Goal: Information Seeking & Learning: Learn about a topic

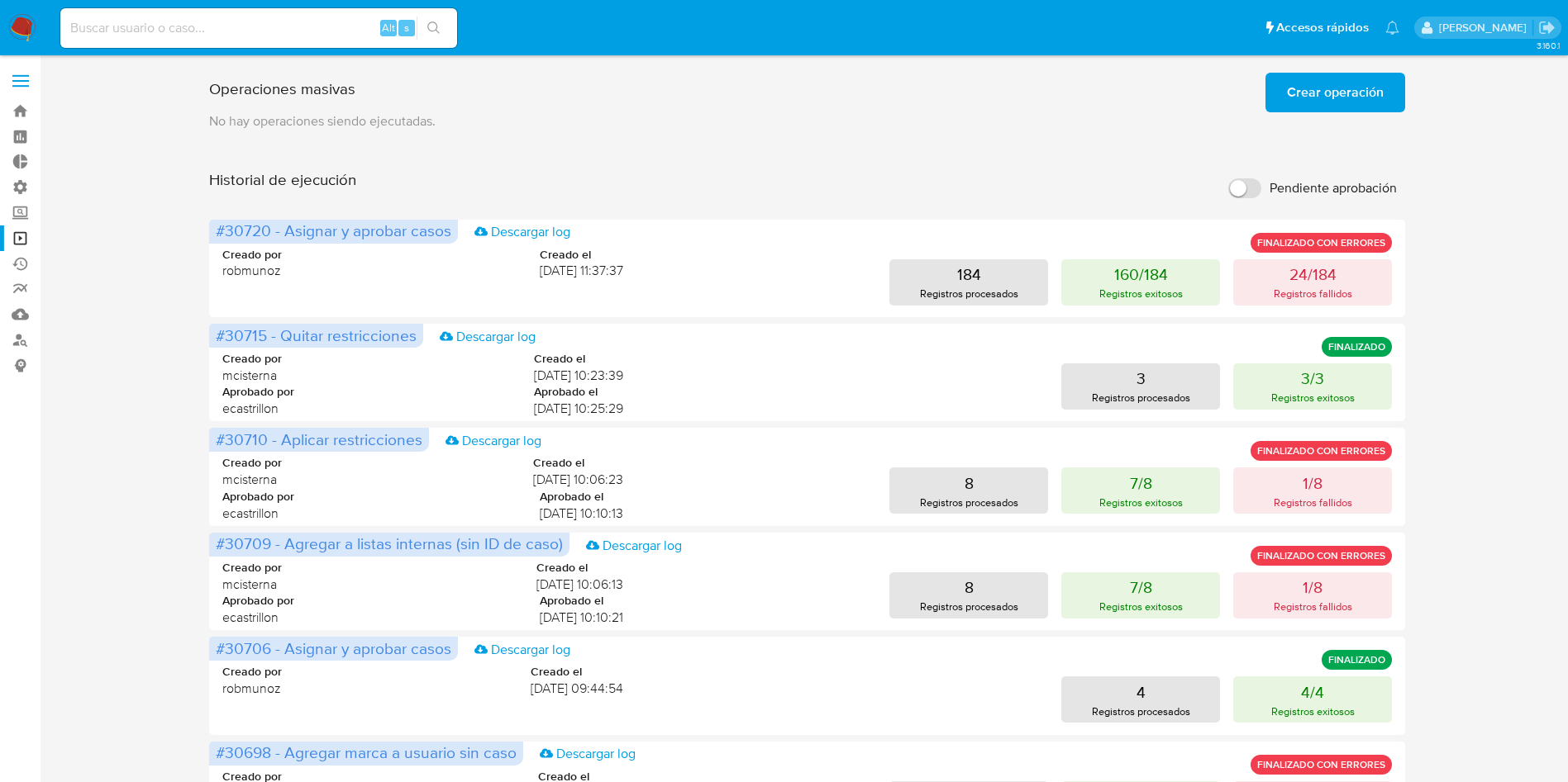
click at [1329, 93] on span "Crear operación" at bounding box center [1335, 92] width 97 height 36
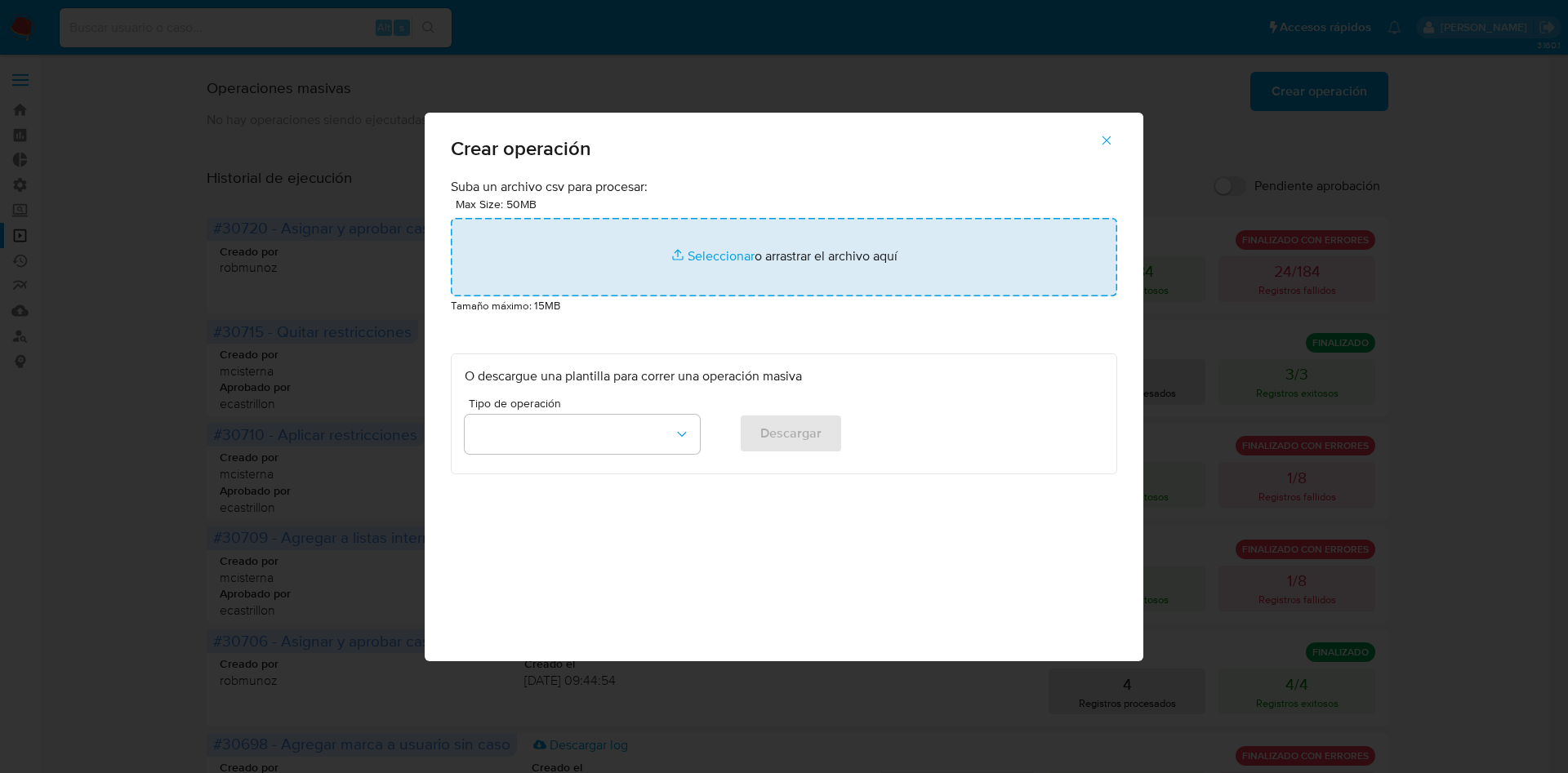
click at [888, 230] on input "file" at bounding box center [783, 256] width 666 height 78
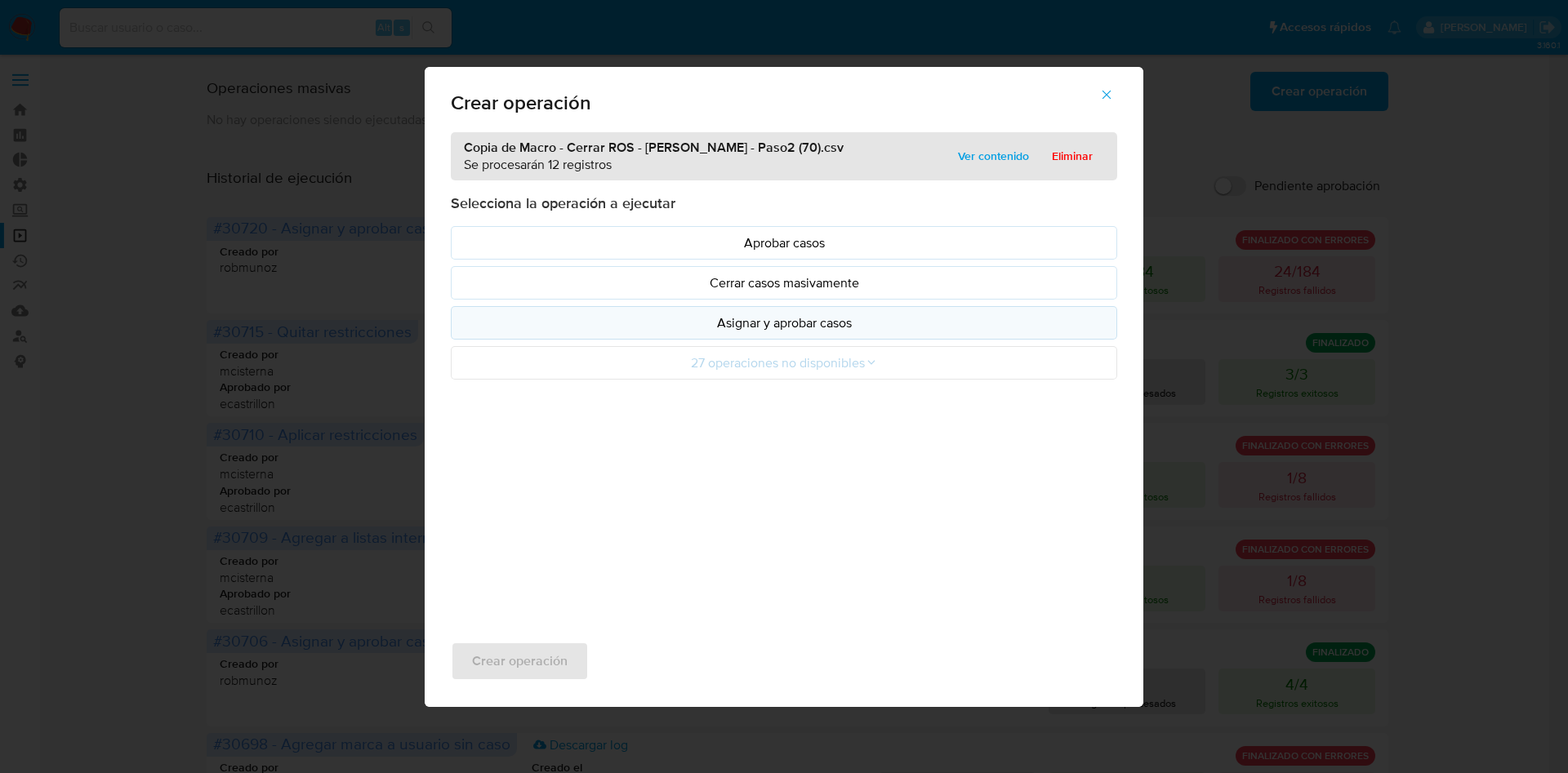
drag, startPoint x: 888, startPoint y: 230, endPoint x: 765, endPoint y: 325, distance: 155.4
click at [765, 325] on p "Asignar y aprobar casos" at bounding box center [784, 323] width 639 height 18
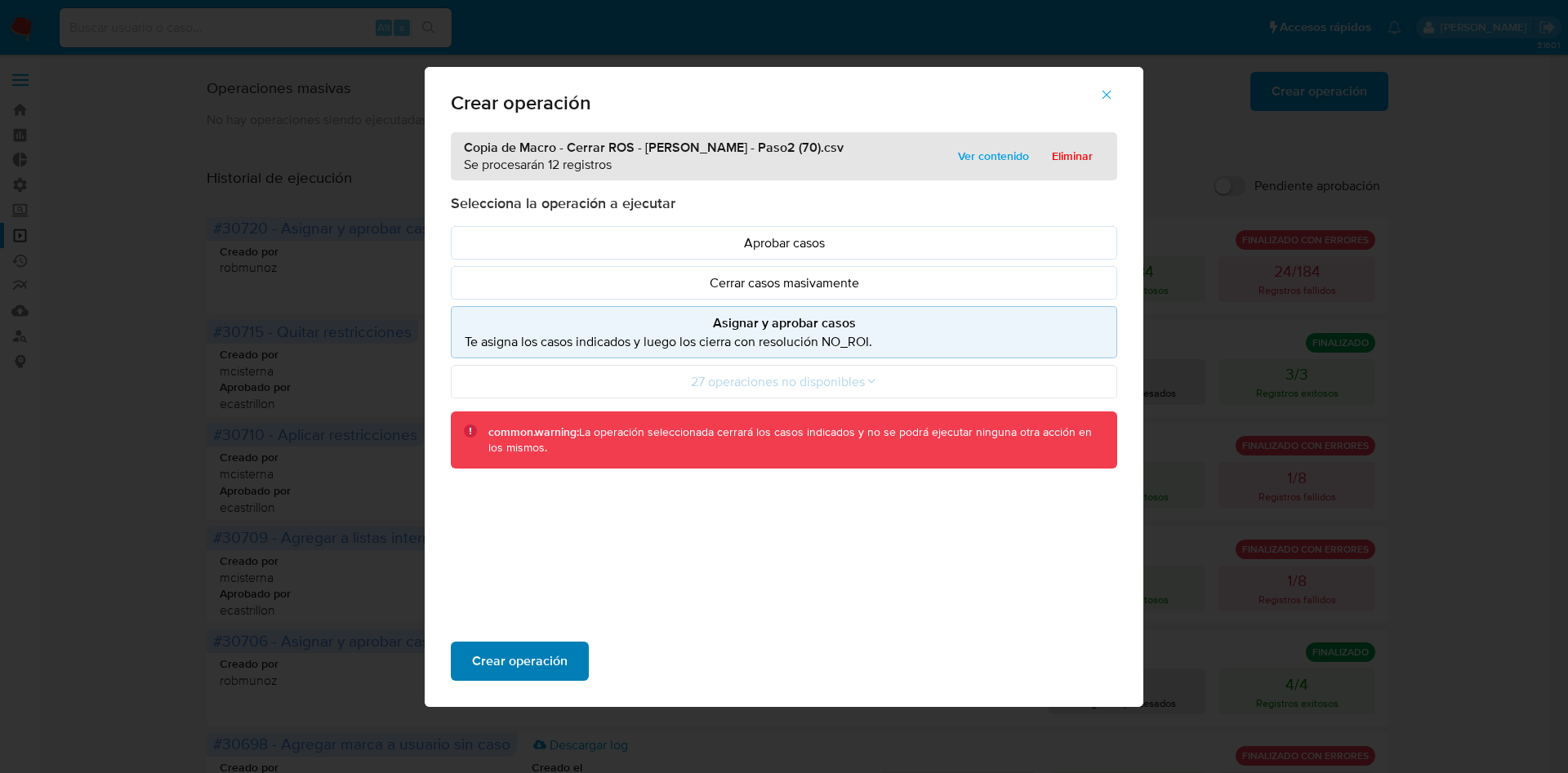
click at [538, 661] on span "Crear operación" at bounding box center [520, 661] width 96 height 36
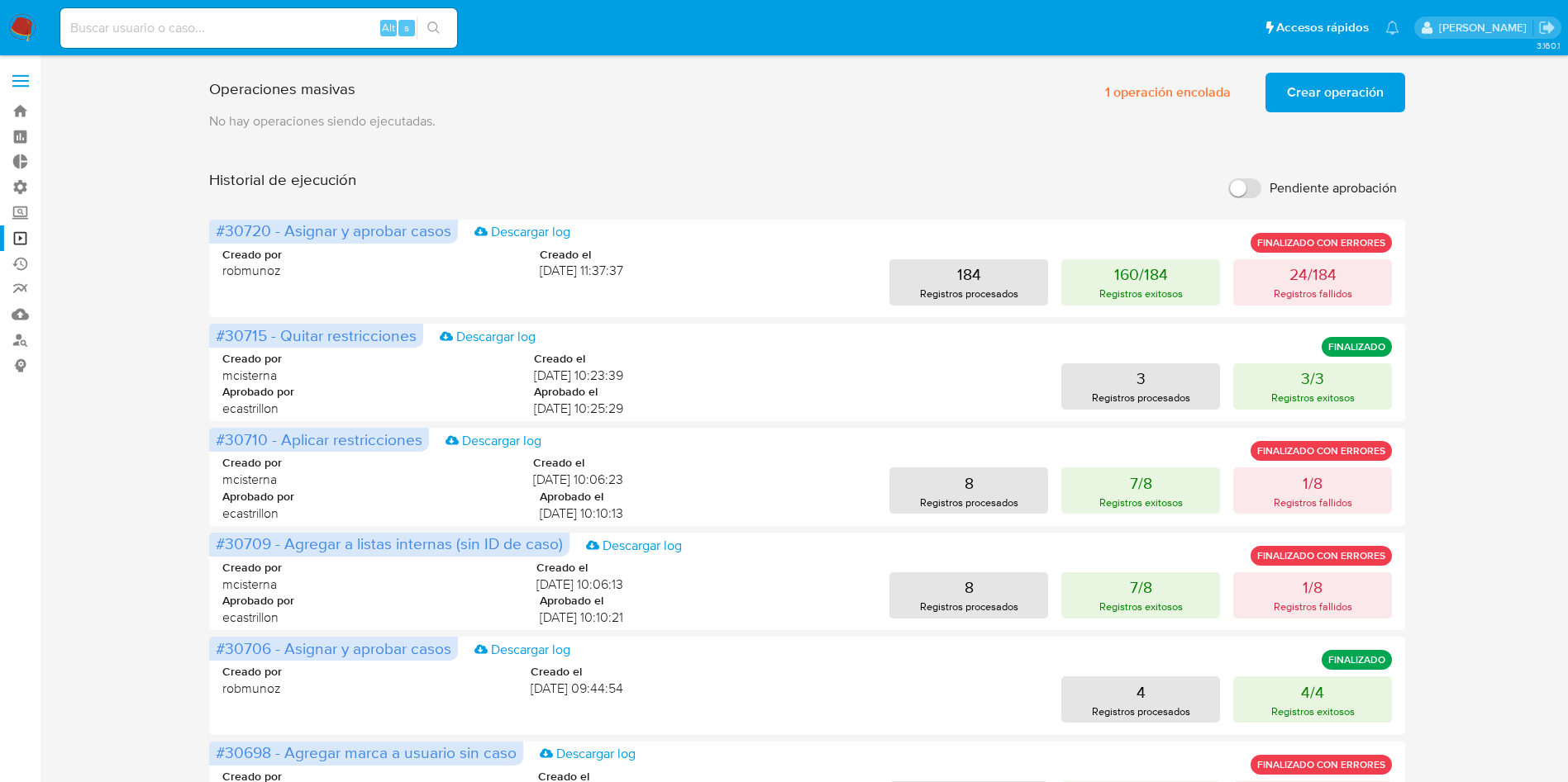
click at [1323, 88] on span "Crear operación" at bounding box center [1335, 92] width 97 height 36
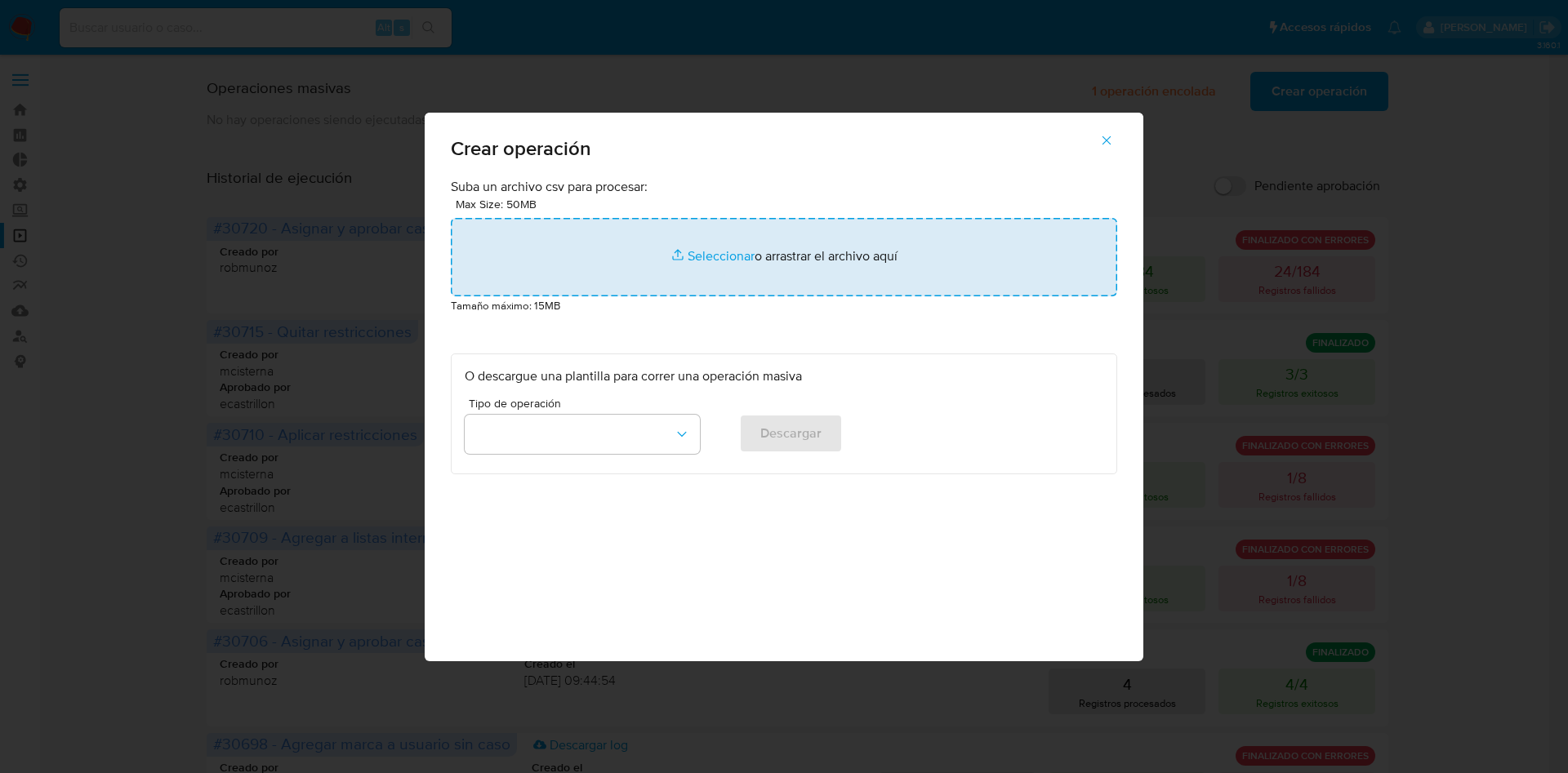
click at [797, 250] on input "file" at bounding box center [783, 256] width 666 height 78
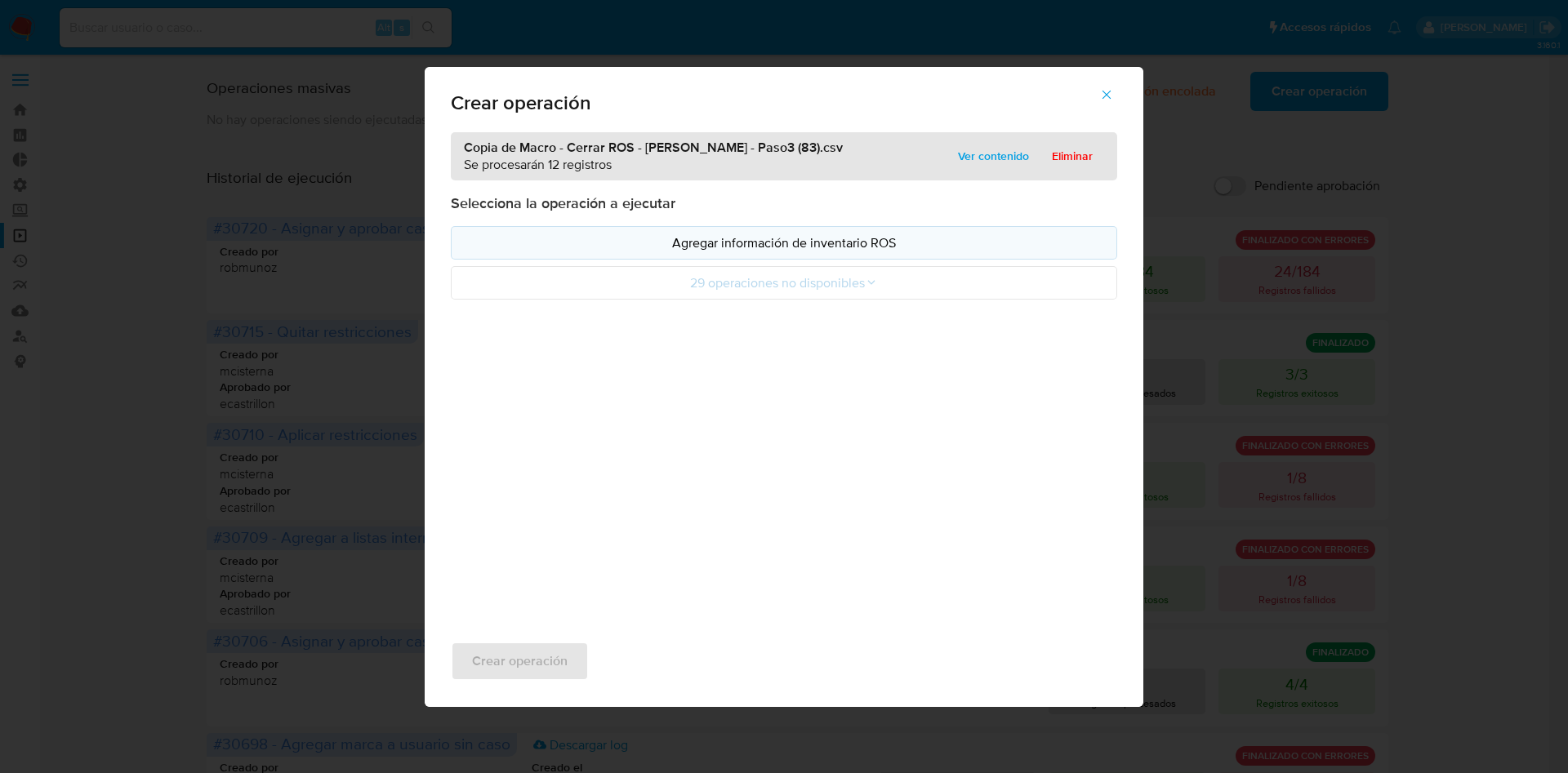
click at [839, 244] on p "Agregar información de inventario ROS" at bounding box center [784, 243] width 639 height 18
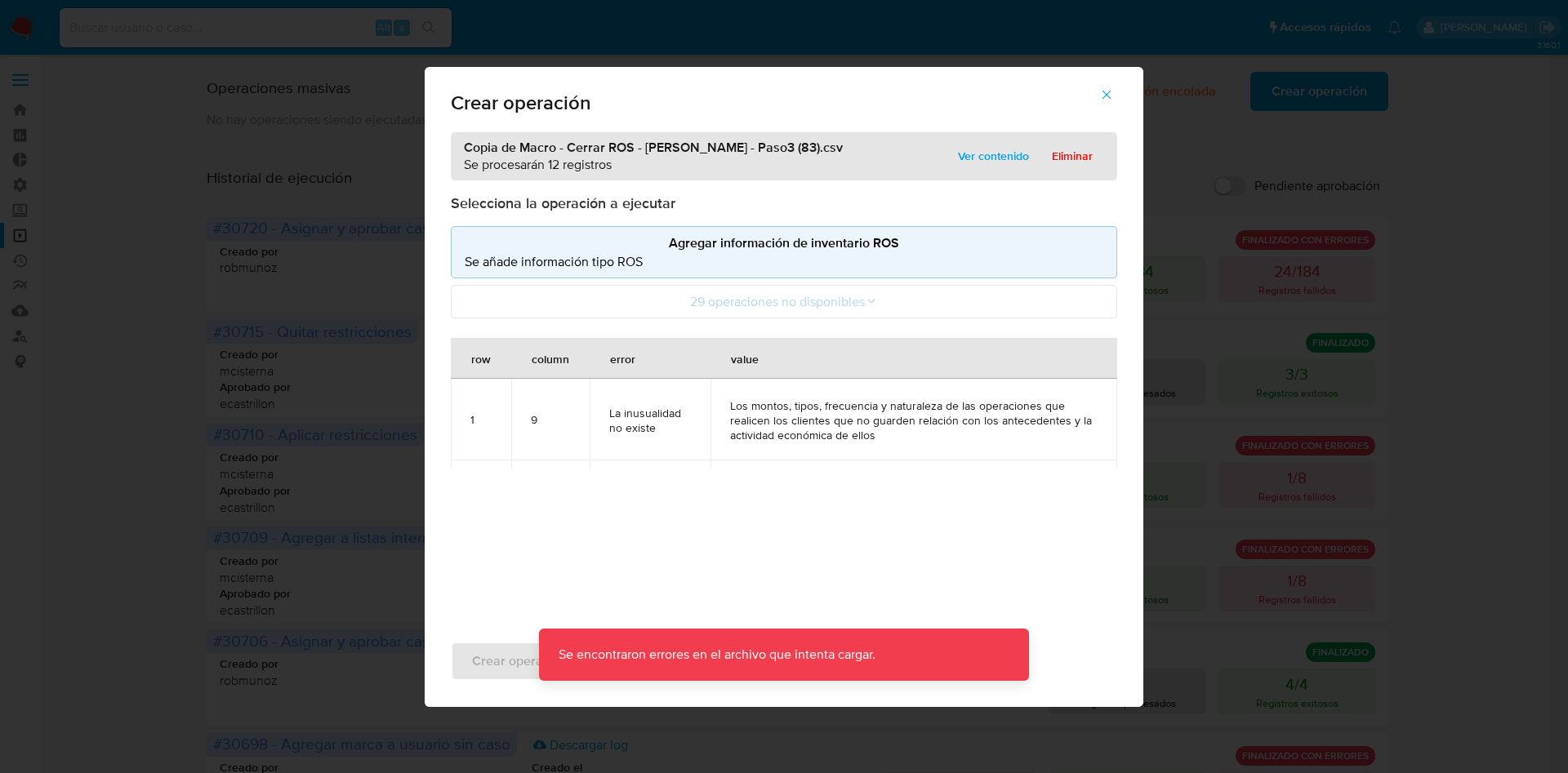
click at [717, 560] on div "Copia de Macro - Cerrar ROS - Gus - Paso3 (83).csv Se procesarán 12 registros V…" at bounding box center [784, 374] width 719 height 483
click at [1112, 91] on icon "button" at bounding box center [1107, 95] width 15 height 15
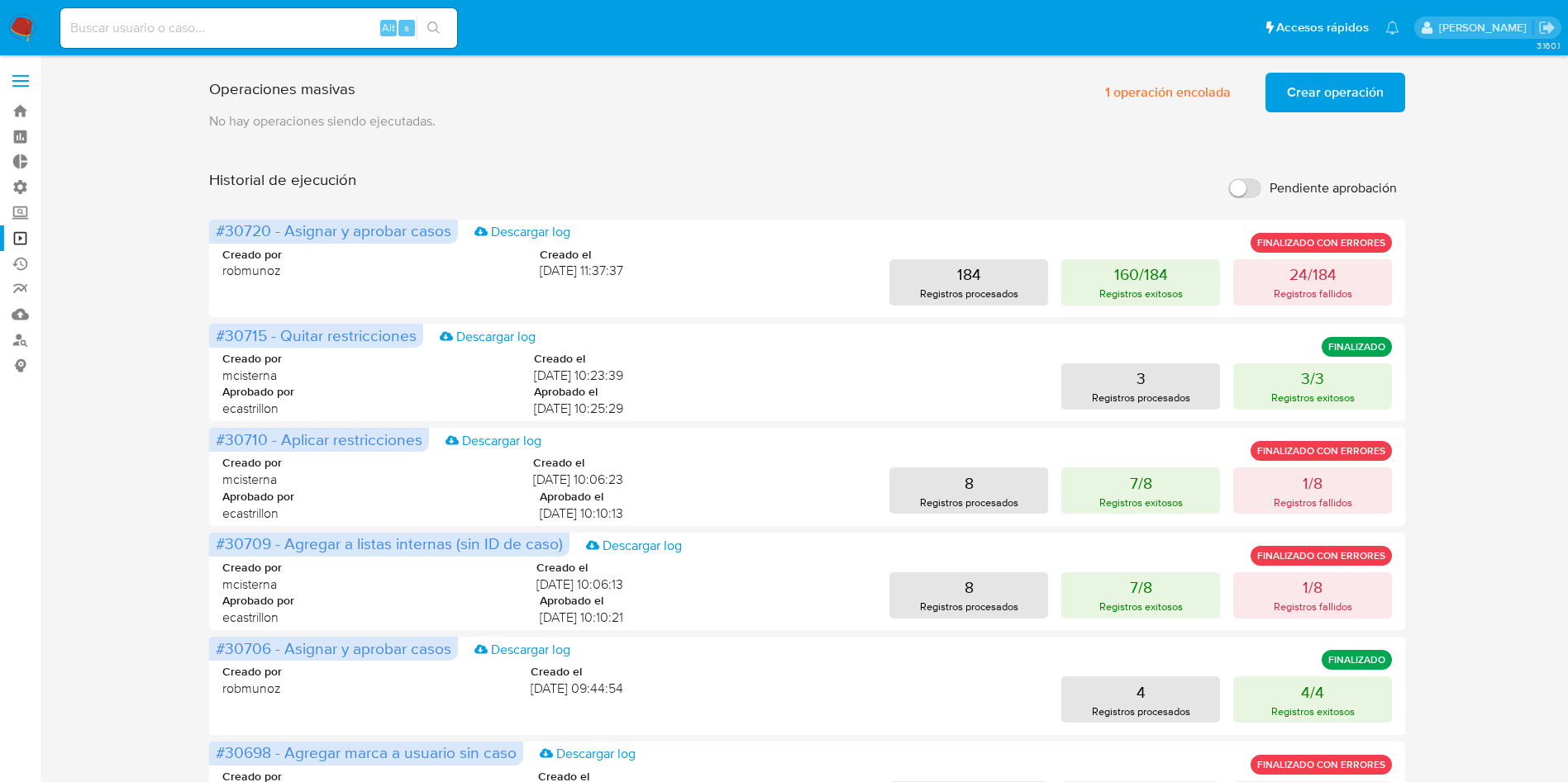
click at [1302, 93] on span "Crear operación" at bounding box center [1335, 92] width 97 height 36
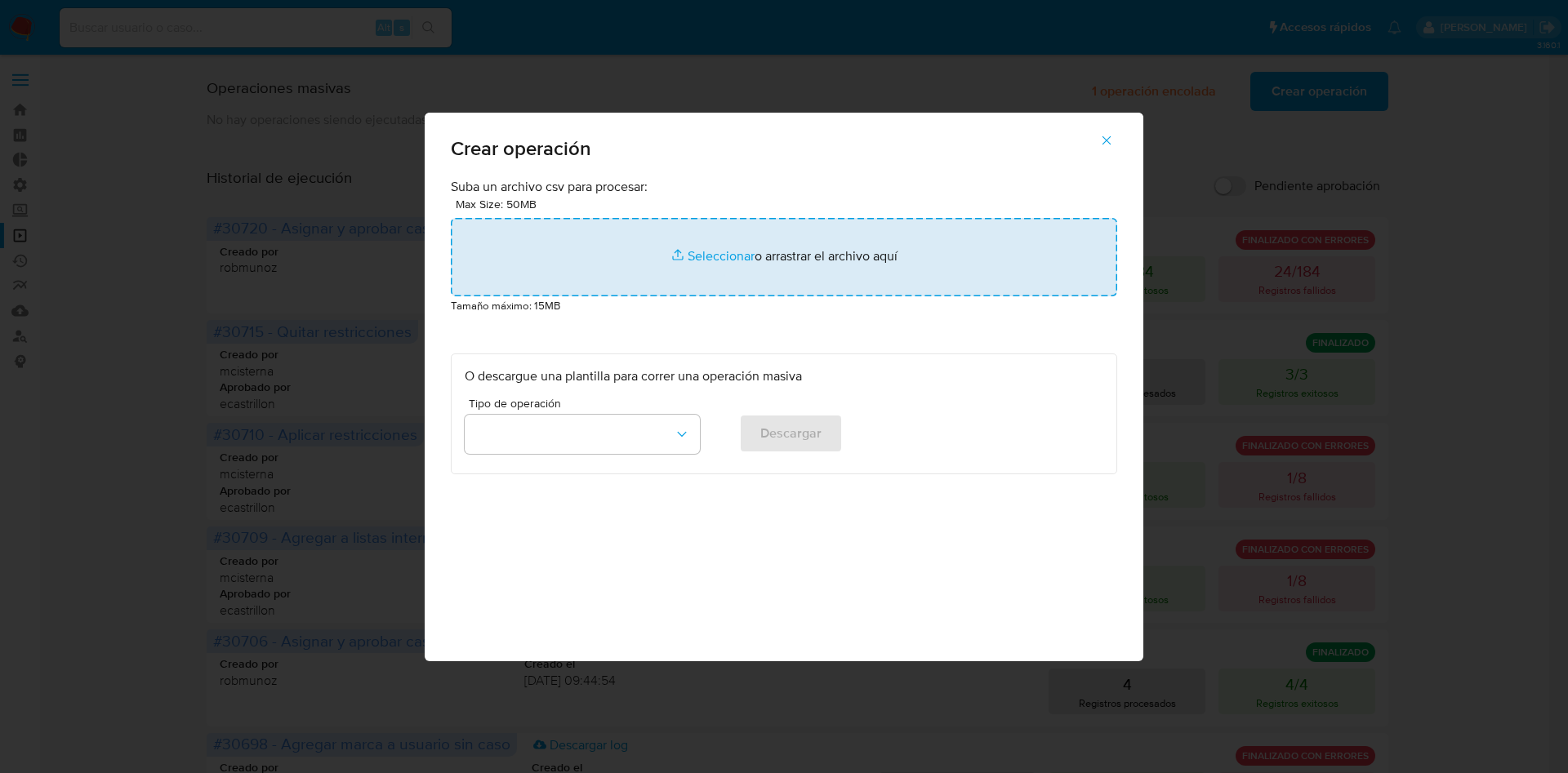
click at [817, 250] on input "file" at bounding box center [783, 256] width 666 height 78
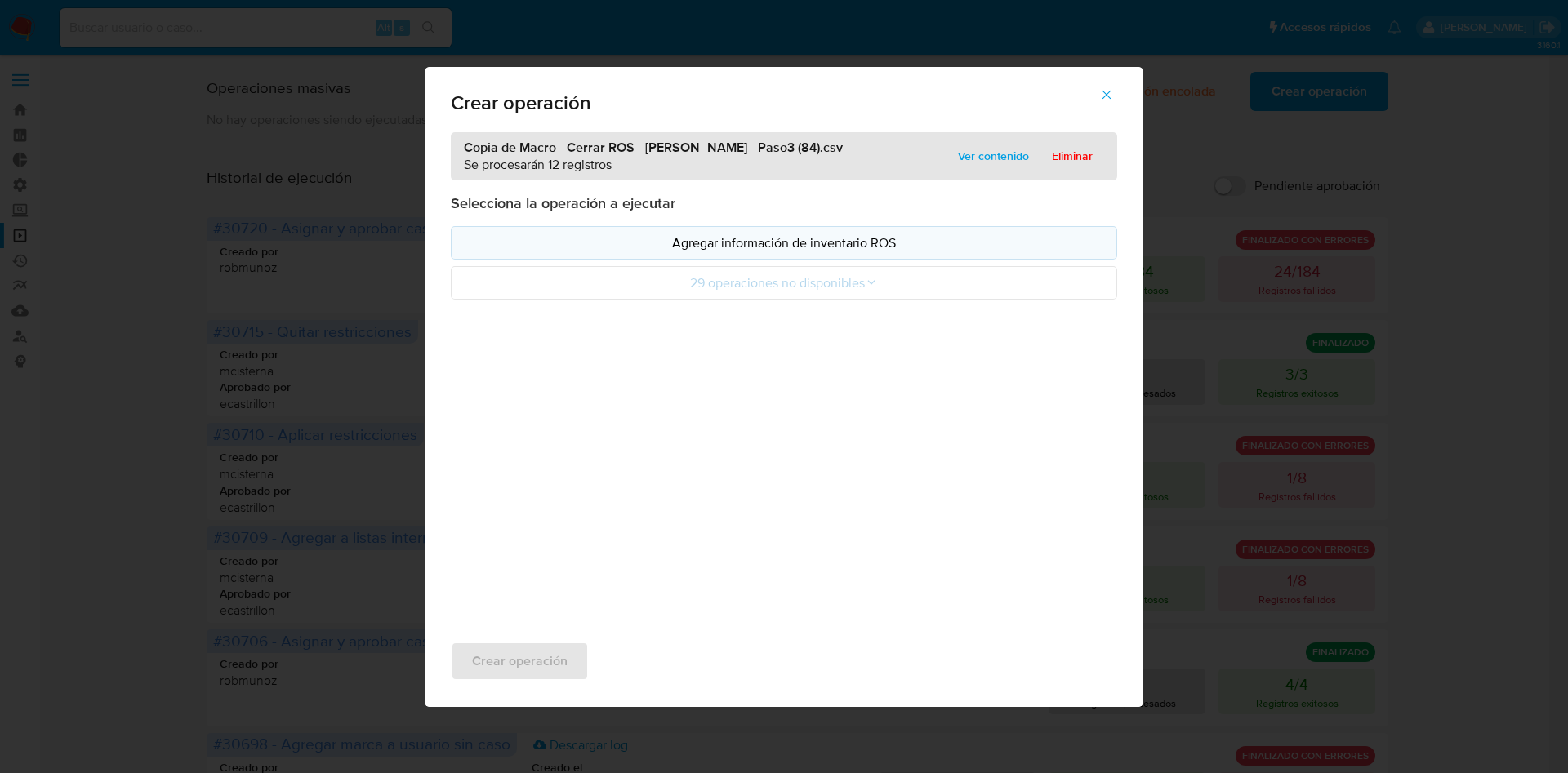
click at [858, 250] on p "Agregar información de inventario ROS" at bounding box center [784, 243] width 639 height 18
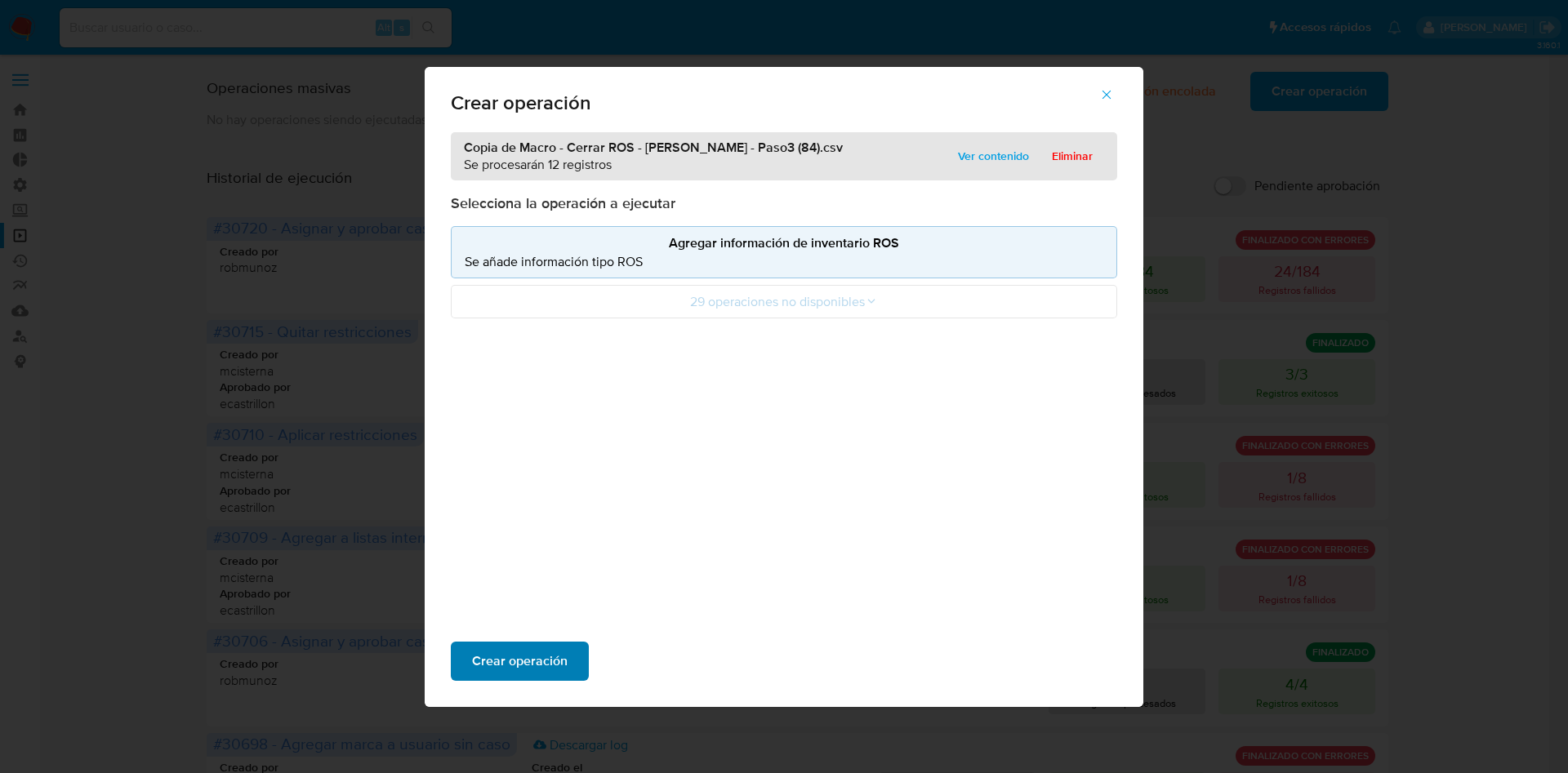
click at [560, 655] on span "Crear operación" at bounding box center [520, 661] width 96 height 36
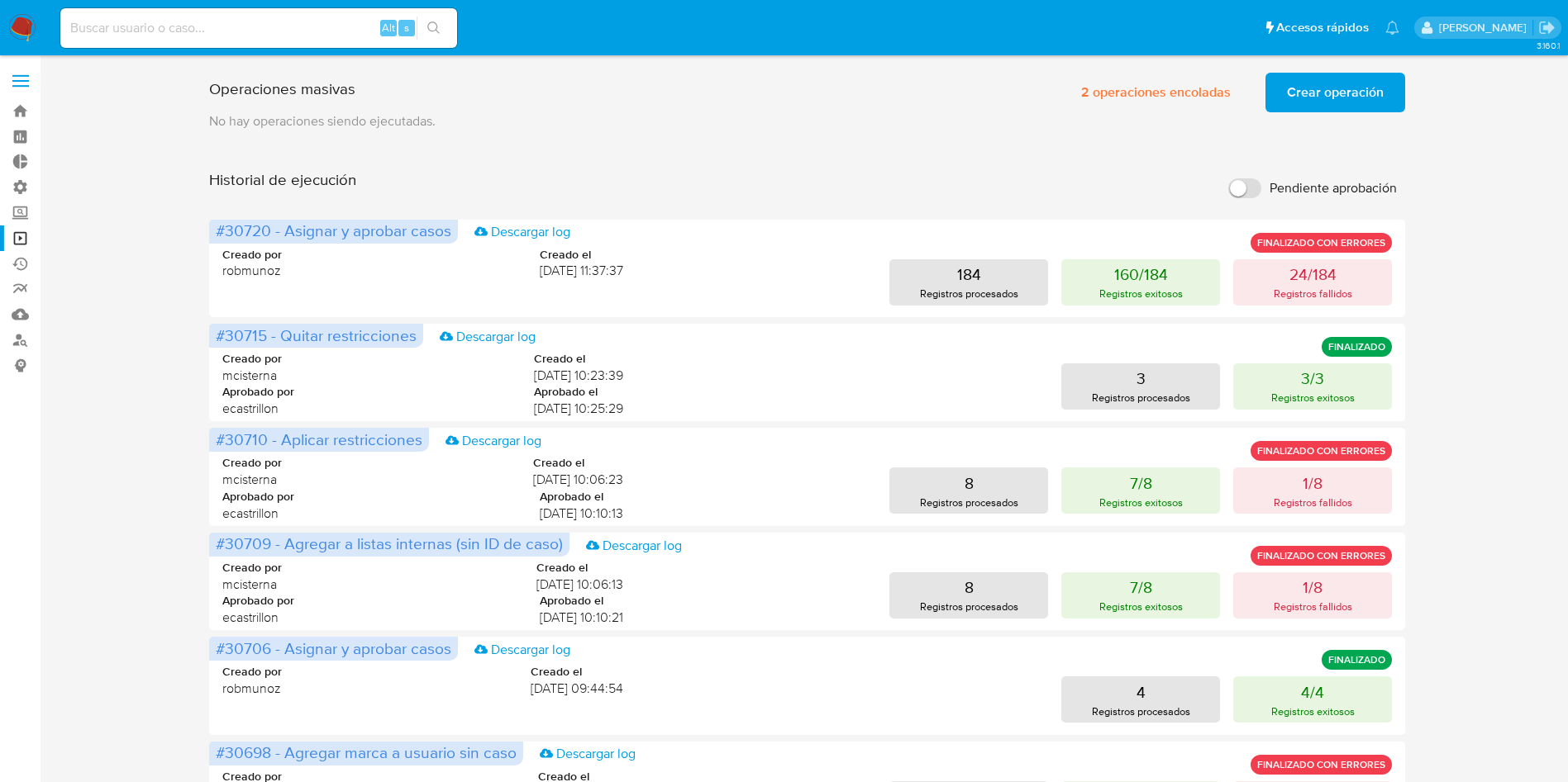
click at [1329, 93] on span "Crear operación" at bounding box center [1335, 92] width 97 height 36
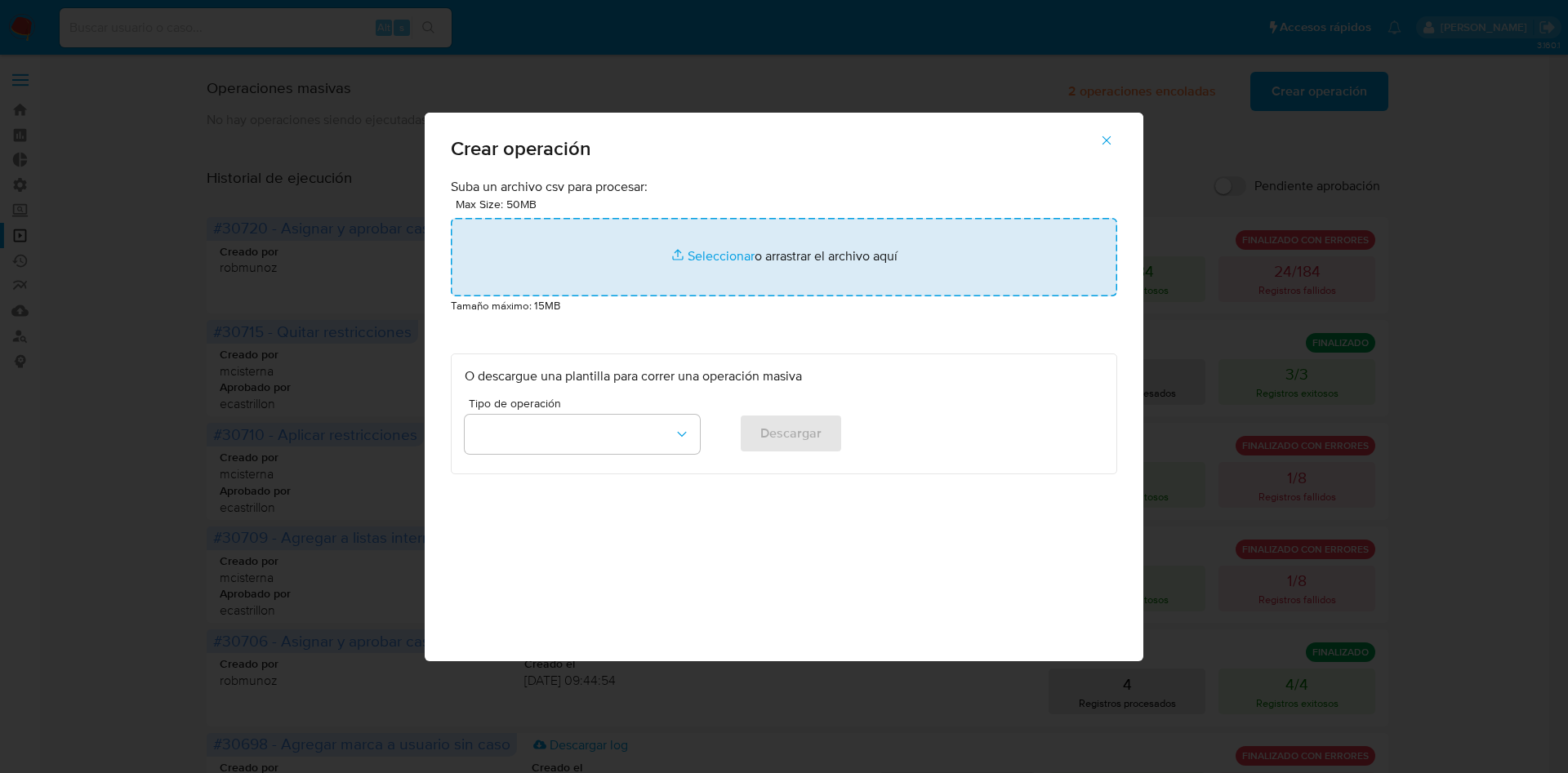
click at [831, 262] on input "file" at bounding box center [783, 256] width 666 height 78
click at [838, 251] on input "file" at bounding box center [783, 256] width 666 height 78
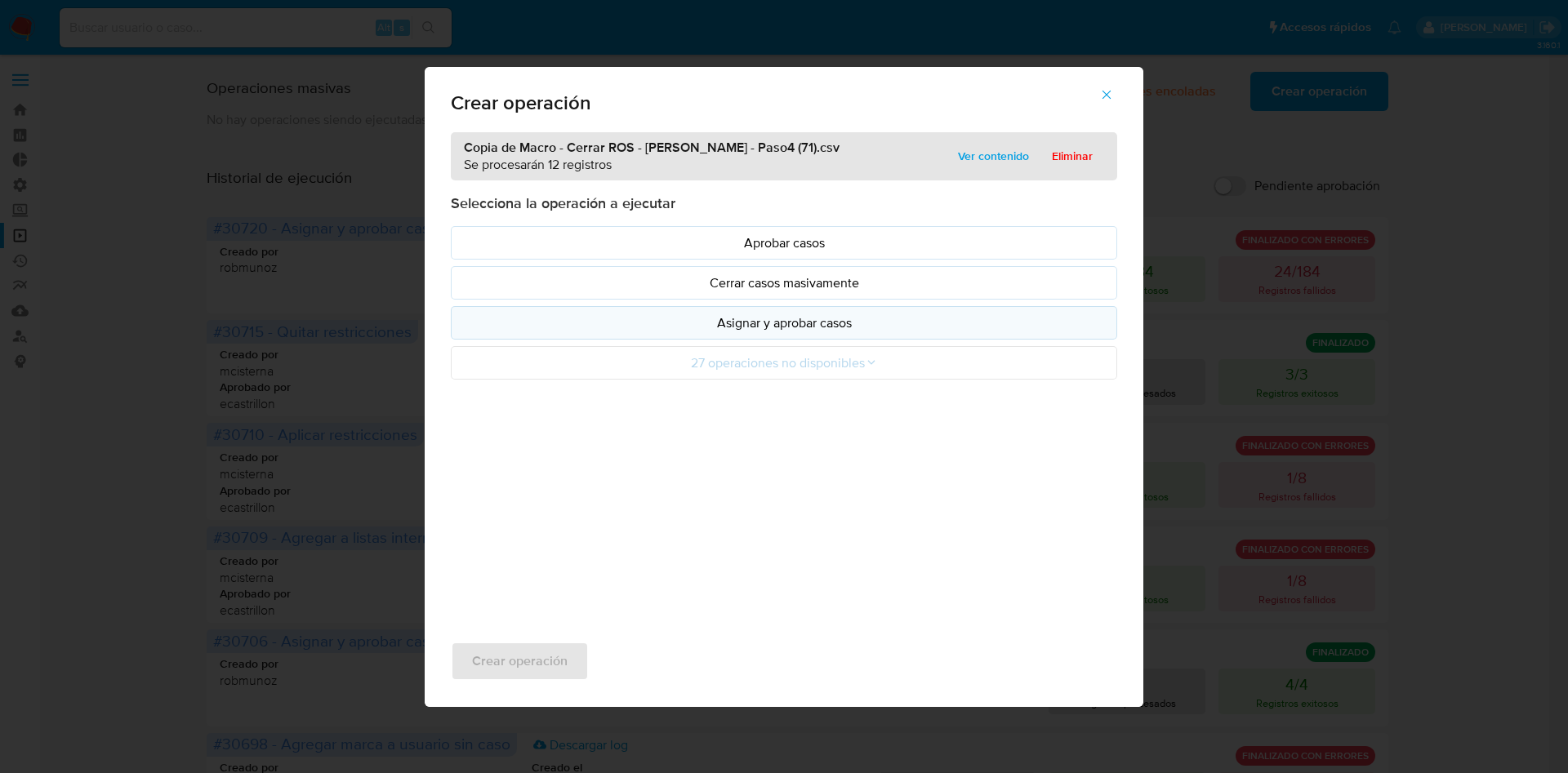
drag, startPoint x: 838, startPoint y: 252, endPoint x: 766, endPoint y: 325, distance: 102.5
click at [766, 325] on p "Asignar y aprobar casos" at bounding box center [784, 323] width 639 height 18
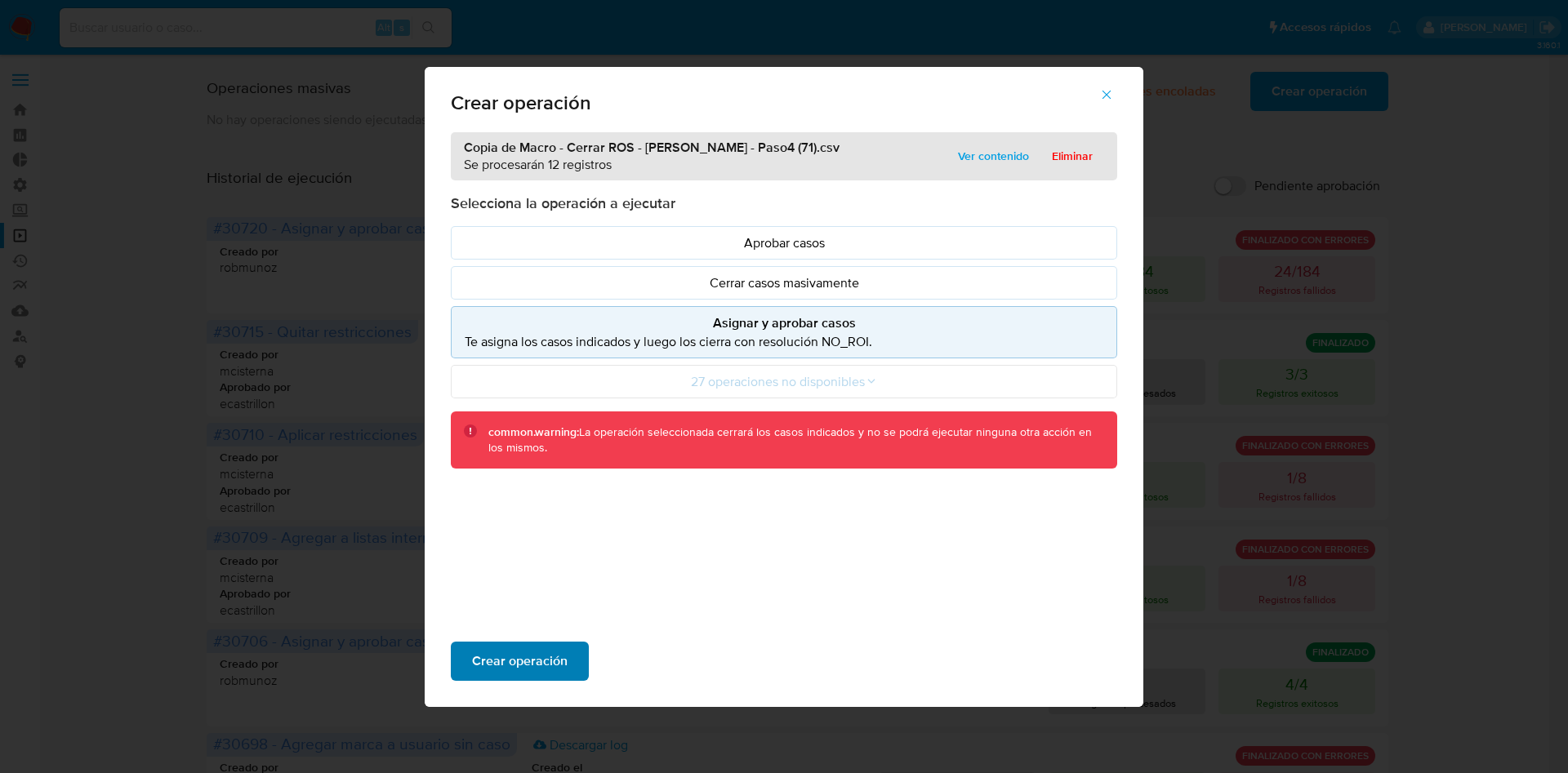
click at [536, 674] on span "Crear operación" at bounding box center [520, 661] width 96 height 36
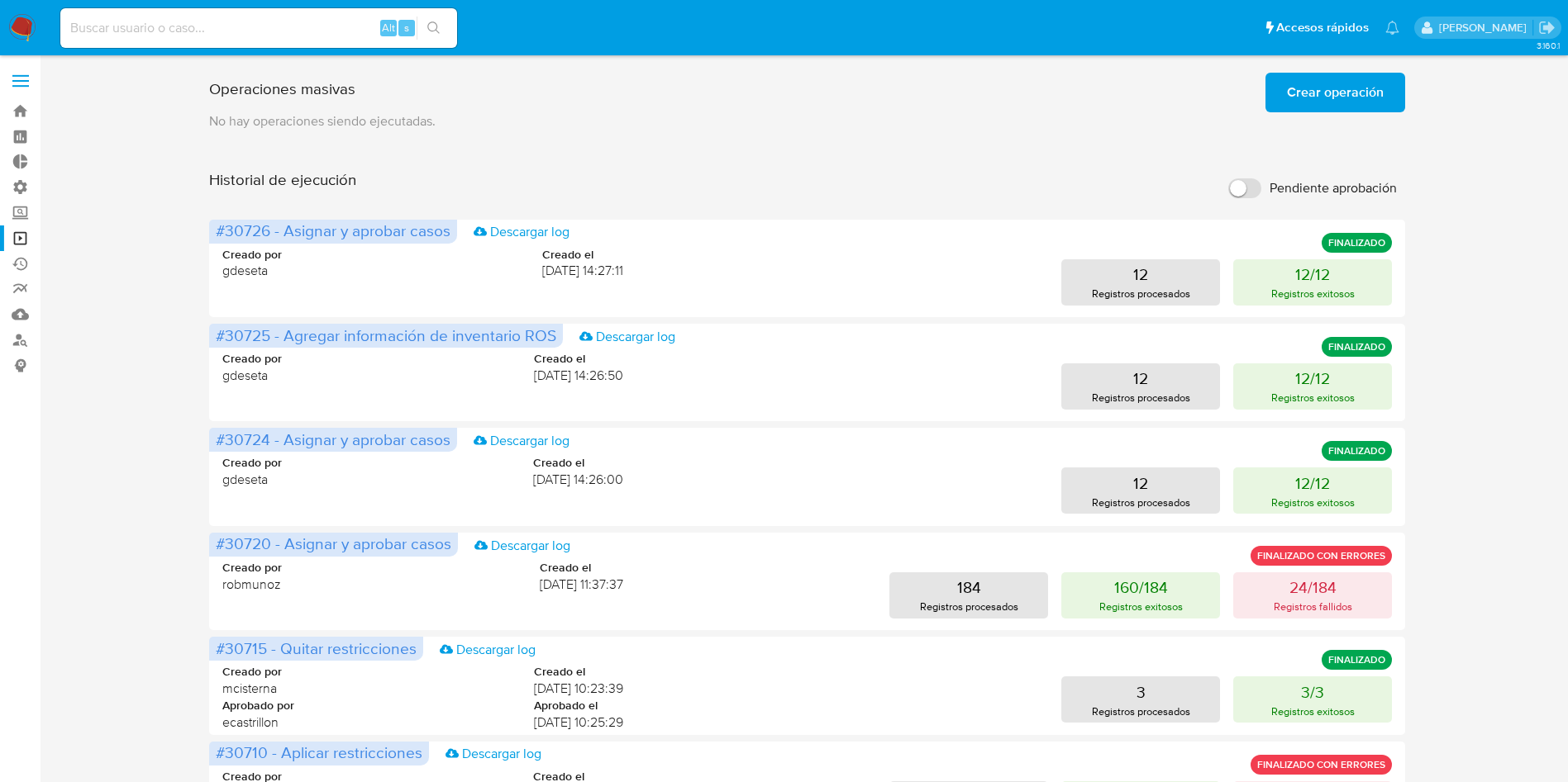
click at [181, 25] on input at bounding box center [259, 28] width 396 height 21
paste input "Ezr7MXFp1I4UvjDZVfEtYhVR"
type input "Ezr7MXFp1I4UvjDZVfEtYhVR"
click at [445, 26] on button "search-icon" at bounding box center [433, 28] width 33 height 23
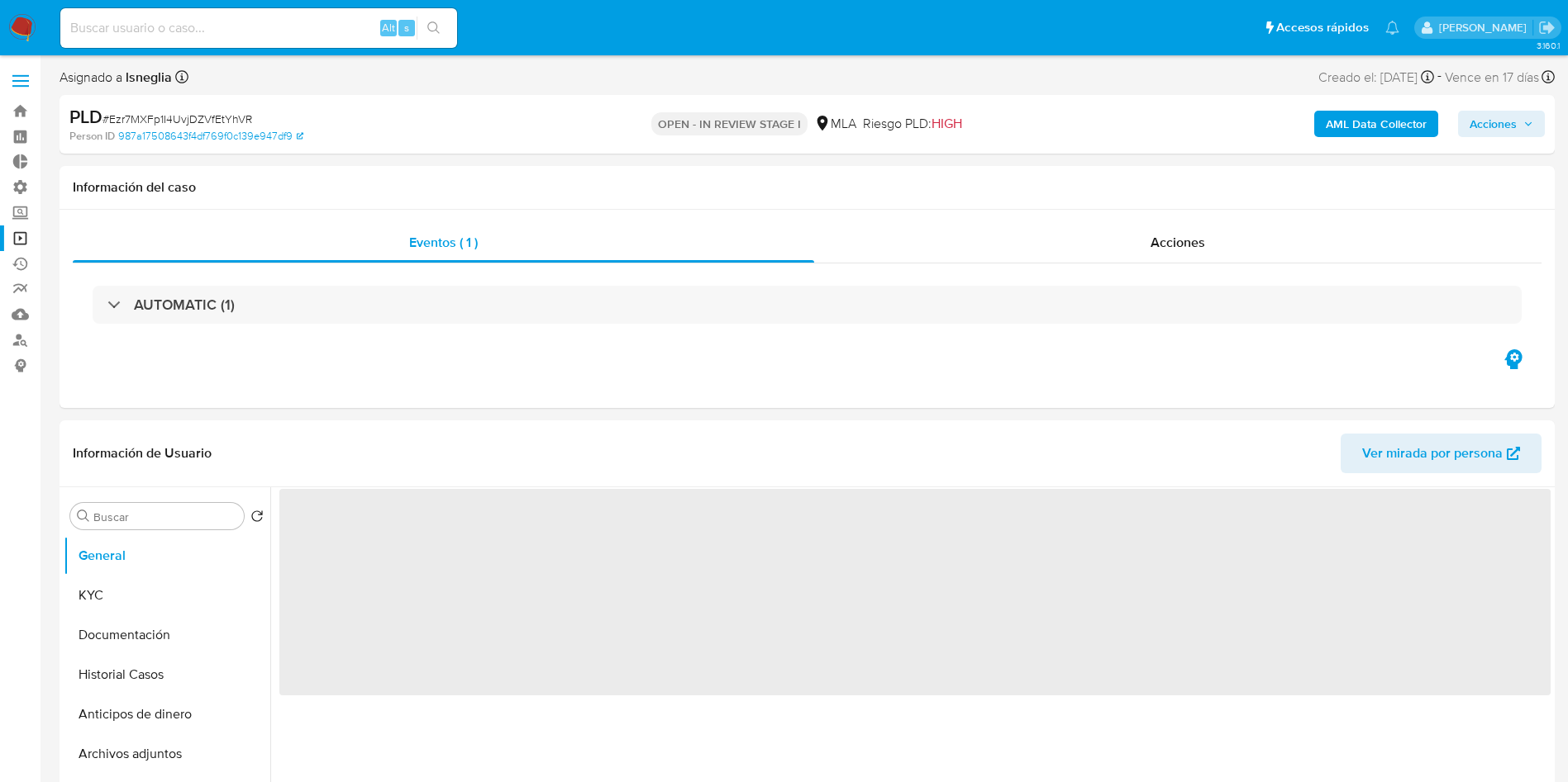
select select "10"
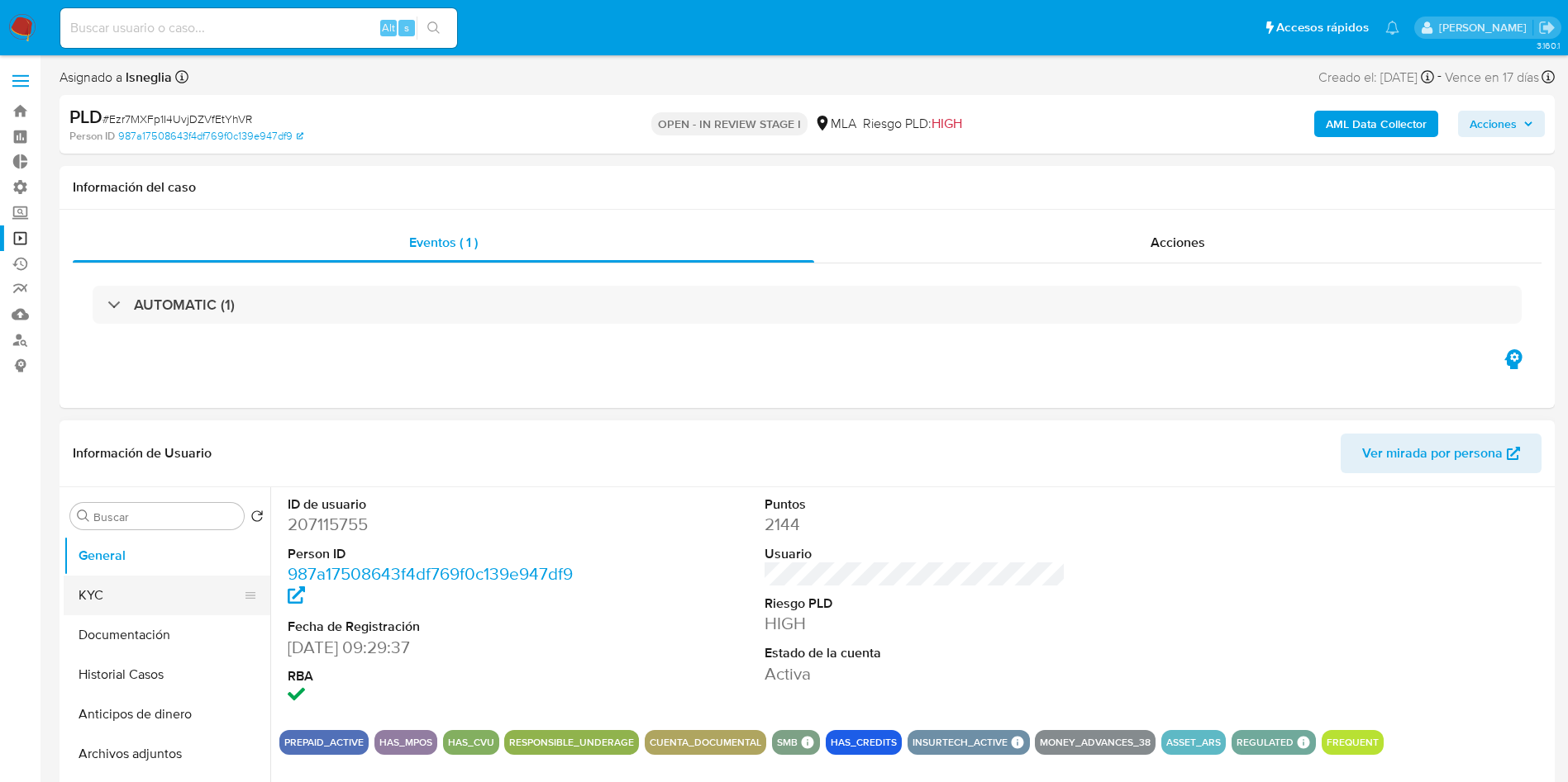
click at [107, 586] on button "KYC" at bounding box center [160, 595] width 193 height 40
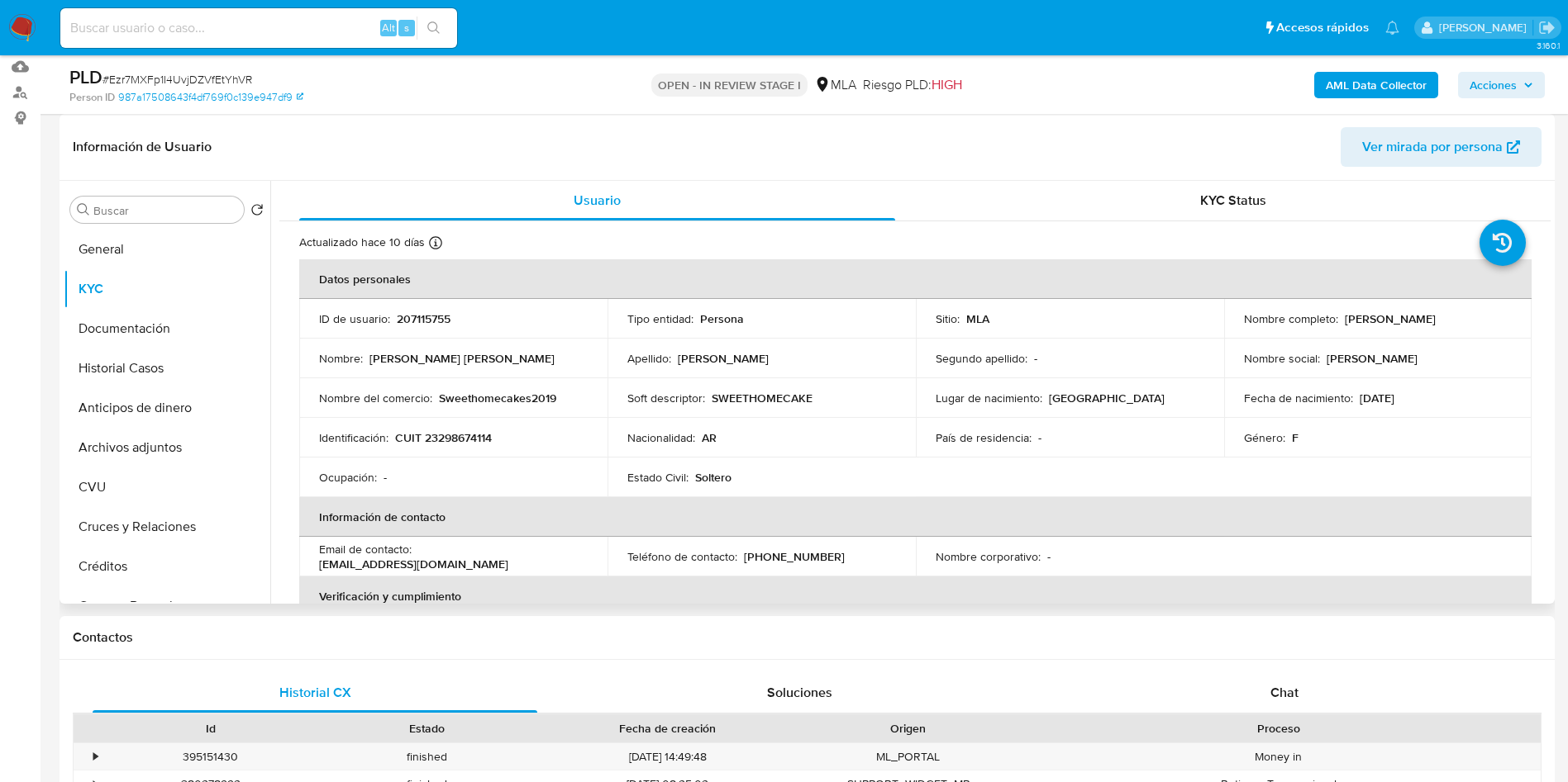
scroll to position [124, 0]
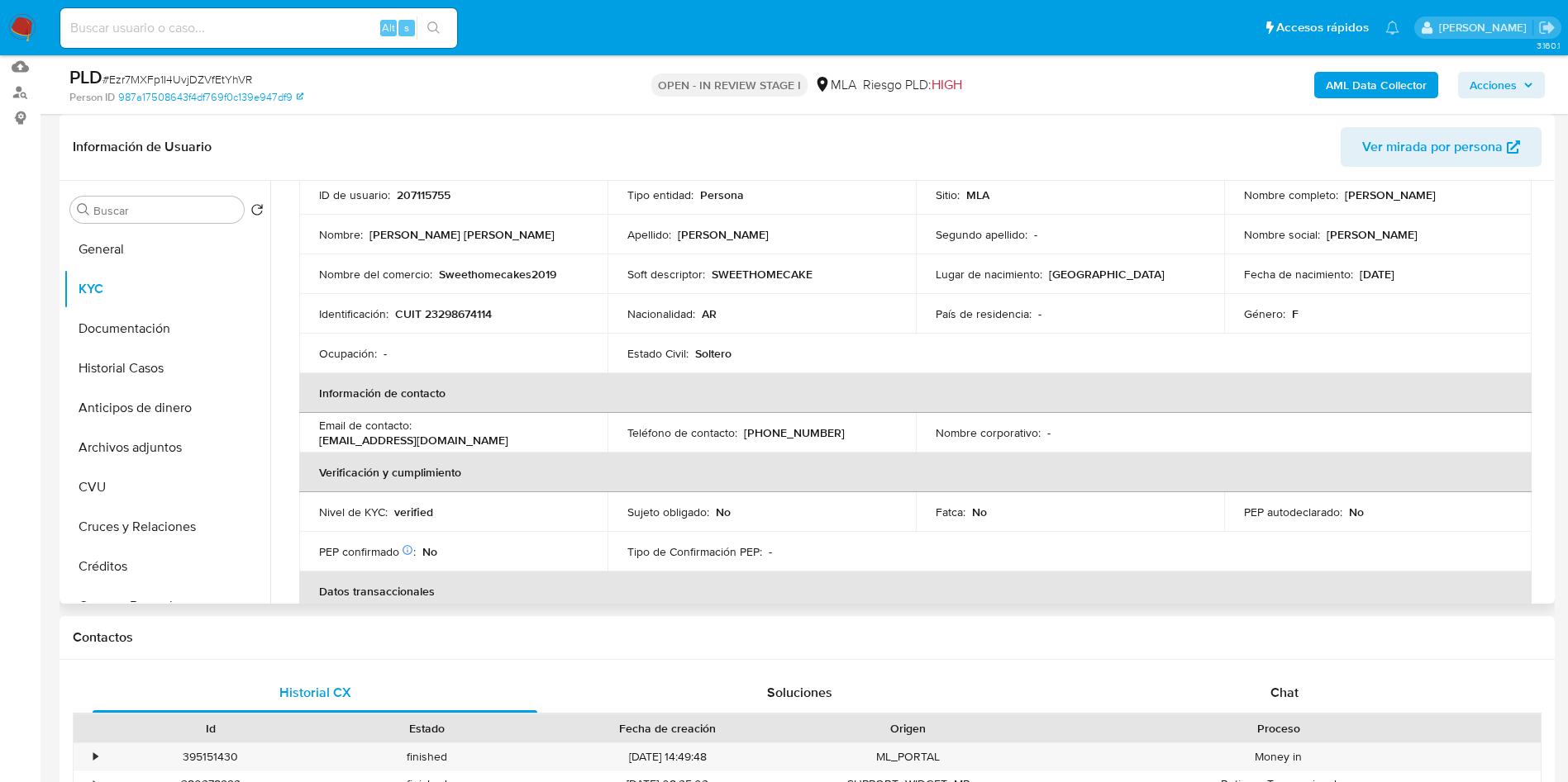
click at [456, 307] on p "CUIT 23298674114" at bounding box center [444, 314] width 97 height 15
drag, startPoint x: 456, startPoint y: 305, endPoint x: 452, endPoint y: 313, distance: 8.9
click at [456, 309] on p "CUIT 23298674114" at bounding box center [444, 314] width 97 height 15
click at [452, 313] on p "CUIT 23298674114" at bounding box center [444, 314] width 97 height 15
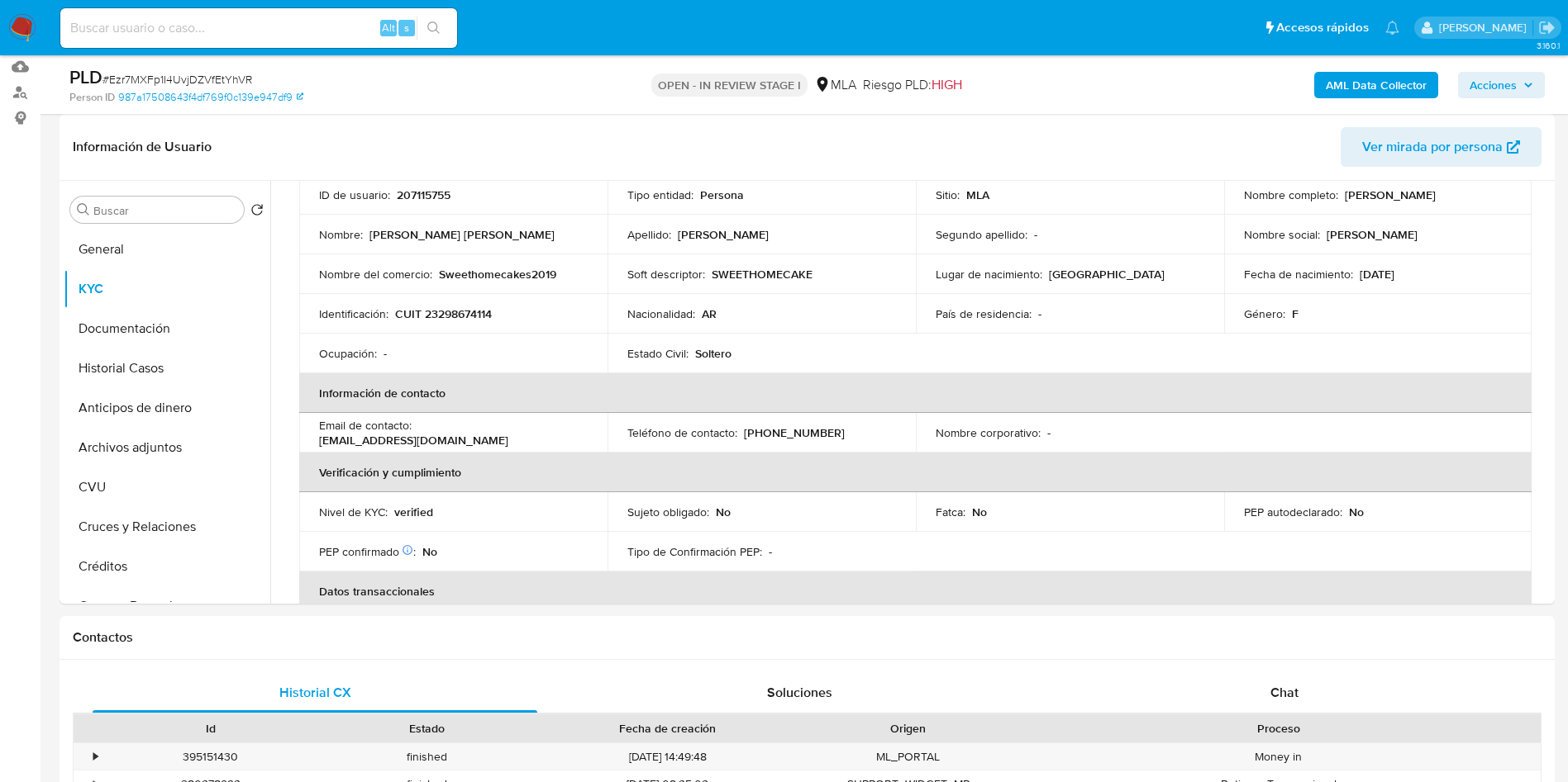
click at [163, 37] on input at bounding box center [259, 28] width 396 height 21
paste input "6284751"
type input "6284751"
click at [447, 34] on button "search-icon" at bounding box center [433, 28] width 33 height 23
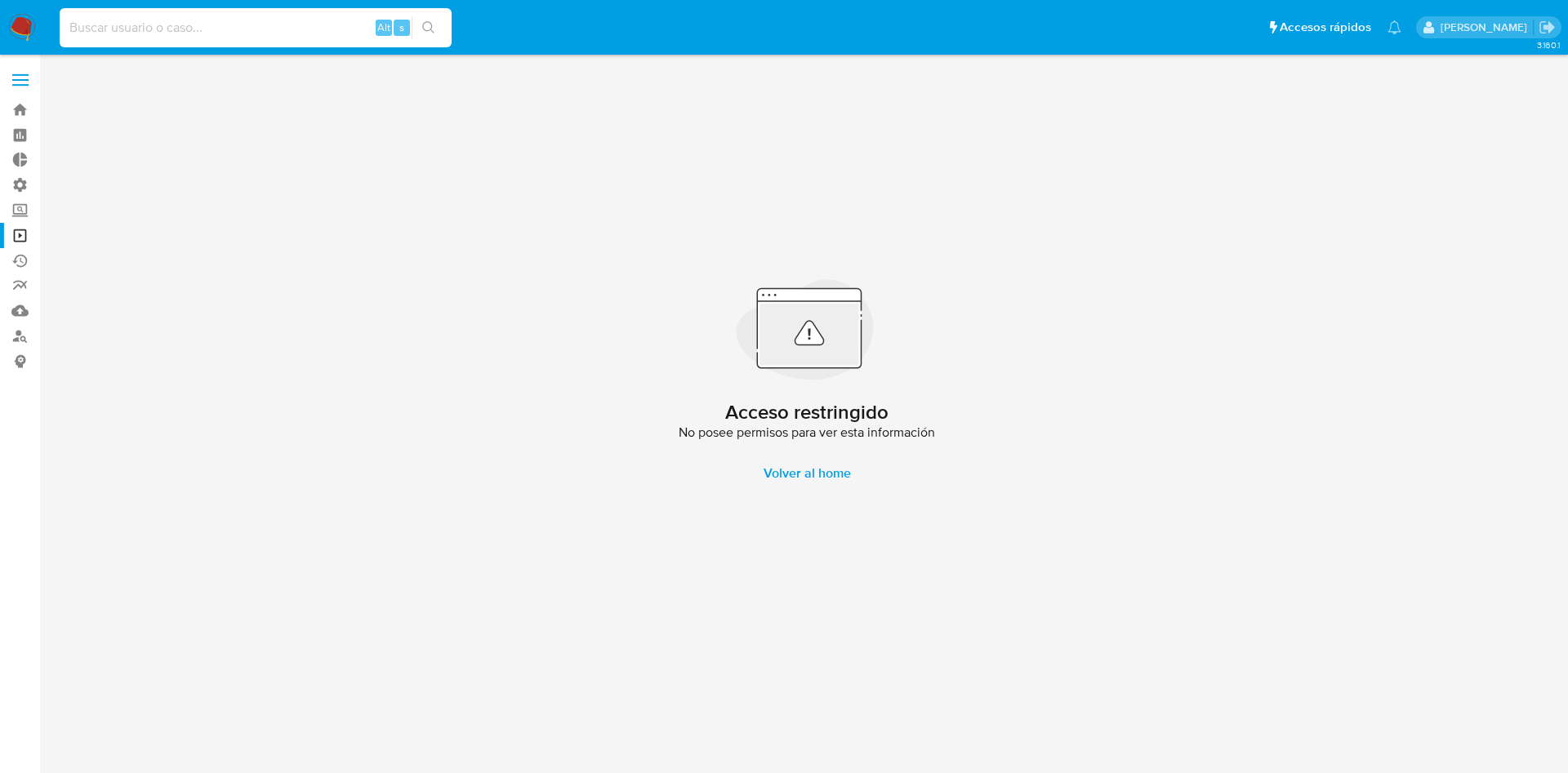
click at [113, 33] on input at bounding box center [256, 28] width 392 height 21
paste input "2477440674"
type input "2477440674"
click at [436, 33] on button "search-icon" at bounding box center [428, 28] width 33 height 23
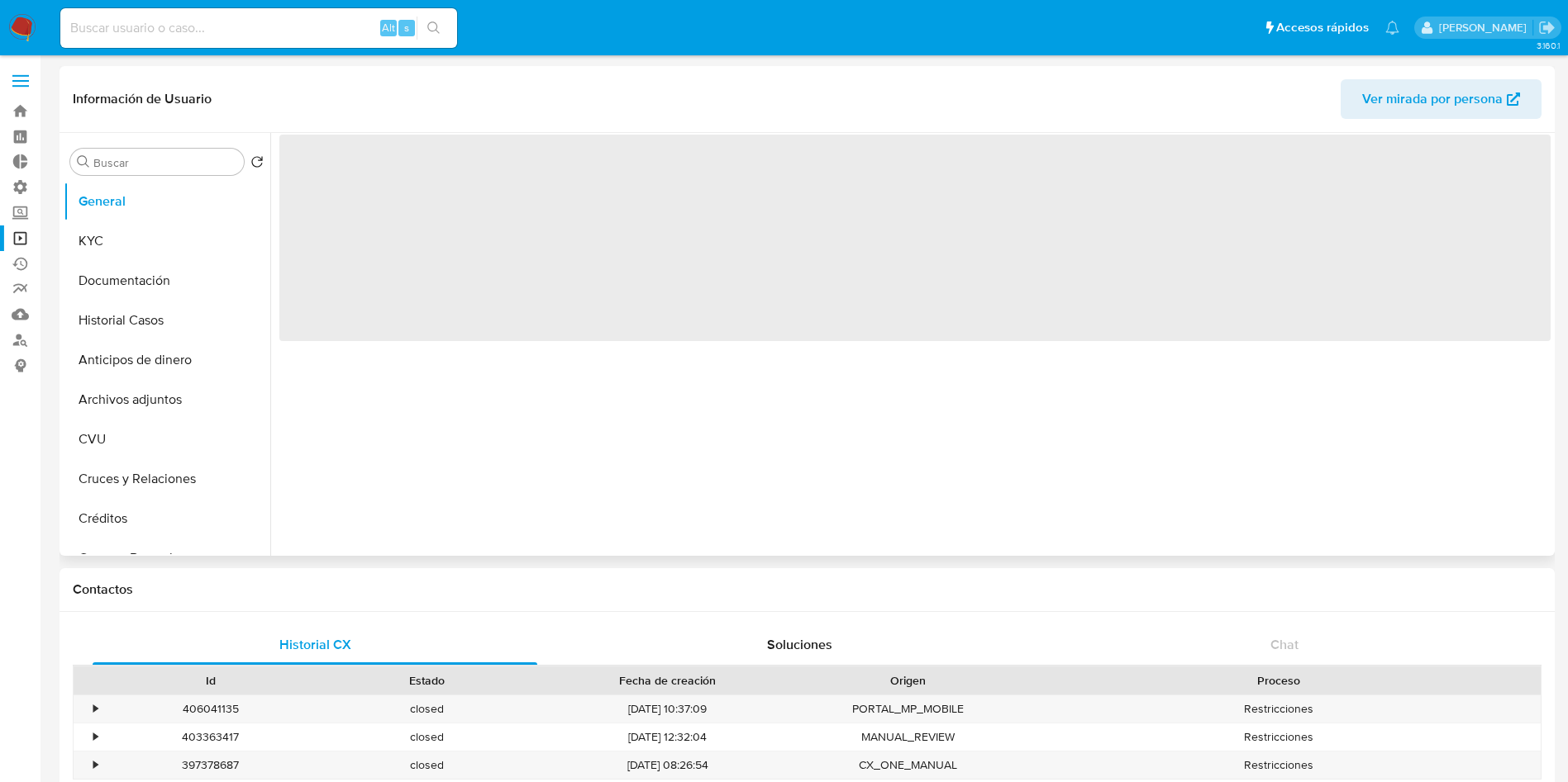
select select "10"
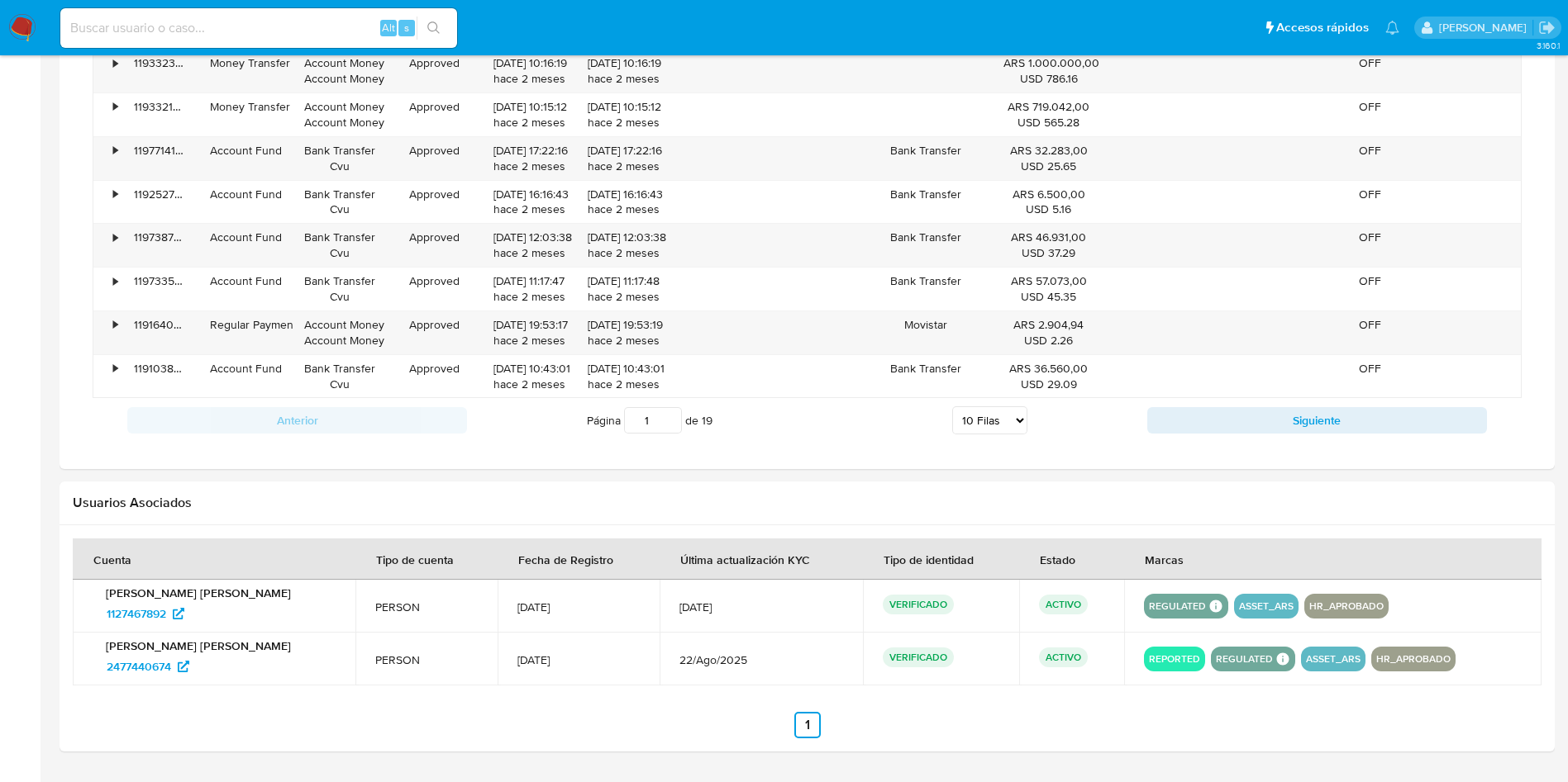
scroll to position [1364, 0]
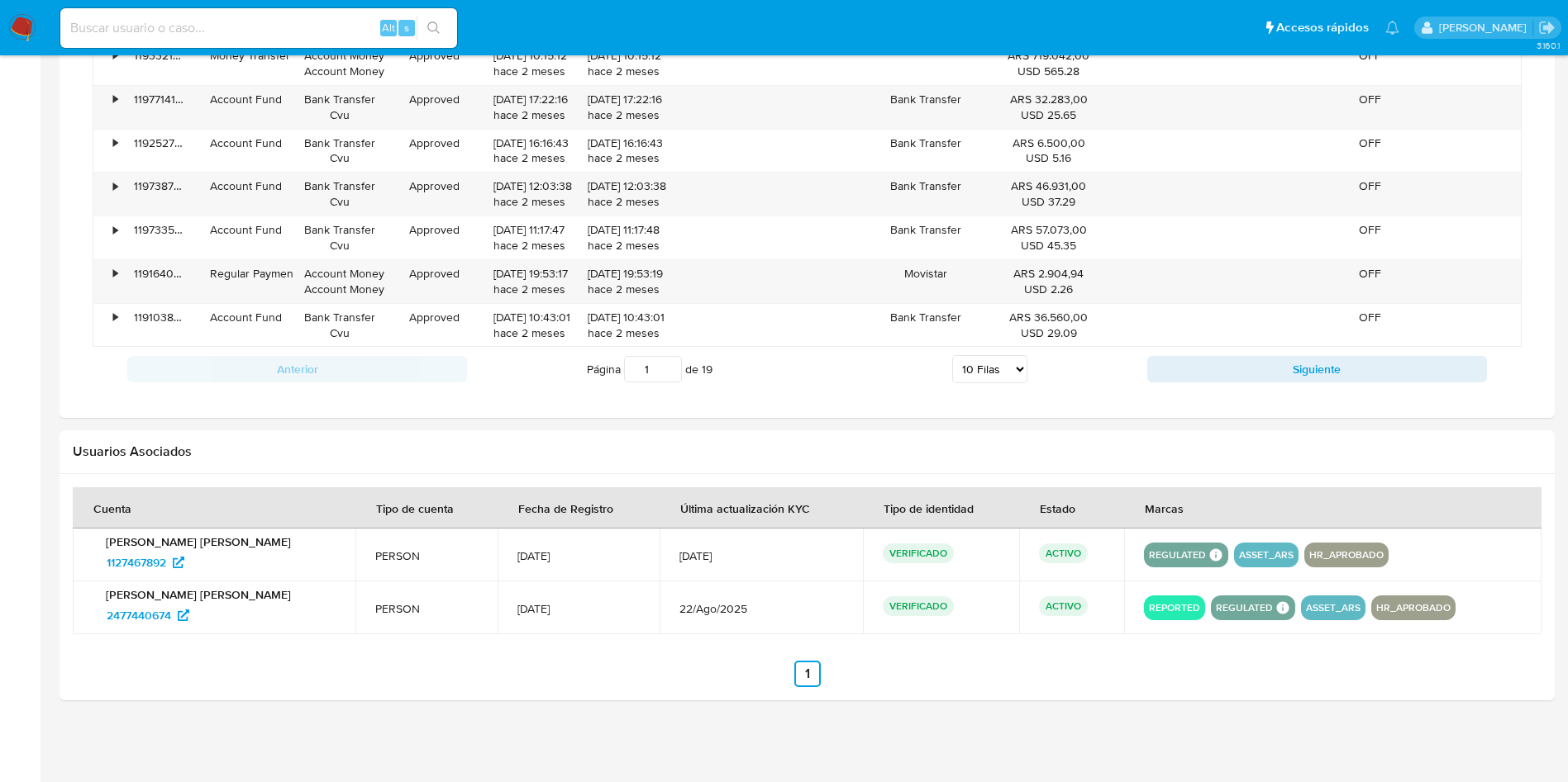
drag, startPoint x: 1581, startPoint y: 244, endPoint x: 949, endPoint y: 669, distance: 761.6
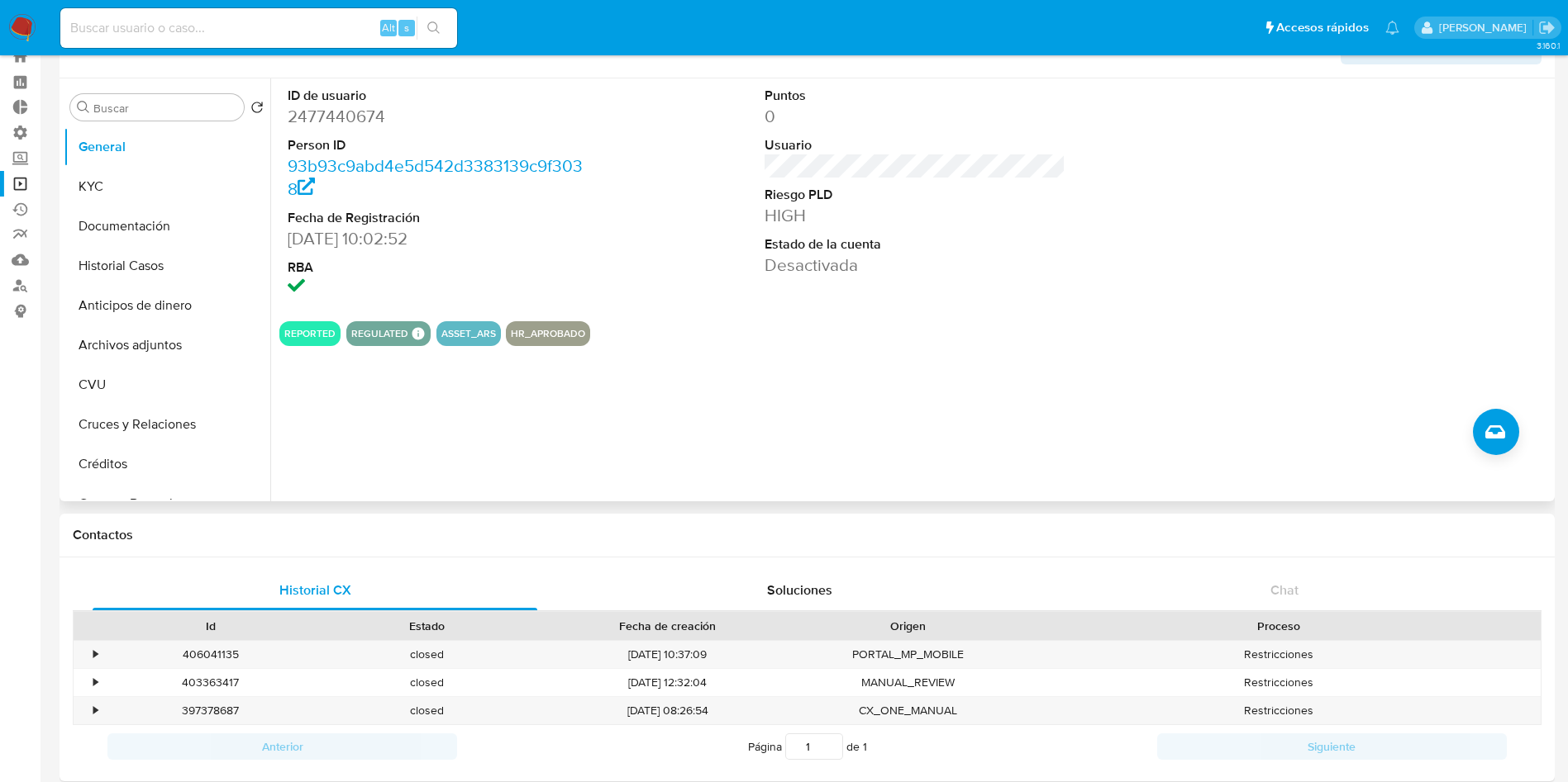
scroll to position [0, 0]
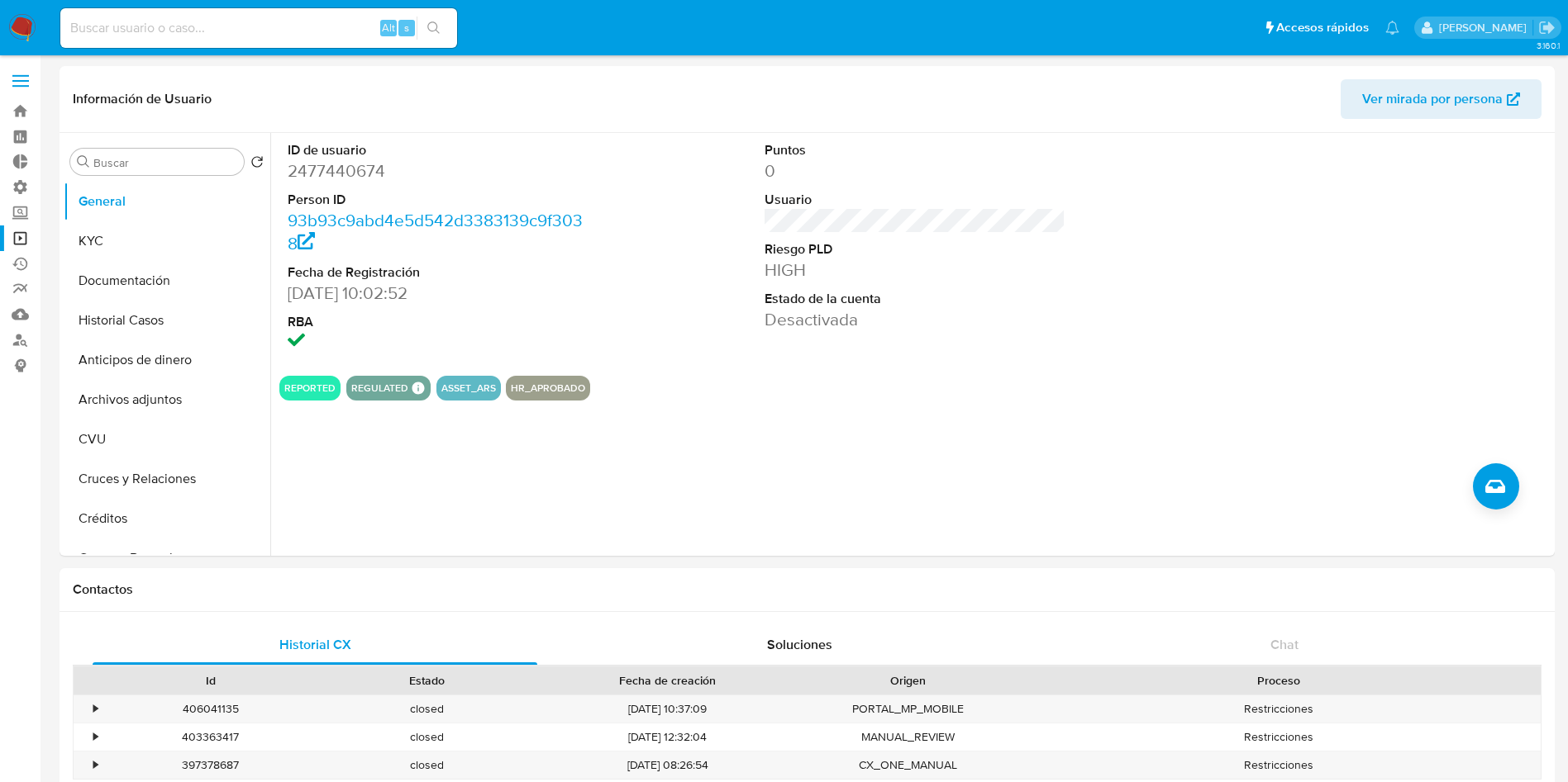
click at [730, 387] on div "REPORTED REGULATED REGULATED MLA UIF COMPLIES Mark Id MLA_UIF Compliant is_comp…" at bounding box center [914, 388] width 1271 height 25
click at [605, 354] on div "ID de usuario 2477440674 Person ID 93b93c9abd4e5d542d3383139c9f3038 Fecha de Re…" at bounding box center [914, 247] width 1271 height 230
click at [197, 20] on input at bounding box center [259, 28] width 396 height 21
paste input "Ezr7MXFp1I4UvjDZVfEtYhVR"
type input "Ezr7MXFp1I4UvjDZVfEtYhVR"
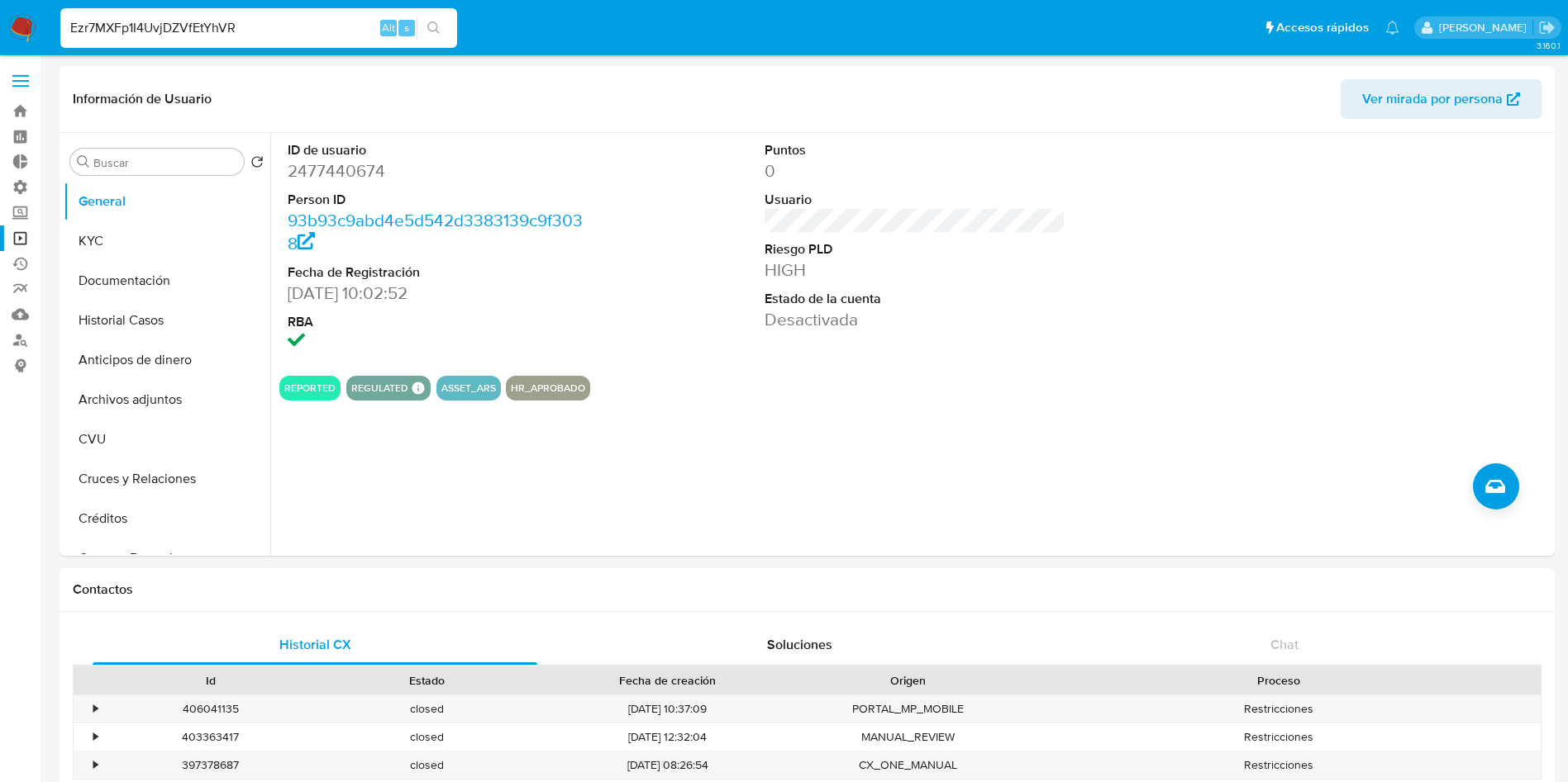
click at [427, 32] on icon "search-icon" at bounding box center [433, 28] width 13 height 13
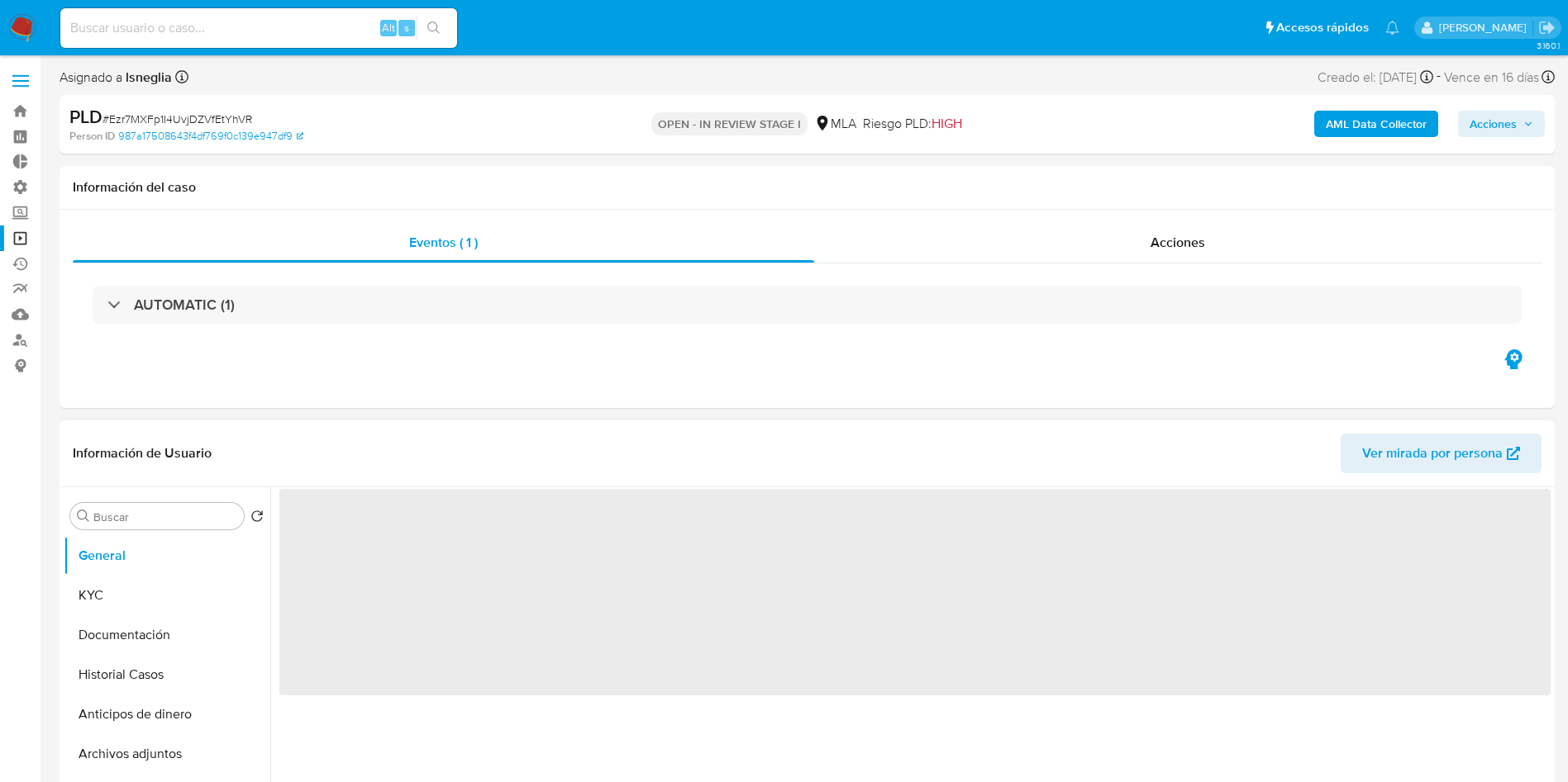
select select "10"
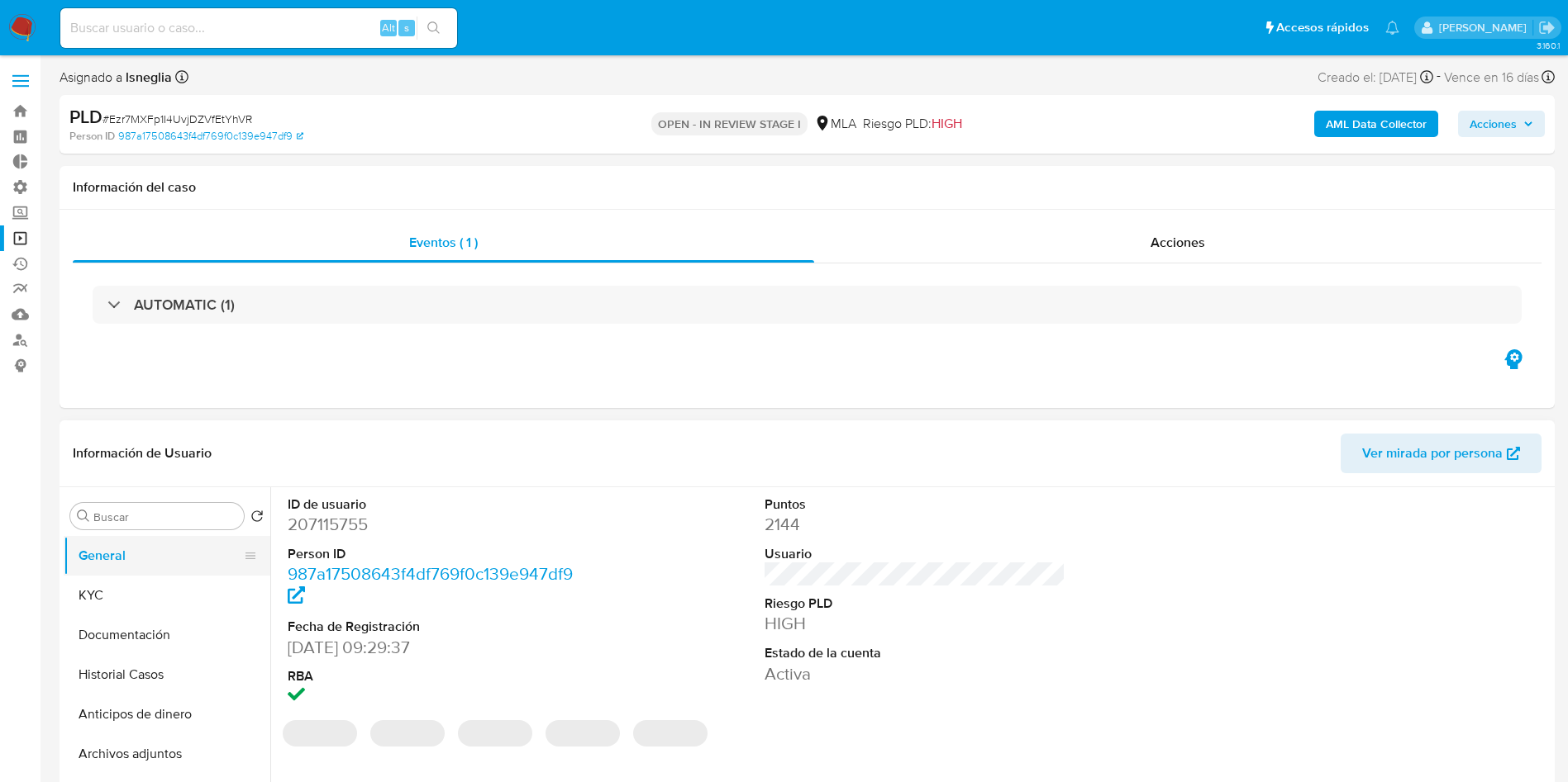
scroll to position [124, 0]
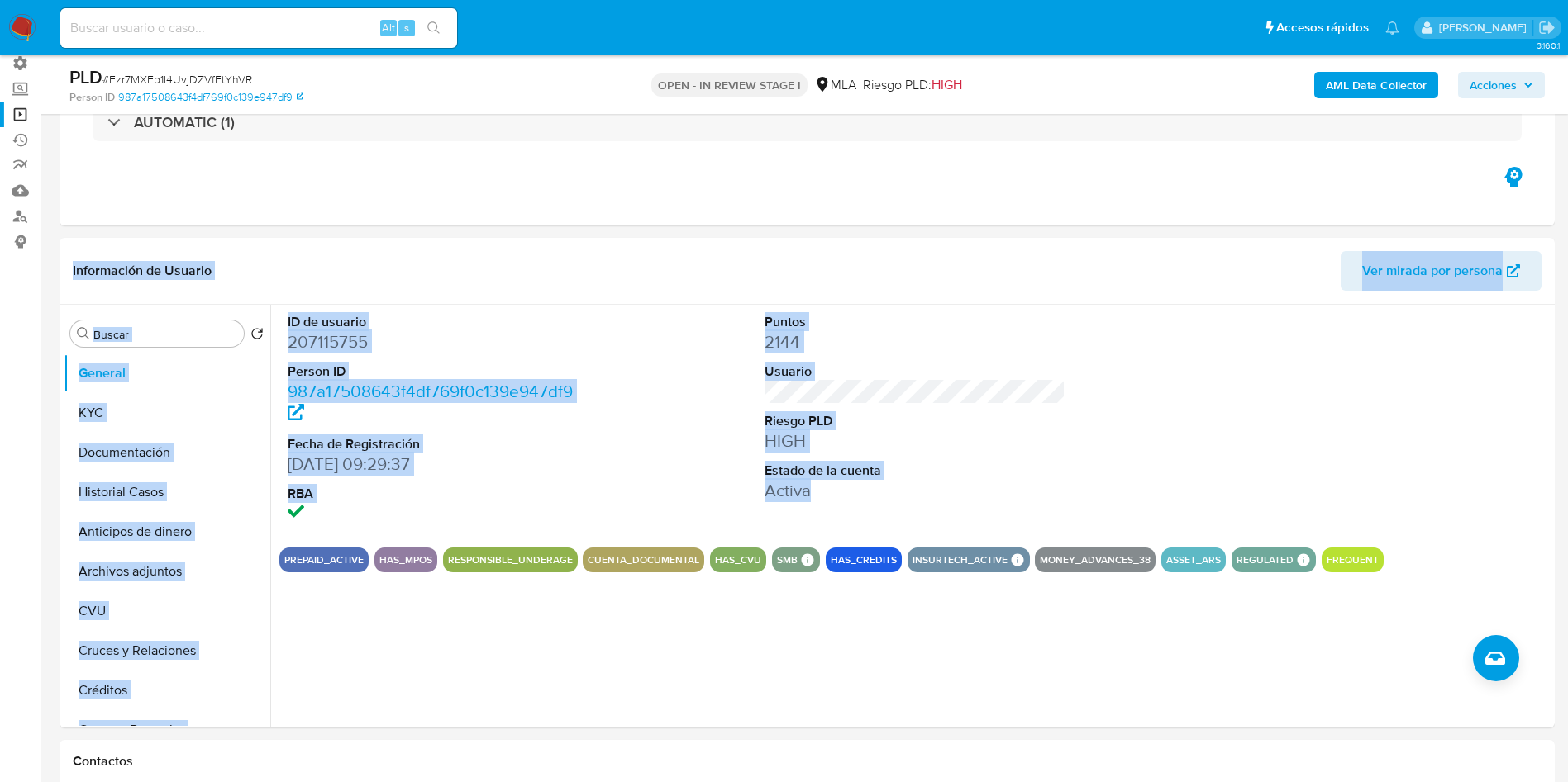
drag, startPoint x: 1565, startPoint y: 215, endPoint x: 1540, endPoint y: 377, distance: 163.9
click at [1505, 386] on div at bounding box center [1392, 419] width 318 height 230
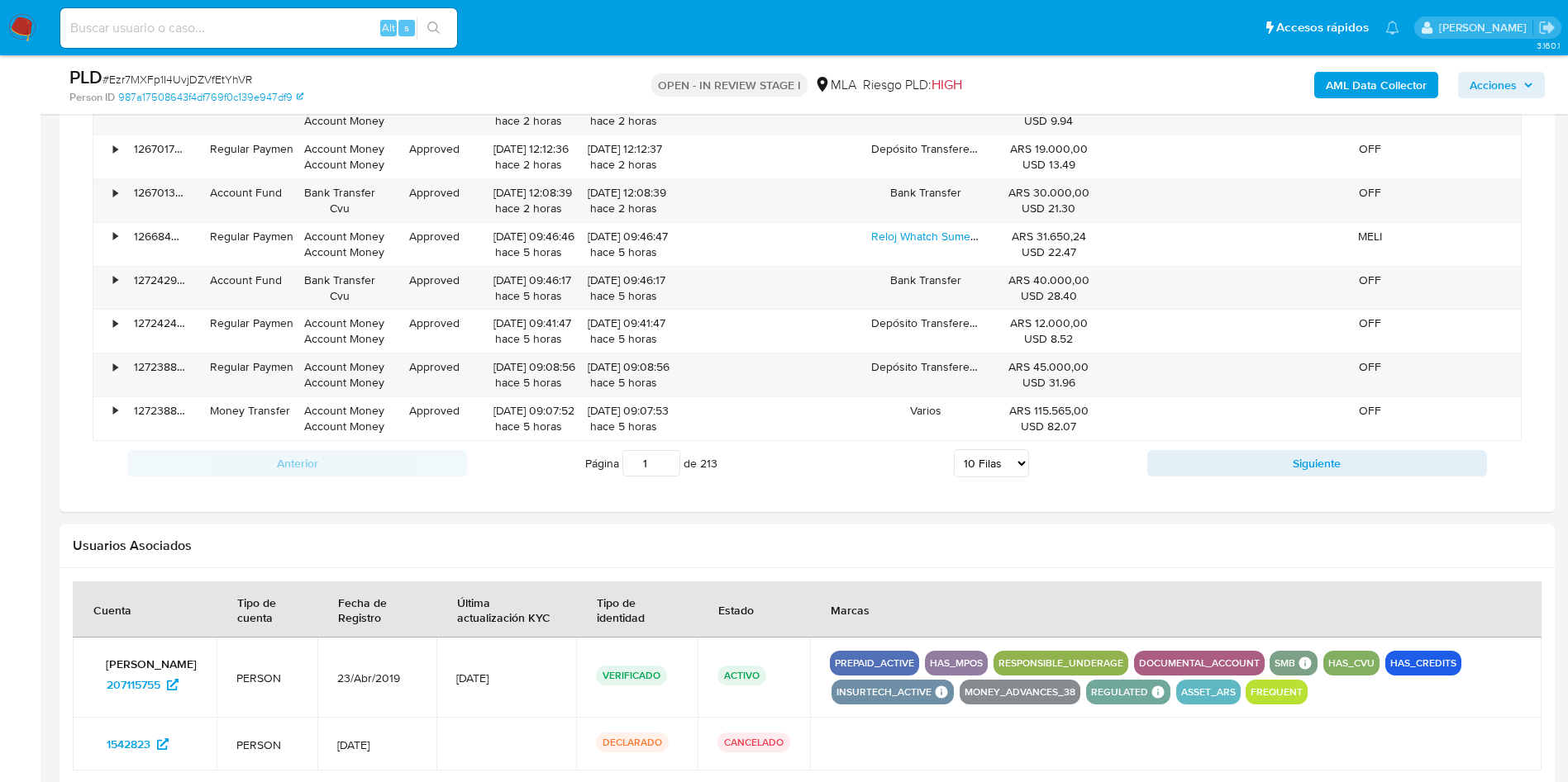
scroll to position [1758, 0]
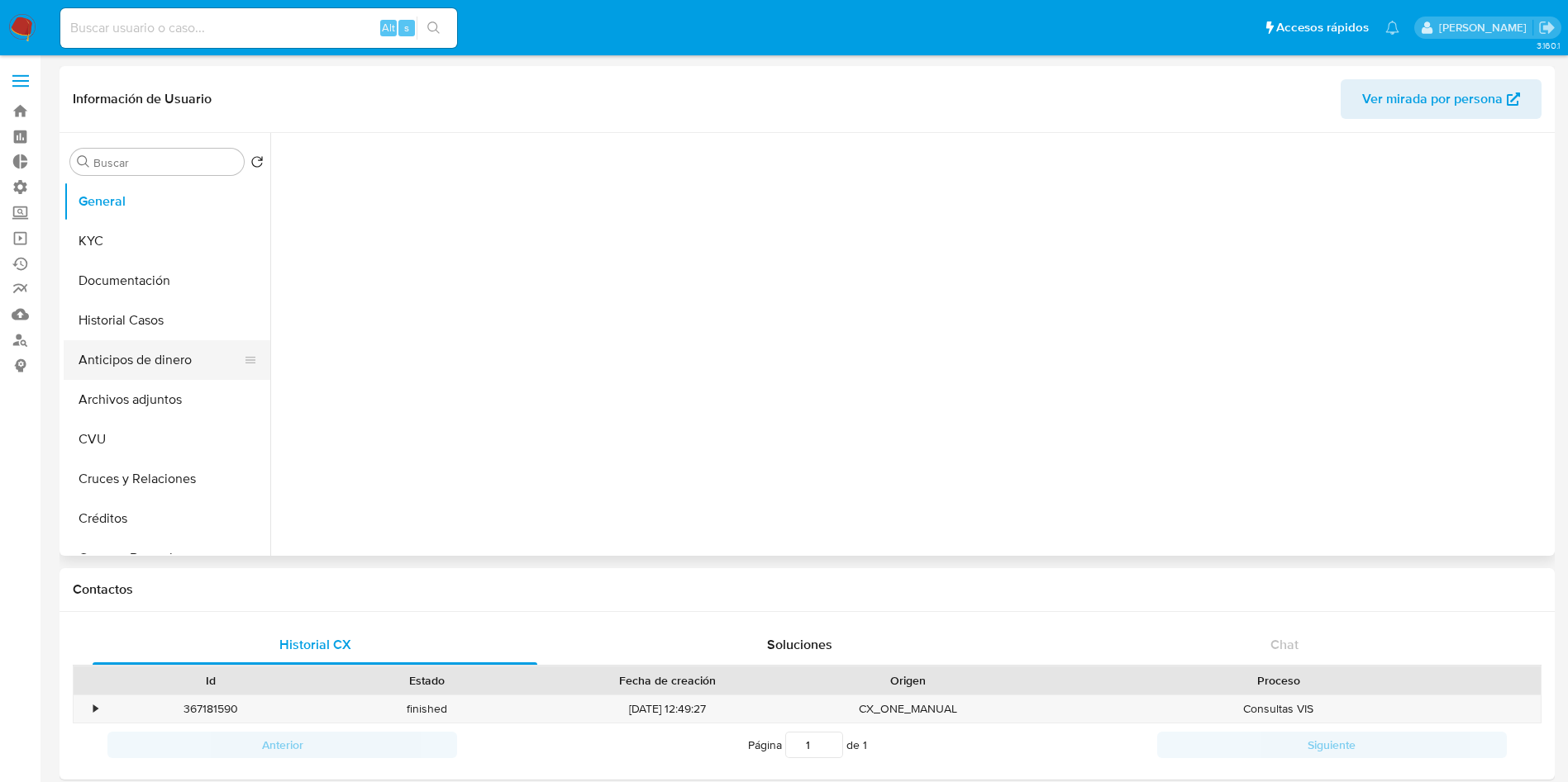
select select "10"
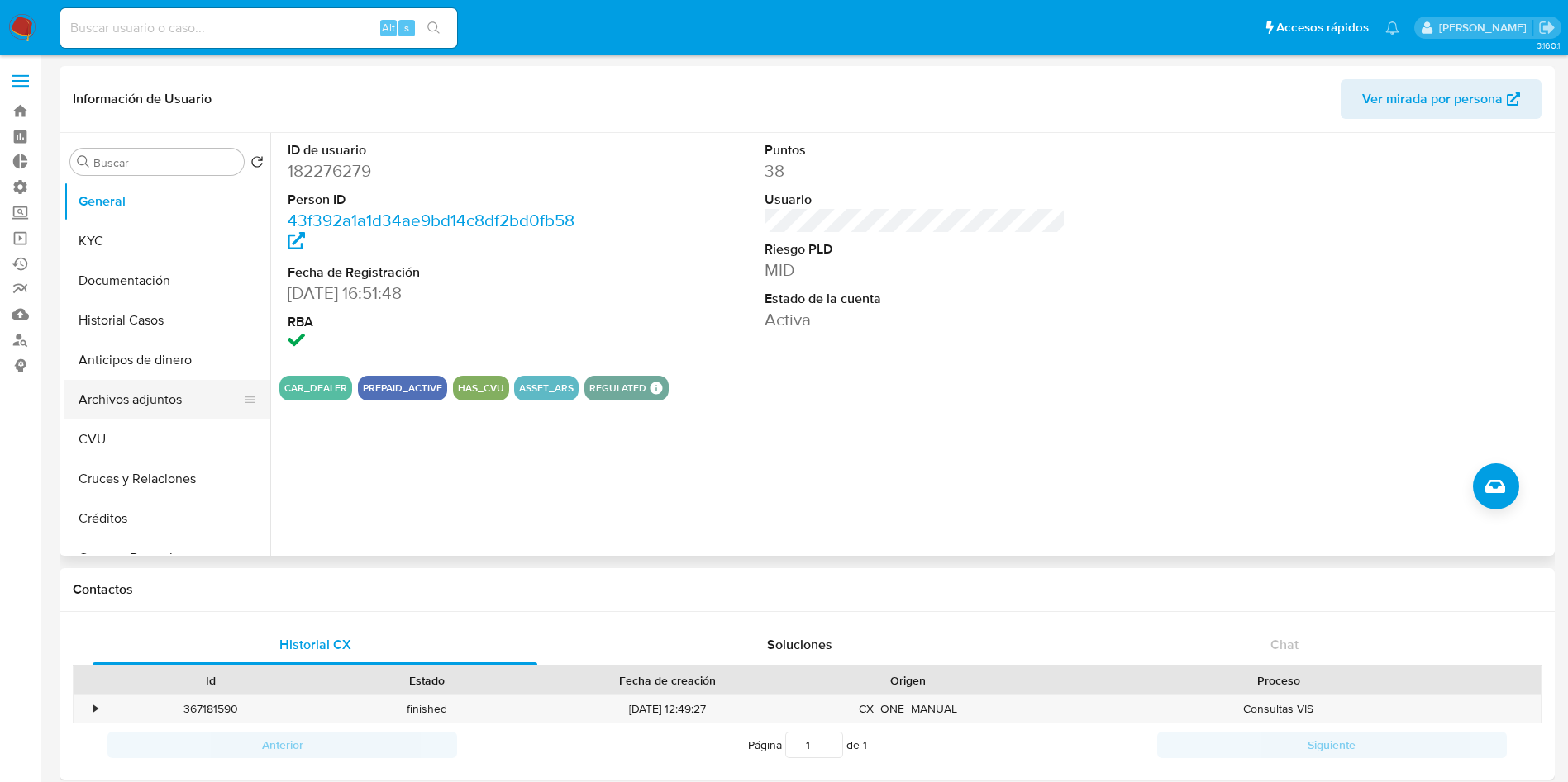
click at [162, 394] on button "Archivos adjuntos" at bounding box center [160, 400] width 193 height 40
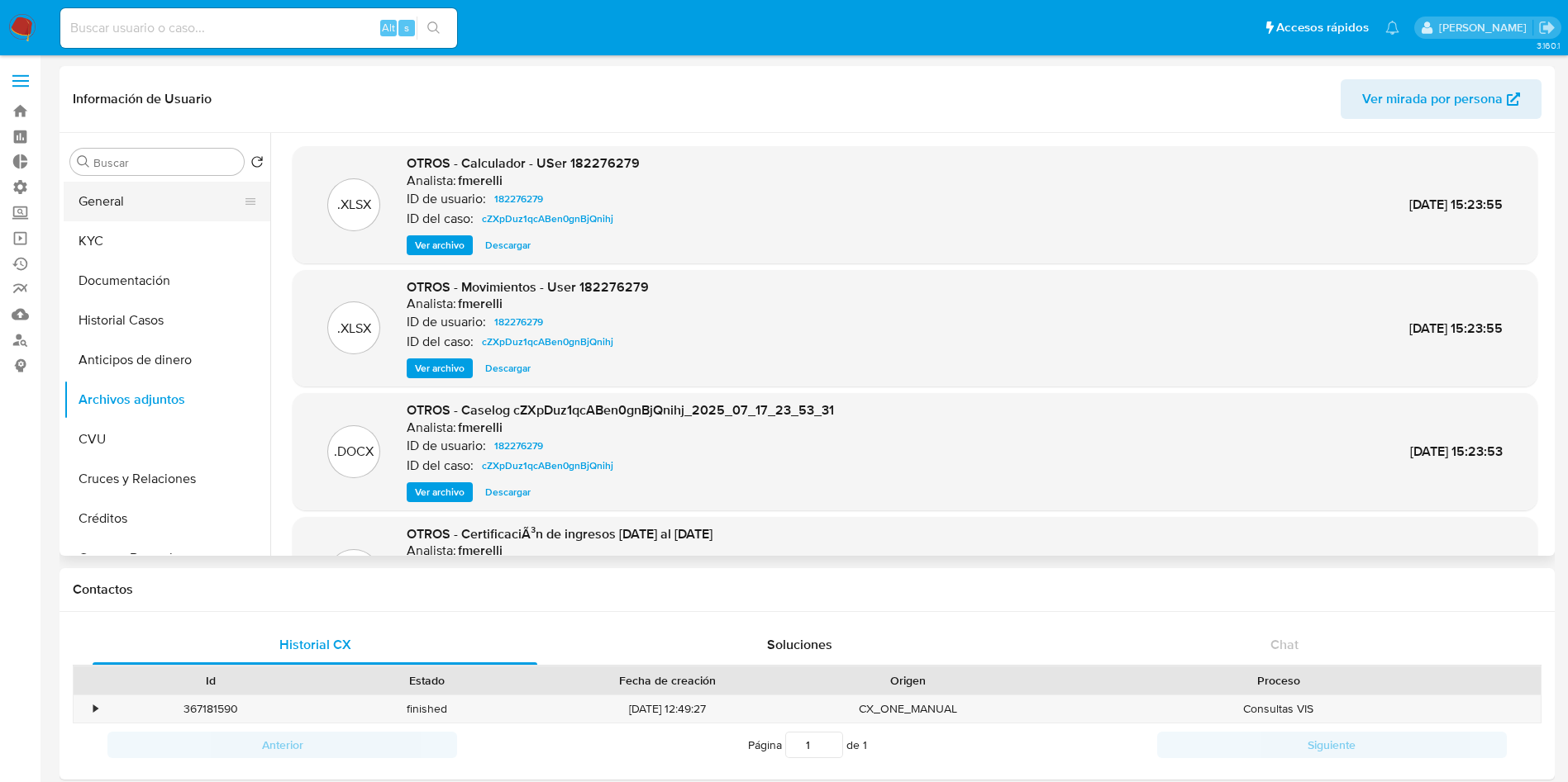
click at [108, 207] on button "General" at bounding box center [160, 201] width 193 height 40
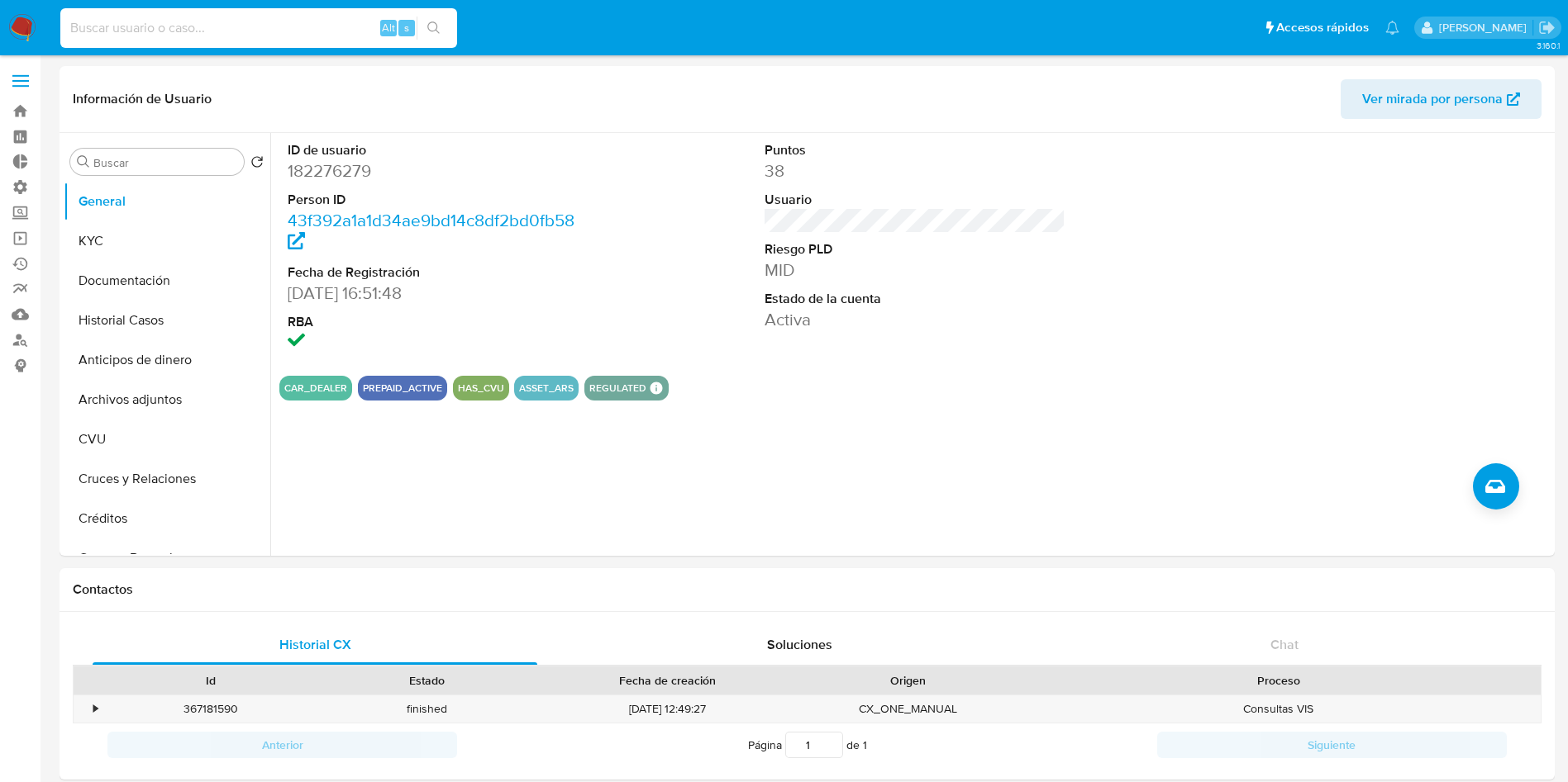
click at [279, 20] on input at bounding box center [259, 28] width 396 height 21
paste input "xwFCE9U5GnpbYy7D39W8tXz6"
type input "xwFCE9U5GnpbYy7D39W8tXz6"
click at [442, 34] on button "search-icon" at bounding box center [433, 28] width 33 height 23
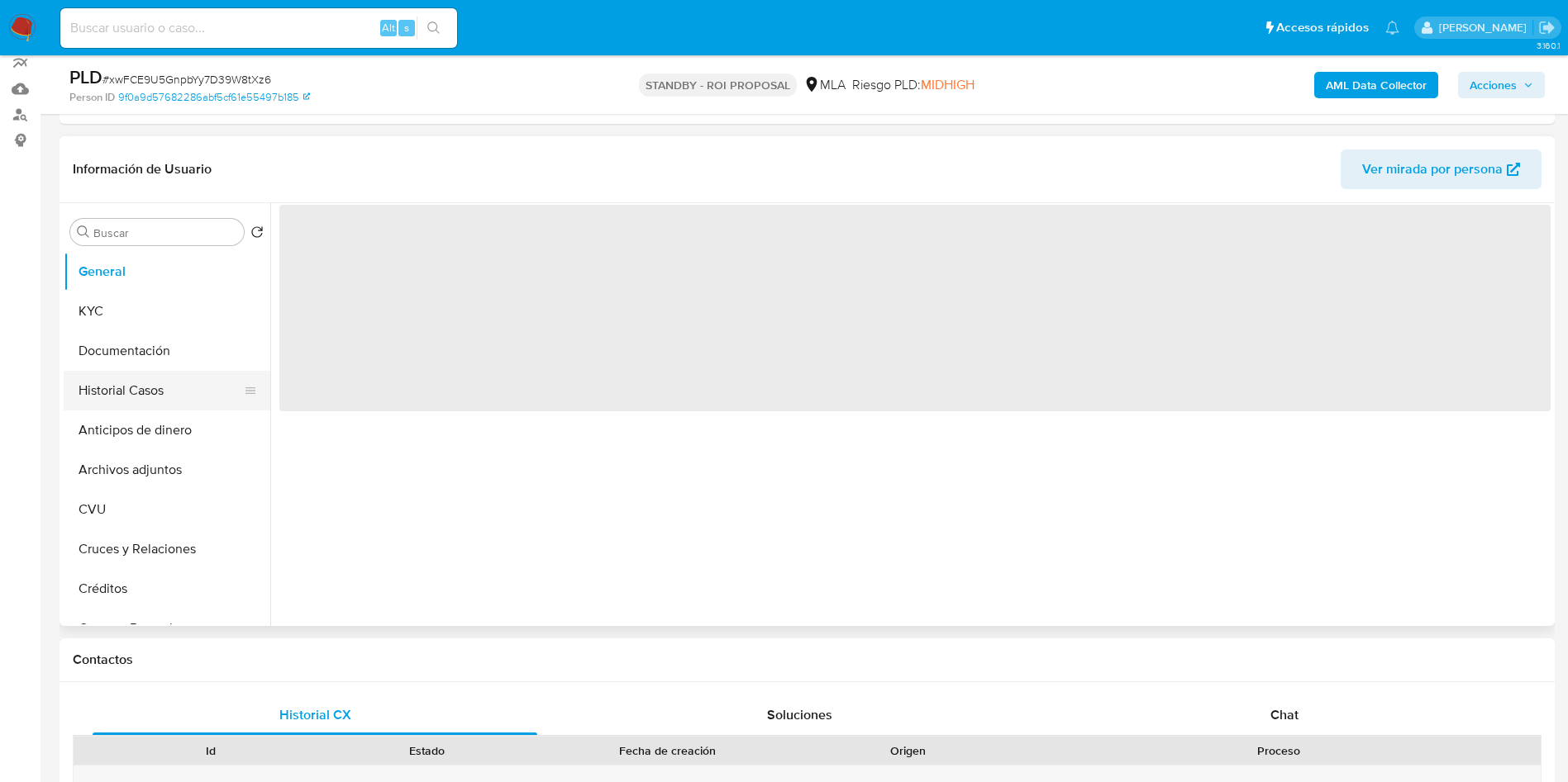
scroll to position [248, 0]
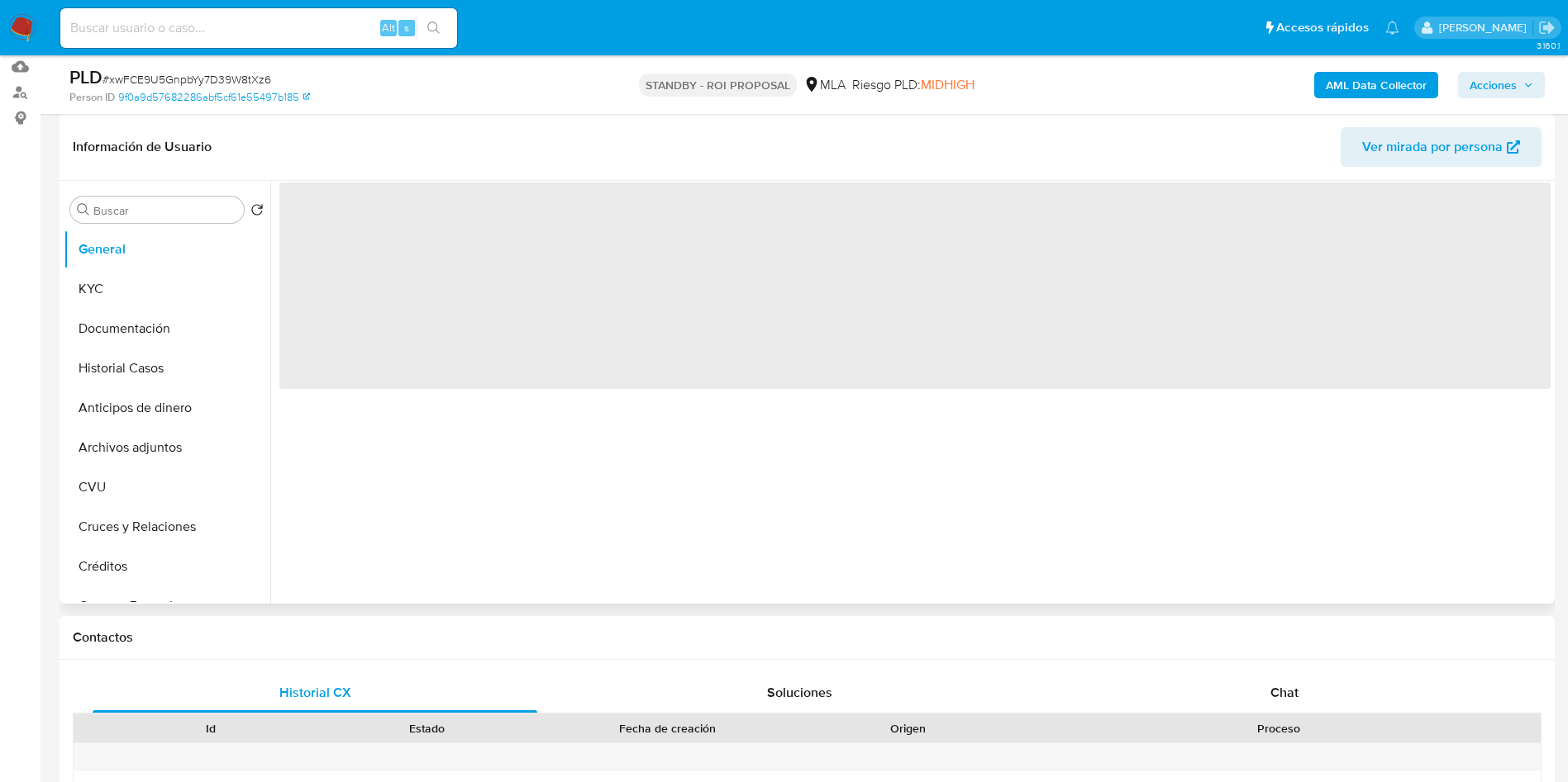
select select "10"
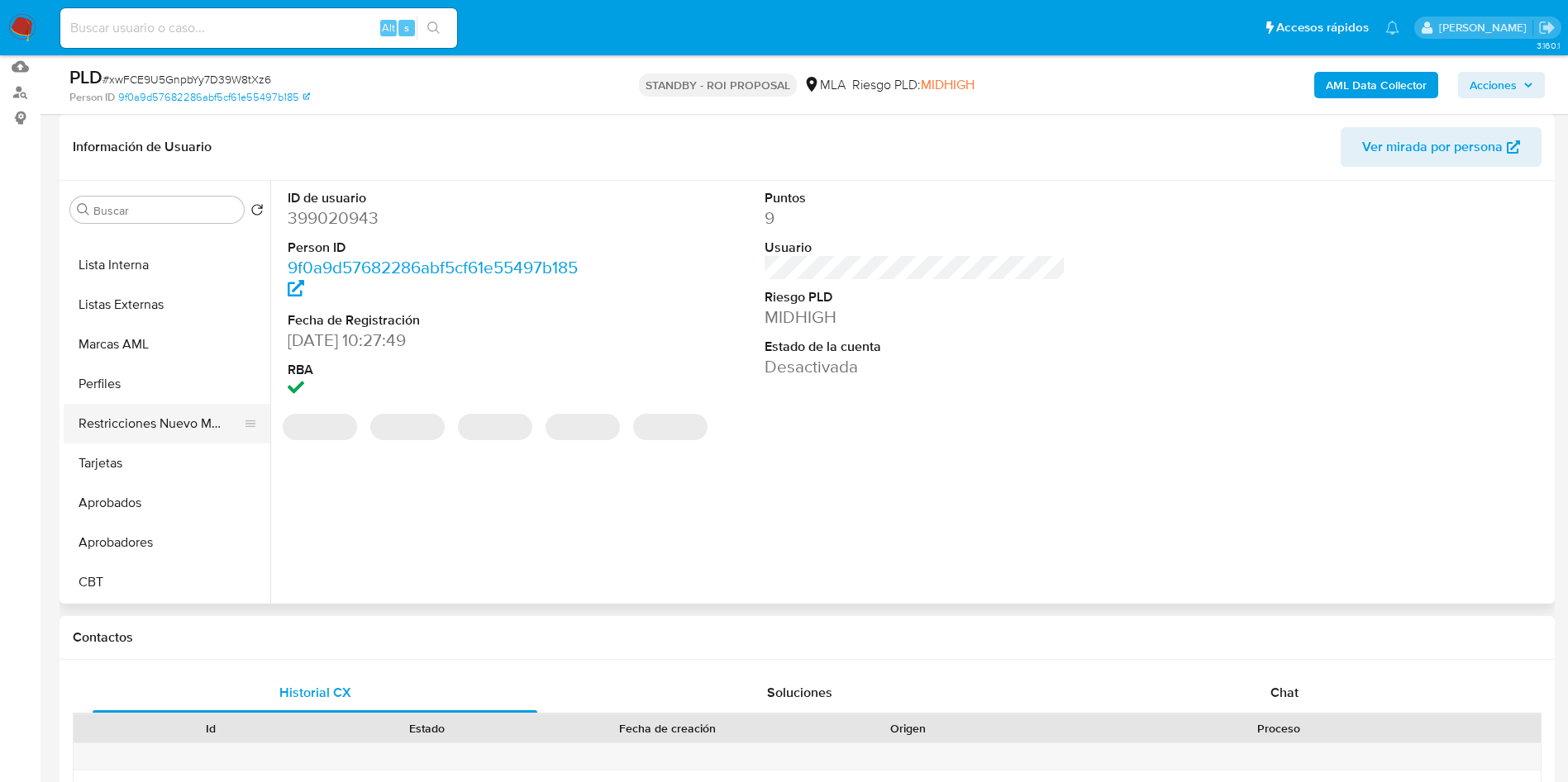
click at [165, 433] on button "Restricciones Nuevo Mundo" at bounding box center [160, 423] width 193 height 40
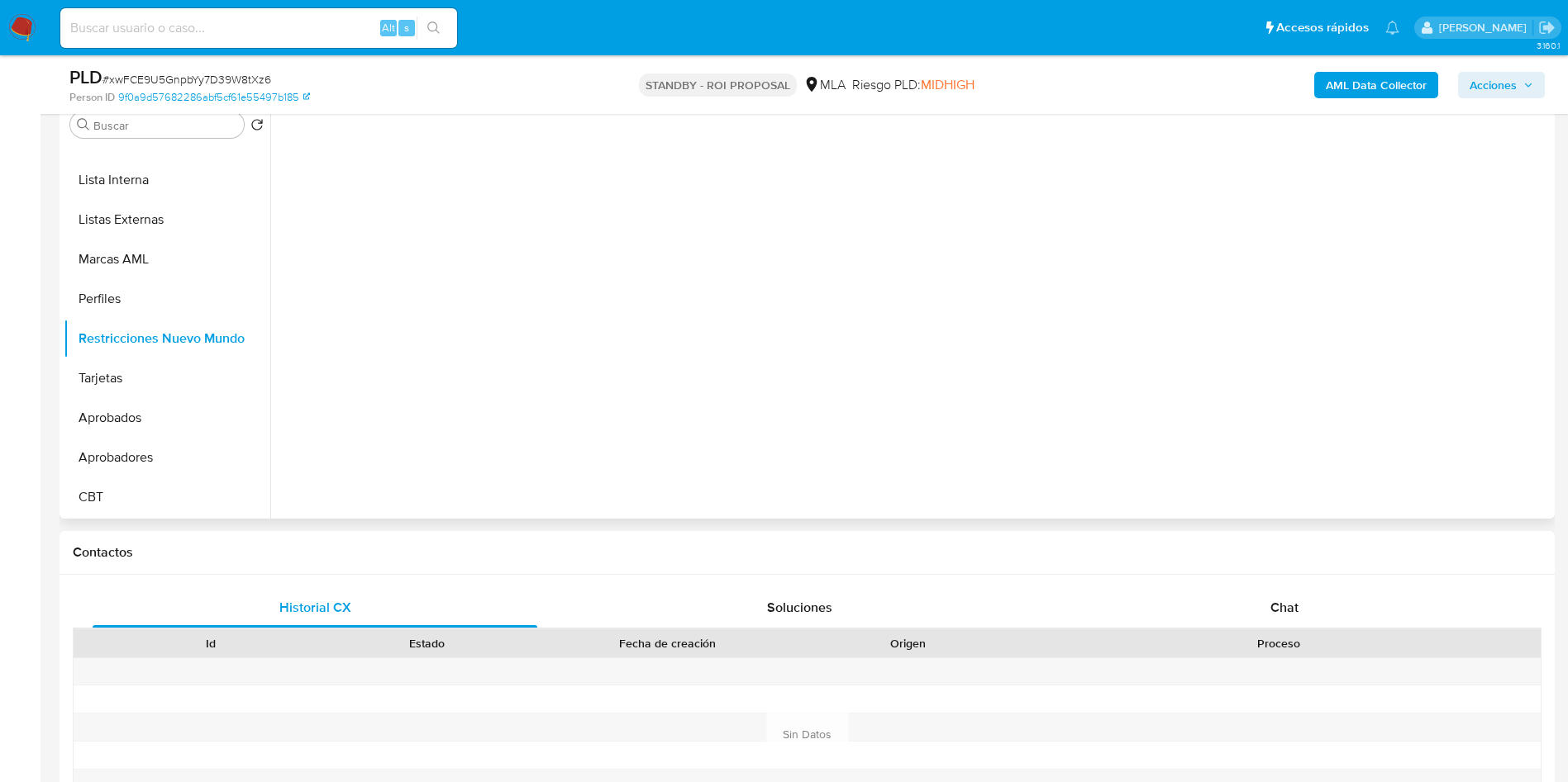
scroll to position [372, 0]
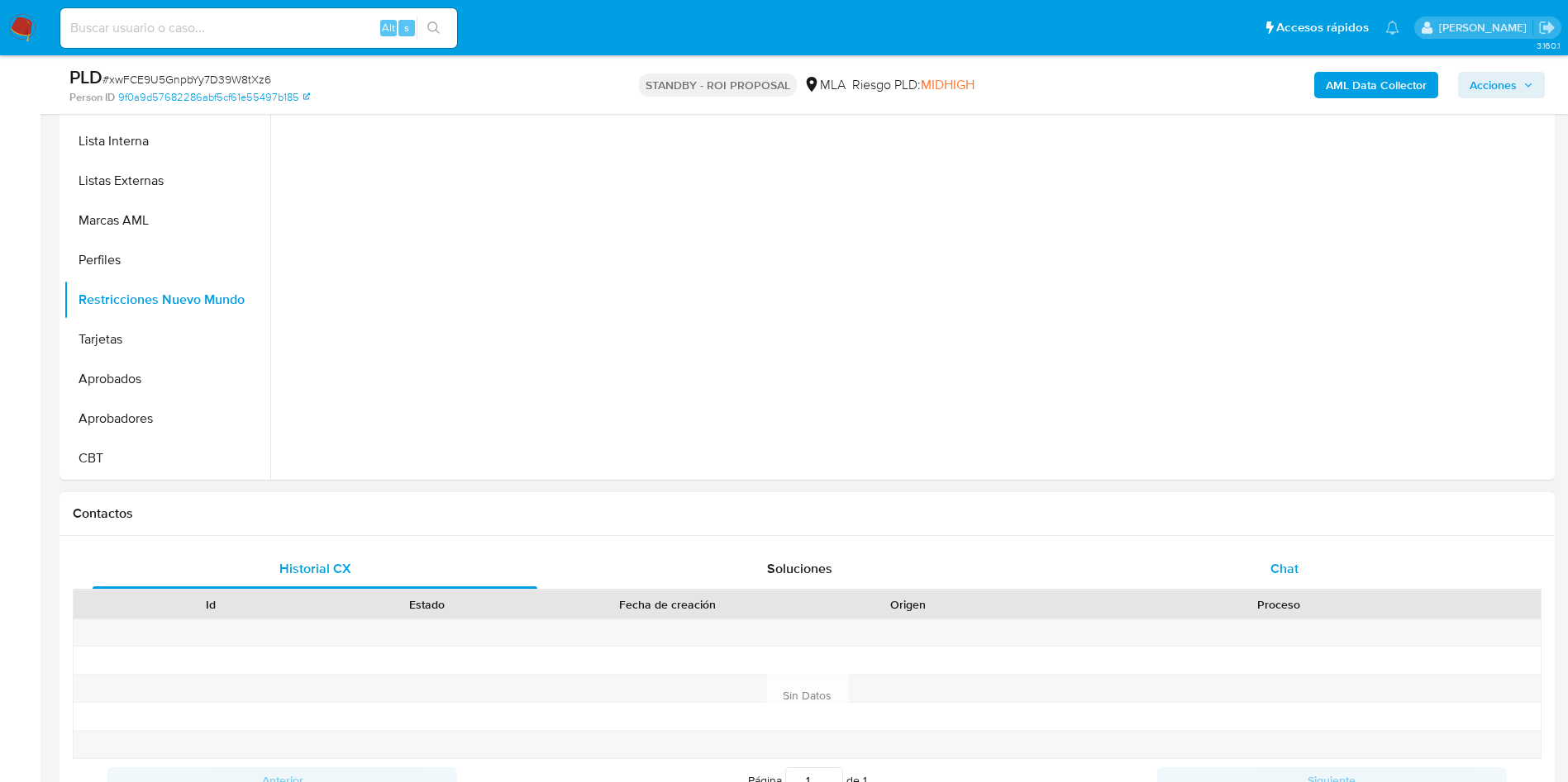
click at [1263, 575] on div "Chat" at bounding box center [1284, 569] width 445 height 40
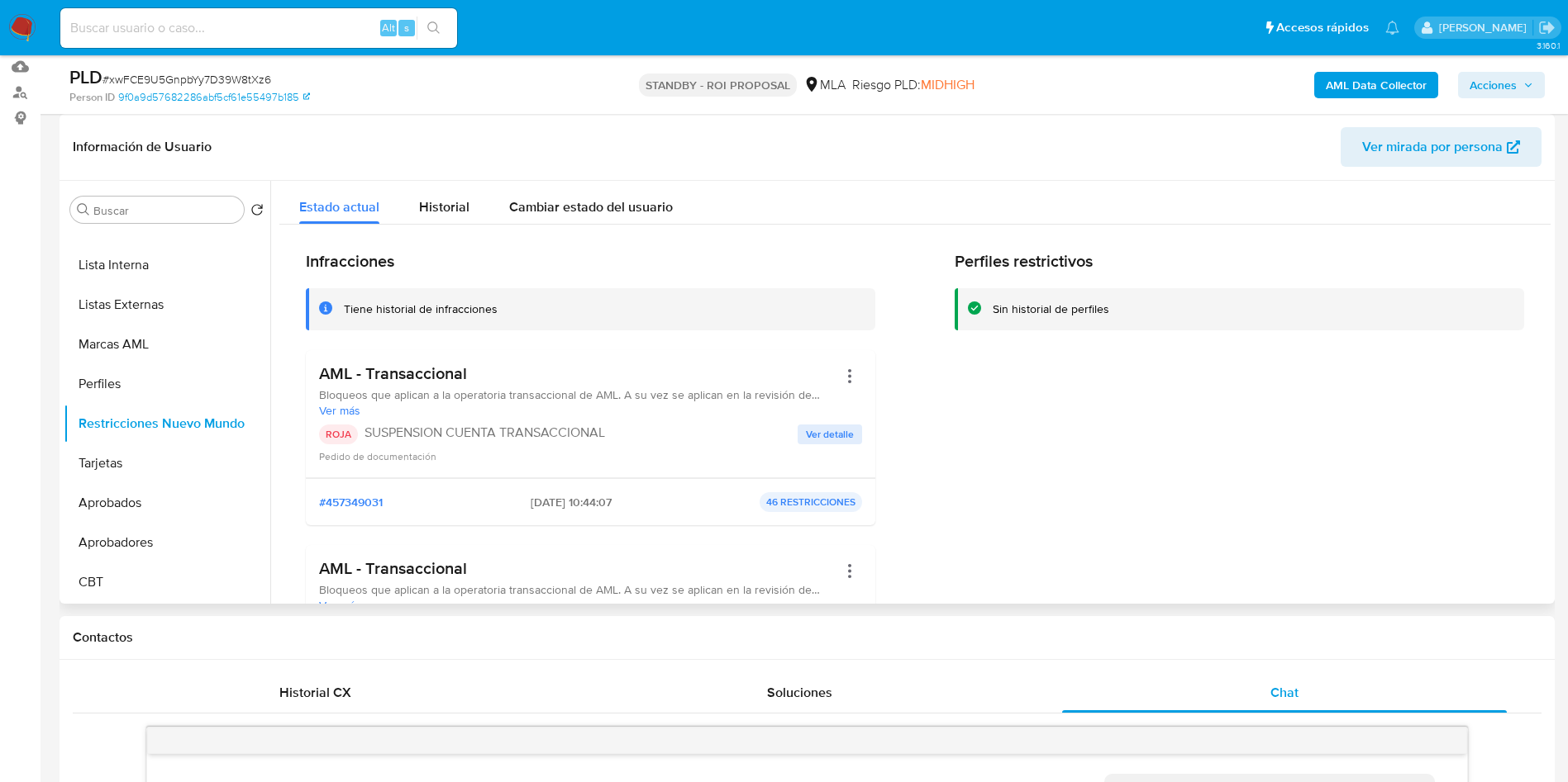
scroll to position [0, 0]
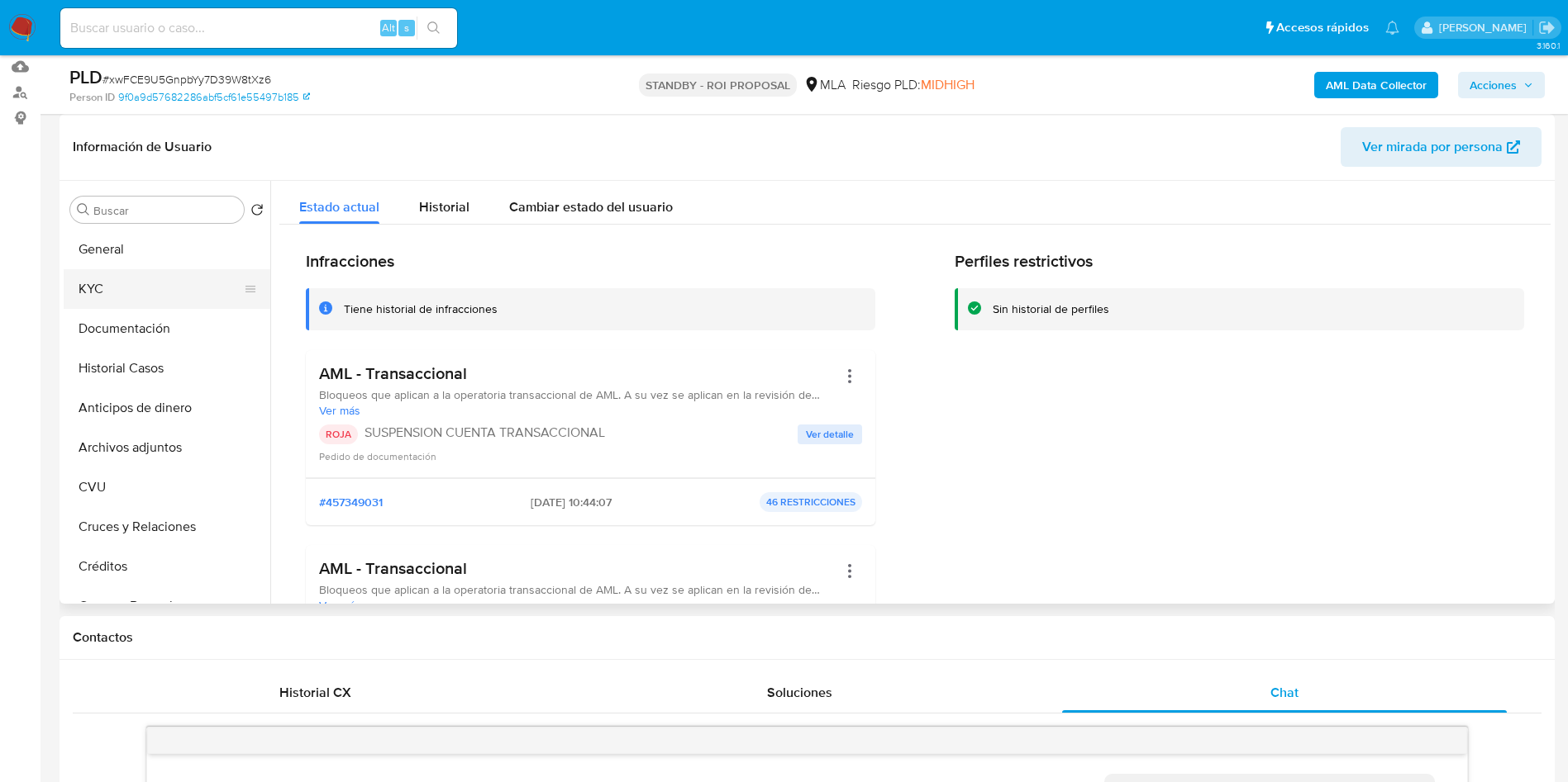
click at [119, 284] on button "KYC" at bounding box center [160, 289] width 193 height 40
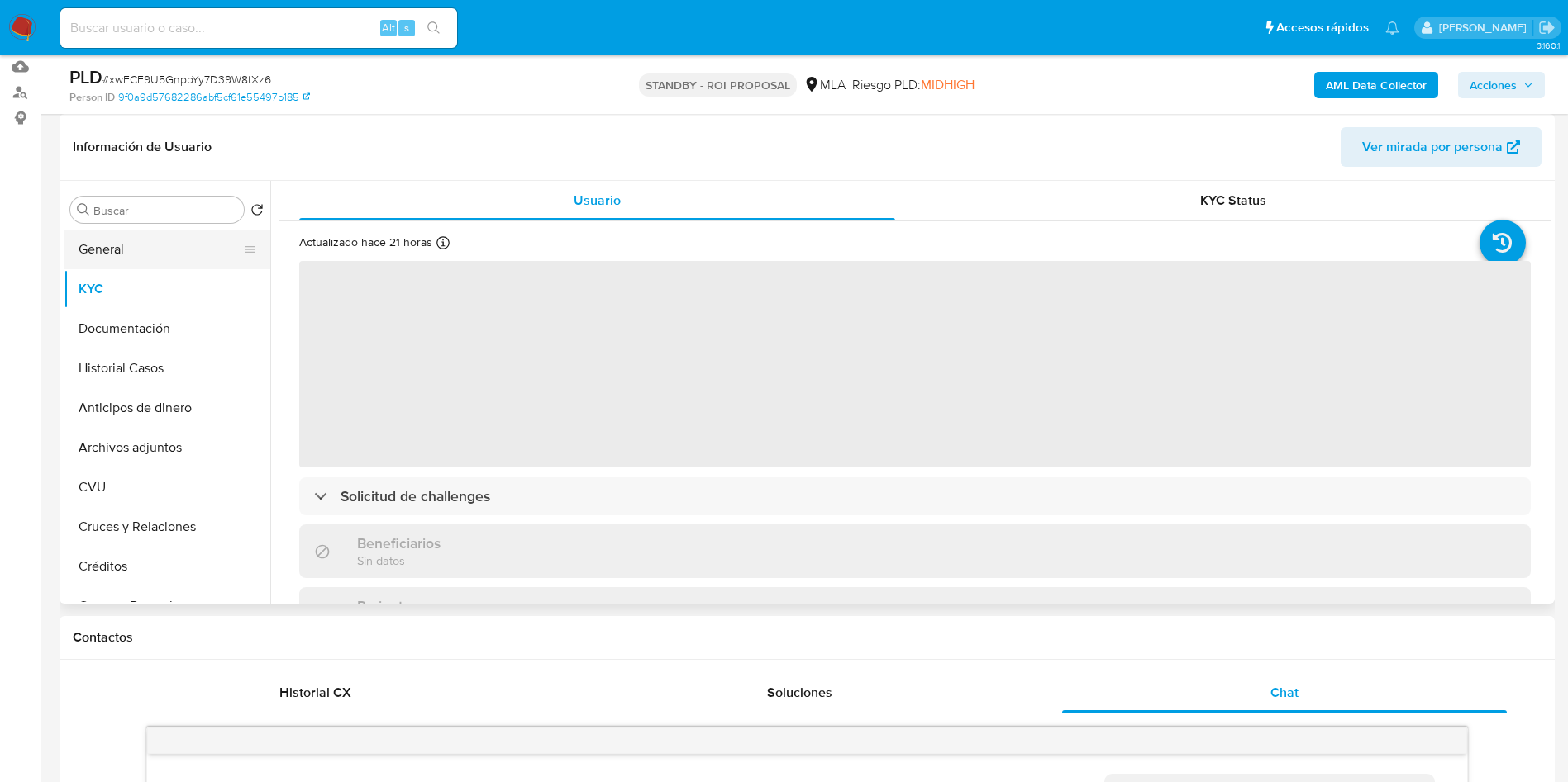
click at [129, 252] on button "General" at bounding box center [160, 249] width 193 height 40
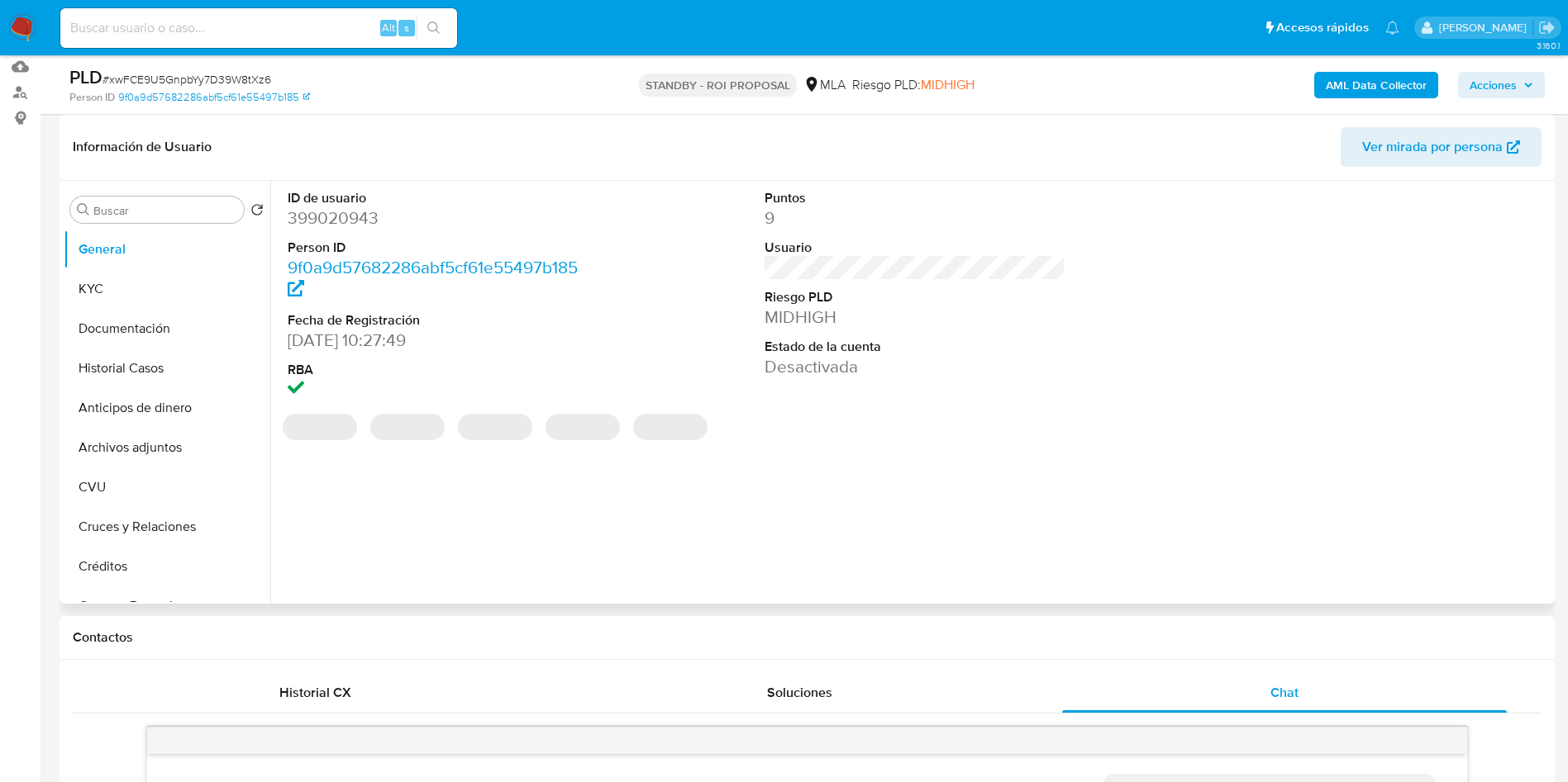
click at [359, 219] on dd "399020943" at bounding box center [438, 218] width 301 height 23
copy dd "399020943"
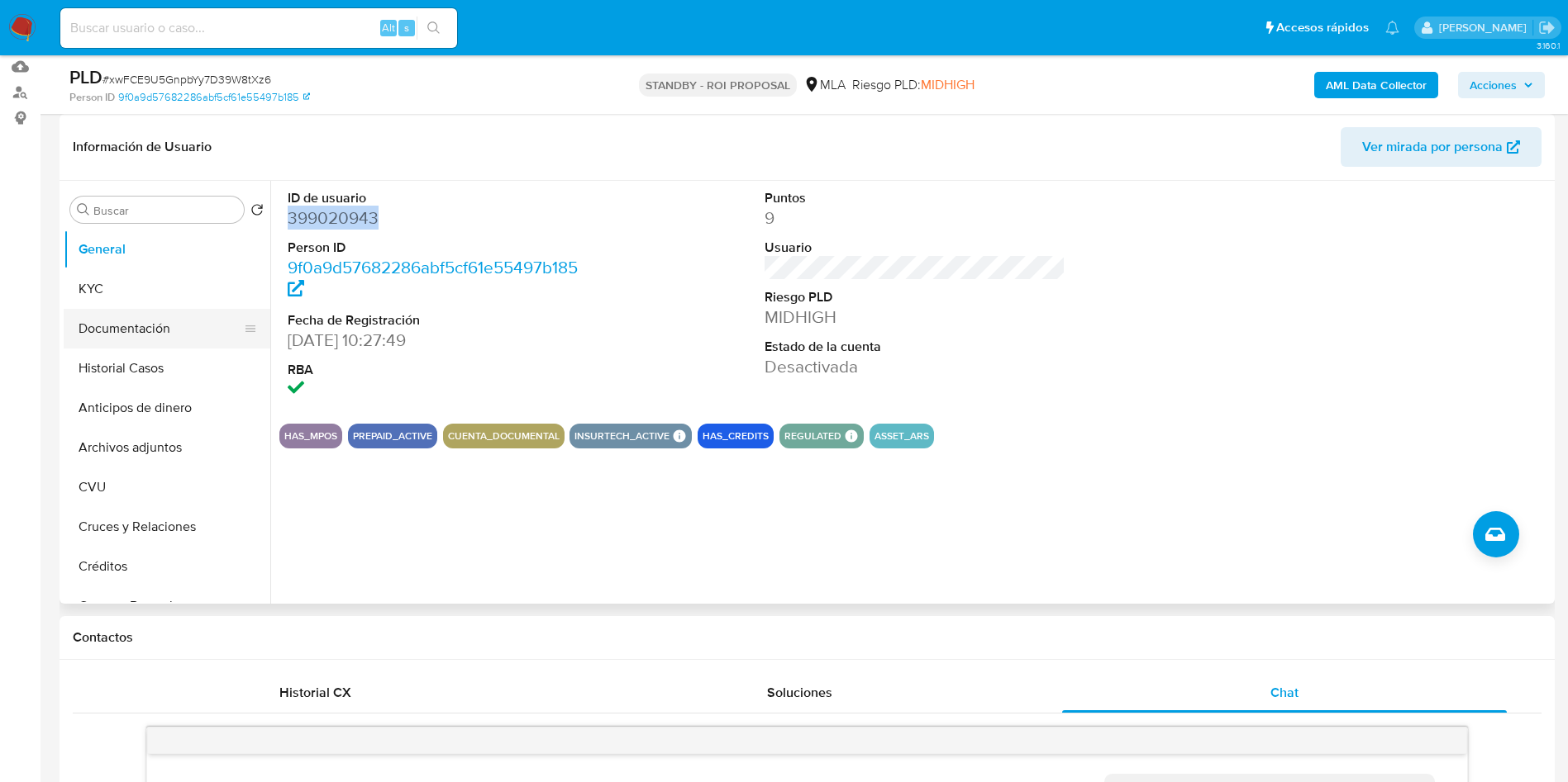
click at [123, 328] on button "Documentación" at bounding box center [160, 328] width 193 height 40
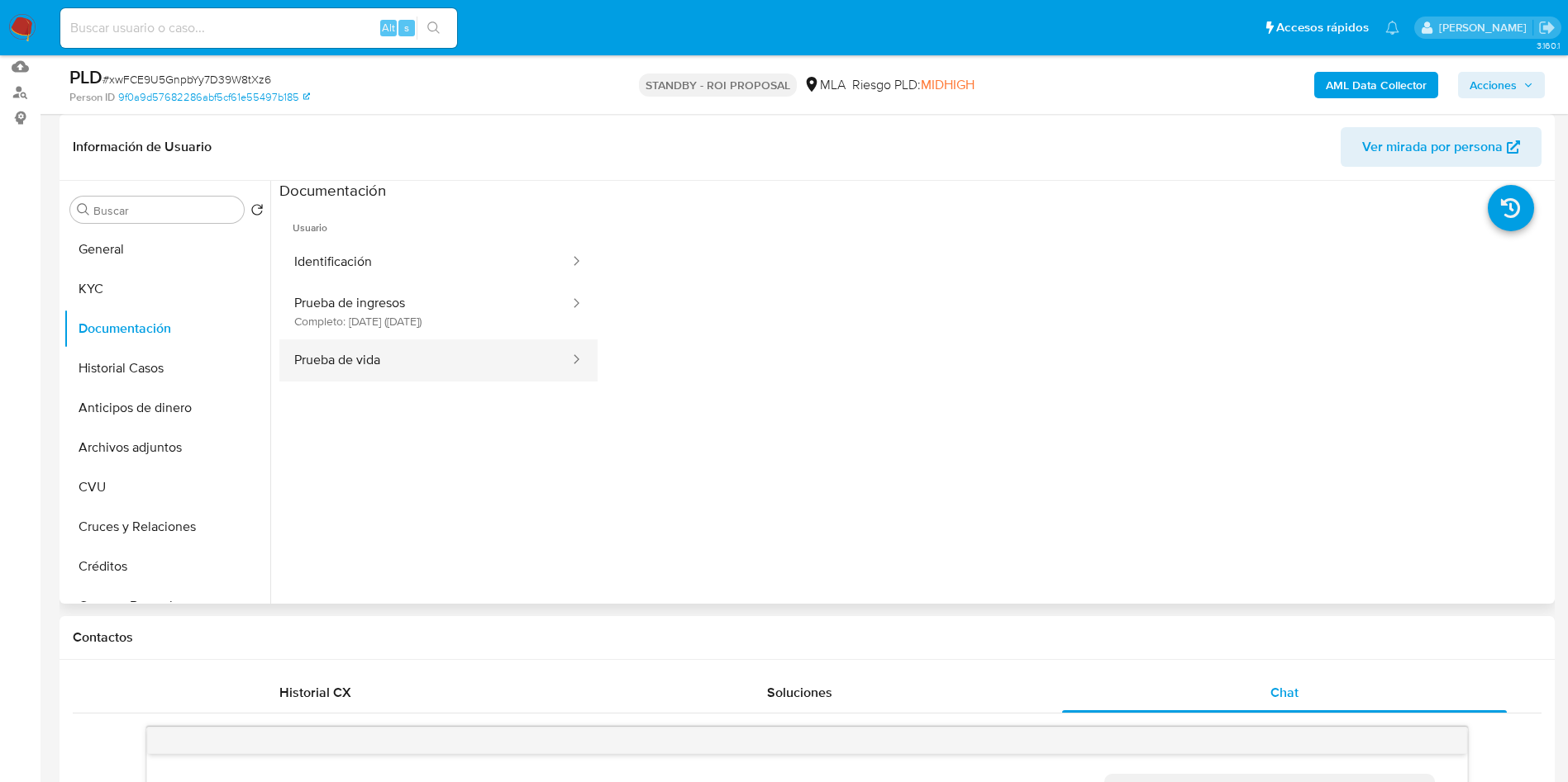
click at [367, 379] on button "Prueba de vida" at bounding box center [425, 360] width 292 height 42
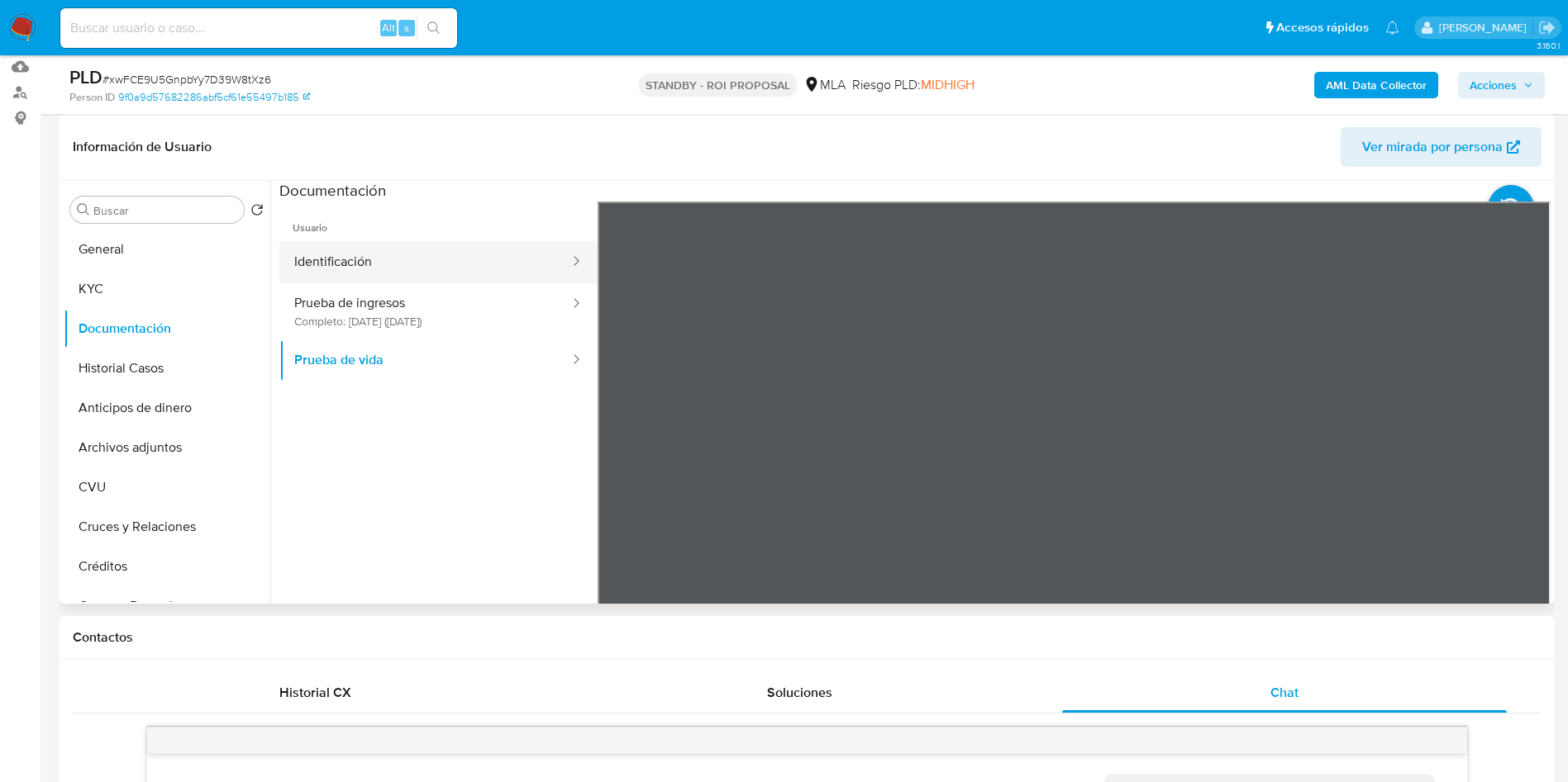
click at [382, 272] on button "Identificación" at bounding box center [425, 261] width 292 height 42
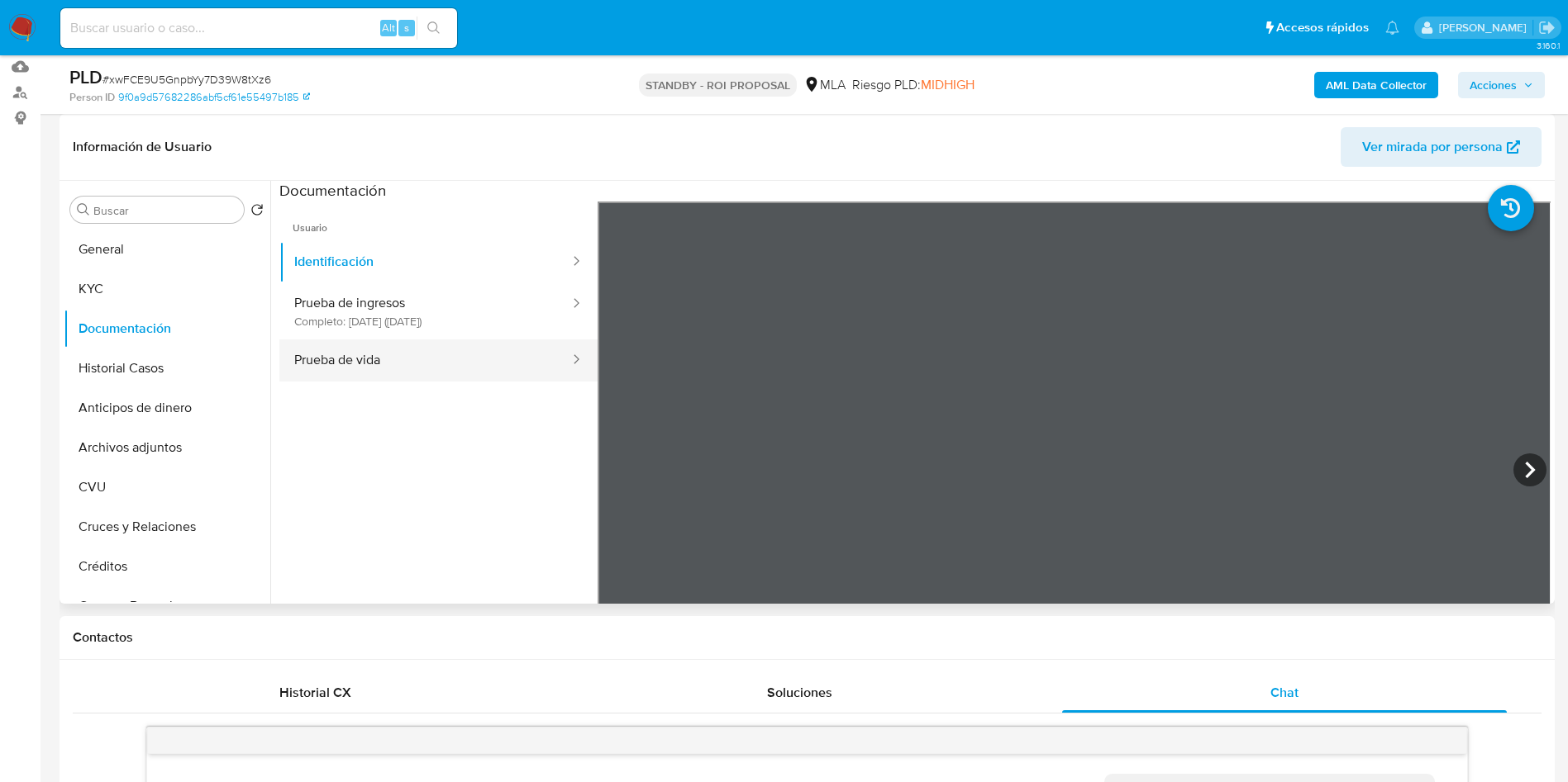
click at [347, 366] on button "Prueba de vida" at bounding box center [425, 360] width 292 height 42
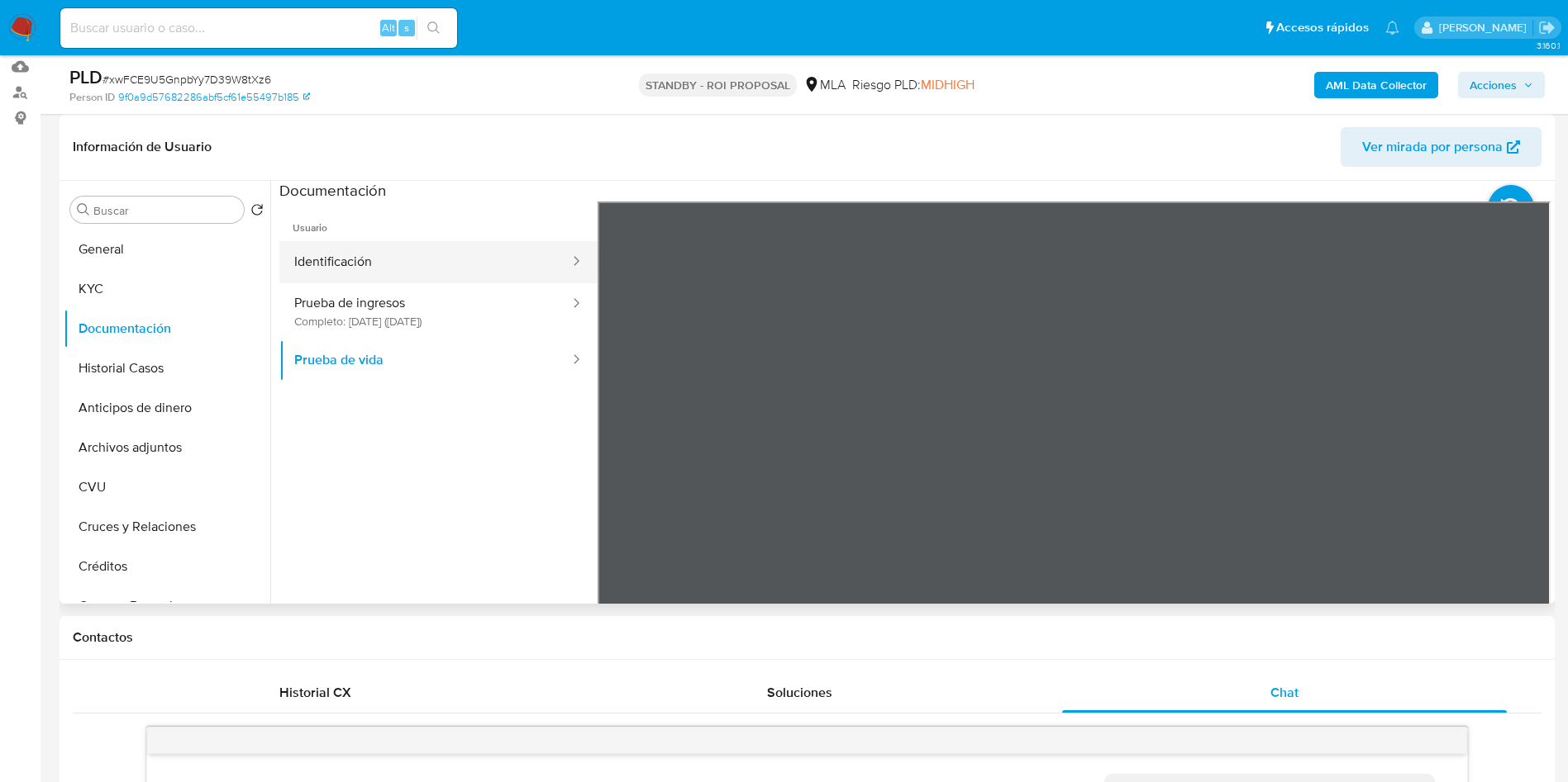
click at [350, 271] on button "Identificación" at bounding box center [425, 261] width 292 height 42
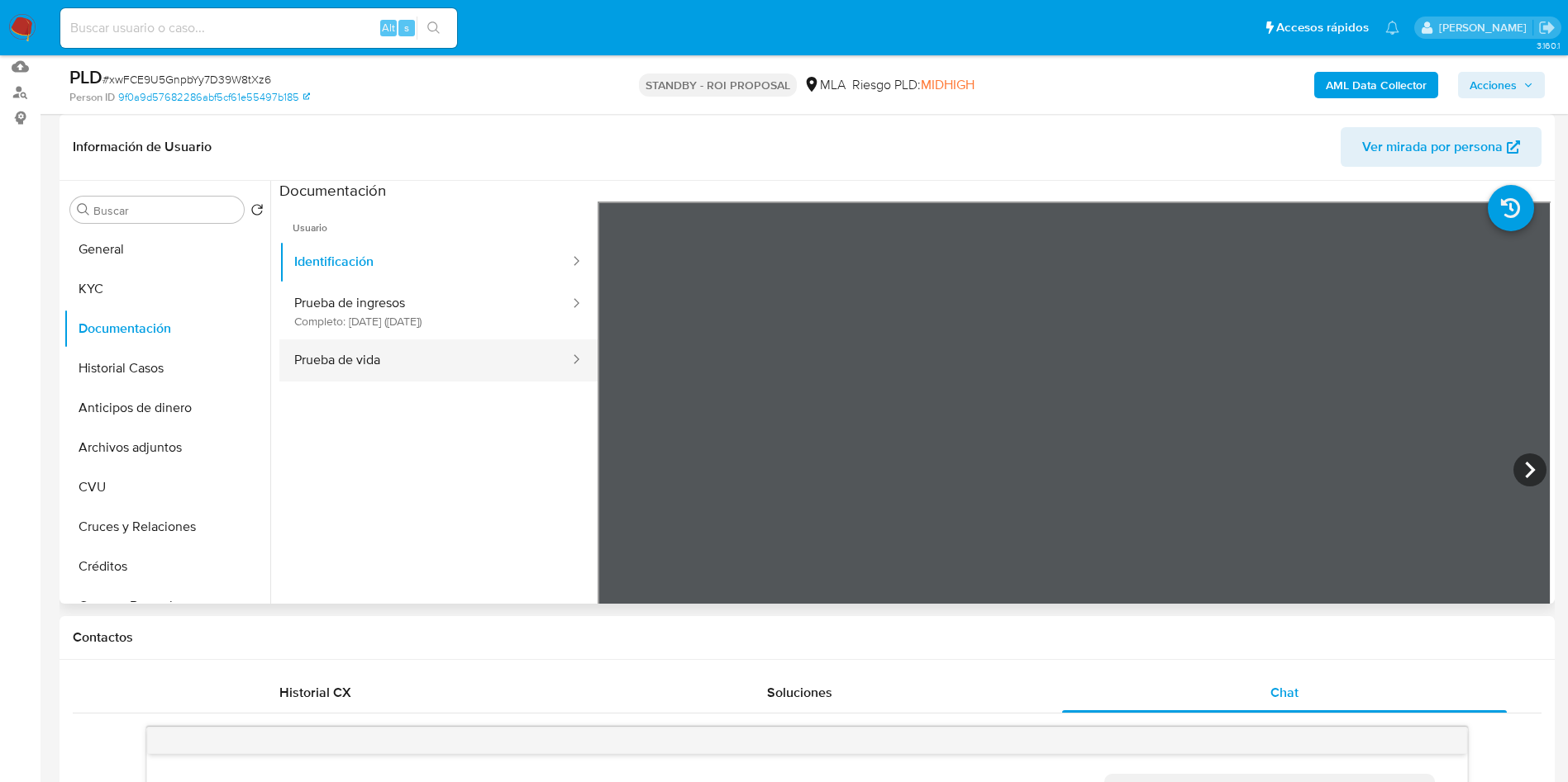
click at [366, 356] on button "Prueba de vida" at bounding box center [425, 360] width 292 height 42
click at [416, 446] on ul "Usuario Identificación Prueba de ingresos Completo: 15/03/2024 (hace 2 años) Pr…" at bounding box center [438, 440] width 318 height 476
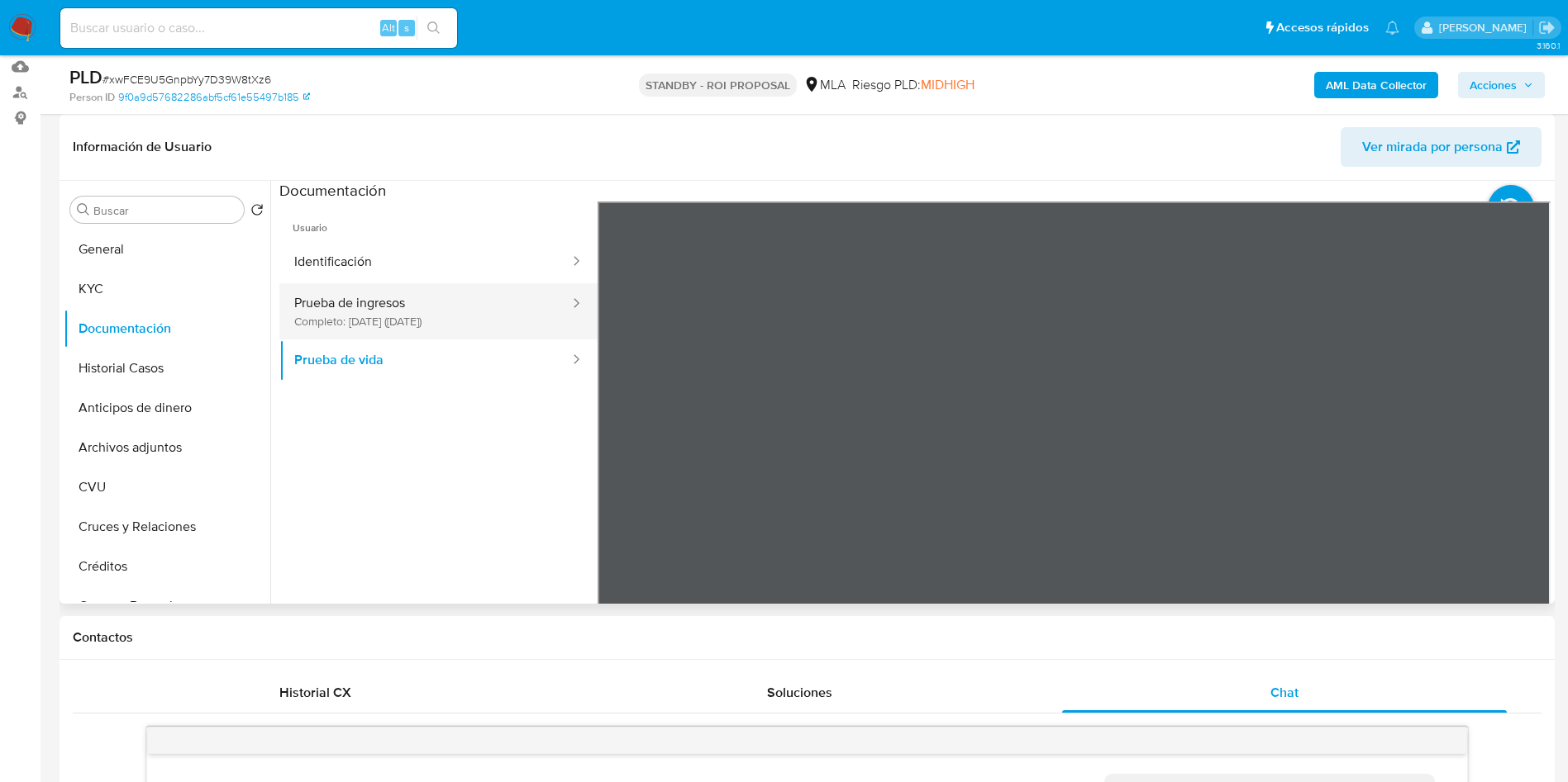
click at [424, 298] on button "Prueba de ingresos Completo: 15/03/2024 (hace 2 años)" at bounding box center [425, 311] width 292 height 56
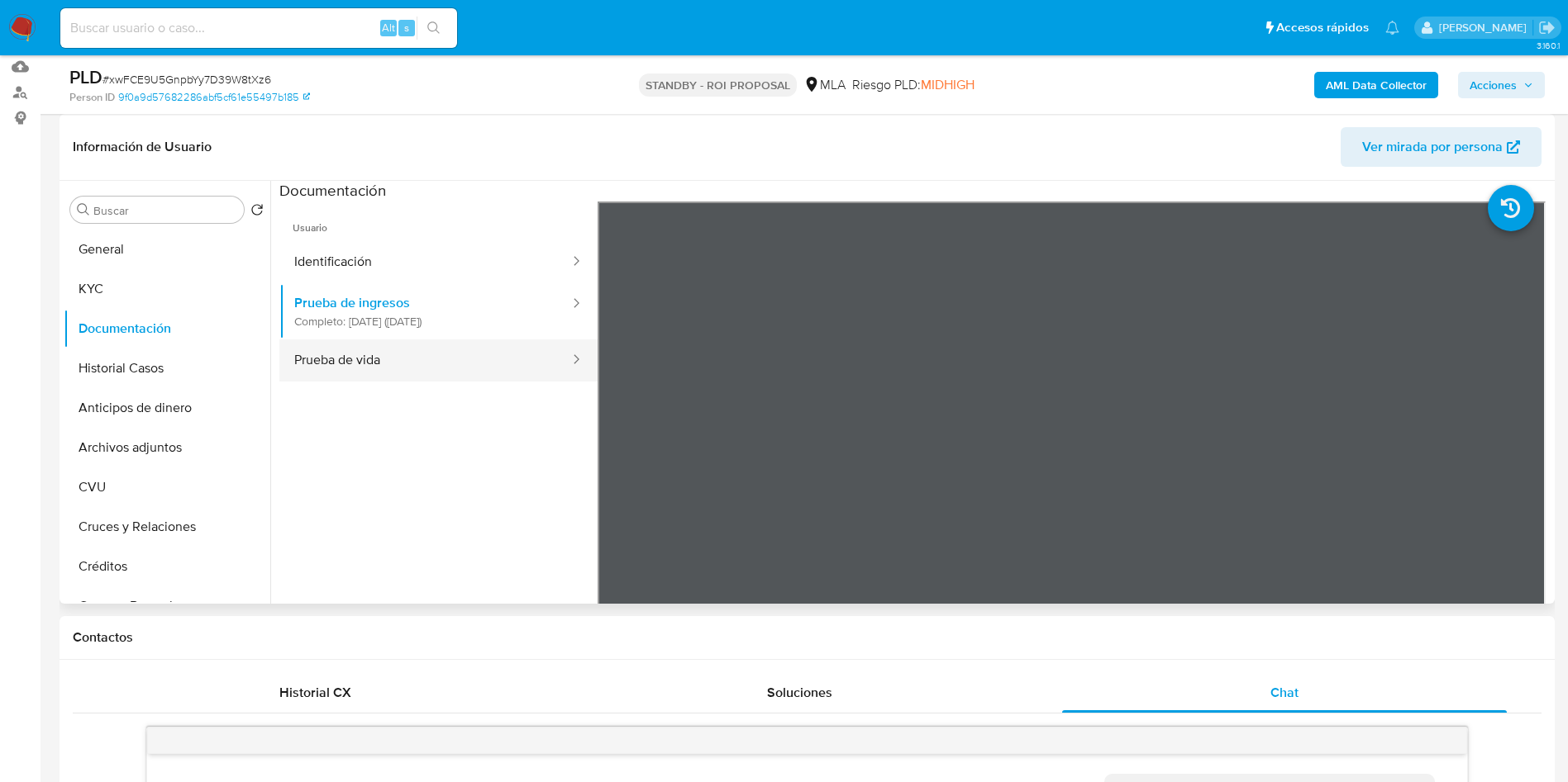
click at [429, 352] on button "Prueba de vida" at bounding box center [425, 360] width 292 height 42
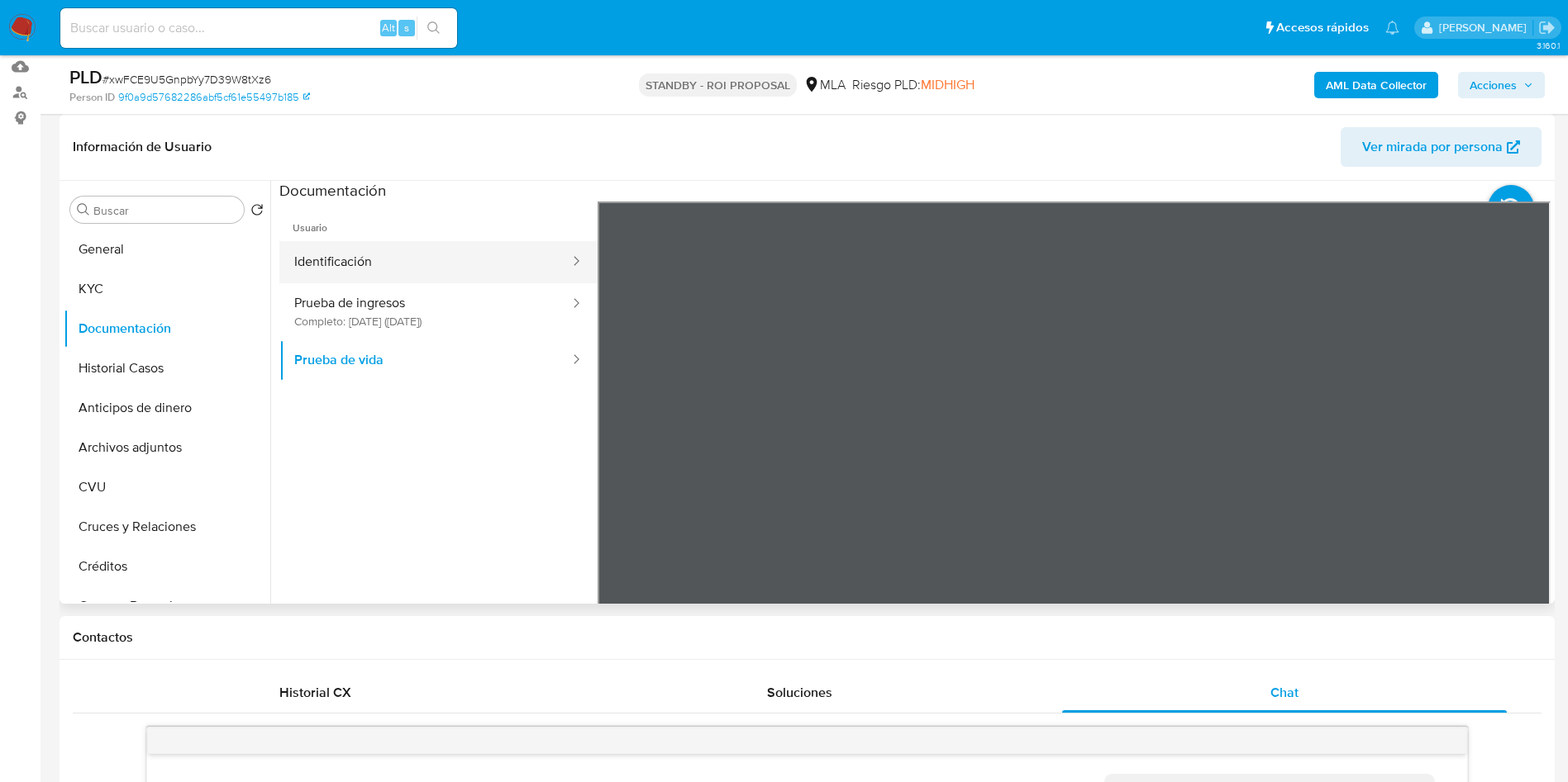
click at [368, 271] on button "Identificación" at bounding box center [425, 261] width 292 height 42
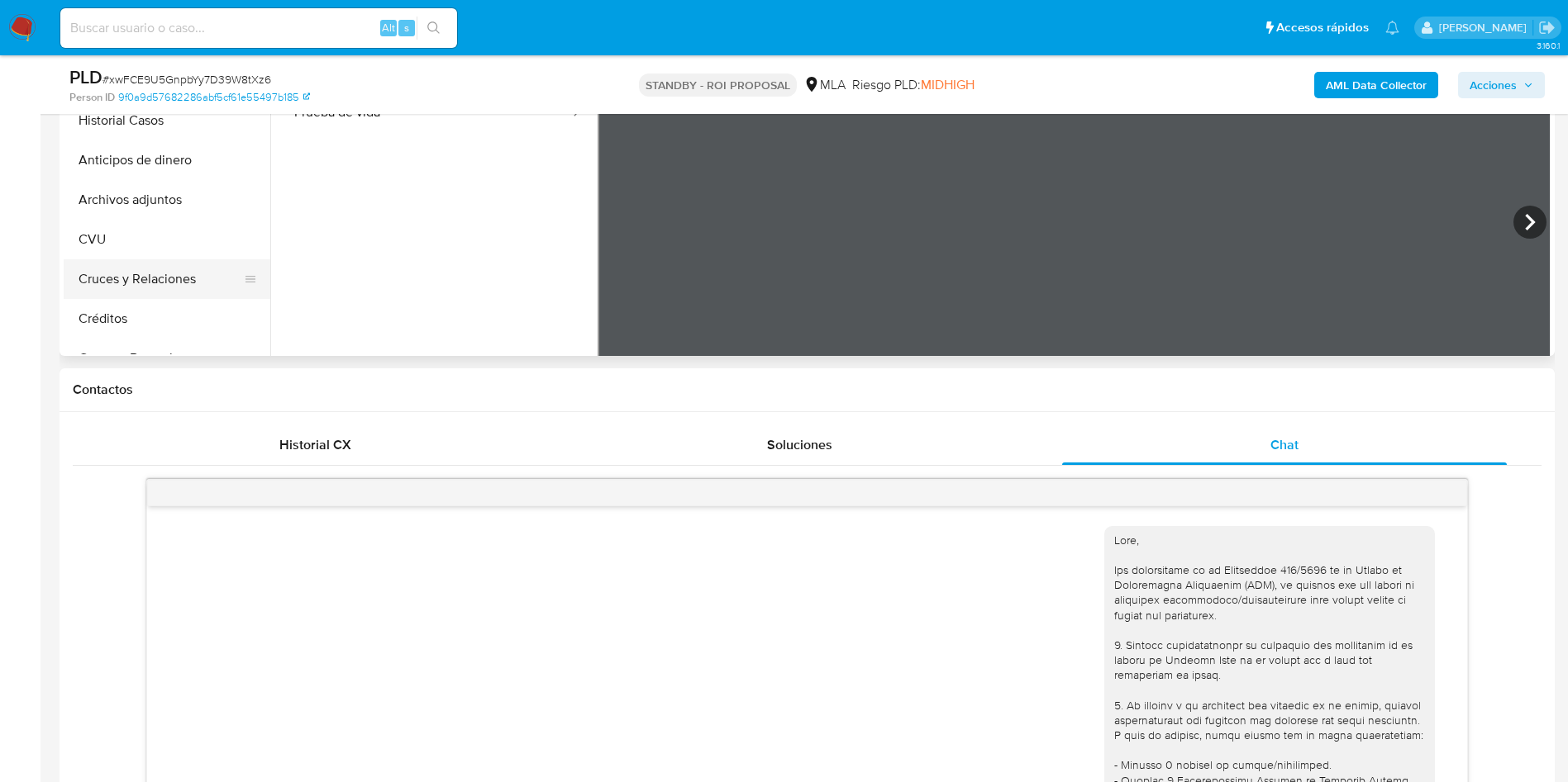
scroll to position [372, 0]
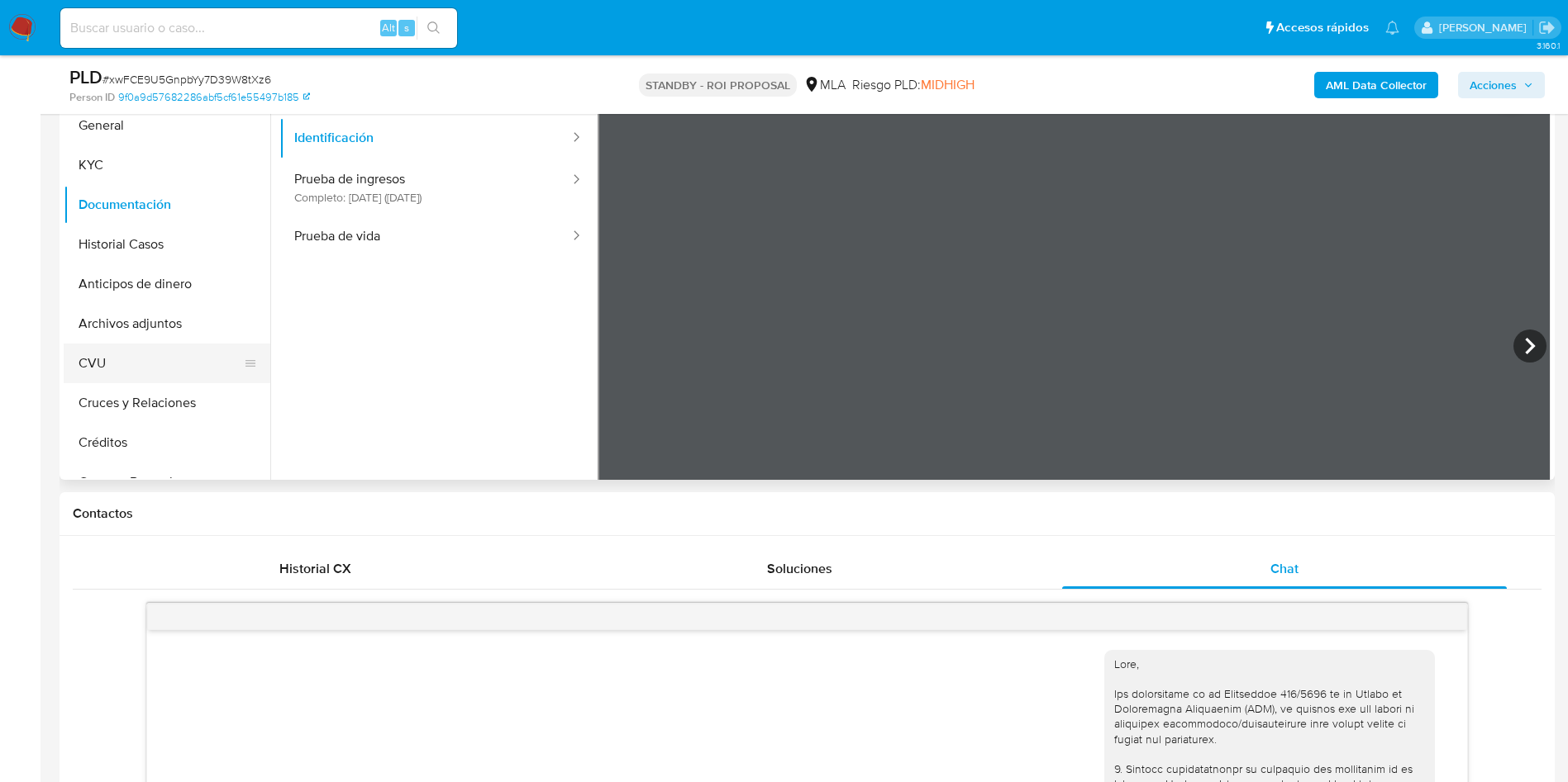
click at [94, 350] on button "CVU" at bounding box center [160, 364] width 193 height 40
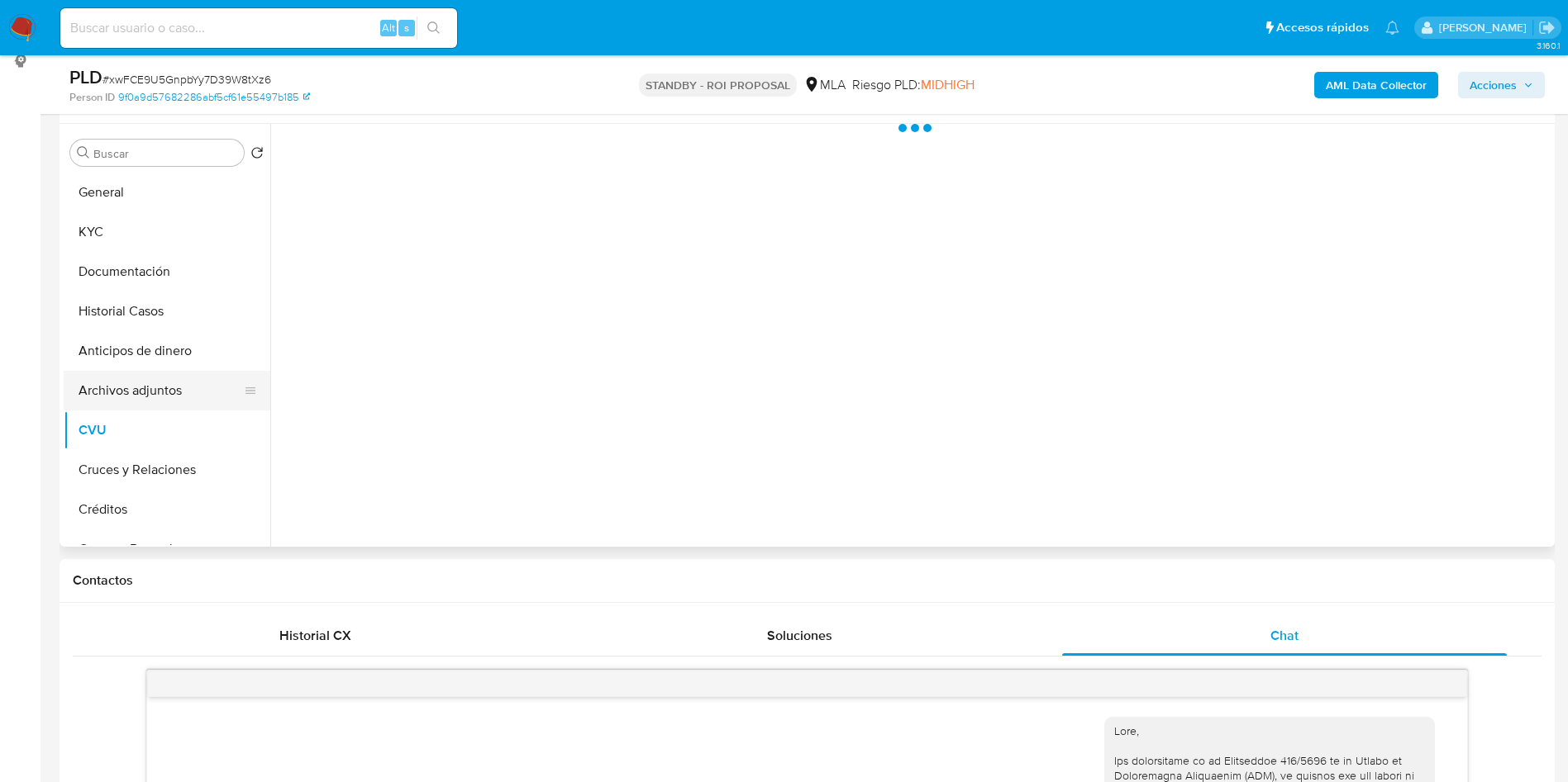
scroll to position [248, 0]
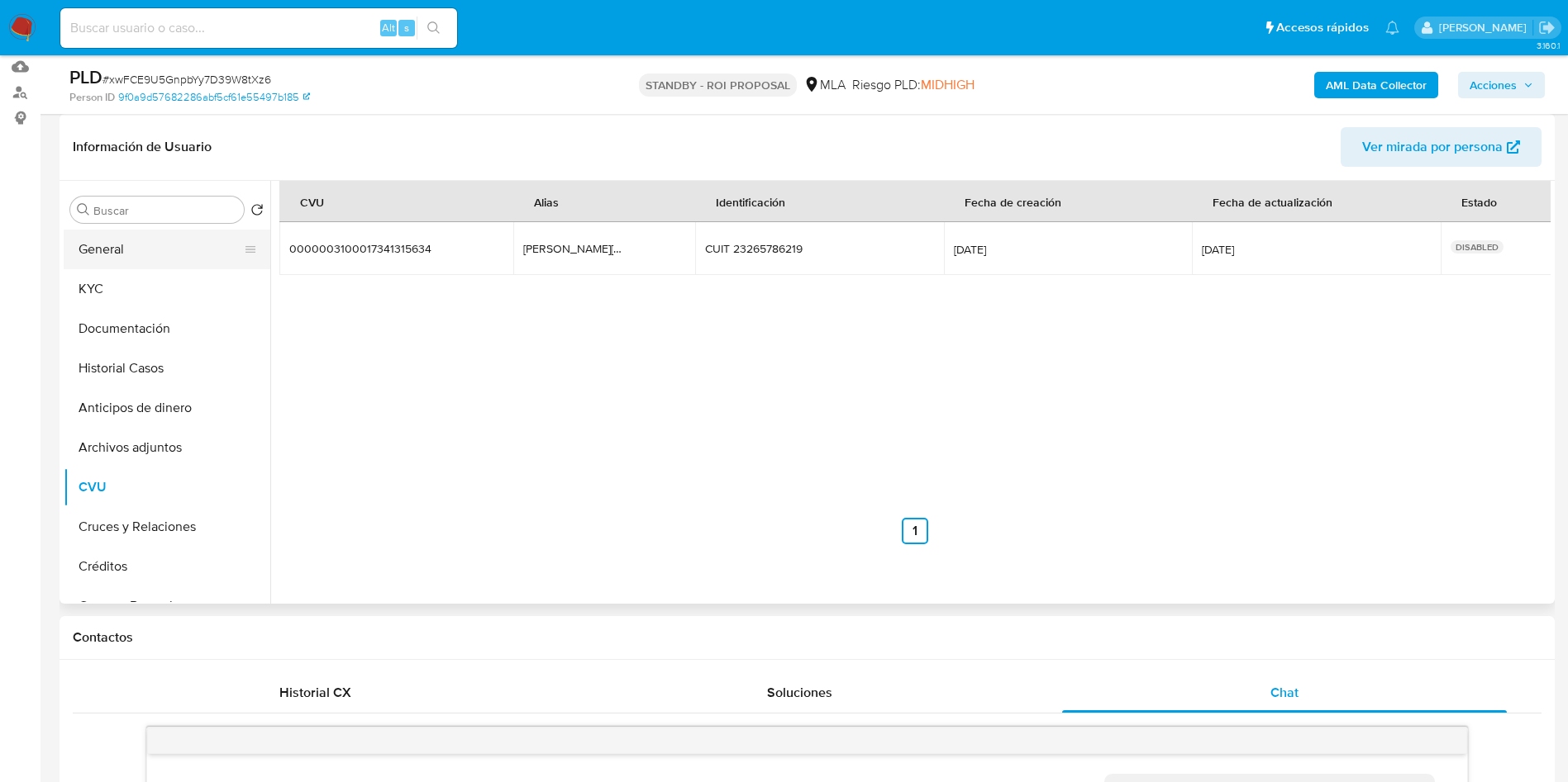
click at [135, 248] on button "General" at bounding box center [160, 249] width 193 height 40
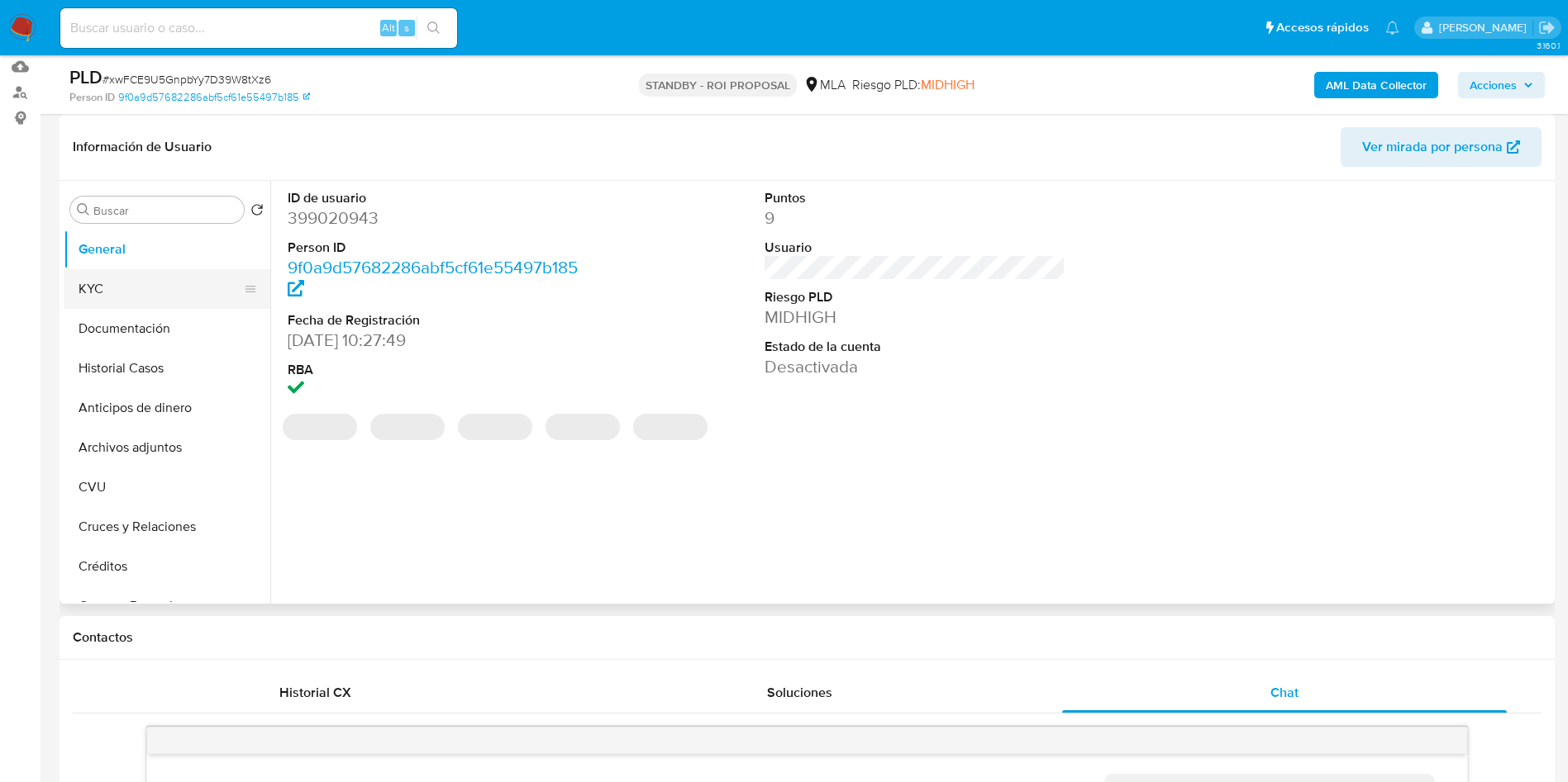
click at [142, 297] on button "KYC" at bounding box center [160, 289] width 193 height 40
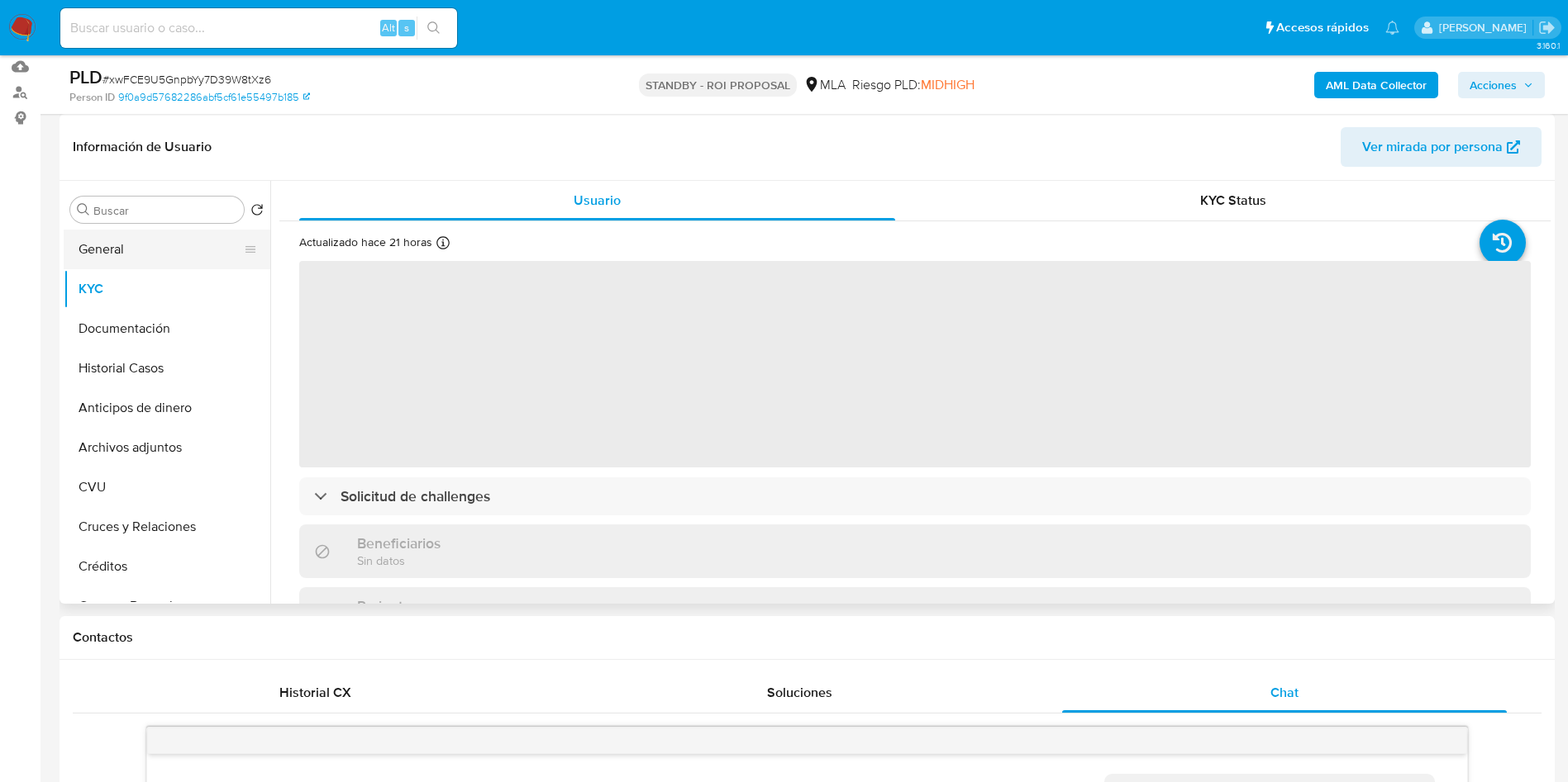
click at [101, 257] on button "General" at bounding box center [160, 249] width 193 height 40
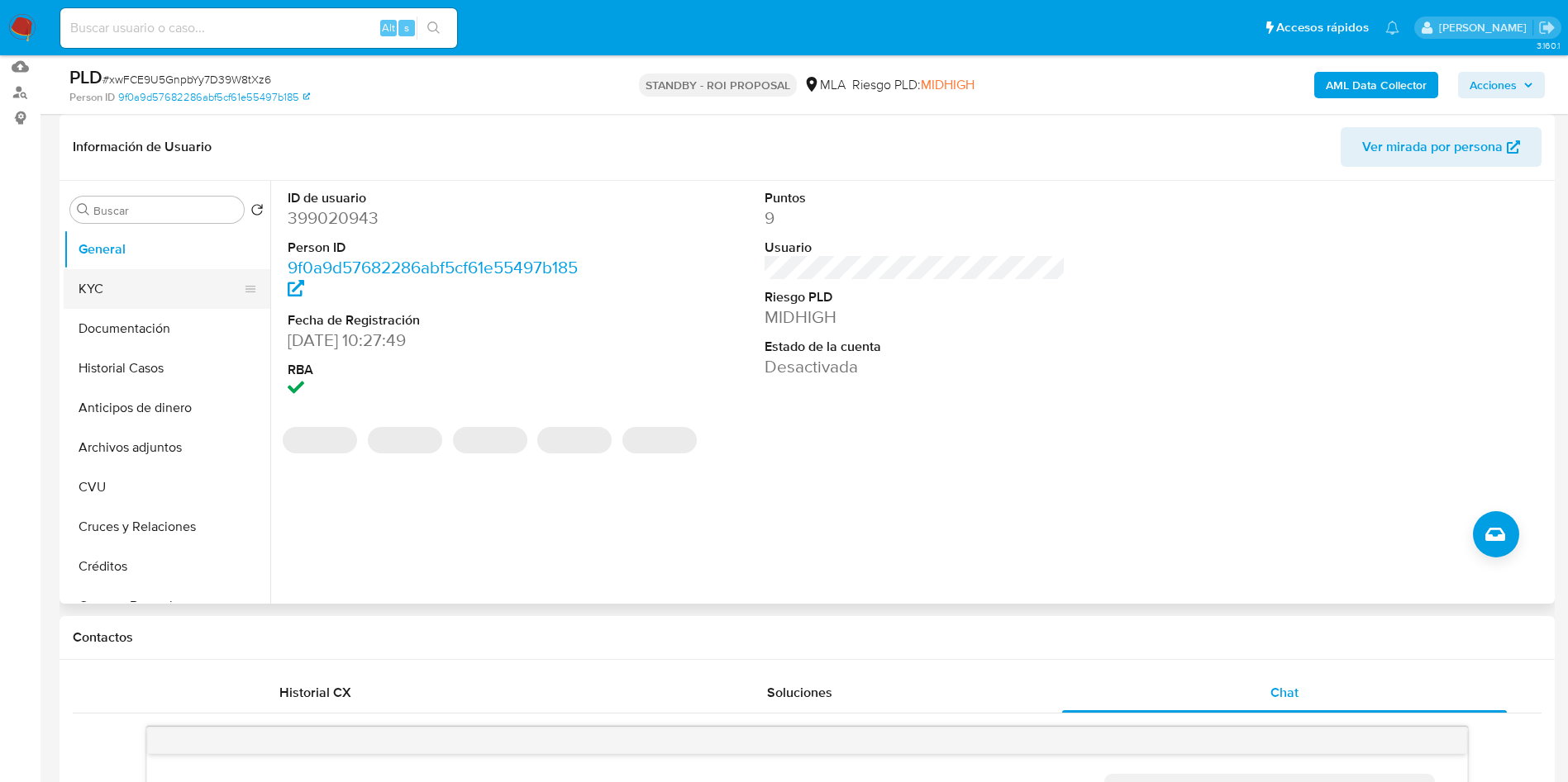
click at [82, 298] on button "KYC" at bounding box center [160, 289] width 193 height 40
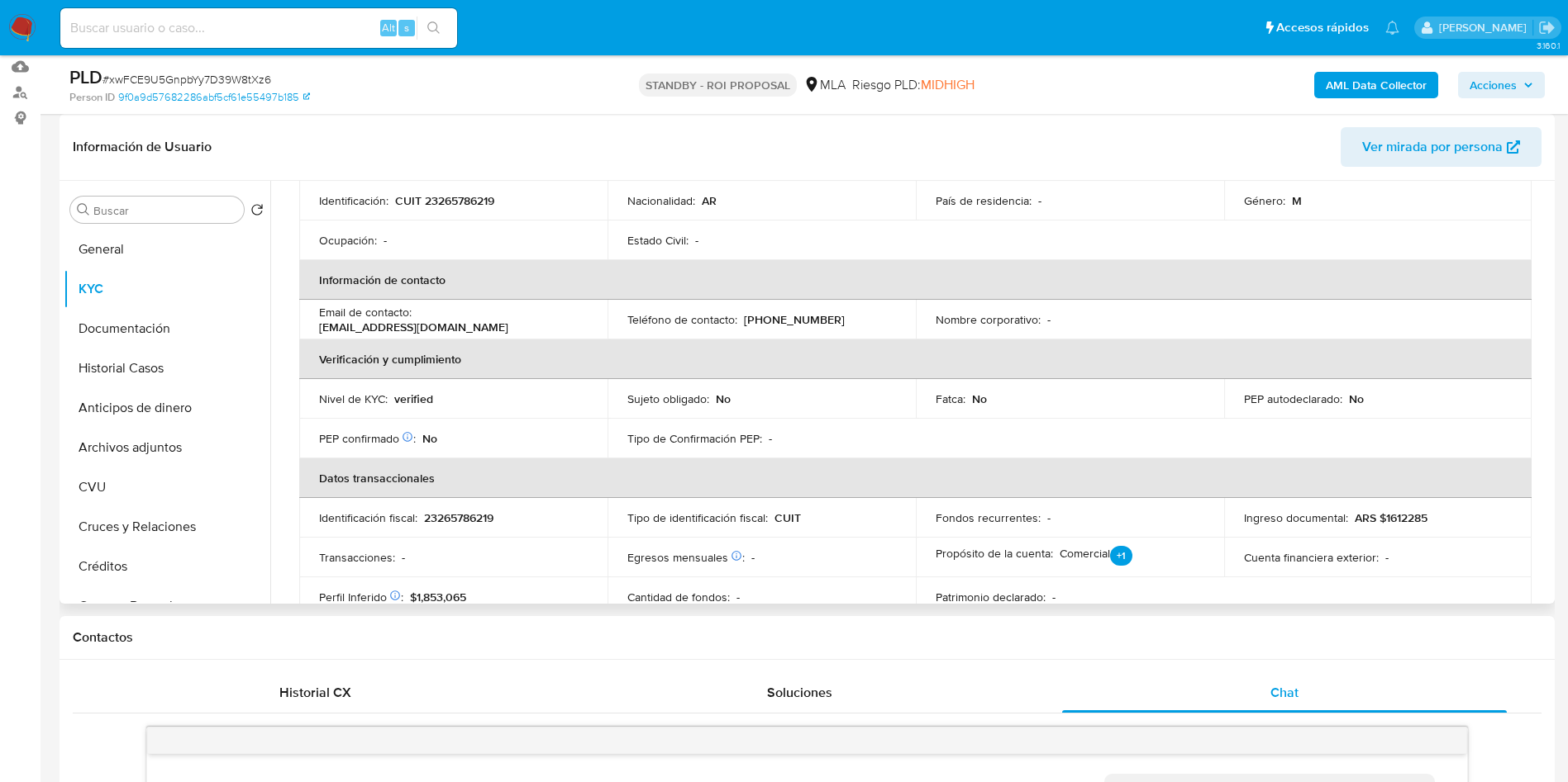
scroll to position [0, 0]
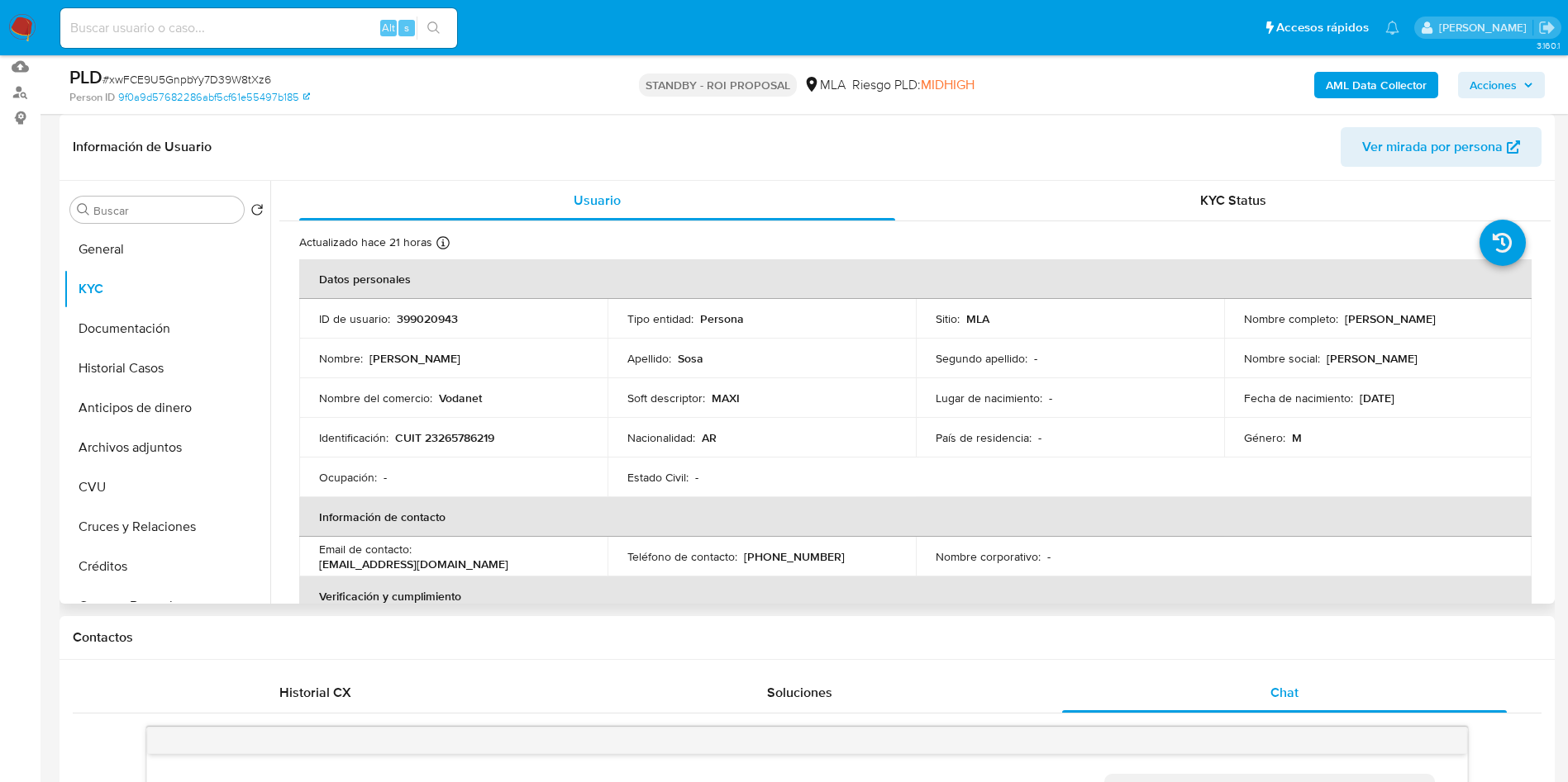
click at [475, 440] on p "CUIT 23265786219" at bounding box center [445, 438] width 100 height 15
copy p "23265786219"
drag, startPoint x: 1467, startPoint y: 323, endPoint x: 1346, endPoint y: 308, distance: 121.9
click at [1346, 308] on td "Nombre completo : Maximiliano Ignacio Sosa" at bounding box center [1377, 319] width 308 height 40
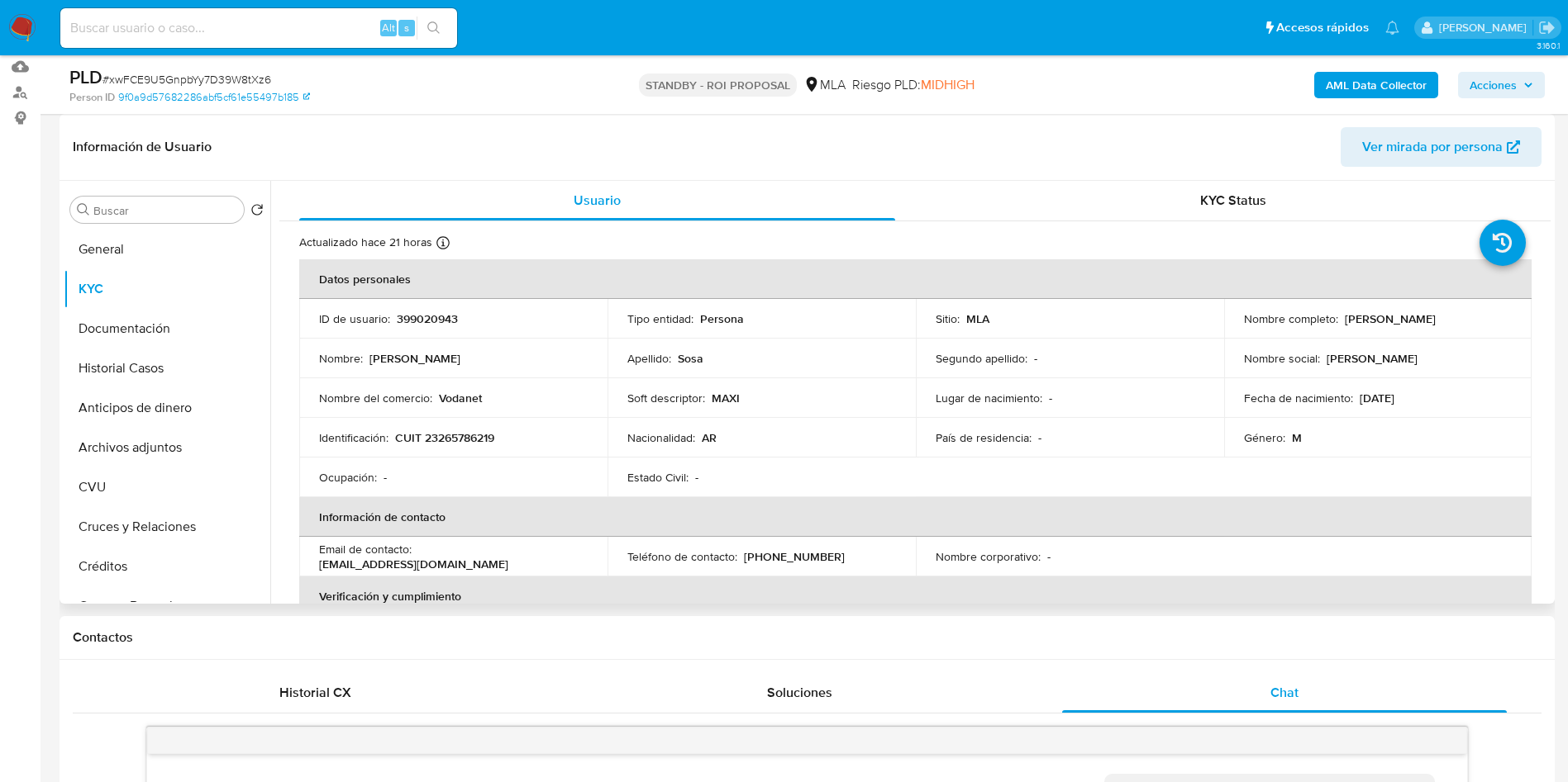
drag, startPoint x: 1346, startPoint y: 312, endPoint x: 1227, endPoint y: 325, distance: 119.7
click at [1227, 325] on td "Nombre completo : Maximiliano Ignacio Sosa" at bounding box center [1377, 319] width 308 height 40
click at [1369, 315] on p "Maximiliano Ignacio Sosa" at bounding box center [1390, 319] width 91 height 15
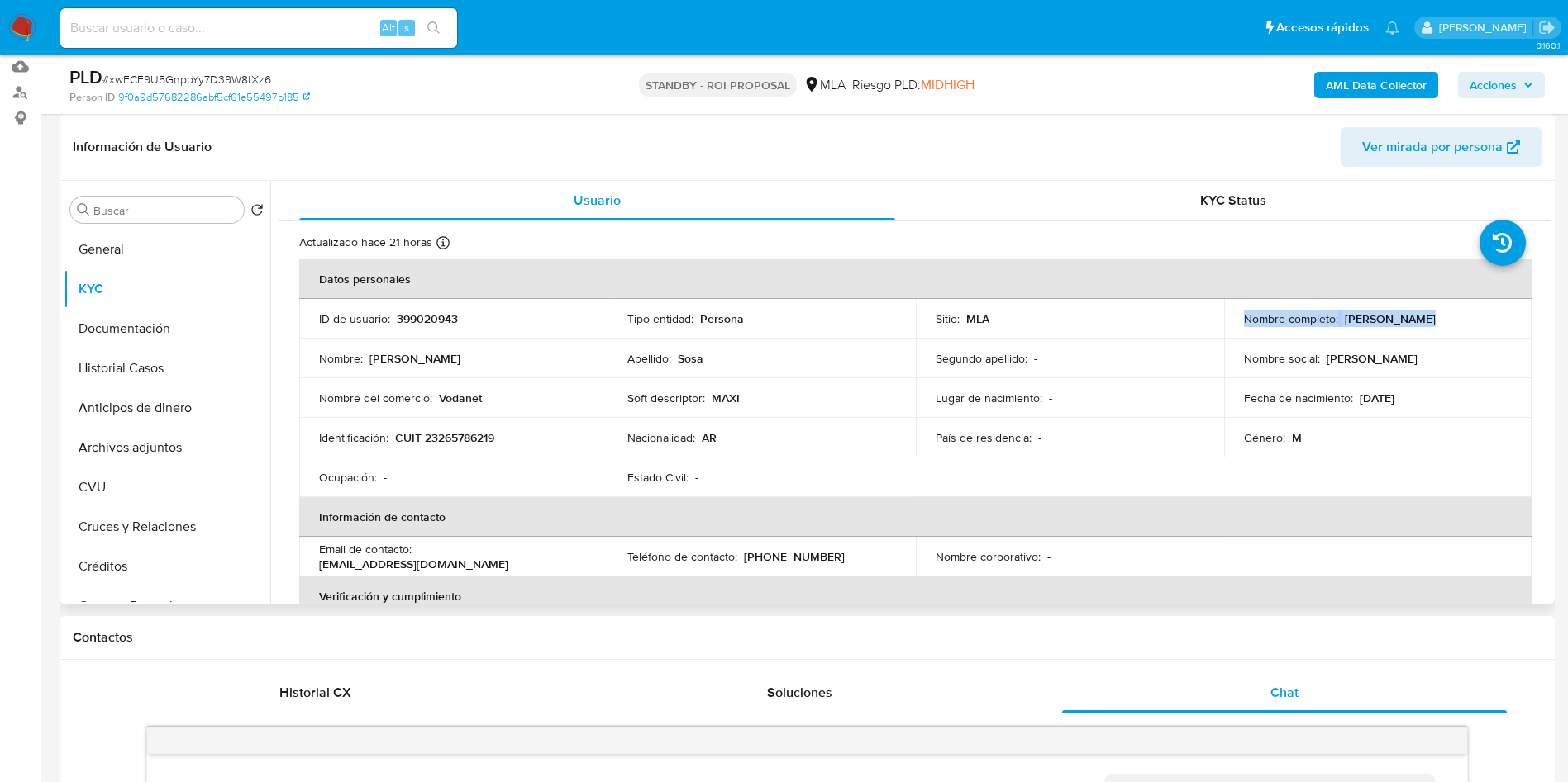
click at [1369, 315] on p "Maximiliano Ignacio Sosa" at bounding box center [1390, 319] width 91 height 15
click at [1498, 345] on td "Nombre social : Maximiliano" at bounding box center [1377, 358] width 308 height 40
drag, startPoint x: 1486, startPoint y: 322, endPoint x: 1355, endPoint y: 311, distance: 131.5
click at [1355, 311] on div "Nombre completo : Maximiliano Ignacio Sosa" at bounding box center [1377, 319] width 269 height 15
drag, startPoint x: 1339, startPoint y: 319, endPoint x: 1461, endPoint y: 318, distance: 122.0
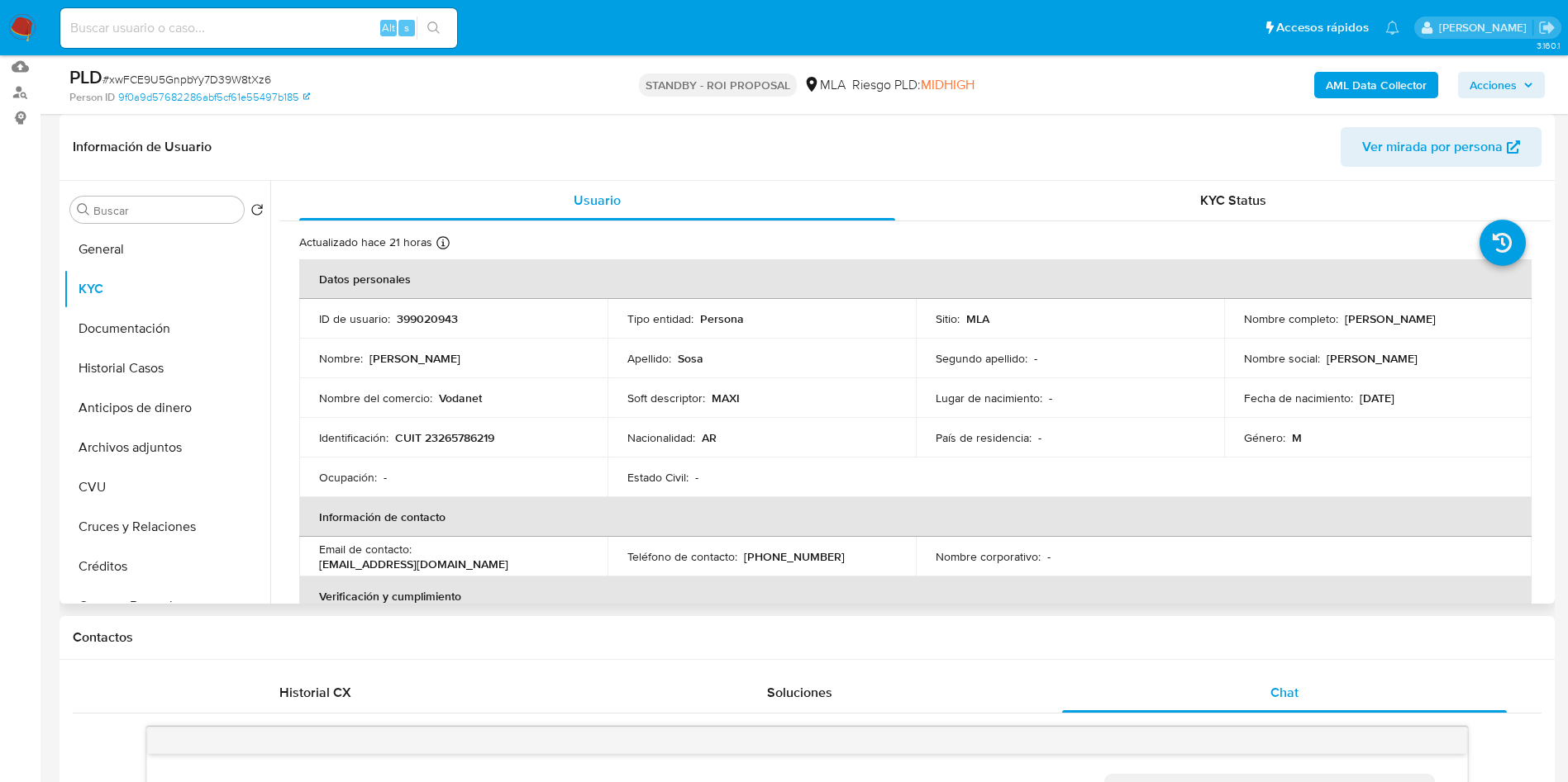
click at [1470, 320] on div "Nombre completo : Maximiliano Ignacio Sosa" at bounding box center [1377, 319] width 269 height 15
copy div "Maximiliano Ignacio Sosa"
click at [100, 346] on button "Documentación" at bounding box center [160, 328] width 193 height 40
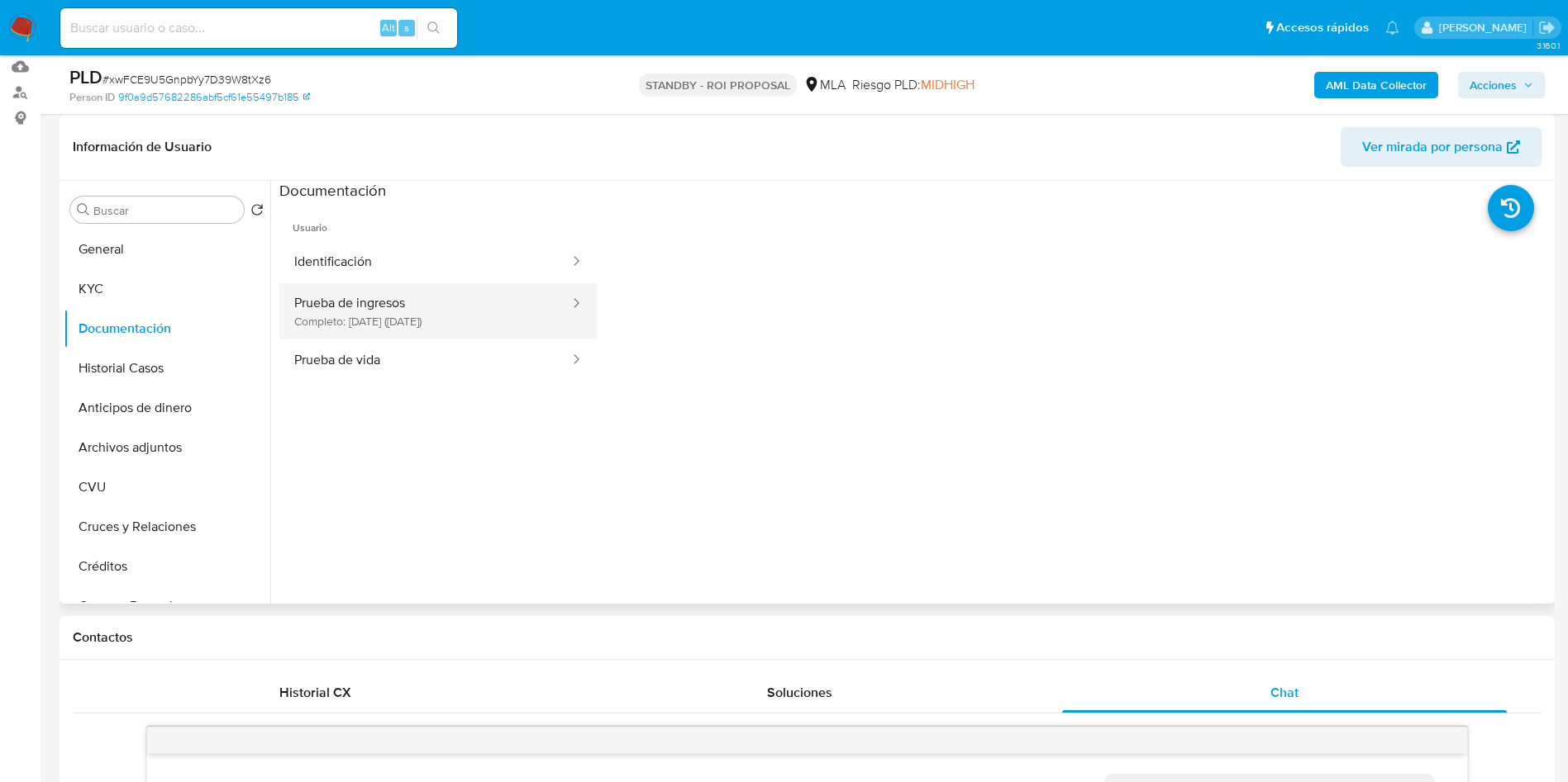
click at [418, 325] on button "Prueba de ingresos Completo: 15/03/2024 (hace 2 años)" at bounding box center [425, 311] width 292 height 56
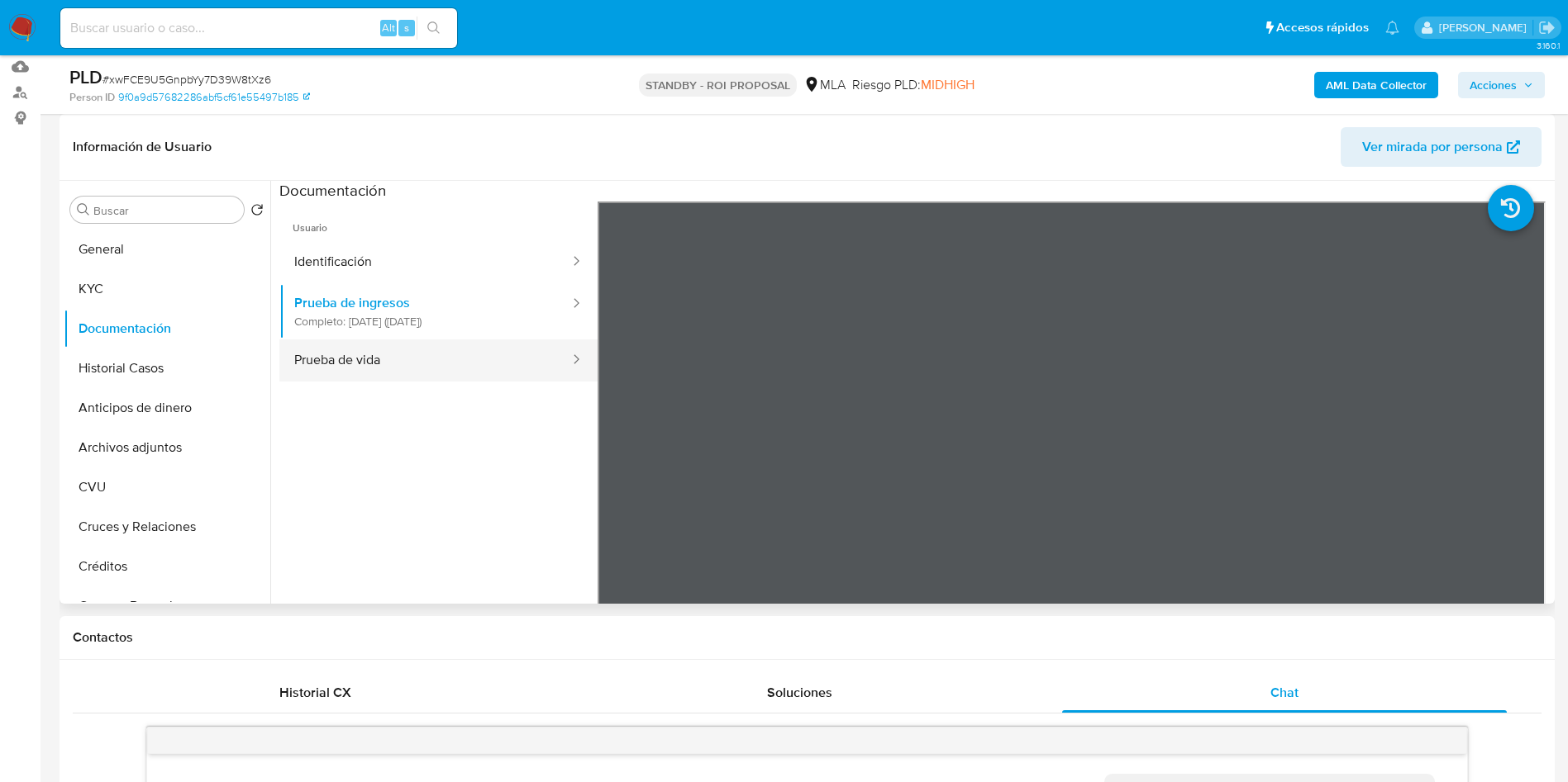
click at [392, 352] on button "Prueba de vida" at bounding box center [425, 360] width 292 height 42
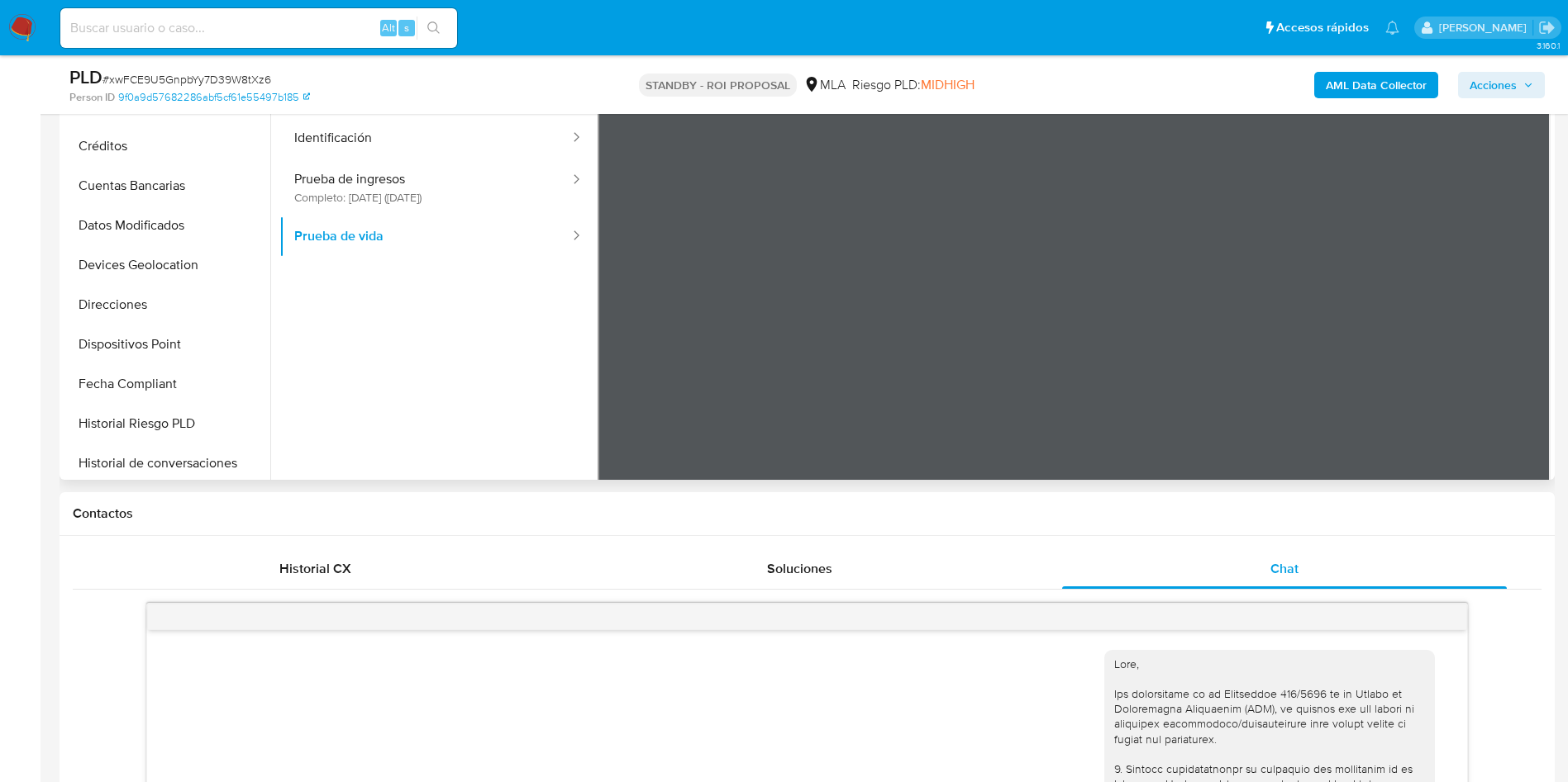
scroll to position [619, 0]
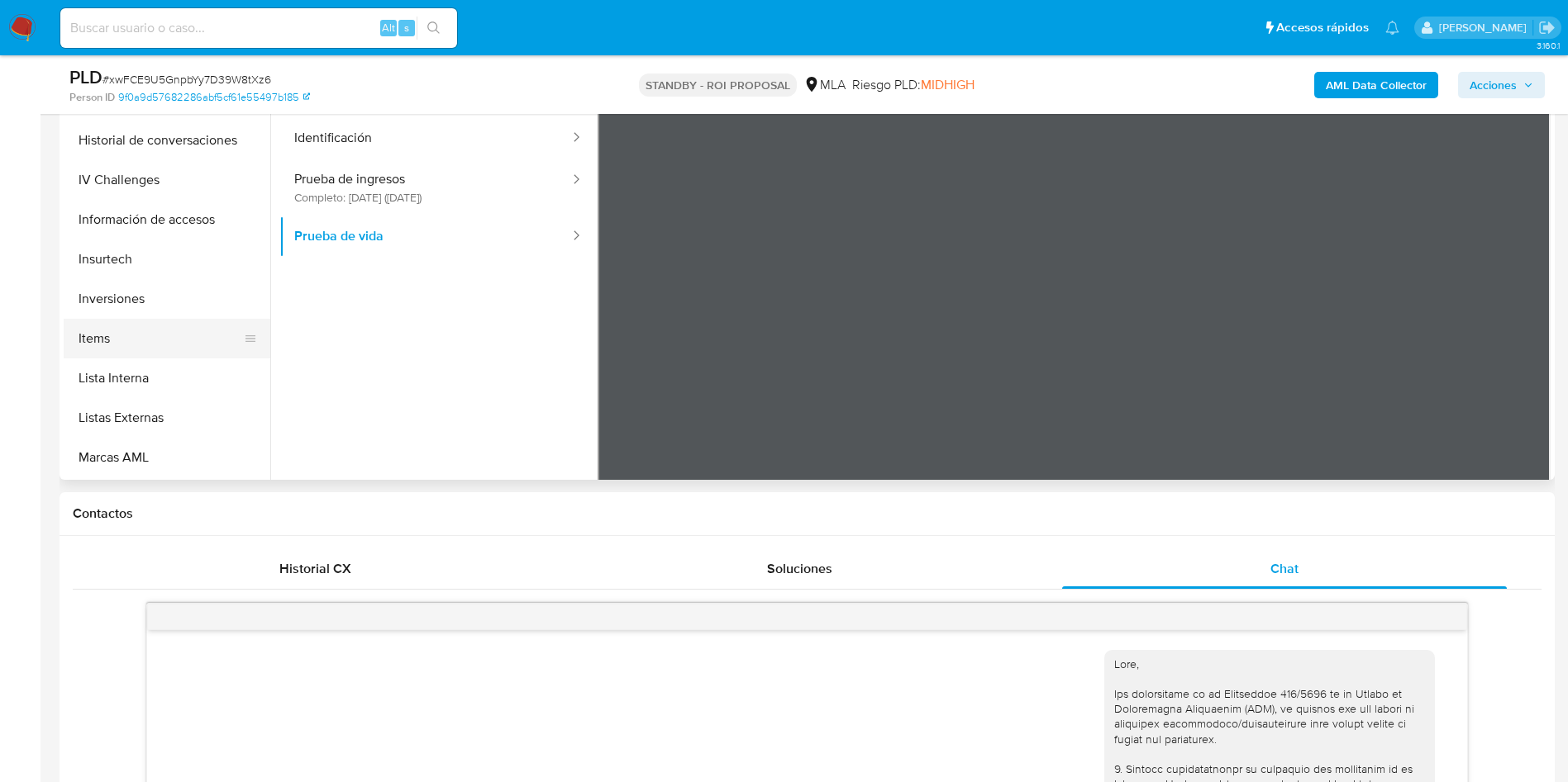
click at [135, 343] on button "Items" at bounding box center [160, 338] width 193 height 40
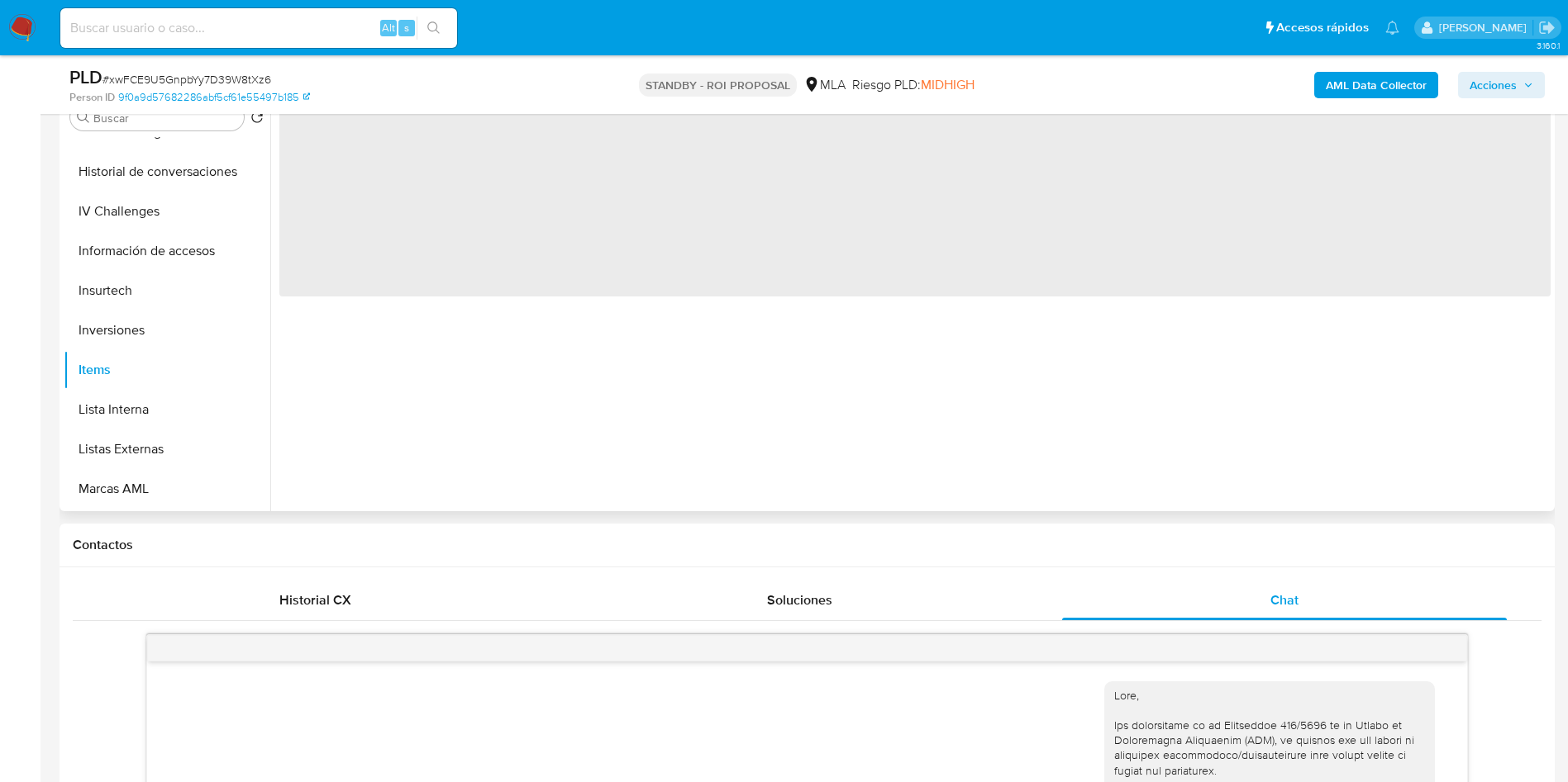
scroll to position [248, 0]
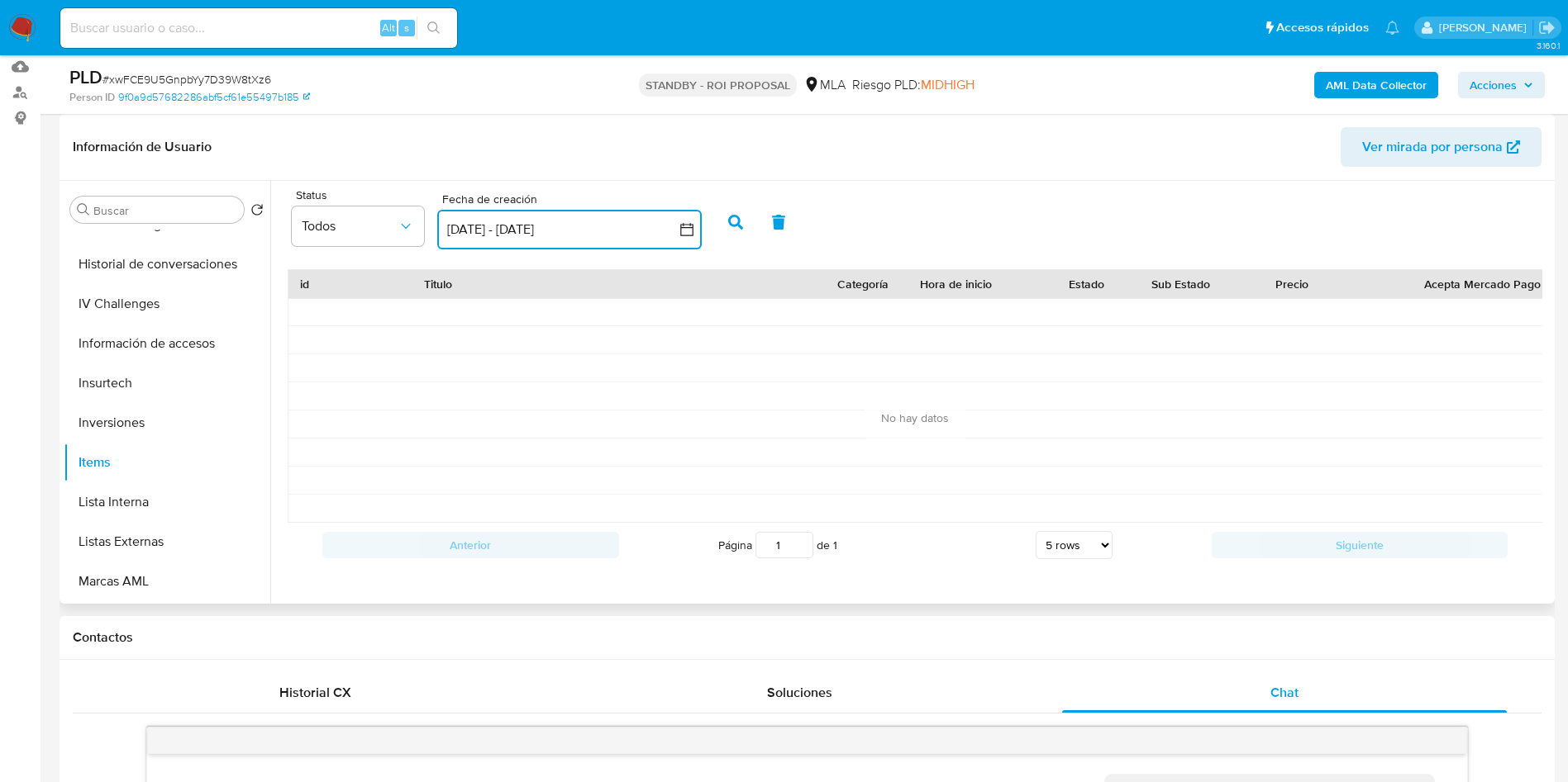
click at [491, 232] on button "24 ago 2025 - 23 sep 2025" at bounding box center [569, 230] width 264 height 40
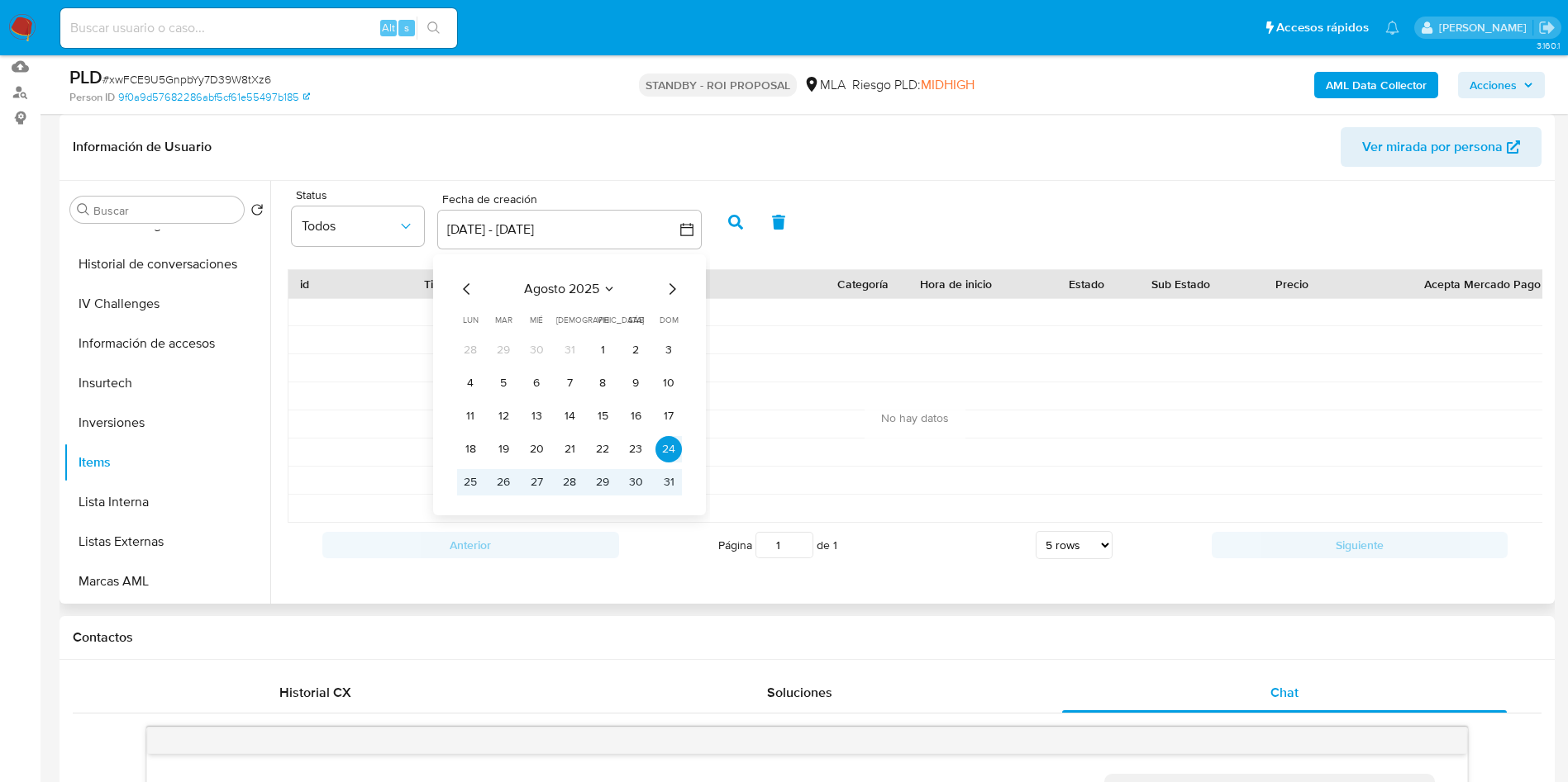
click at [470, 285] on icon "Mes anterior" at bounding box center [466, 288] width 20 height 20
click at [468, 287] on icon "Mes anterior" at bounding box center [466, 288] width 20 height 20
click at [662, 360] on button "1" at bounding box center [669, 351] width 26 height 26
click at [674, 291] on icon "Mes siguiente" at bounding box center [671, 288] width 20 height 20
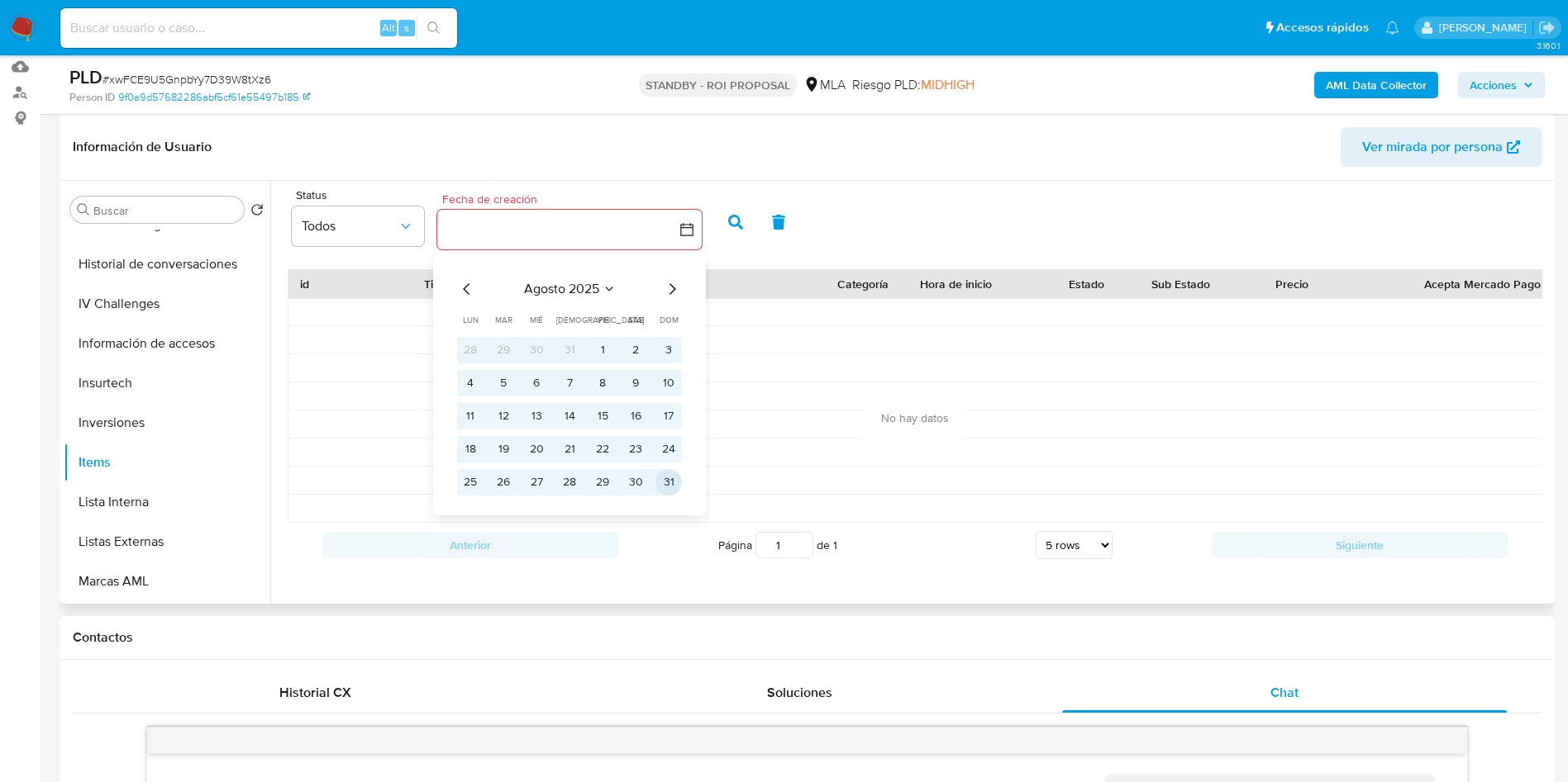
click at [675, 485] on button "31" at bounding box center [669, 483] width 26 height 26
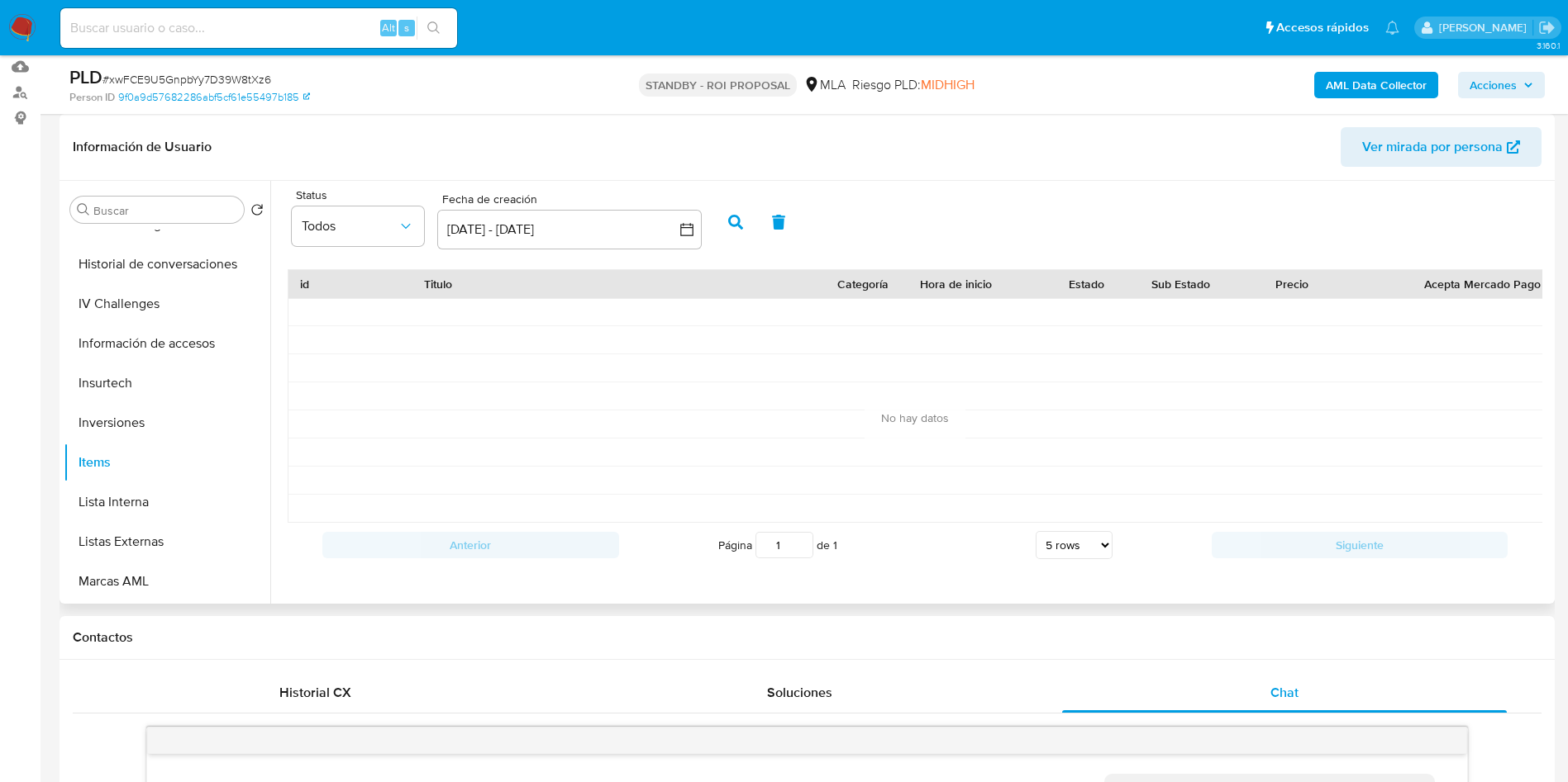
click at [742, 219] on icon "button" at bounding box center [736, 222] width 15 height 15
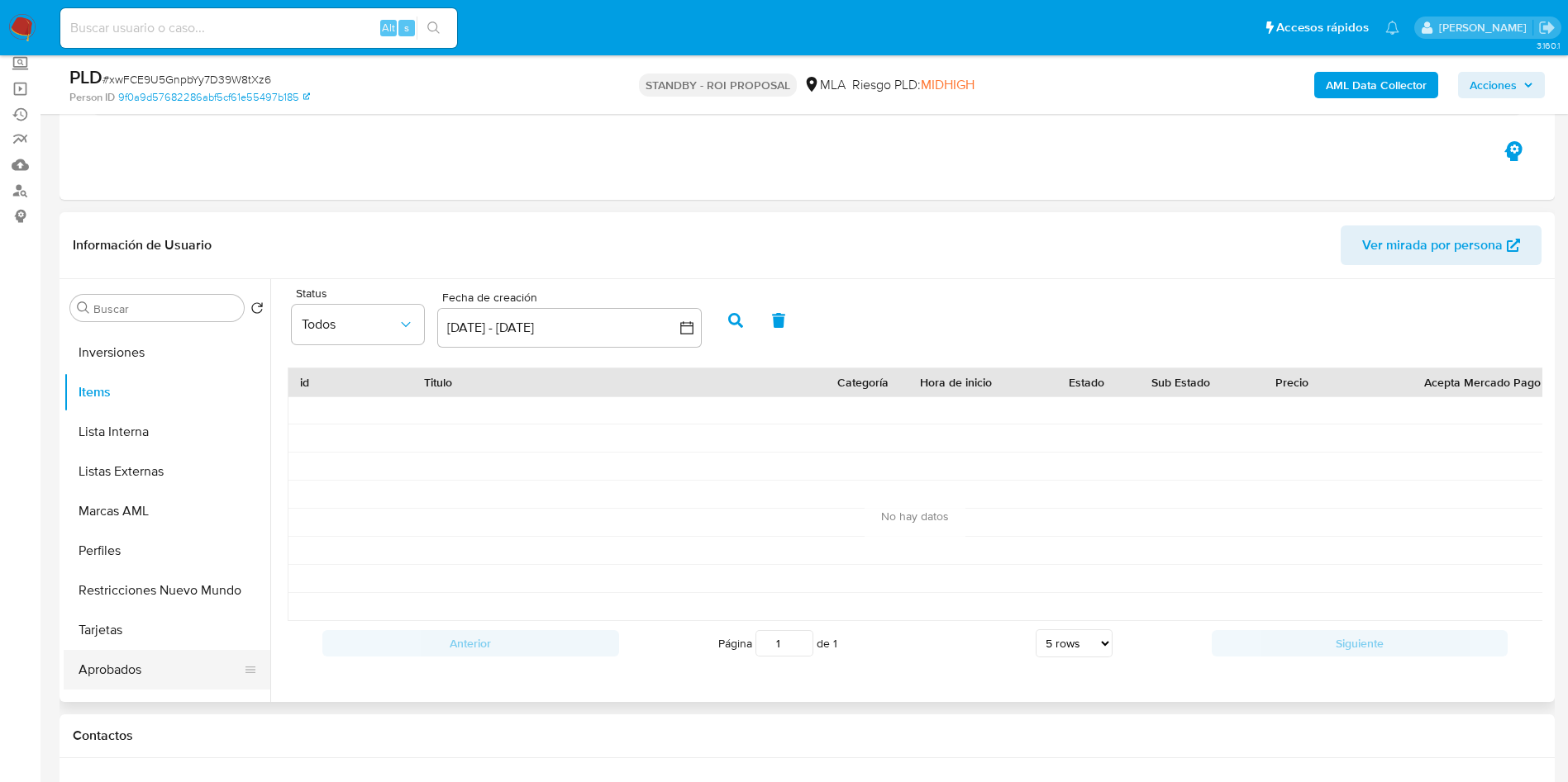
scroll to position [856, 0]
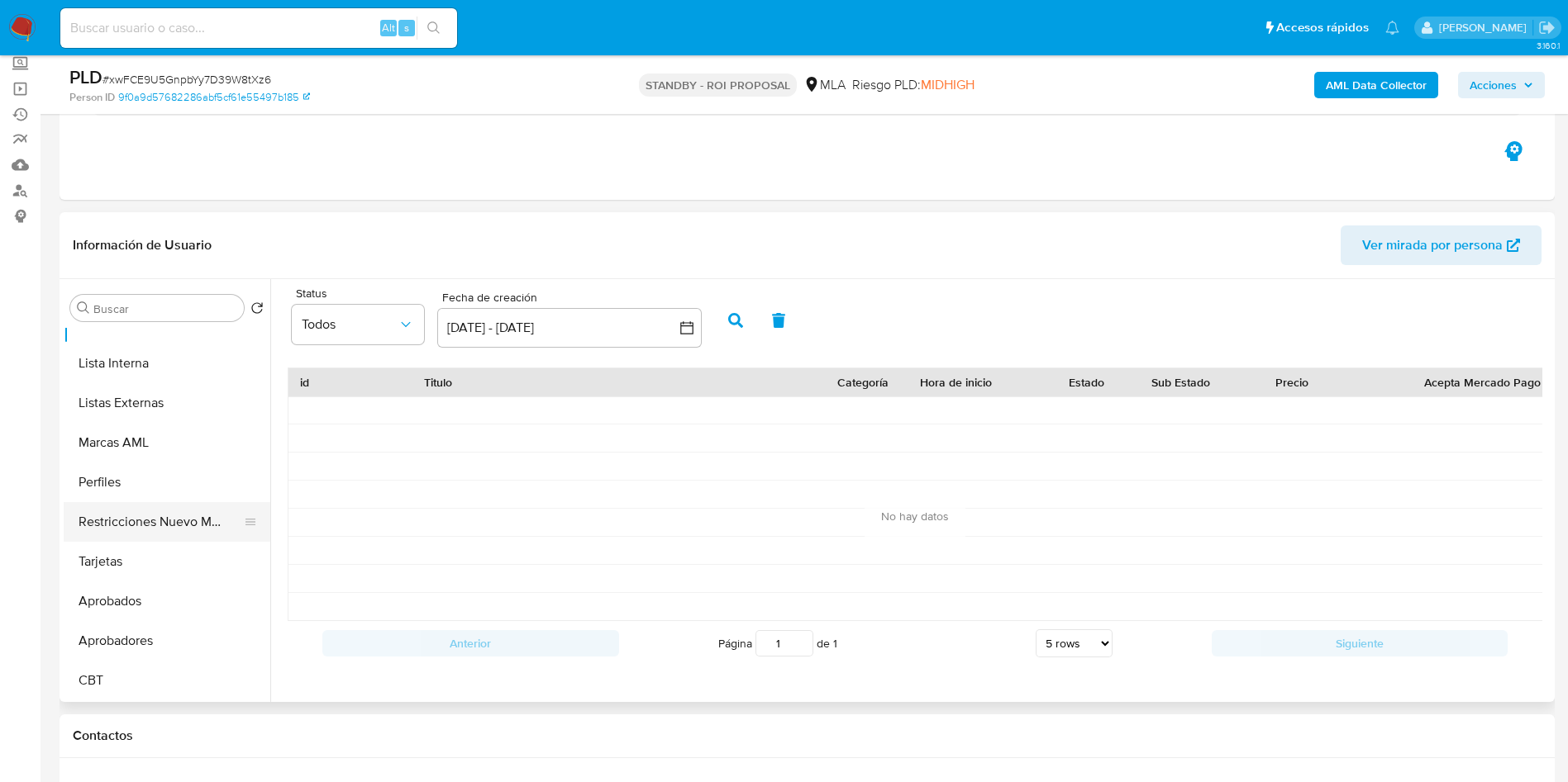
click at [133, 530] on button "Restricciones Nuevo Mundo" at bounding box center [160, 522] width 193 height 40
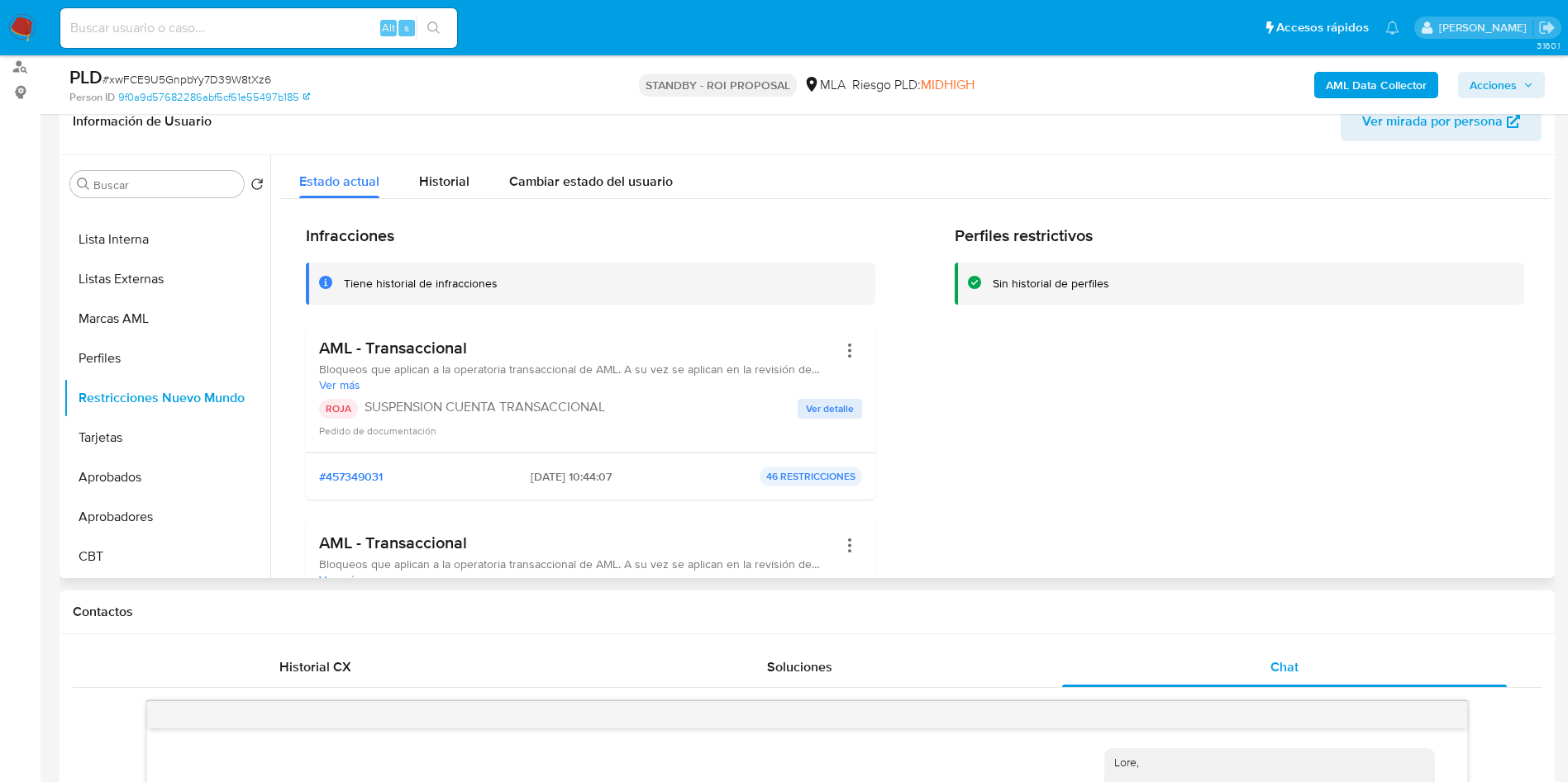
scroll to position [0, 0]
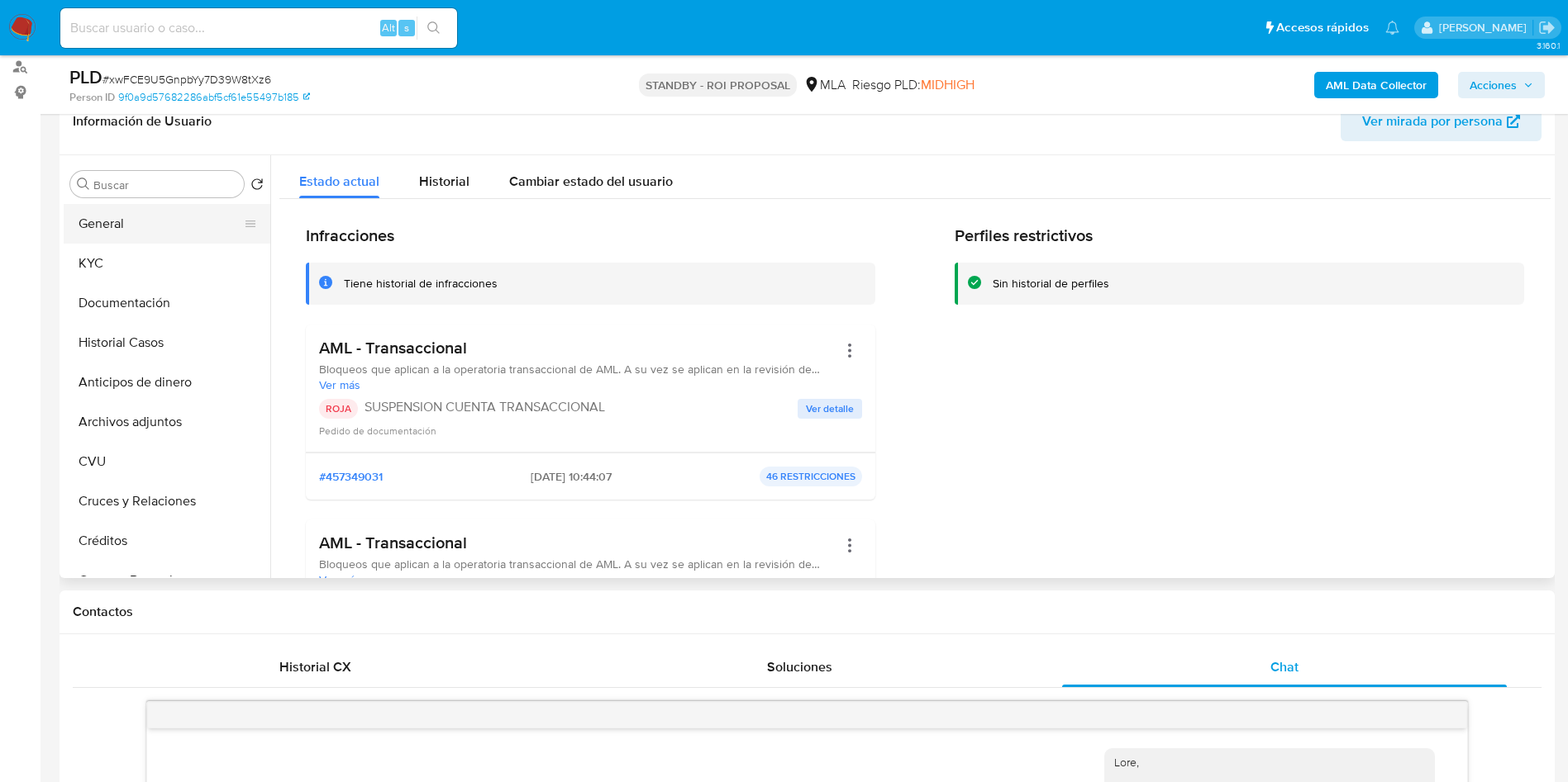
click at [141, 242] on button "General" at bounding box center [160, 223] width 193 height 40
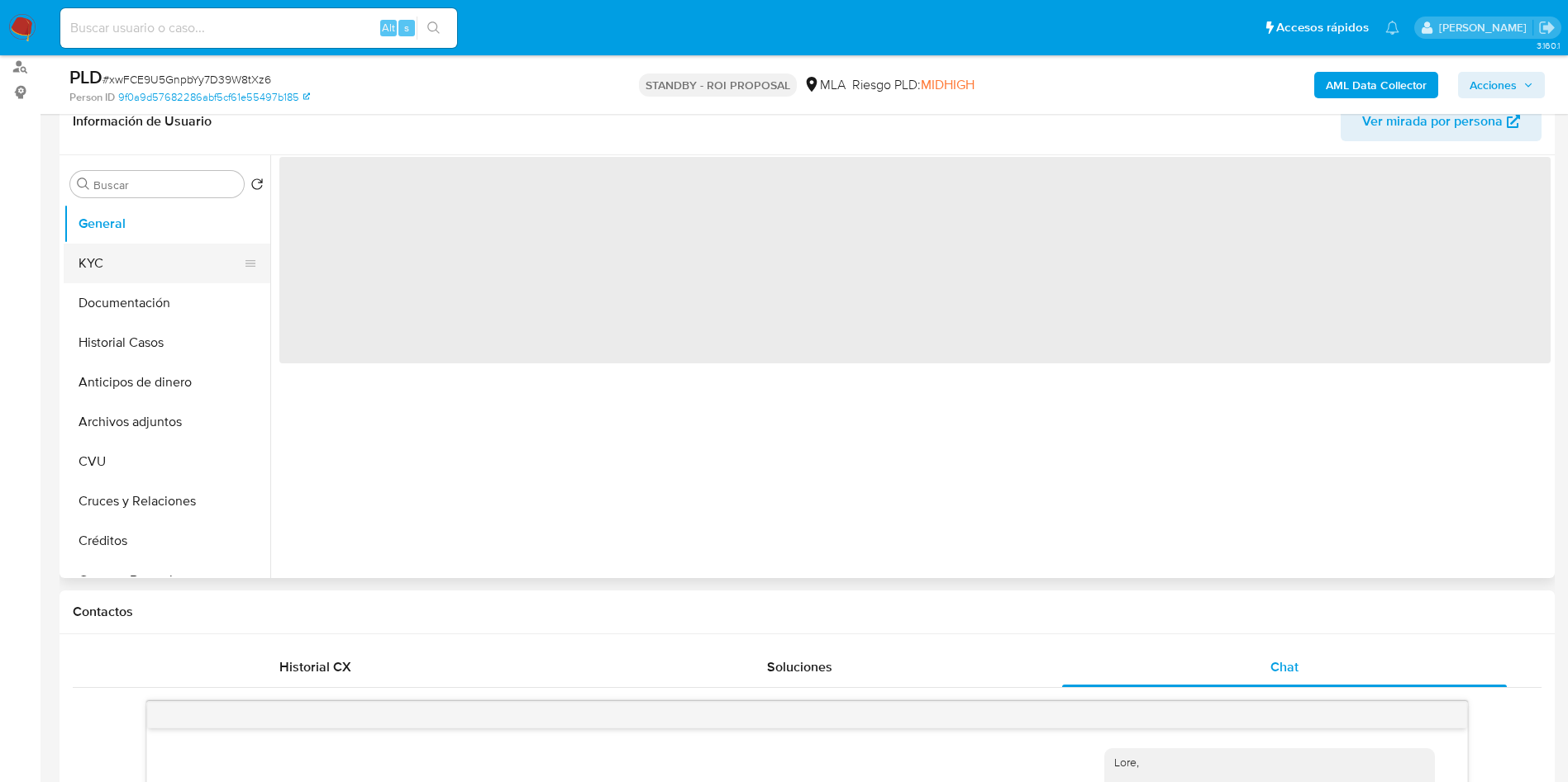
click at [141, 244] on button "KYC" at bounding box center [160, 263] width 193 height 40
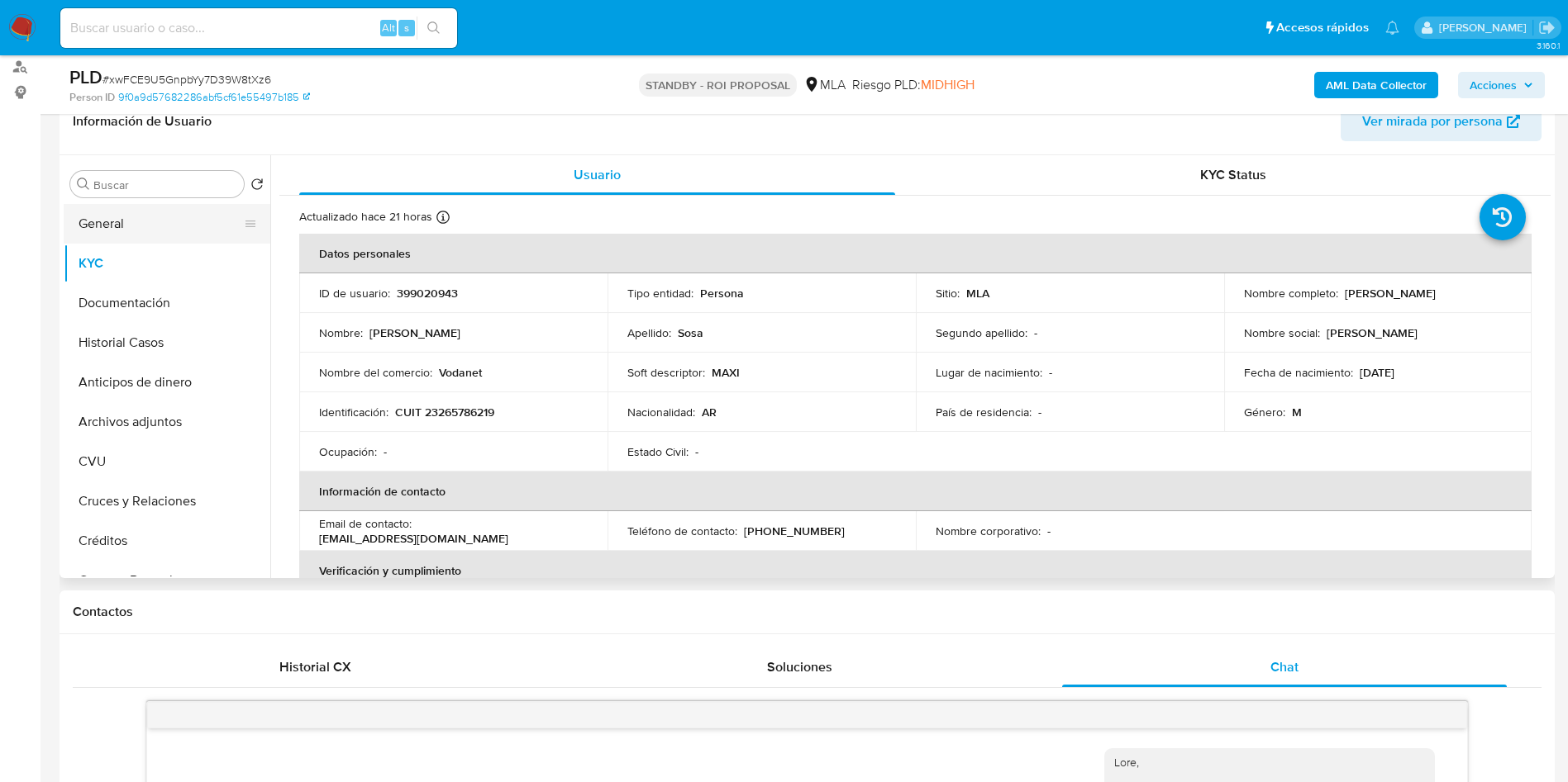
click at [125, 221] on button "General" at bounding box center [160, 223] width 193 height 40
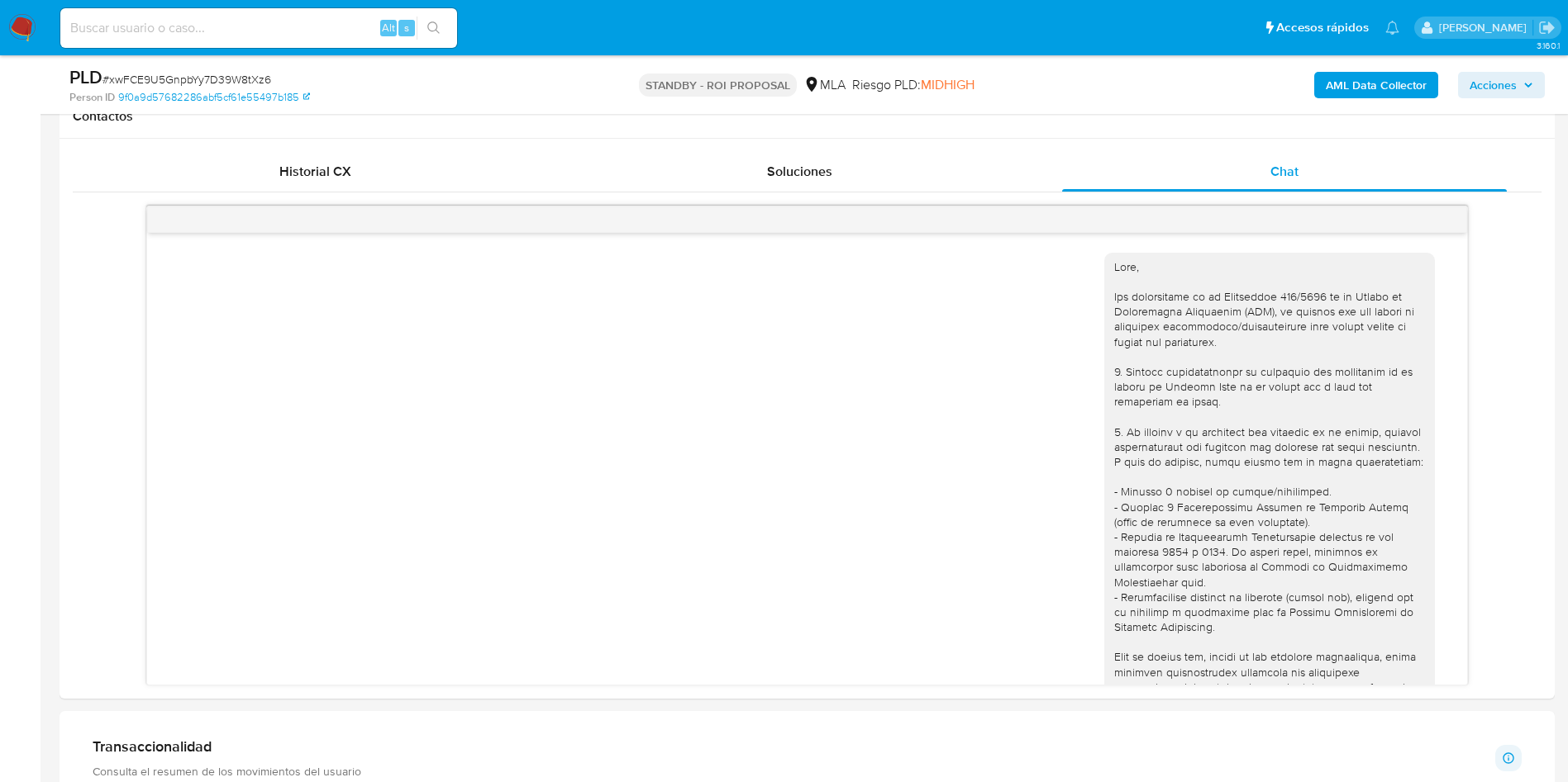
click at [165, 19] on input at bounding box center [259, 28] width 396 height 21
paste input "ZH6RBRNaKd1i5gTQSuaw0Jjb"
type input "ZH6RBRNaKd1i5gTQSuaw0Jjb"
click at [444, 39] on button "search-icon" at bounding box center [433, 28] width 33 height 23
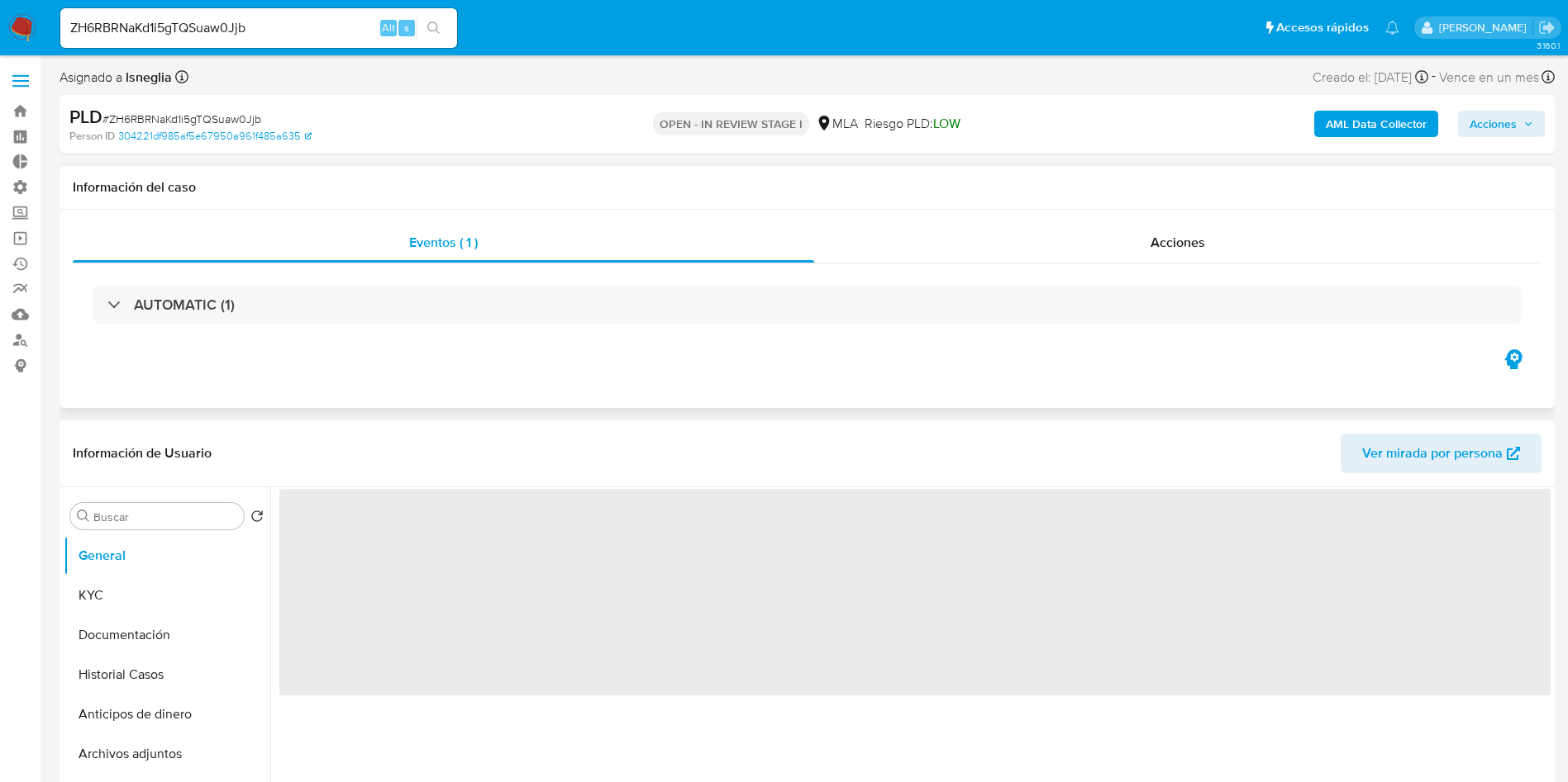
select select "10"
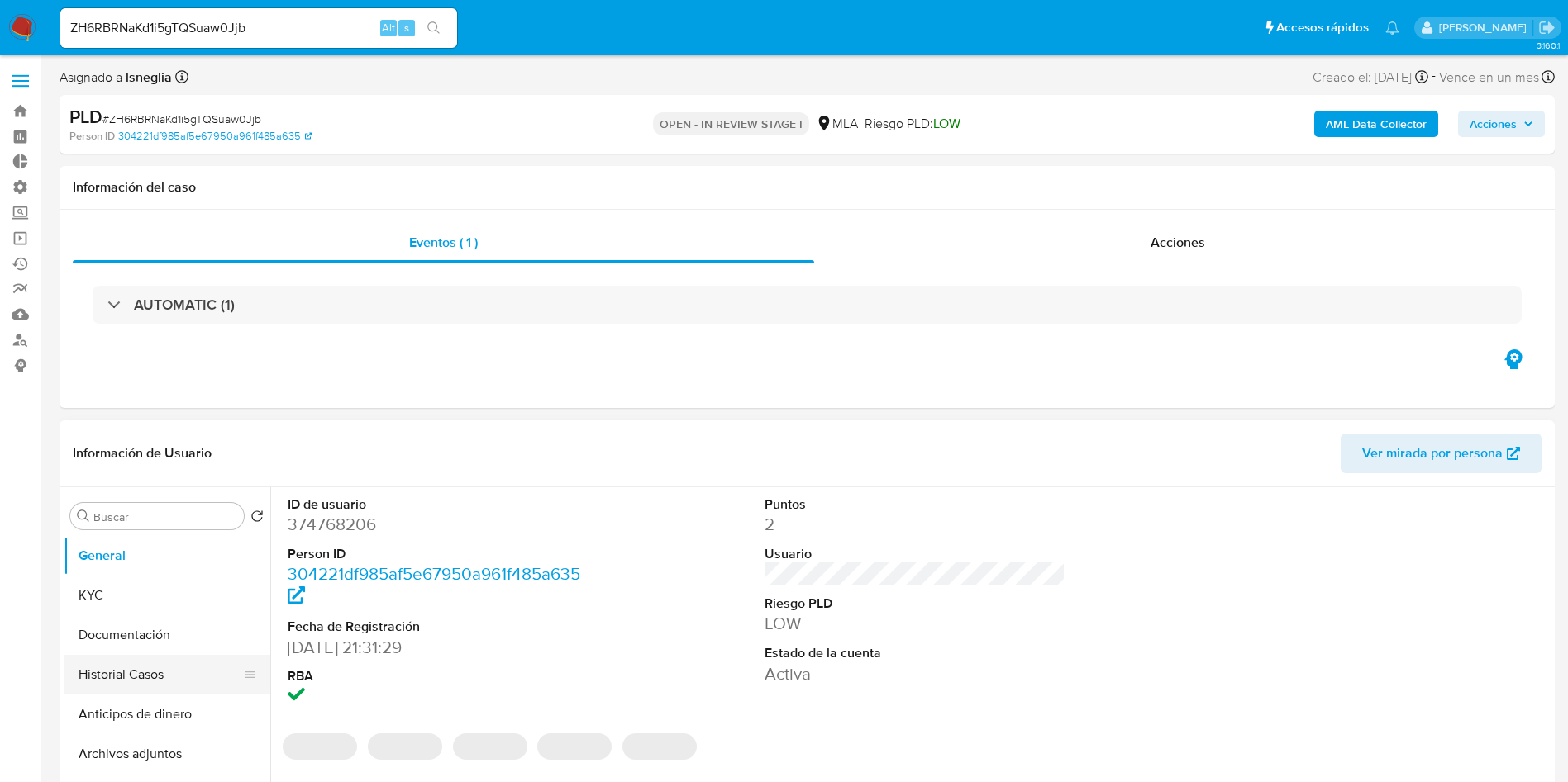
click at [117, 665] on button "Historial Casos" at bounding box center [160, 675] width 193 height 40
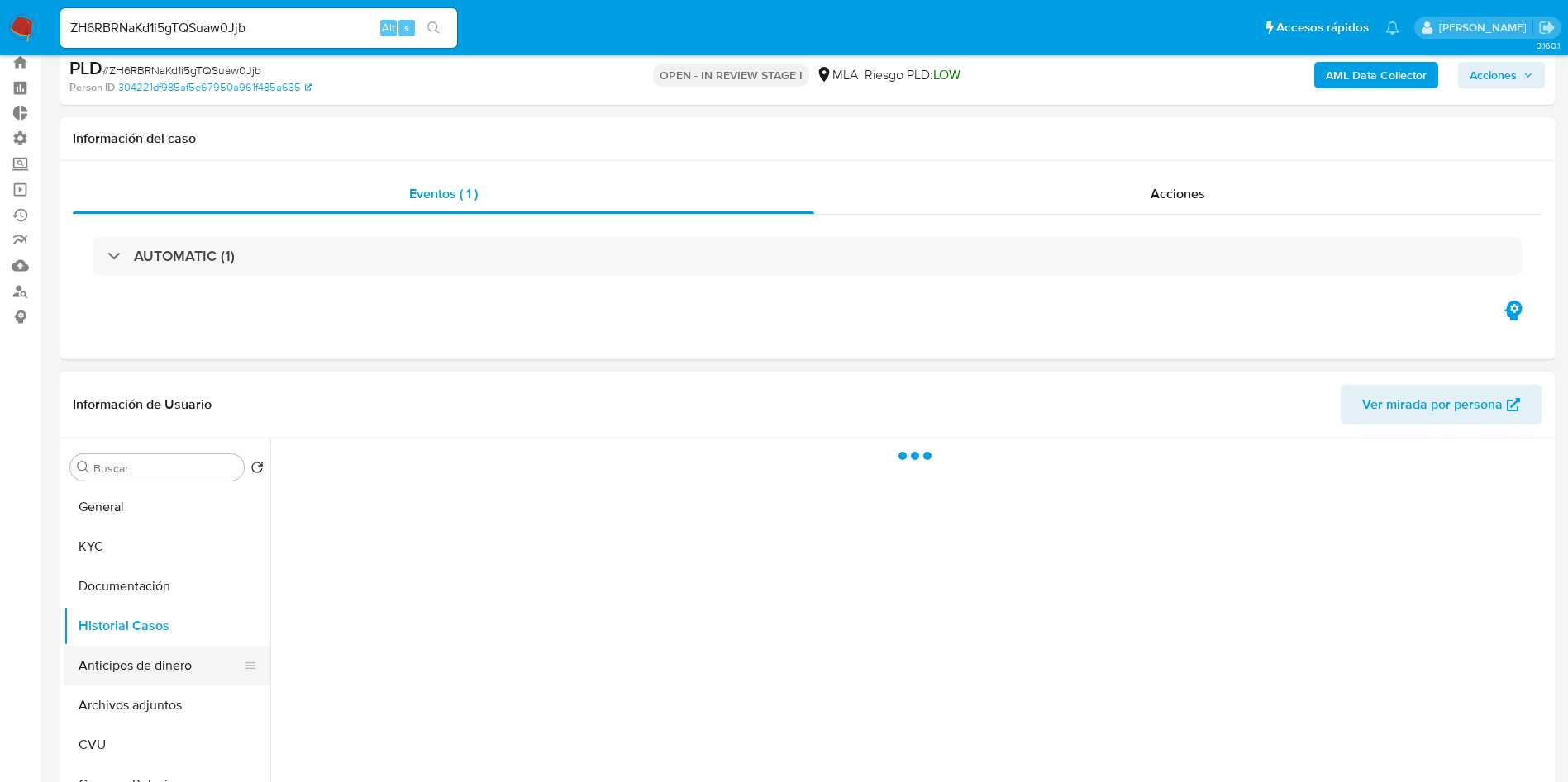
scroll to position [124, 0]
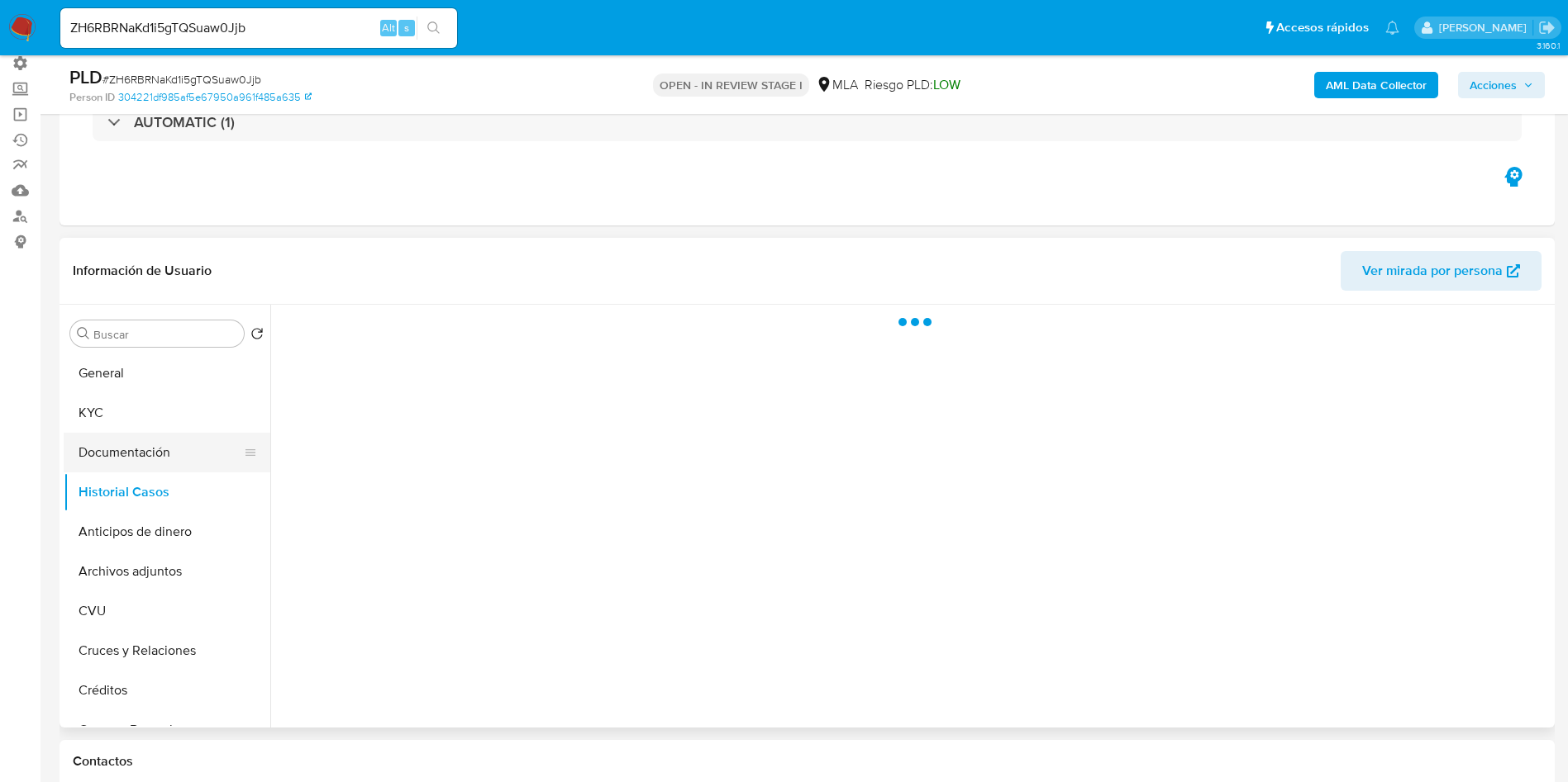
click at [143, 463] on button "Documentación" at bounding box center [160, 453] width 193 height 40
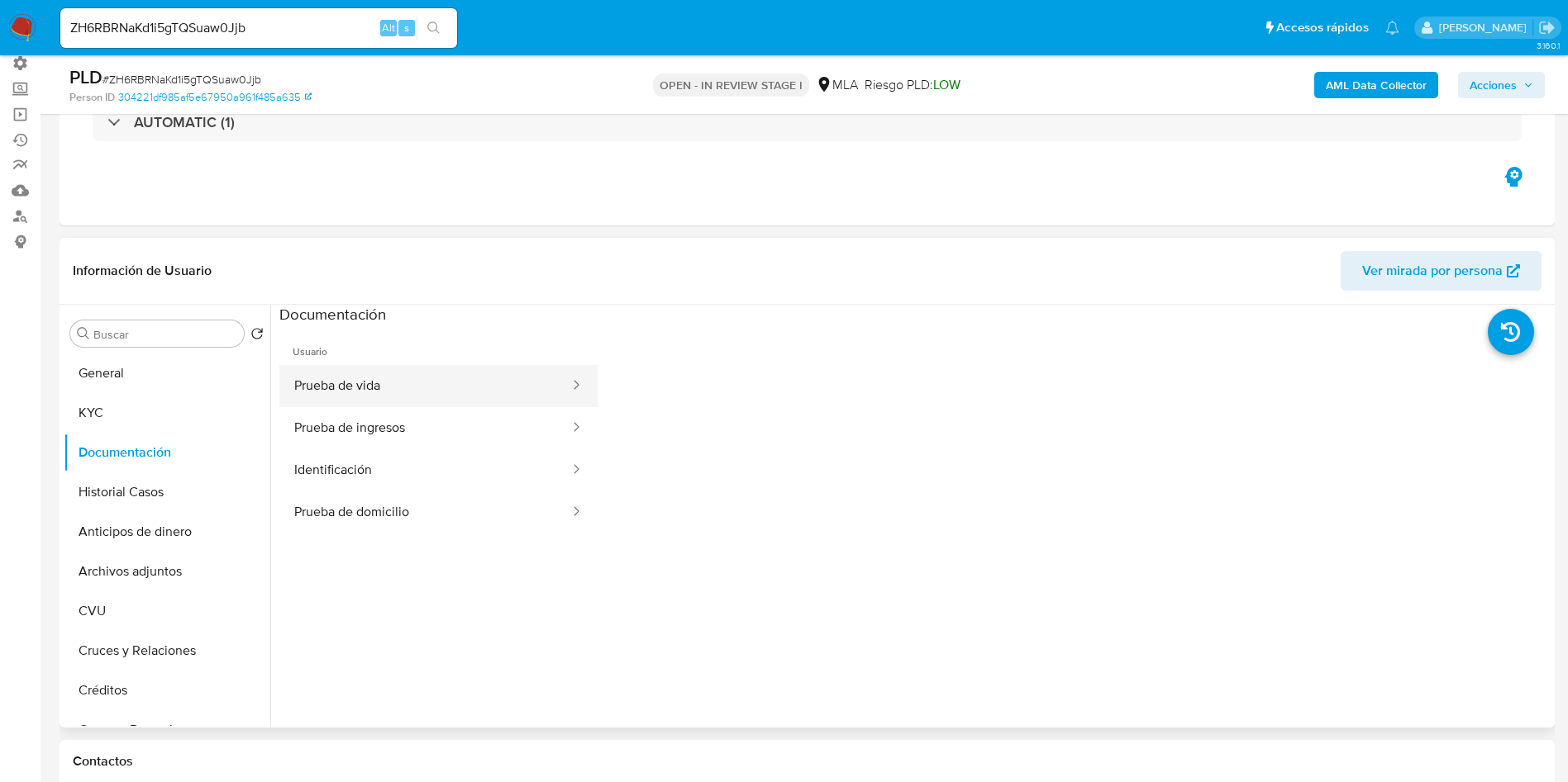
click at [460, 378] on button "Prueba de vida" at bounding box center [425, 386] width 292 height 42
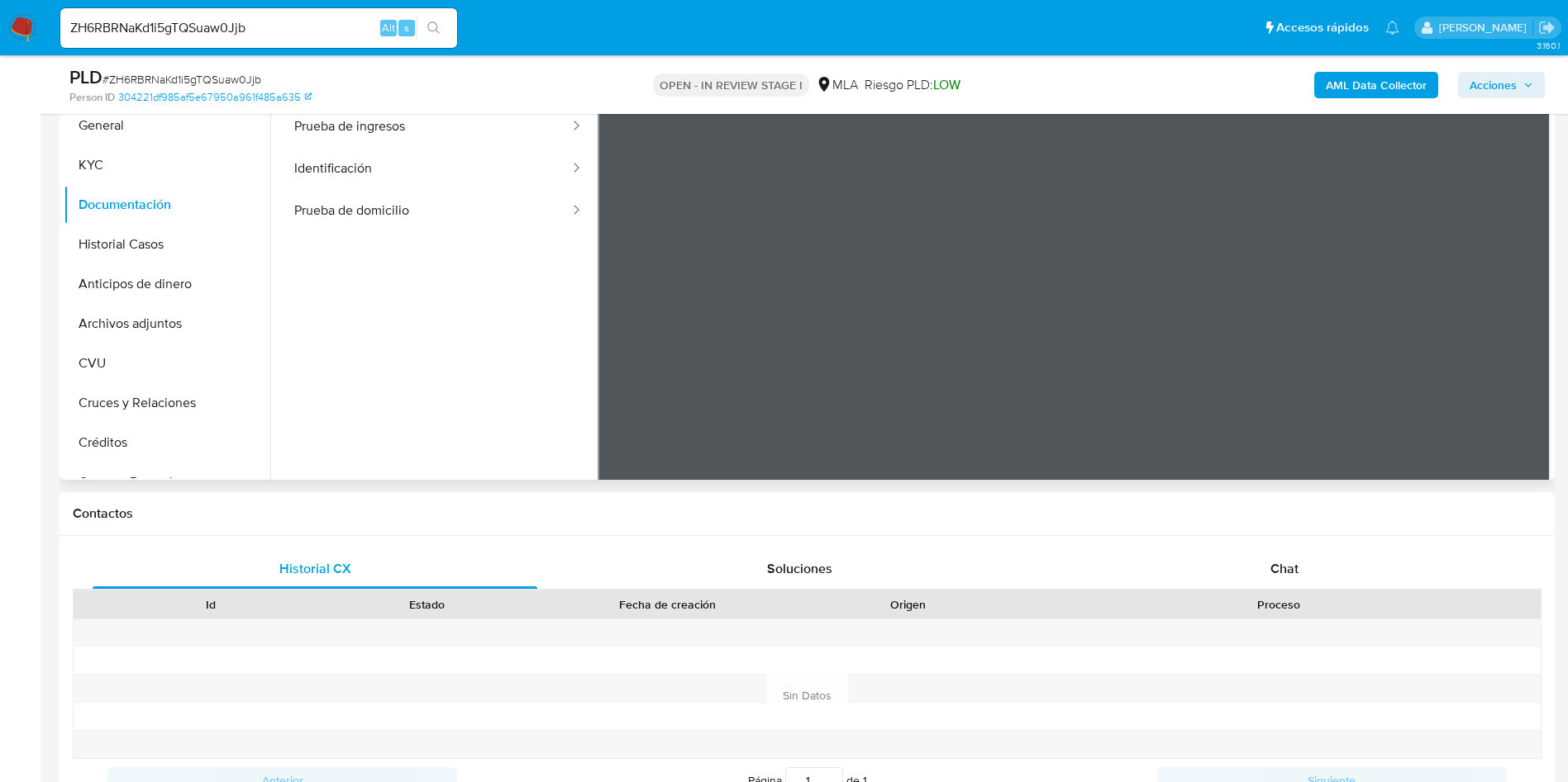
scroll to position [16, 0]
click at [409, 209] on button "Identificación" at bounding box center [425, 206] width 292 height 42
click at [392, 167] on button "Prueba de ingresos" at bounding box center [425, 165] width 292 height 42
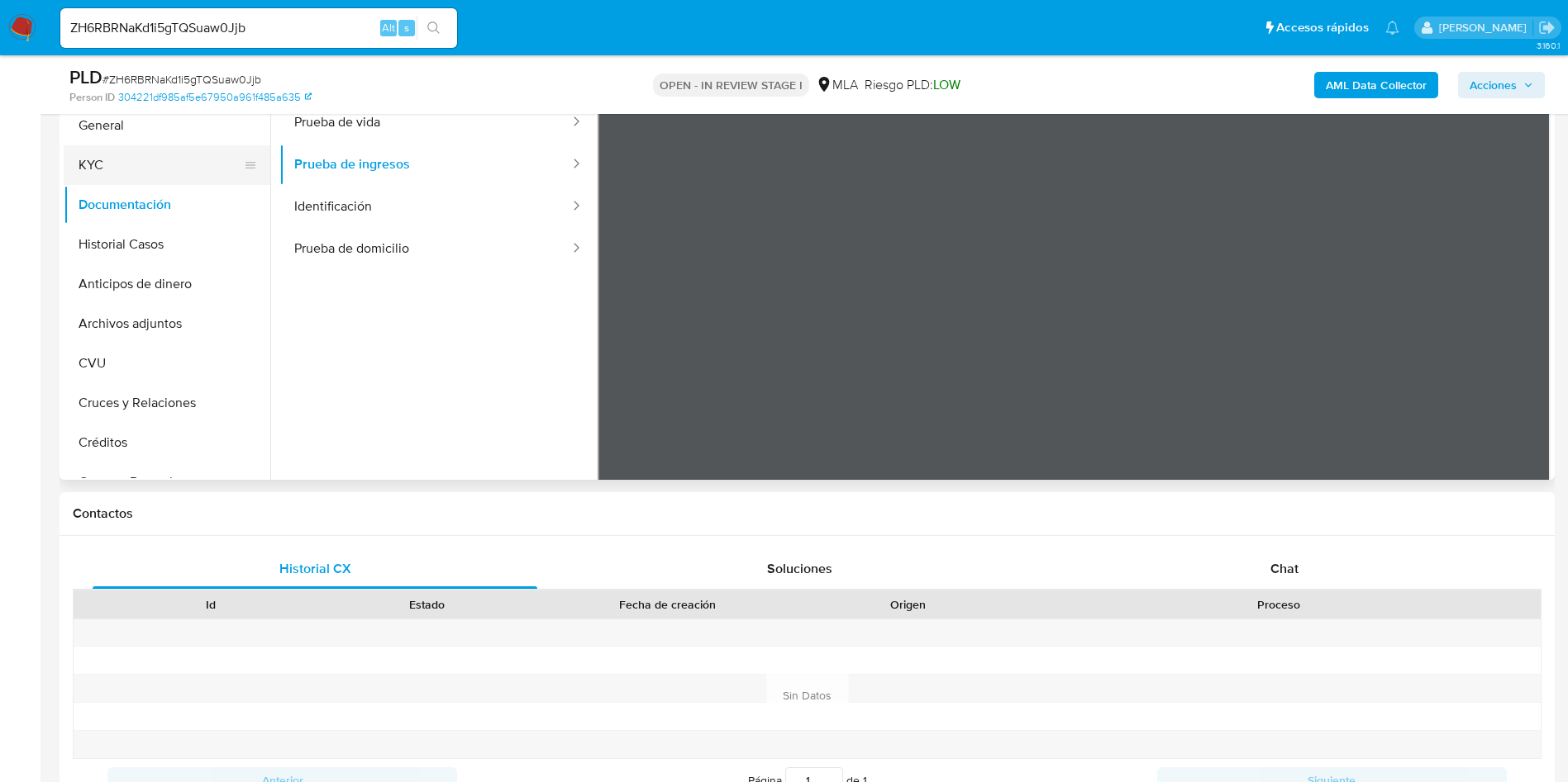
click at [100, 166] on button "KYC" at bounding box center [160, 165] width 193 height 40
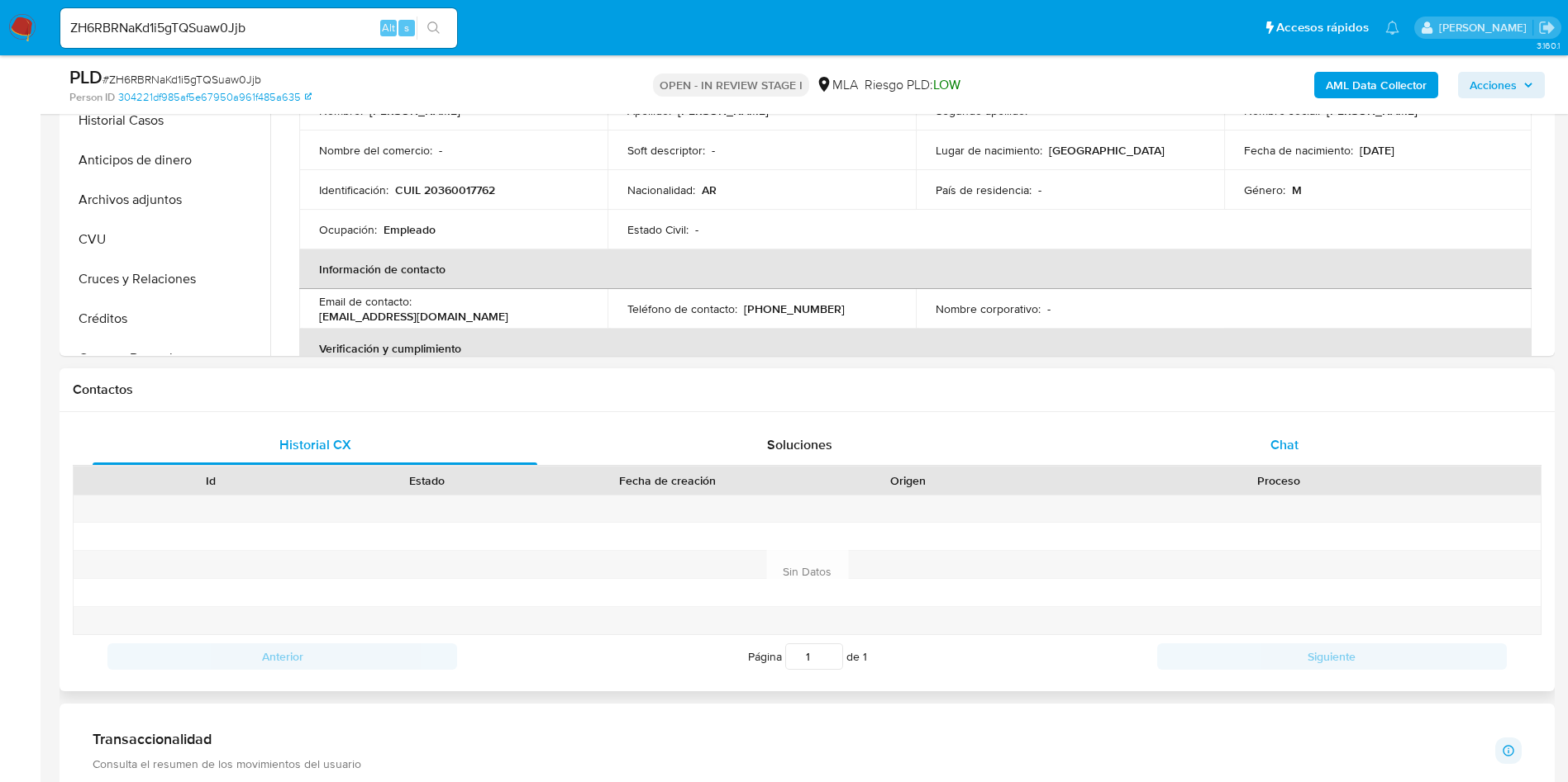
drag, startPoint x: 1261, startPoint y: 461, endPoint x: 1289, endPoint y: 448, distance: 30.9
click at [1268, 457] on div "Chat" at bounding box center [1284, 445] width 445 height 40
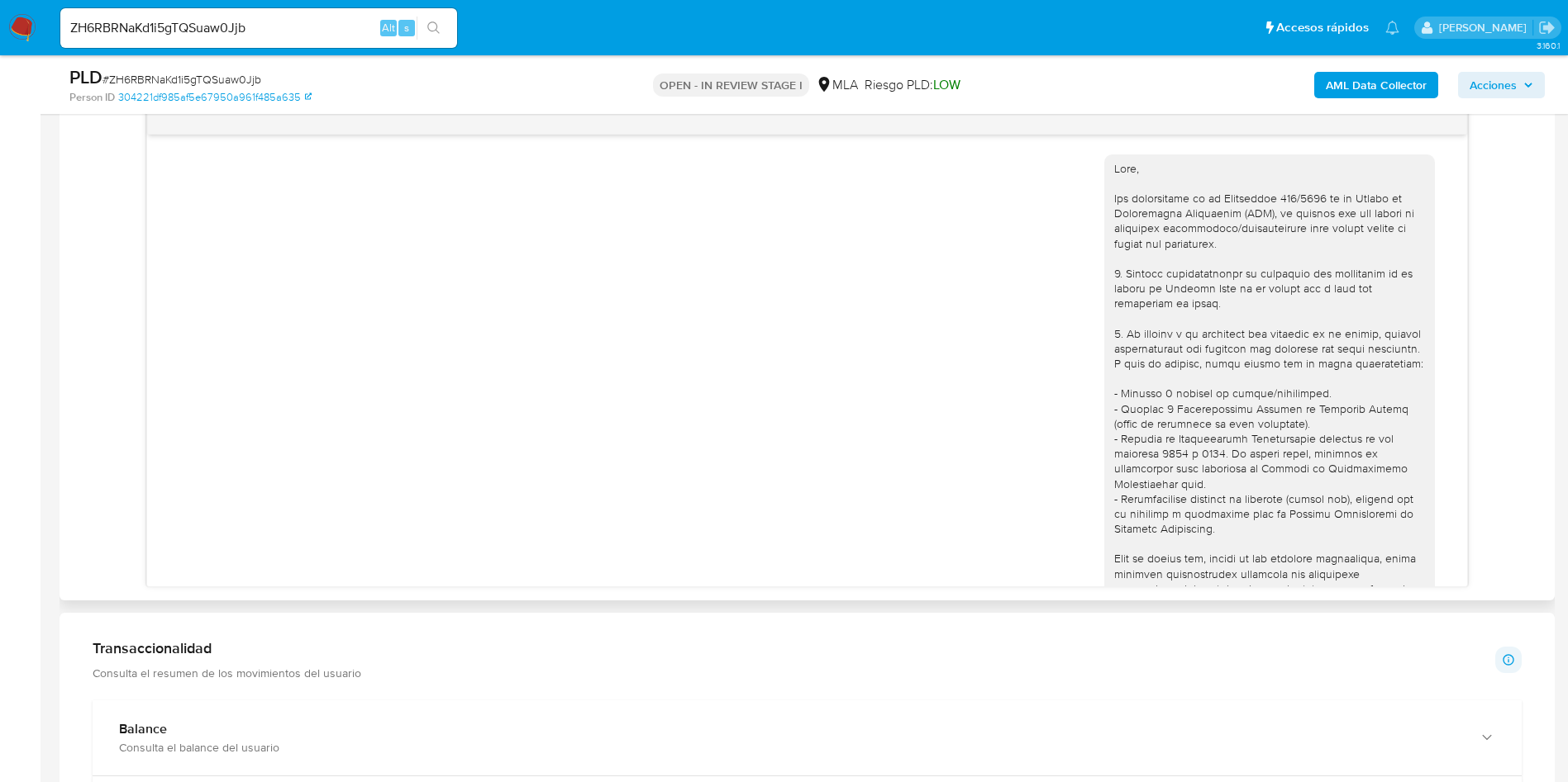
scroll to position [1592, 0]
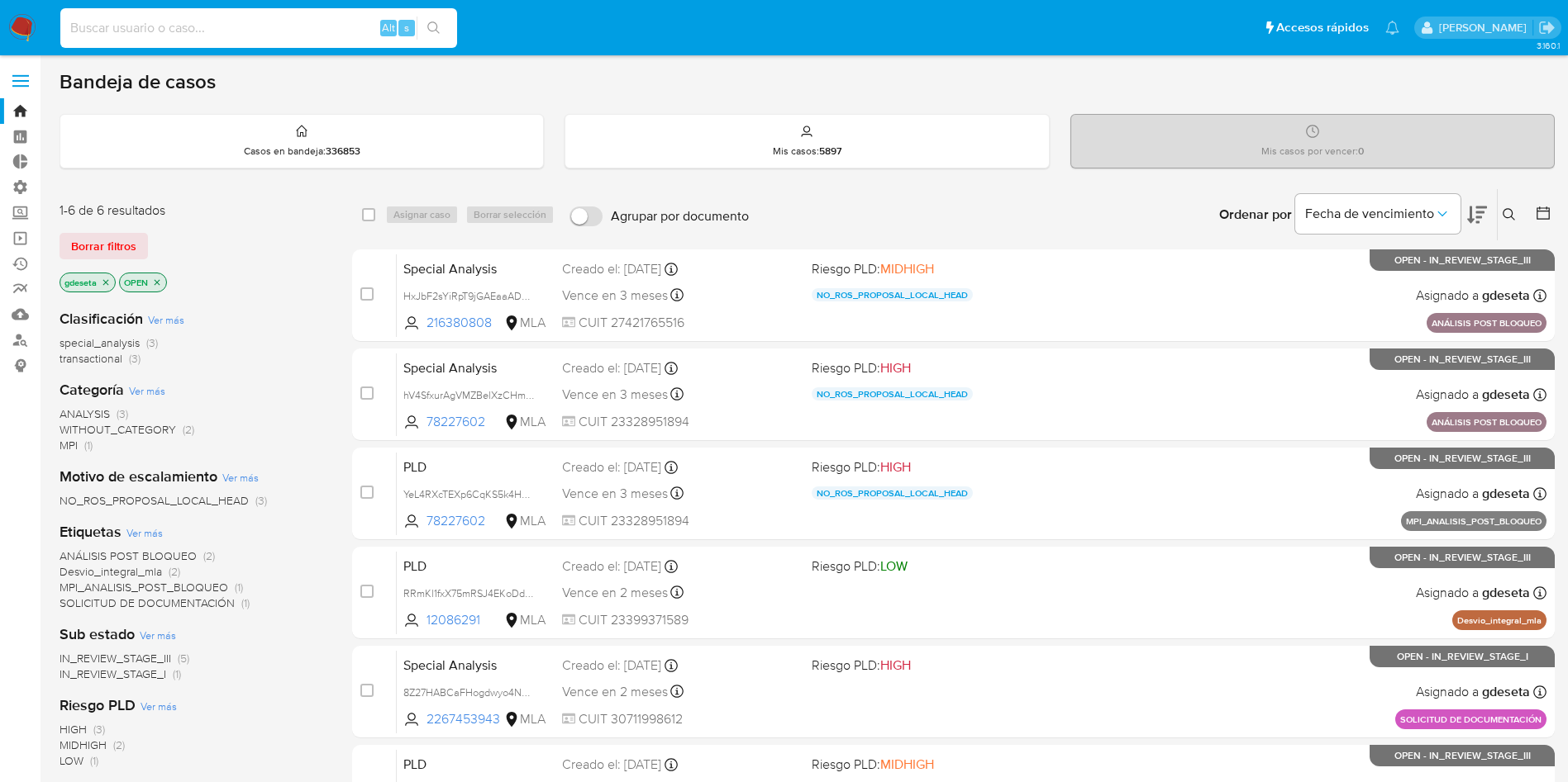
paste input "9vCKhVMkazAWhiDklmhROVhy"
type input "9vCKhVMkazAWhiDklmhROVhy"
click at [431, 33] on icon "search-icon" at bounding box center [433, 28] width 13 height 13
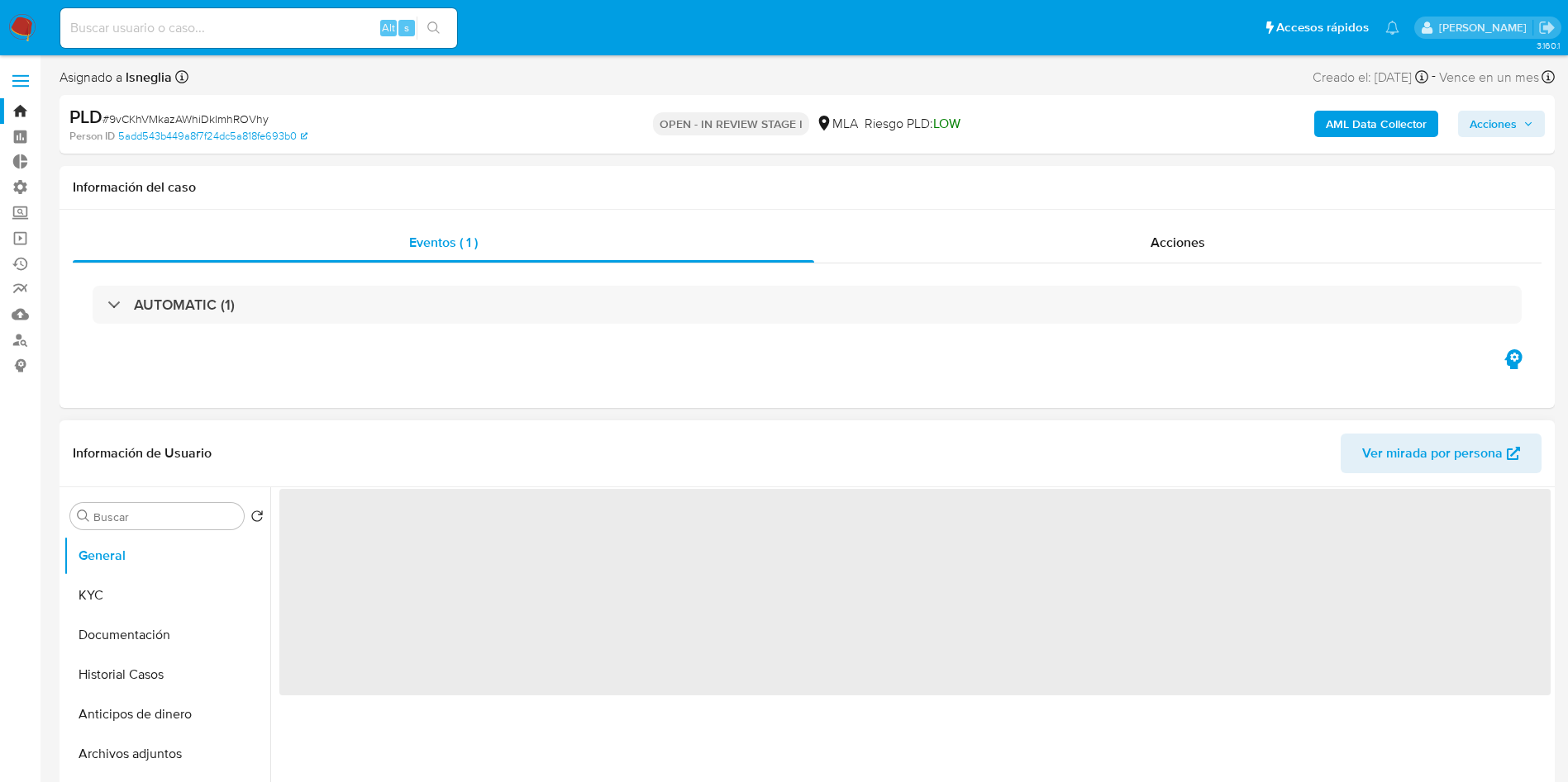
select select "10"
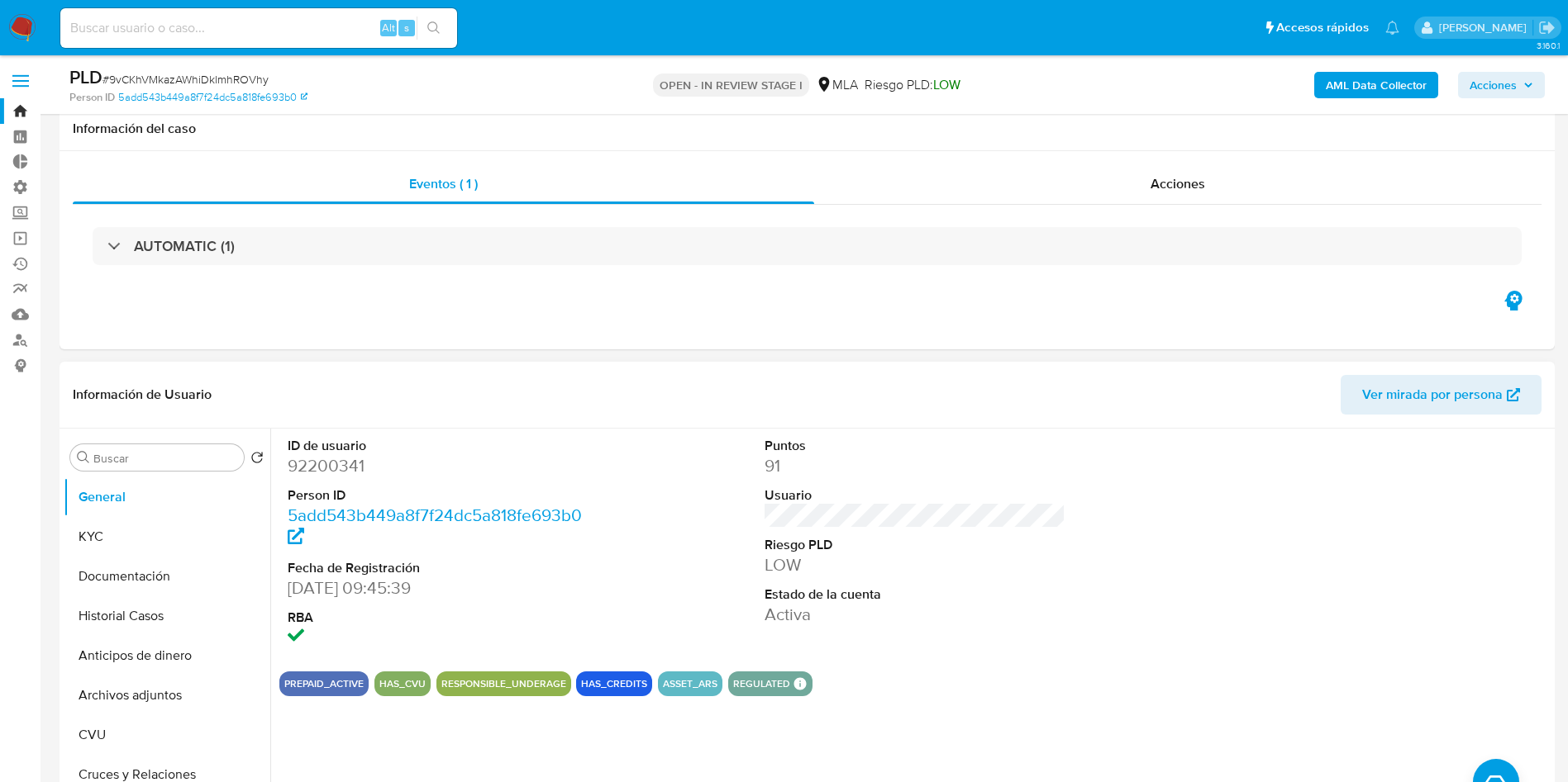
scroll to position [124, 0]
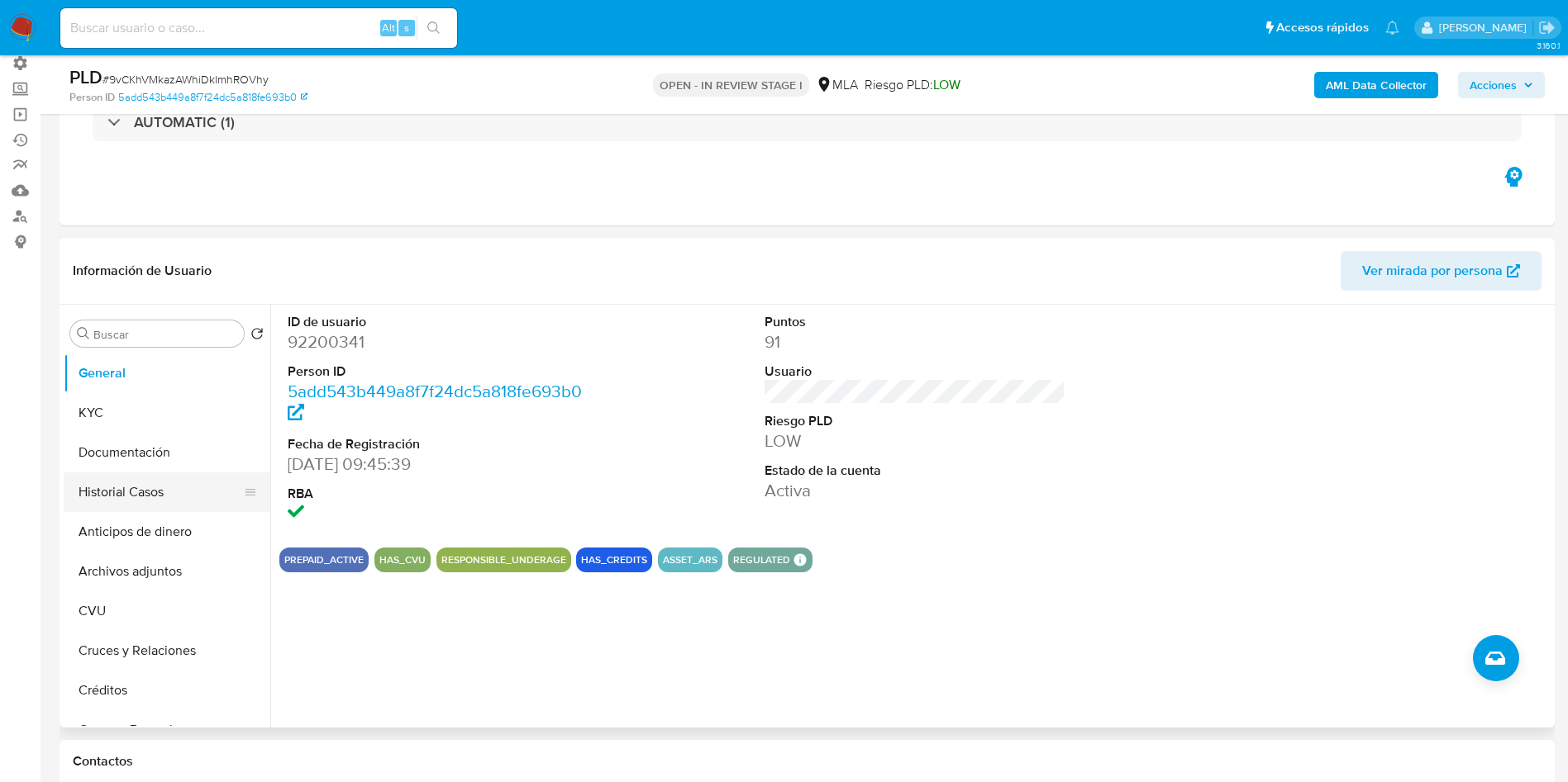
click at [143, 480] on button "Historial Casos" at bounding box center [160, 492] width 193 height 40
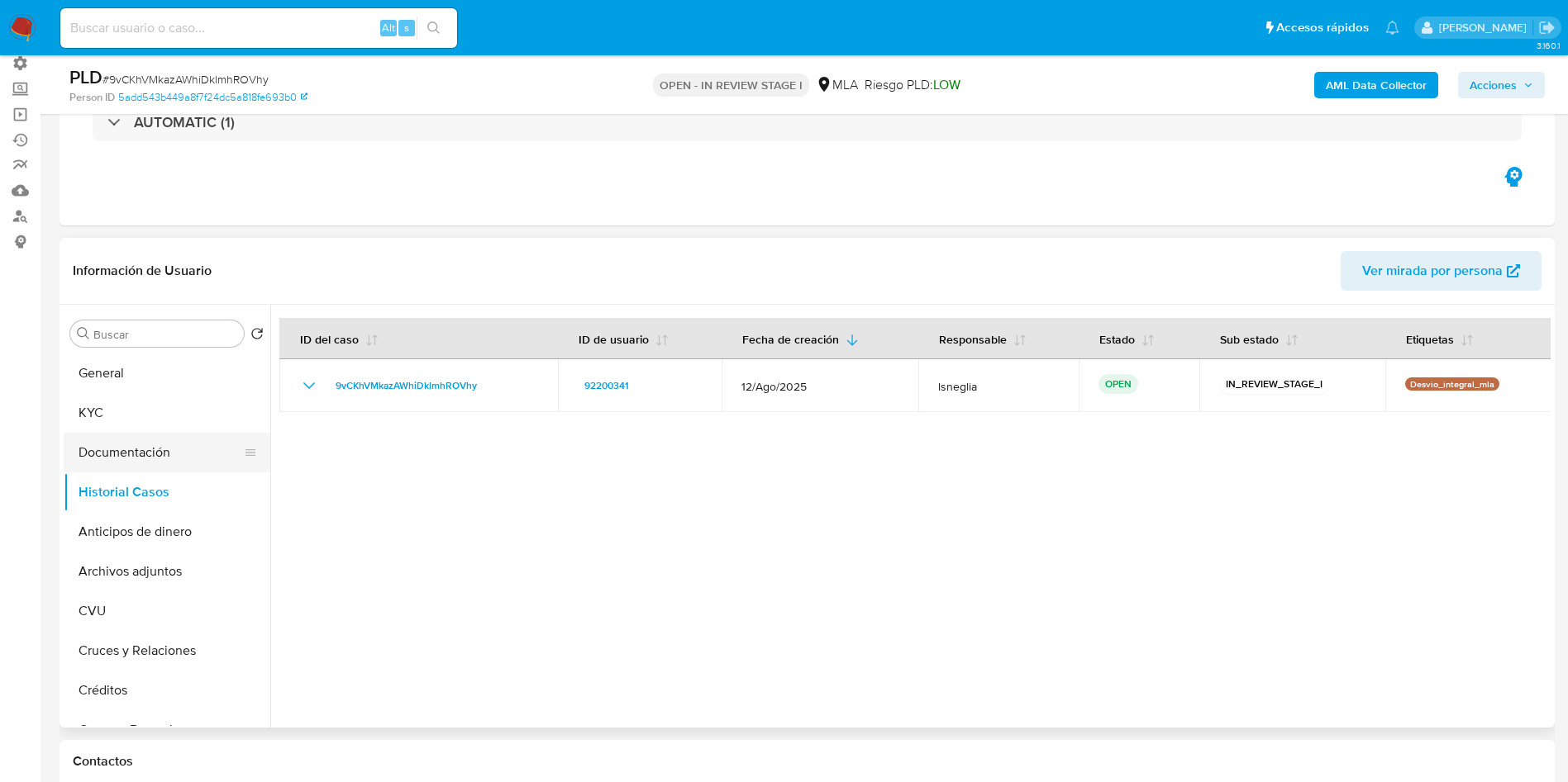
click at [131, 459] on button "Documentación" at bounding box center [160, 453] width 193 height 40
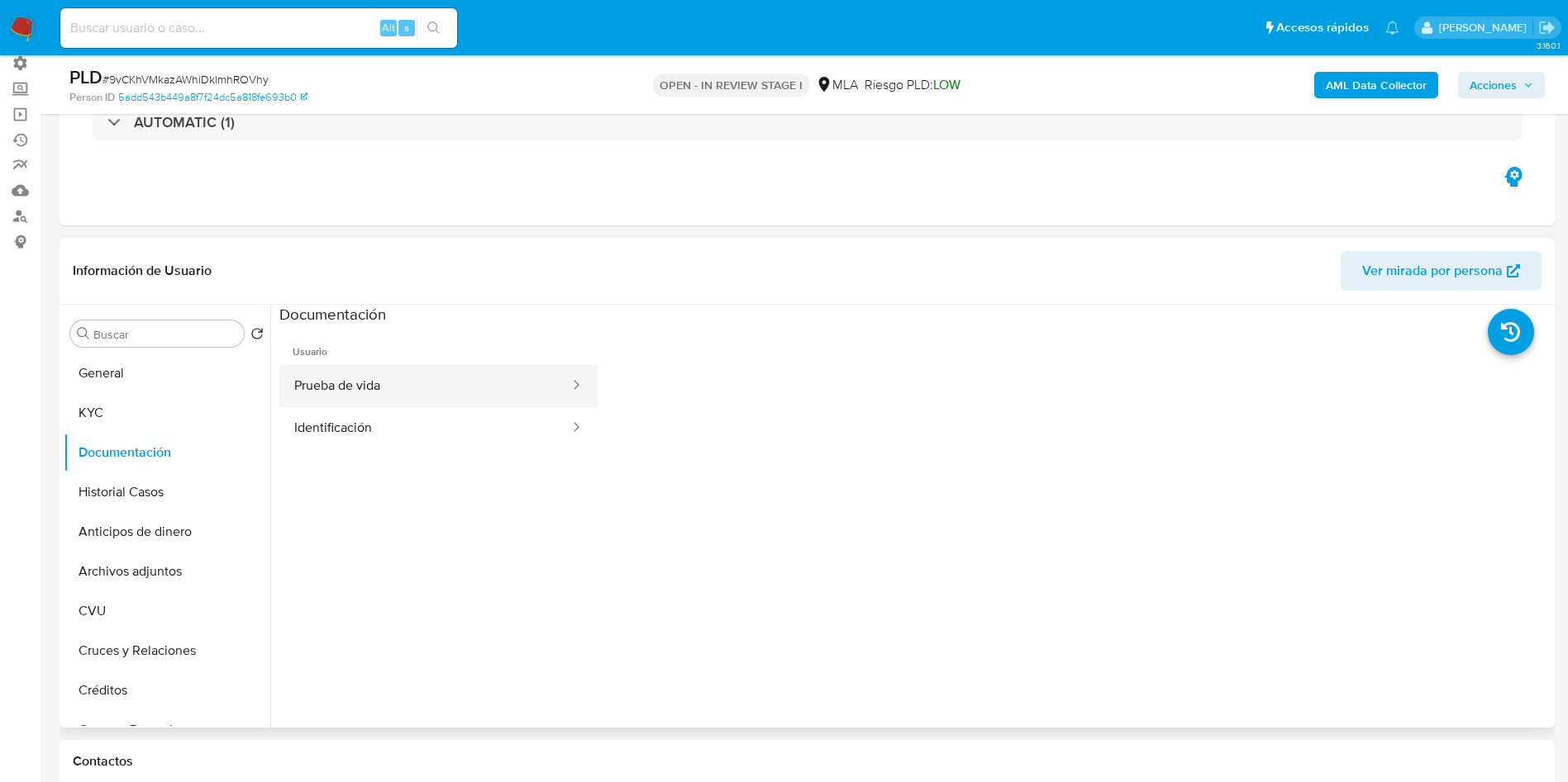
click at [366, 398] on button "Prueba de vida" at bounding box center [425, 386] width 292 height 42
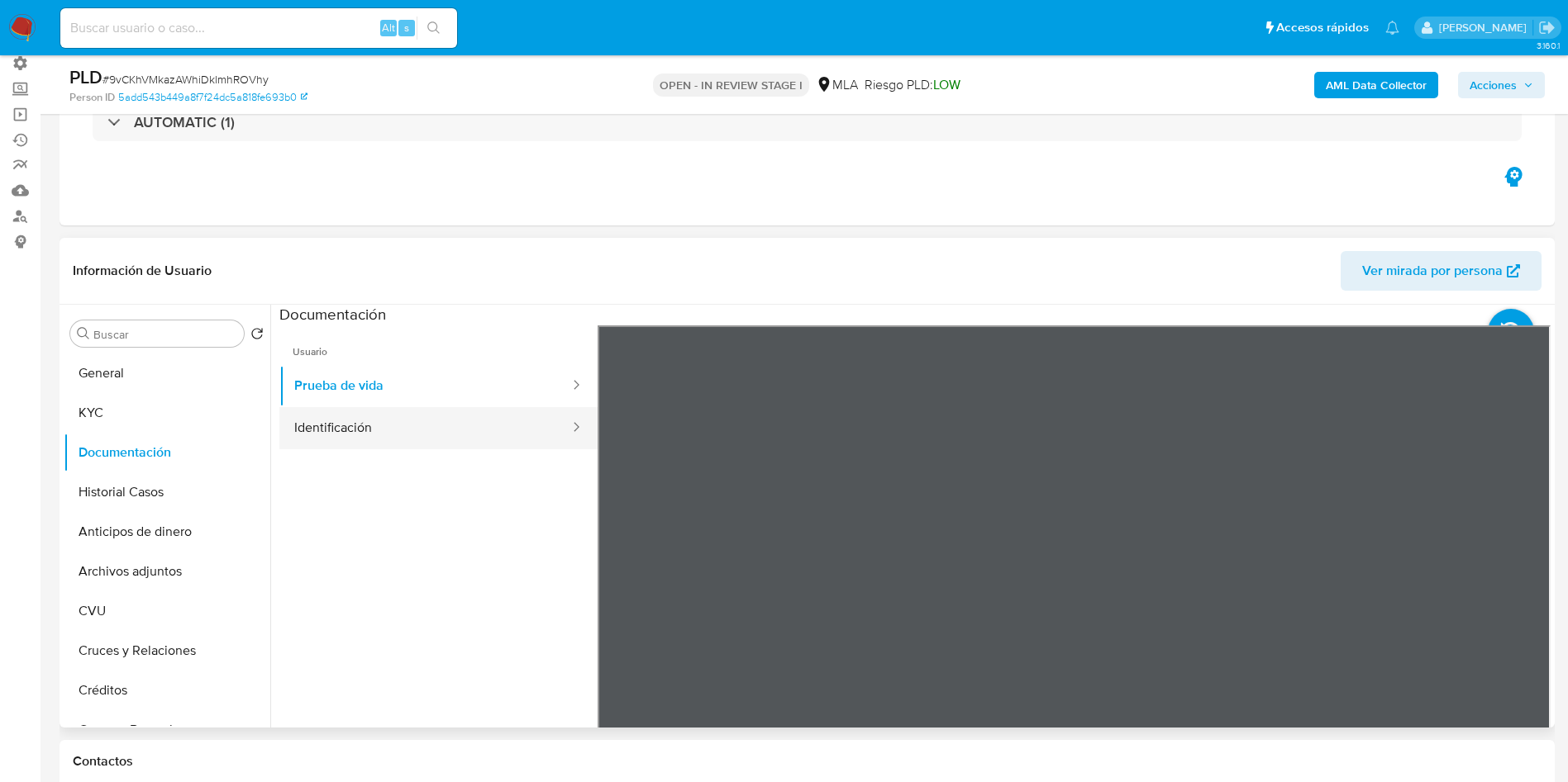
click at [314, 430] on button "Identificación" at bounding box center [425, 428] width 292 height 42
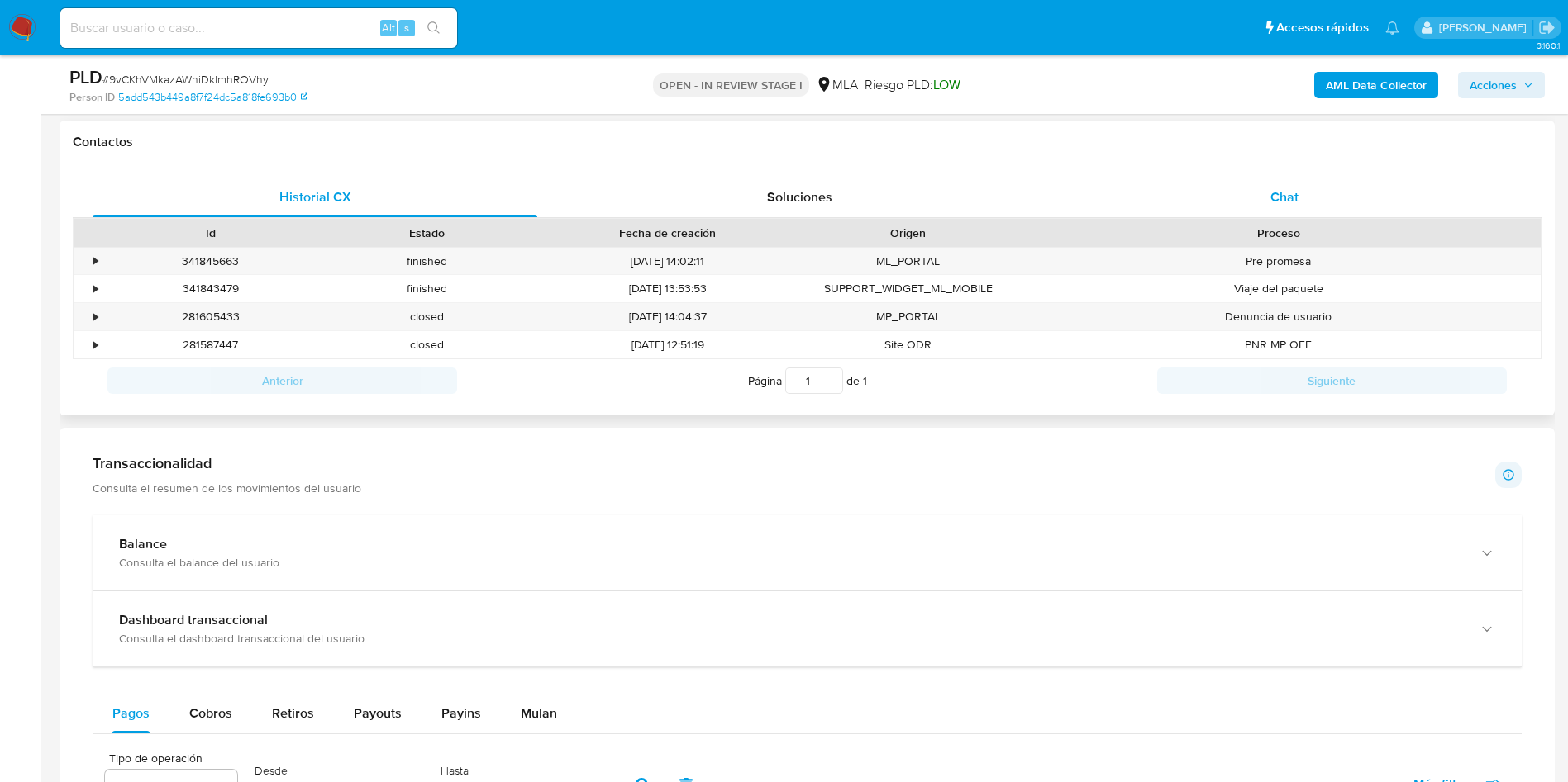
click at [1269, 192] on div "Chat" at bounding box center [1284, 197] width 445 height 40
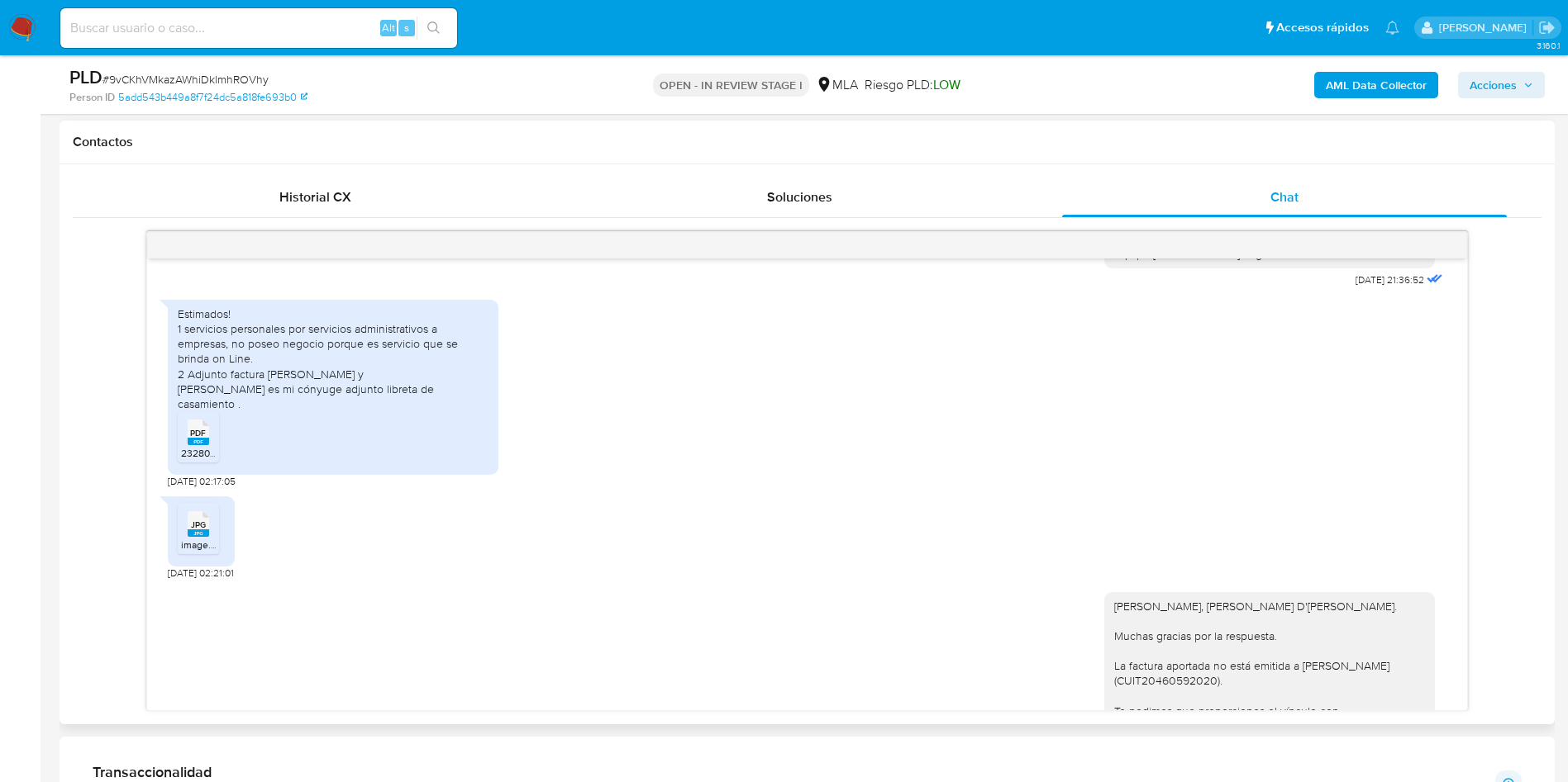
scroll to position [2160, 0]
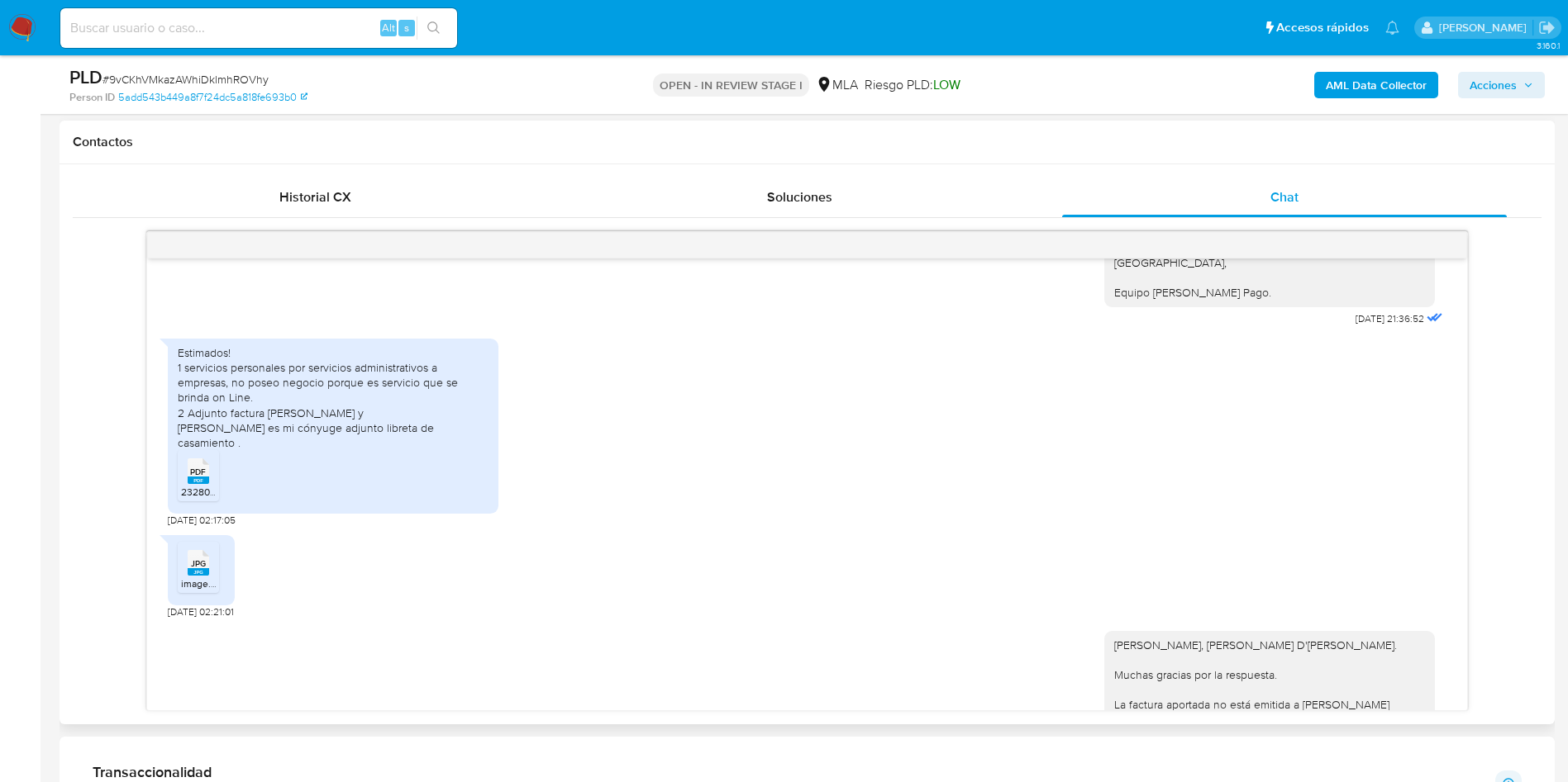
click at [207, 484] on icon at bounding box center [198, 471] width 21 height 26
click at [195, 576] on rect at bounding box center [198, 572] width 21 height 7
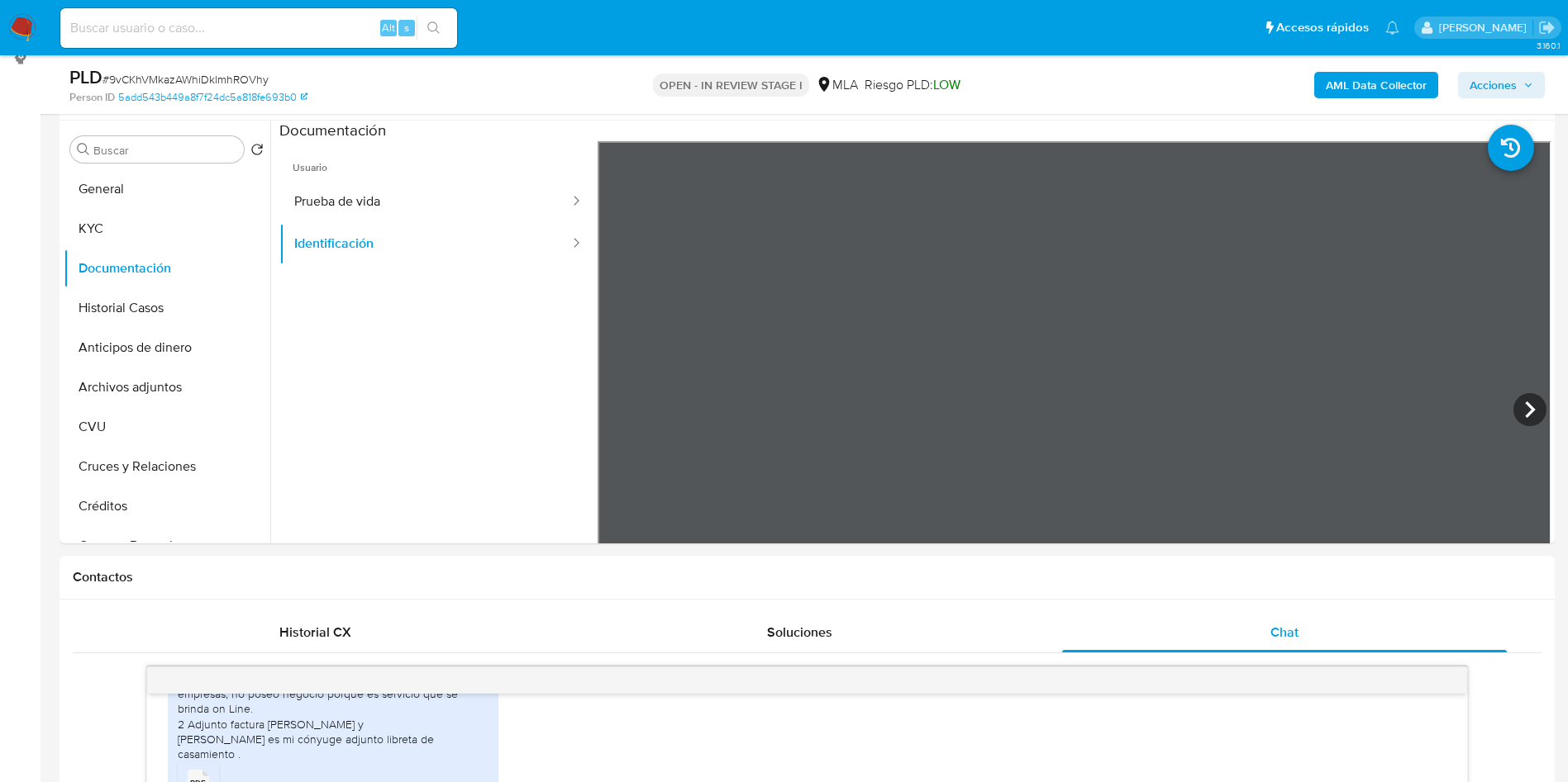
scroll to position [124, 0]
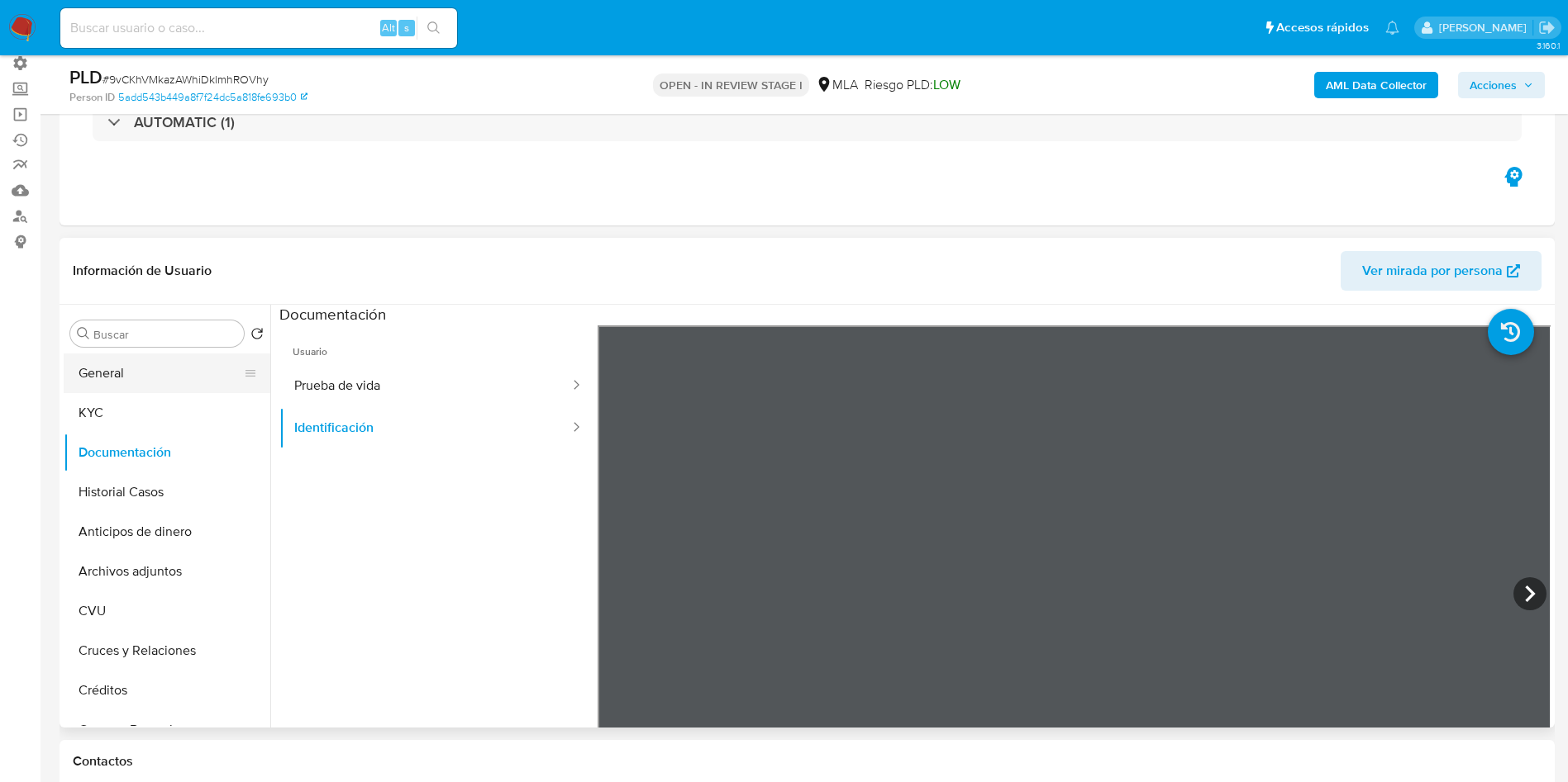
drag, startPoint x: 152, startPoint y: 353, endPoint x: 153, endPoint y: 380, distance: 27.0
click at [152, 365] on button "General" at bounding box center [160, 373] width 193 height 40
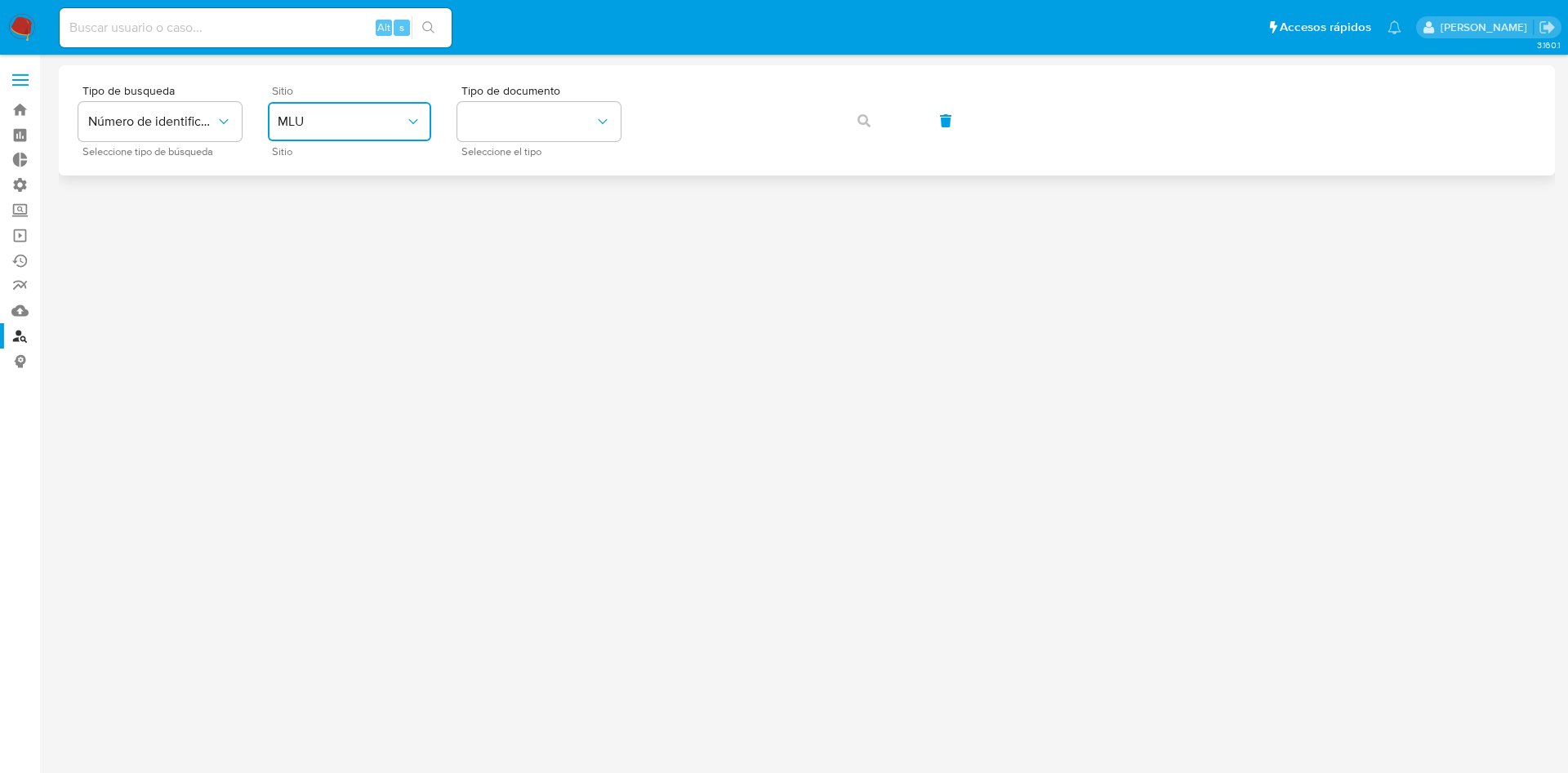
click at [362, 119] on span "MLU" at bounding box center [341, 122] width 128 height 17
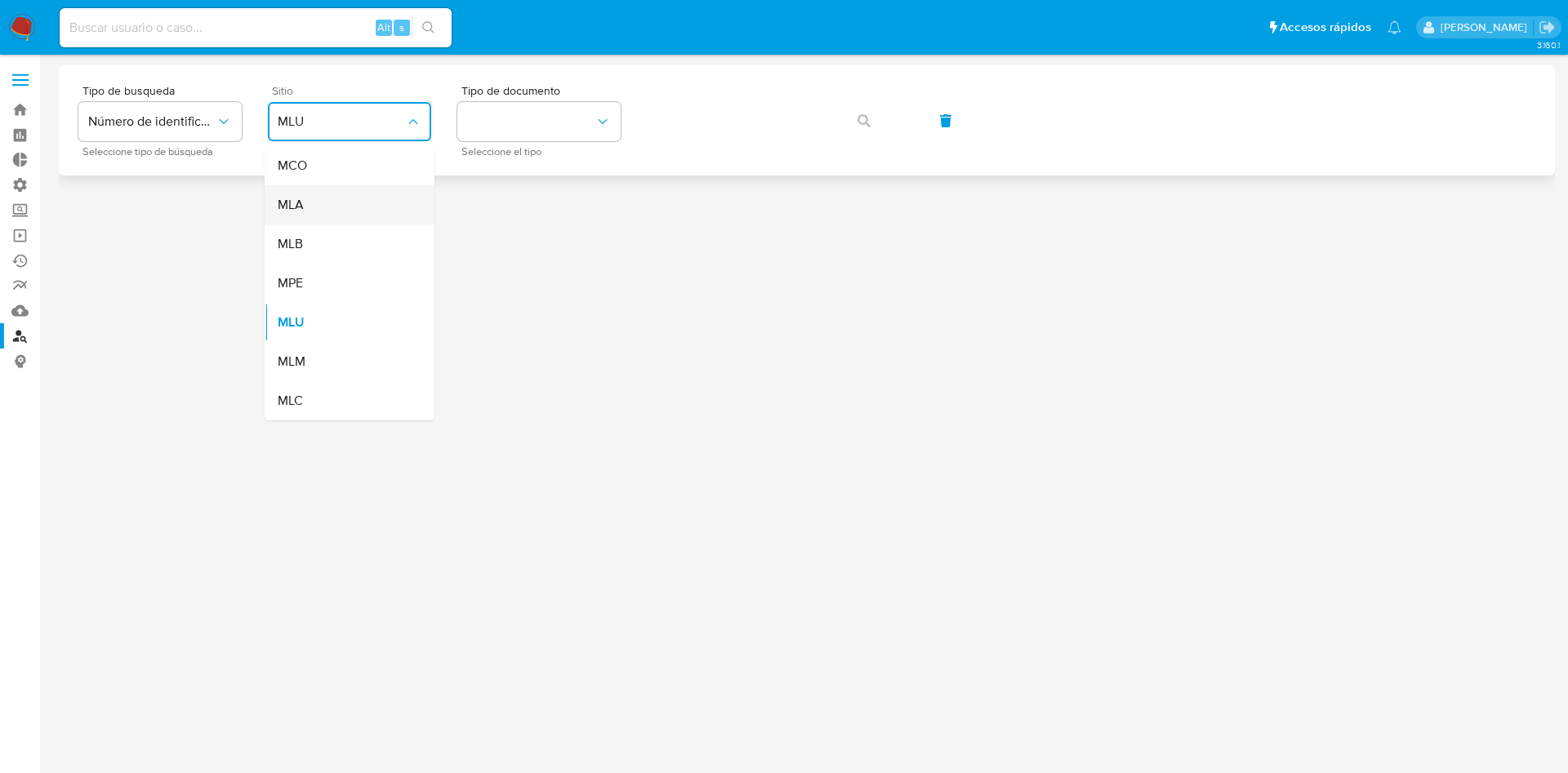
click at [378, 199] on div "MLA" at bounding box center [345, 205] width 134 height 40
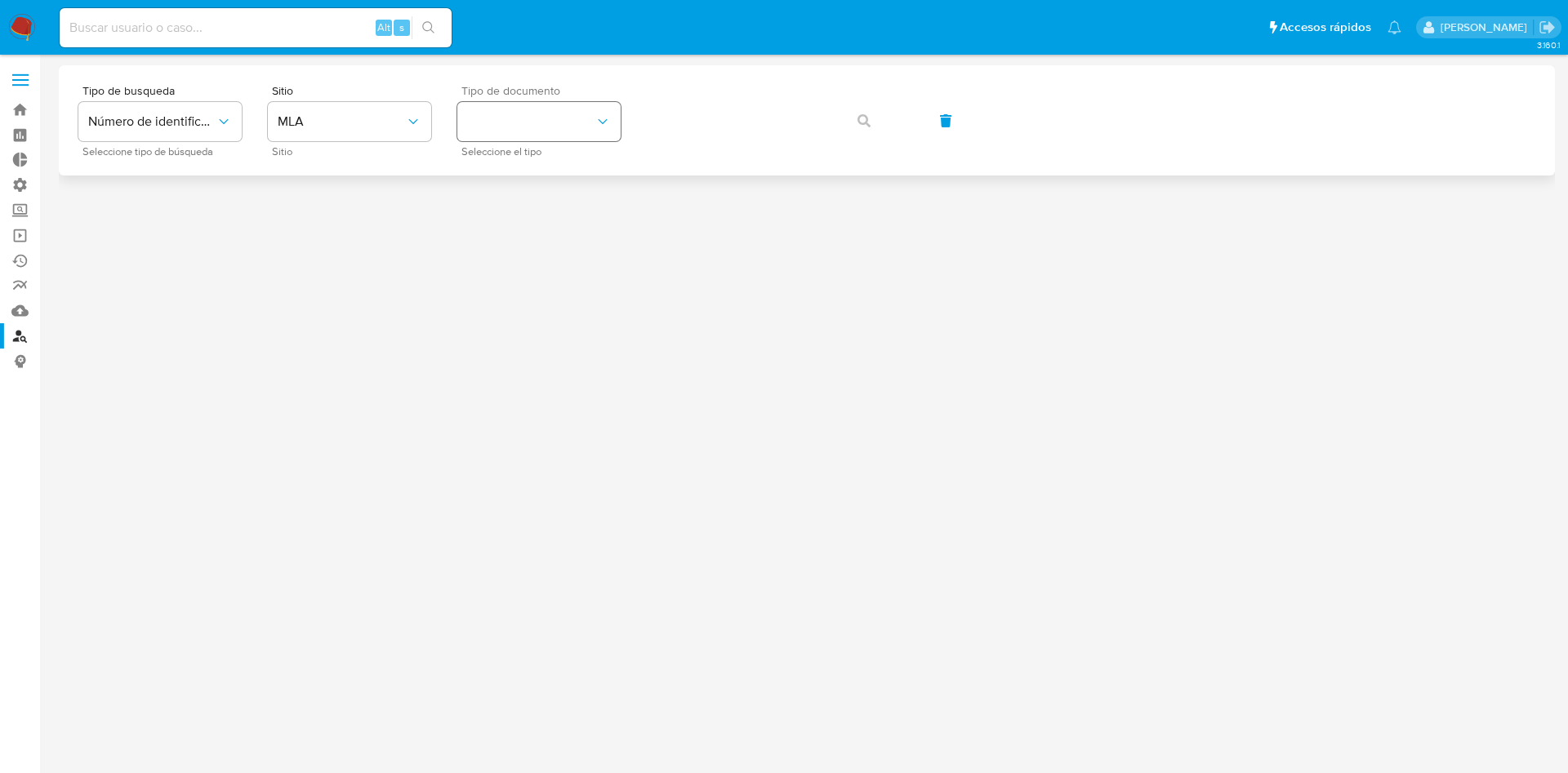
click at [546, 105] on div "Tipo de documento Seleccione el tipo" at bounding box center [540, 119] width 164 height 71
click at [547, 138] on button "identificationType" at bounding box center [540, 121] width 164 height 40
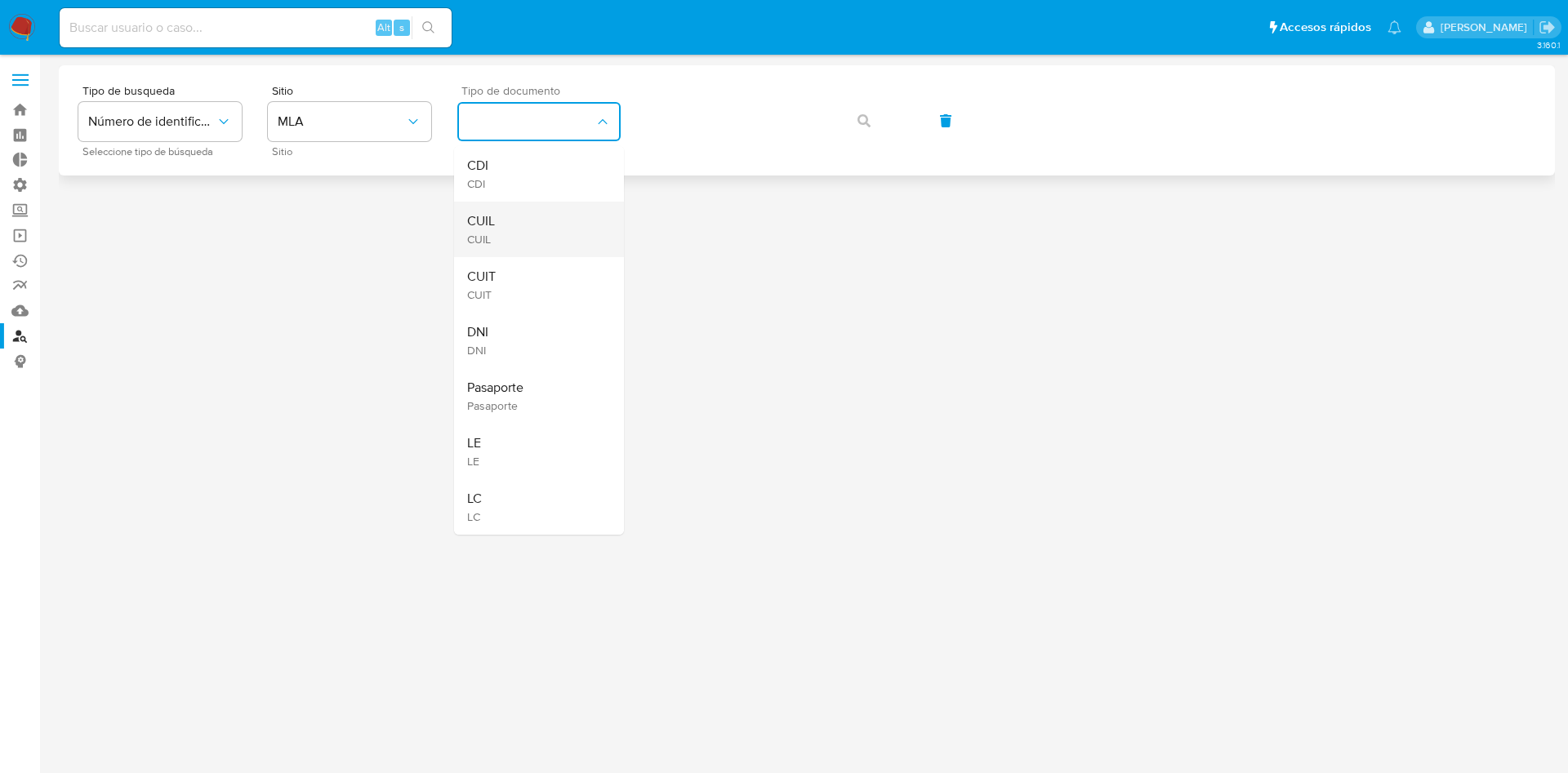
click at [561, 213] on div "CUIL CUIL" at bounding box center [534, 229] width 134 height 55
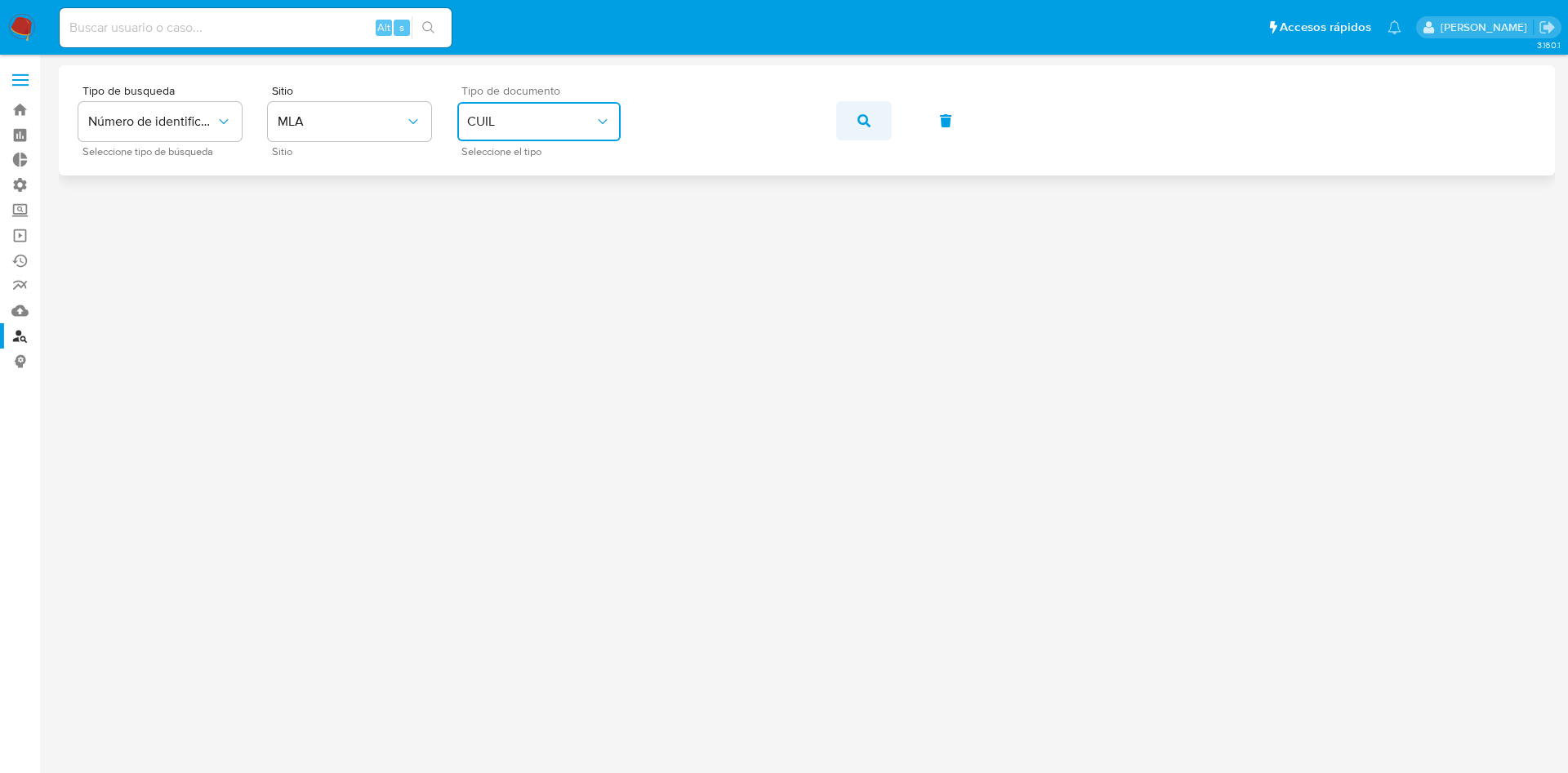
click at [855, 124] on button "button" at bounding box center [864, 120] width 55 height 40
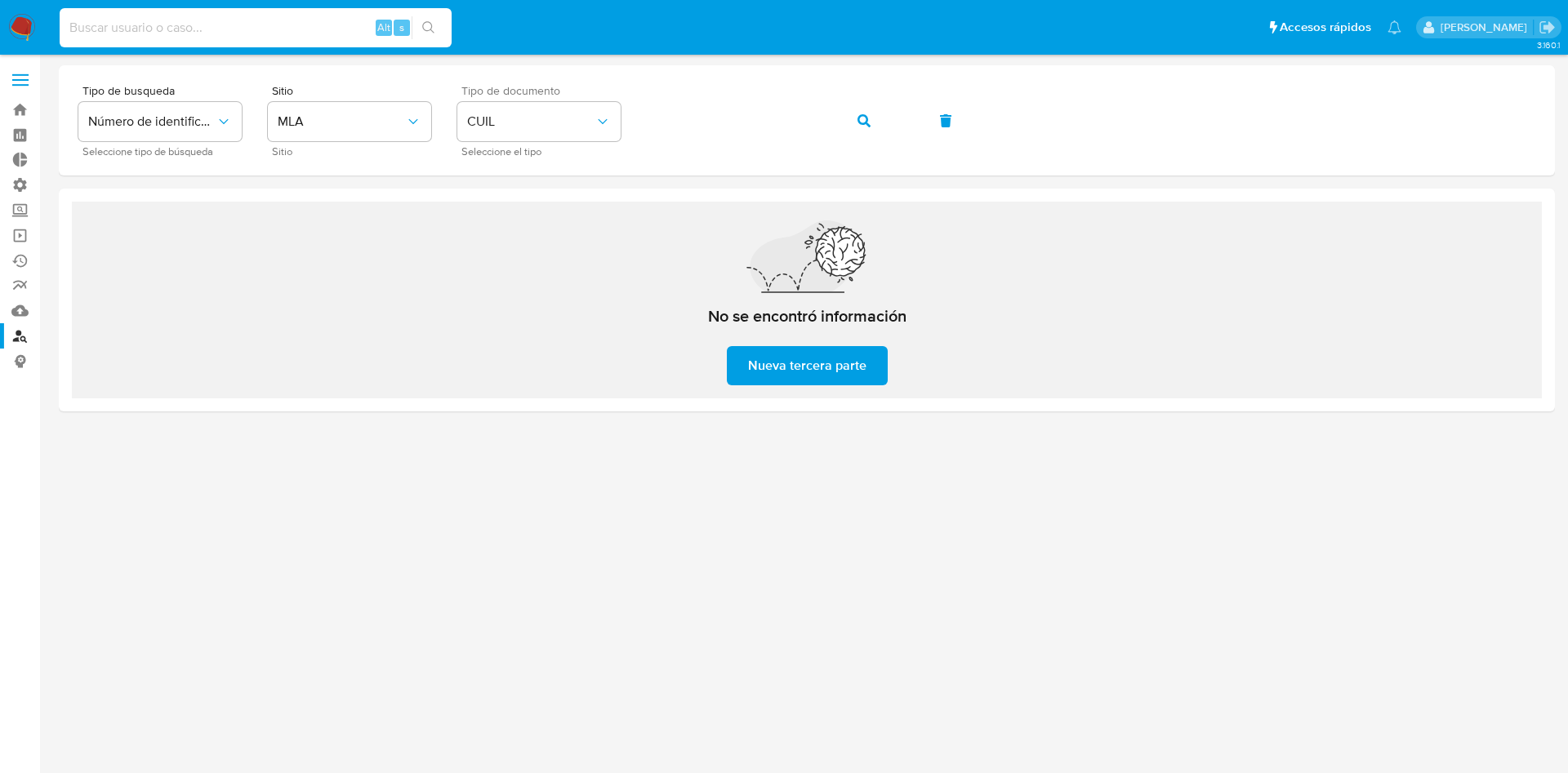
click at [337, 28] on input at bounding box center [256, 28] width 392 height 21
click at [792, 127] on div "Tipo de busqueda Número de identificación Seleccione tipo de búsqueda Sitio MLA…" at bounding box center [806, 119] width 1457 height 71
click at [875, 119] on button "button" at bounding box center [864, 120] width 55 height 40
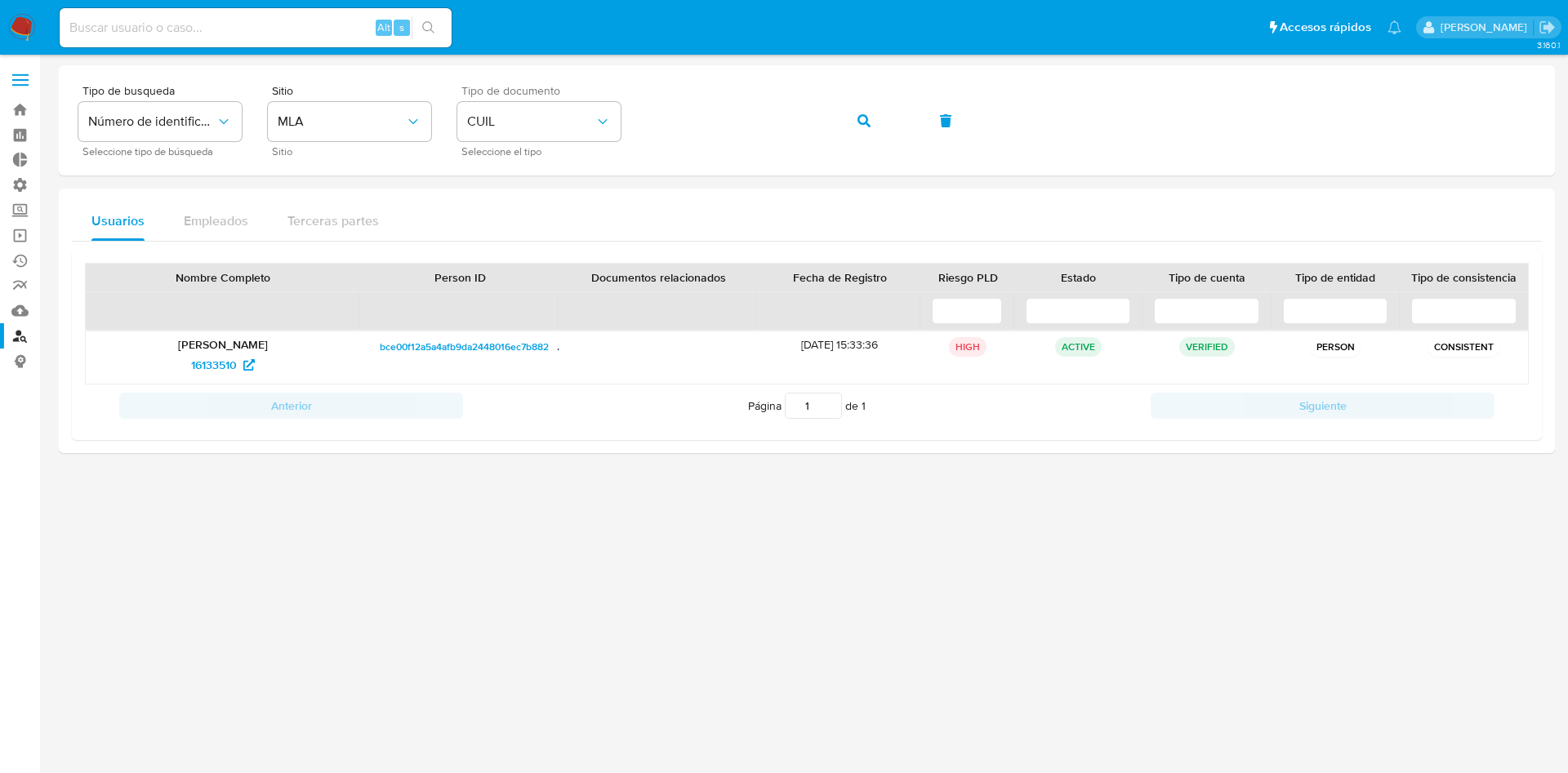
click at [217, 31] on input at bounding box center [256, 28] width 392 height 21
paste input "9vCKhVMkazAWhiDklmhROVhy"
type input "9vCKhVMkazAWhiDklmhROVhy"
click at [426, 26] on icon "search-icon" at bounding box center [428, 28] width 13 height 13
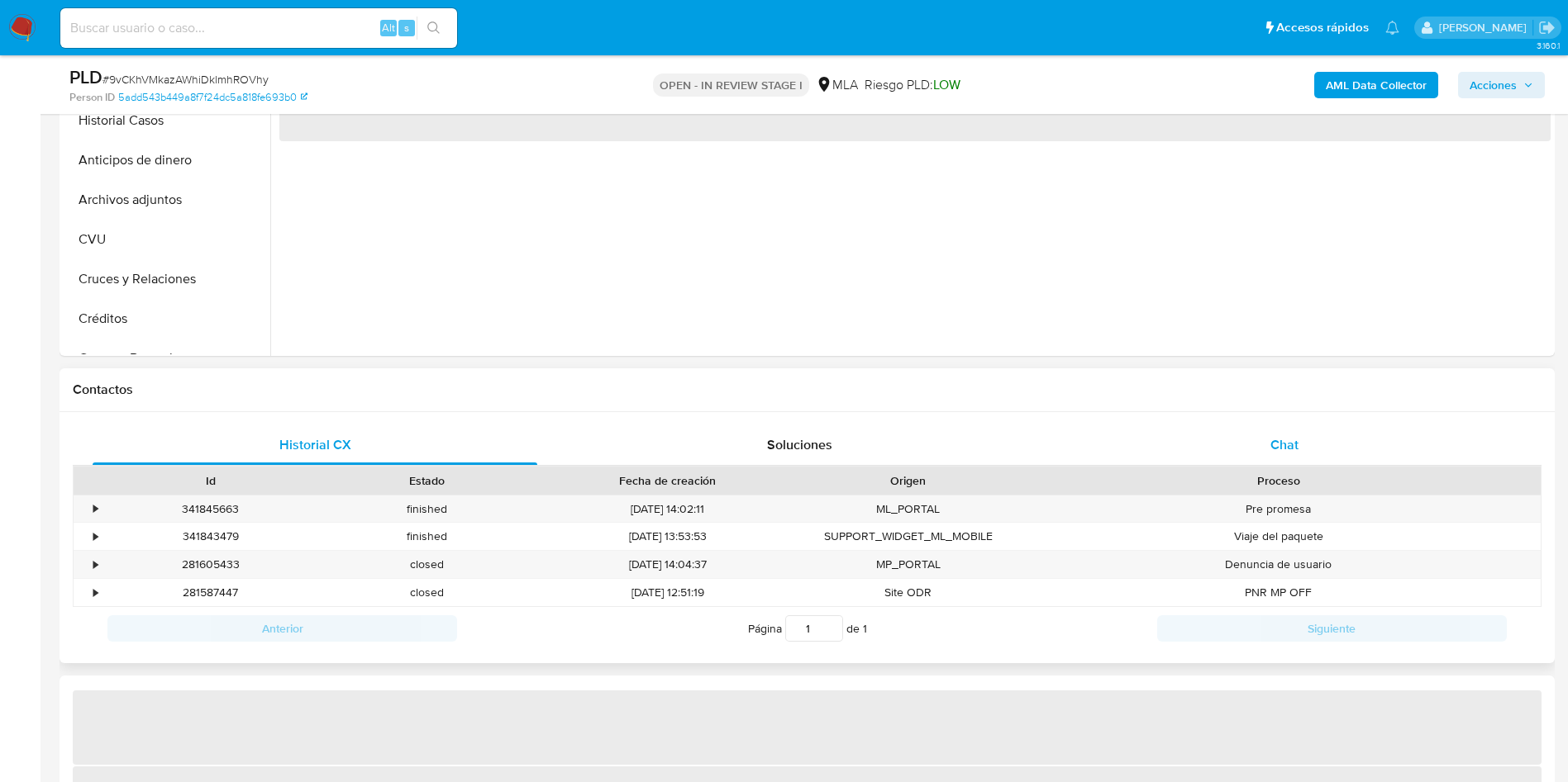
click at [1293, 449] on span "Chat" at bounding box center [1284, 444] width 28 height 19
select select "10"
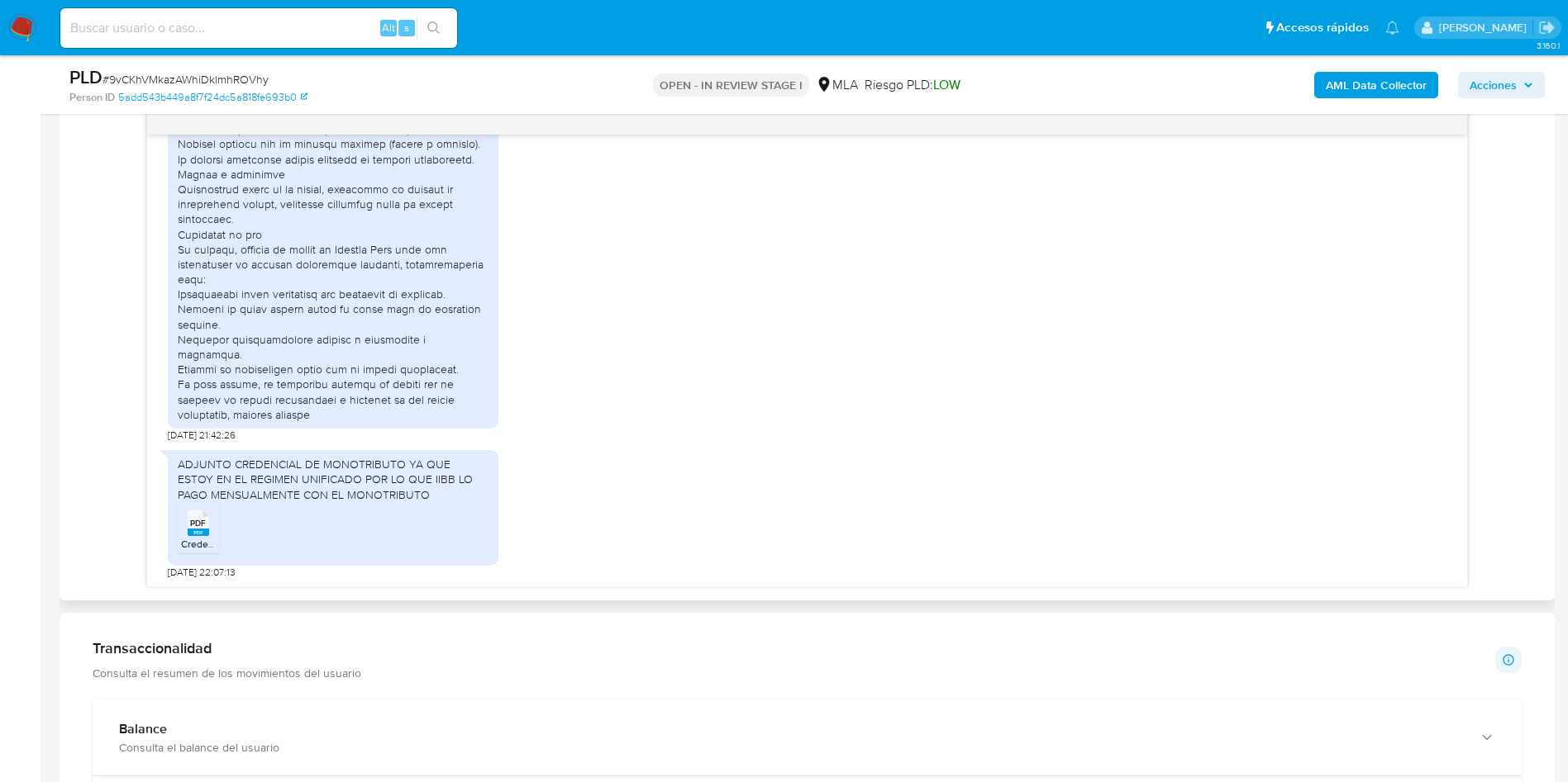
scroll to position [1168, 0]
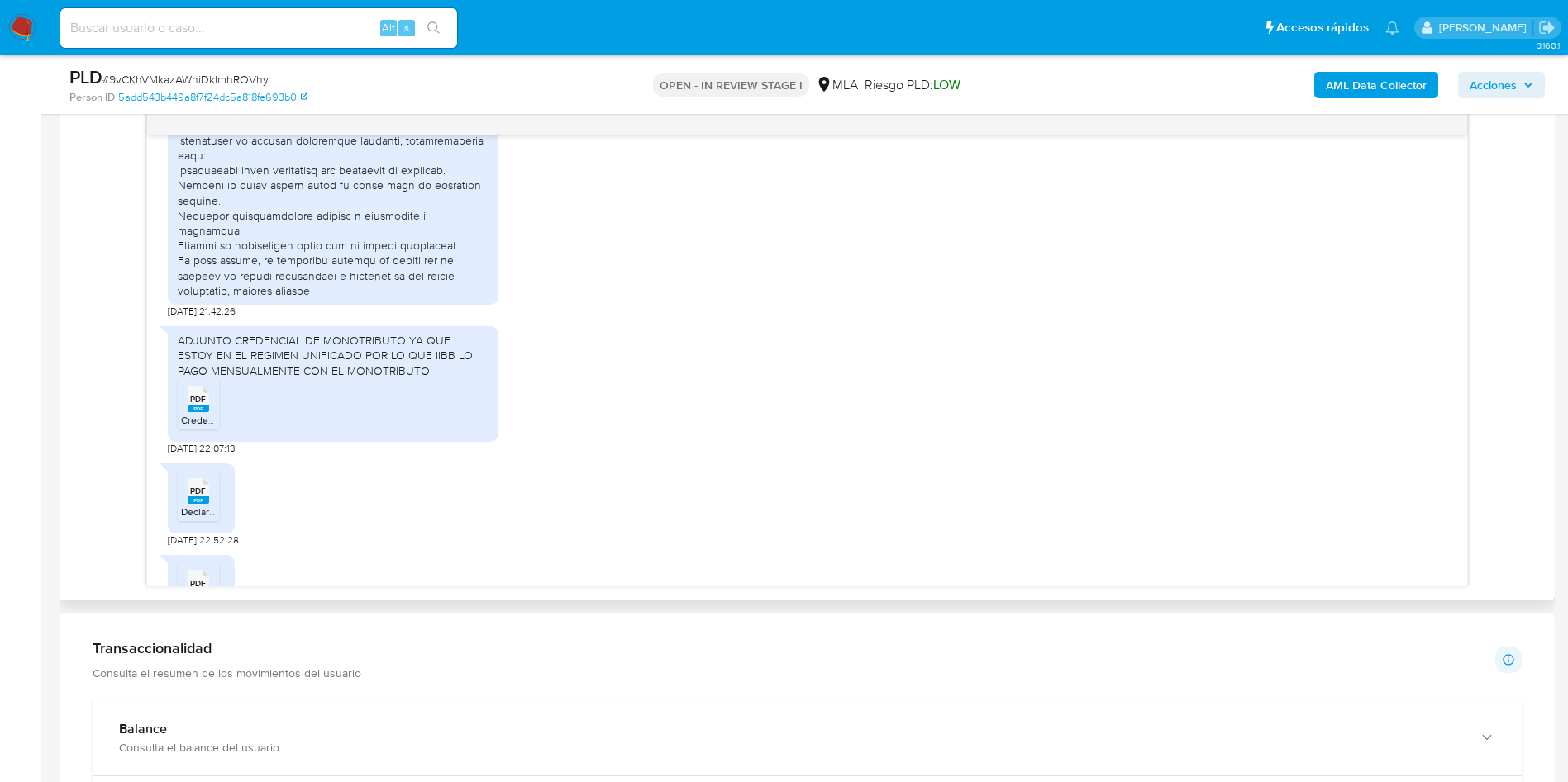
click at [213, 381] on div "PDF PDF" at bounding box center [198, 397] width 34 height 33
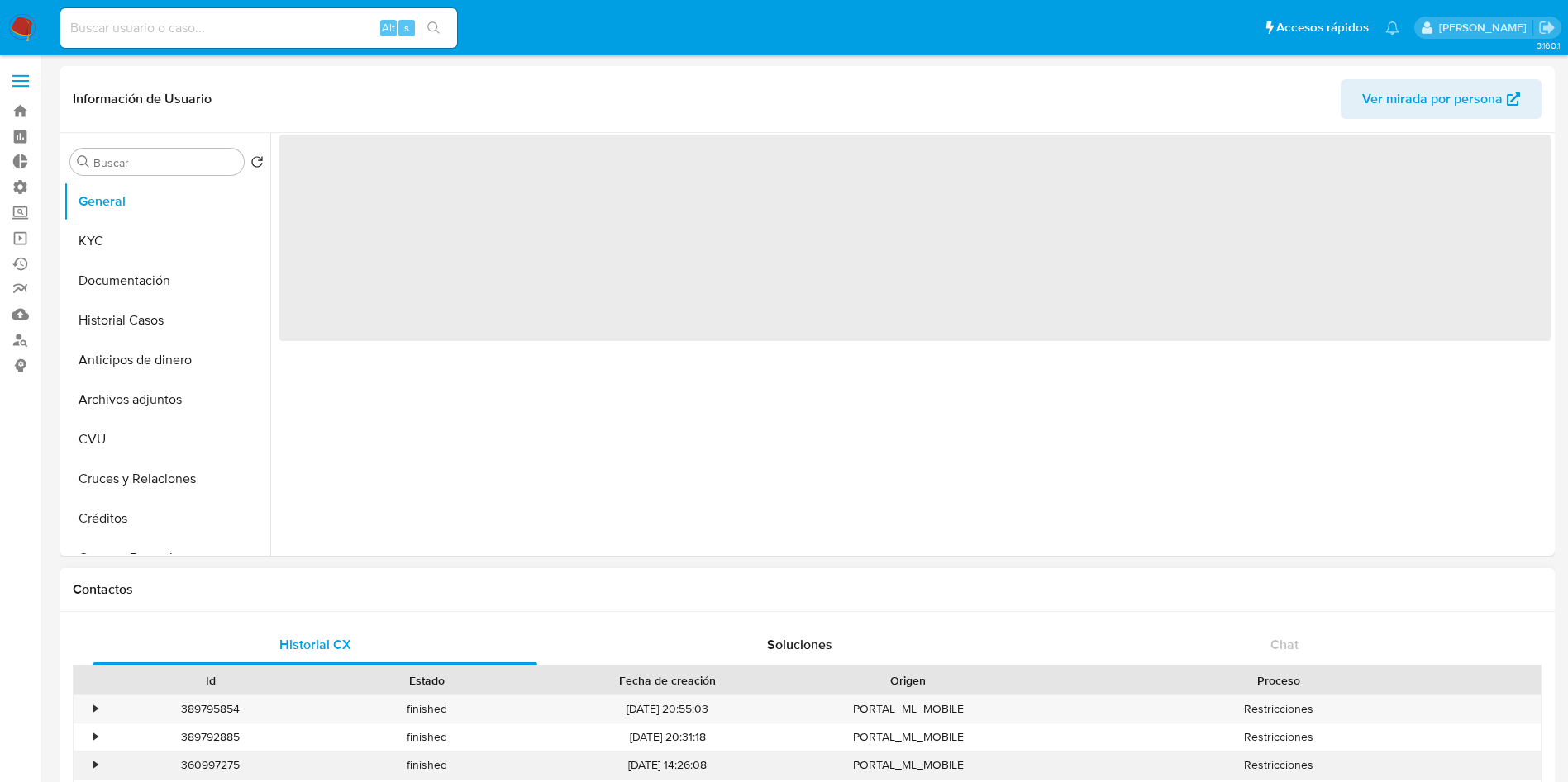
select select "10"
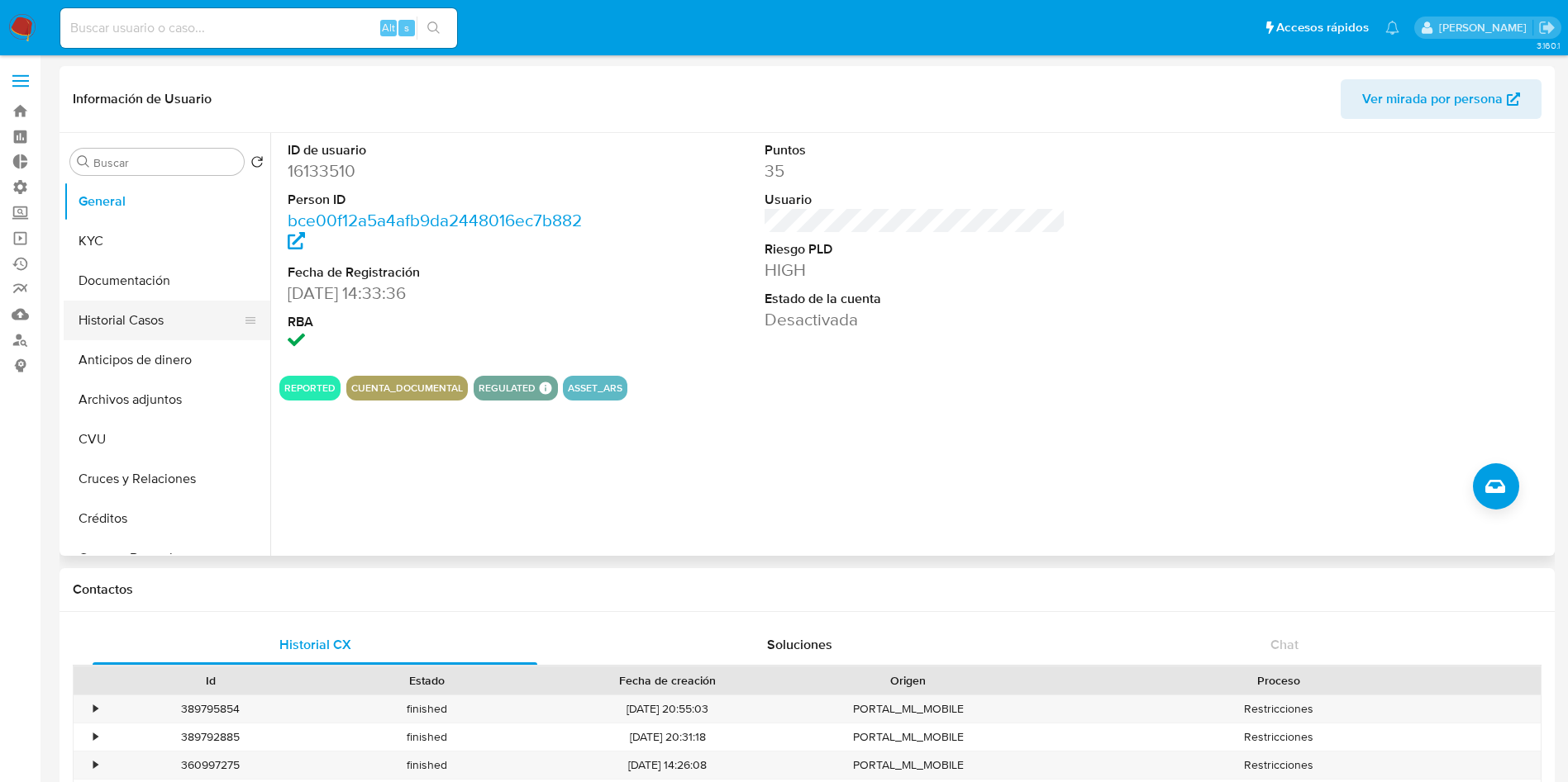
click at [111, 314] on button "Historial Casos" at bounding box center [160, 320] width 193 height 40
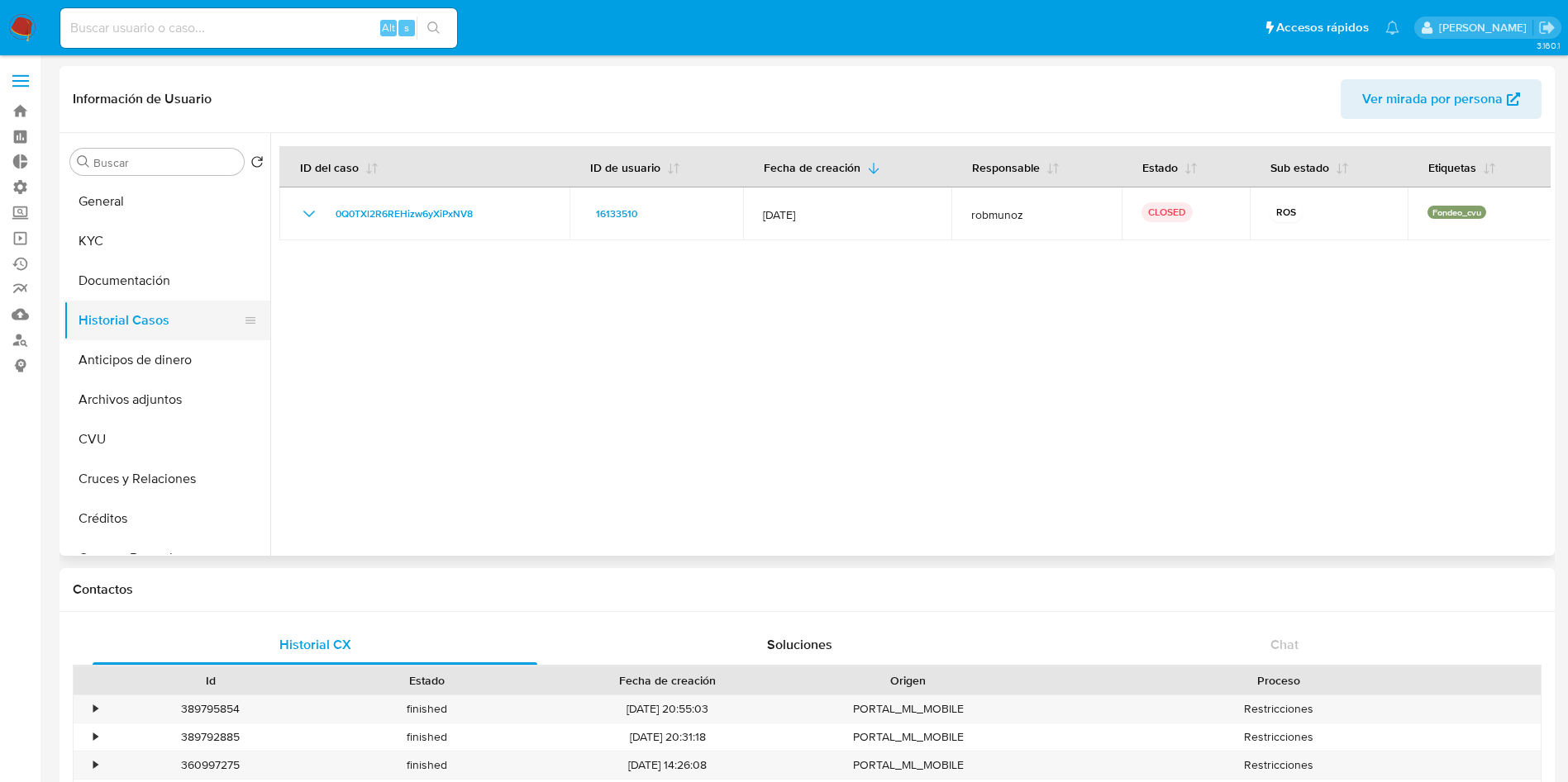
click at [122, 306] on button "Historial Casos" at bounding box center [160, 320] width 193 height 40
click at [124, 265] on button "Documentación" at bounding box center [160, 281] width 193 height 40
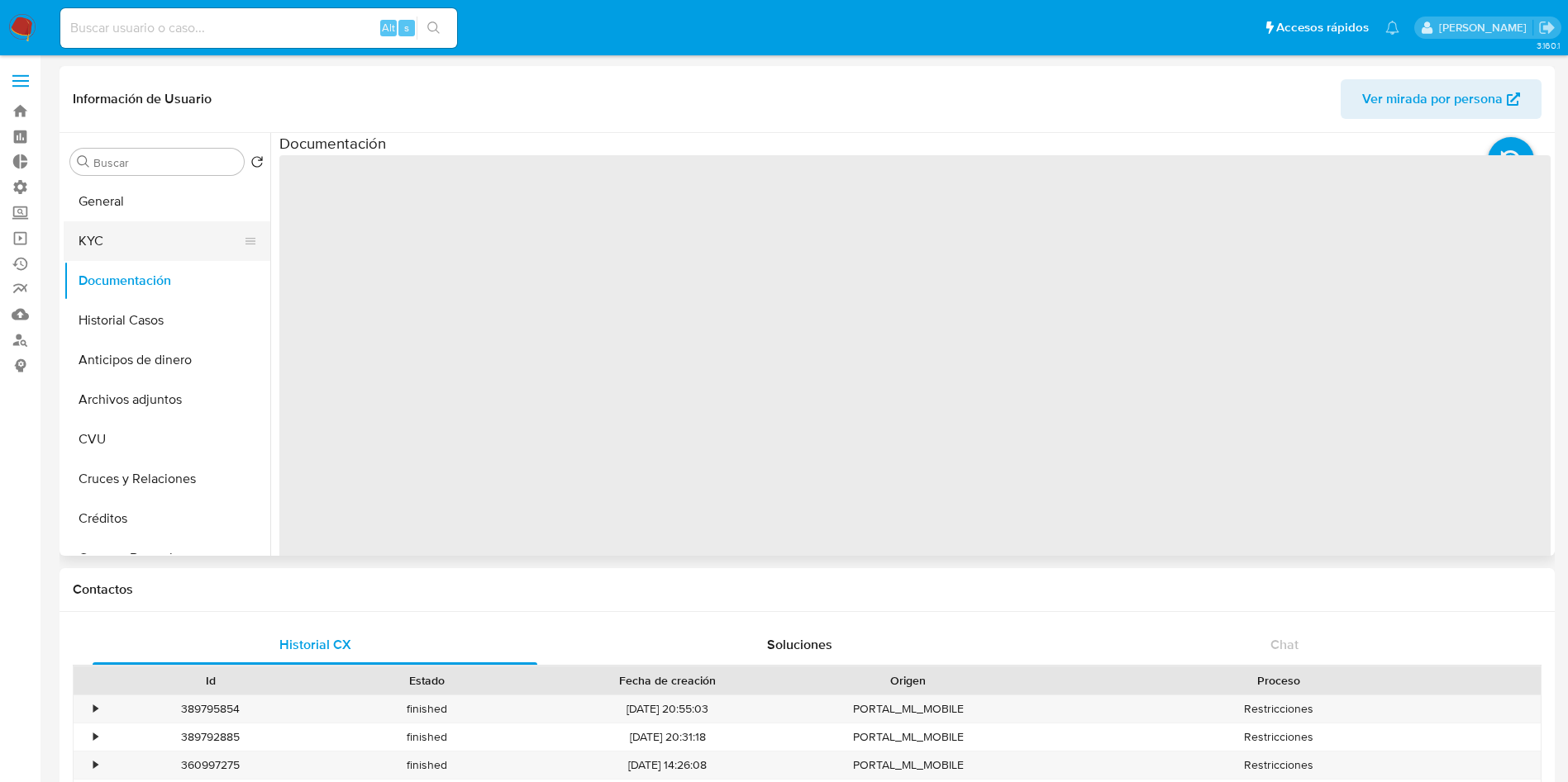
click at [140, 253] on button "KYC" at bounding box center [160, 241] width 193 height 40
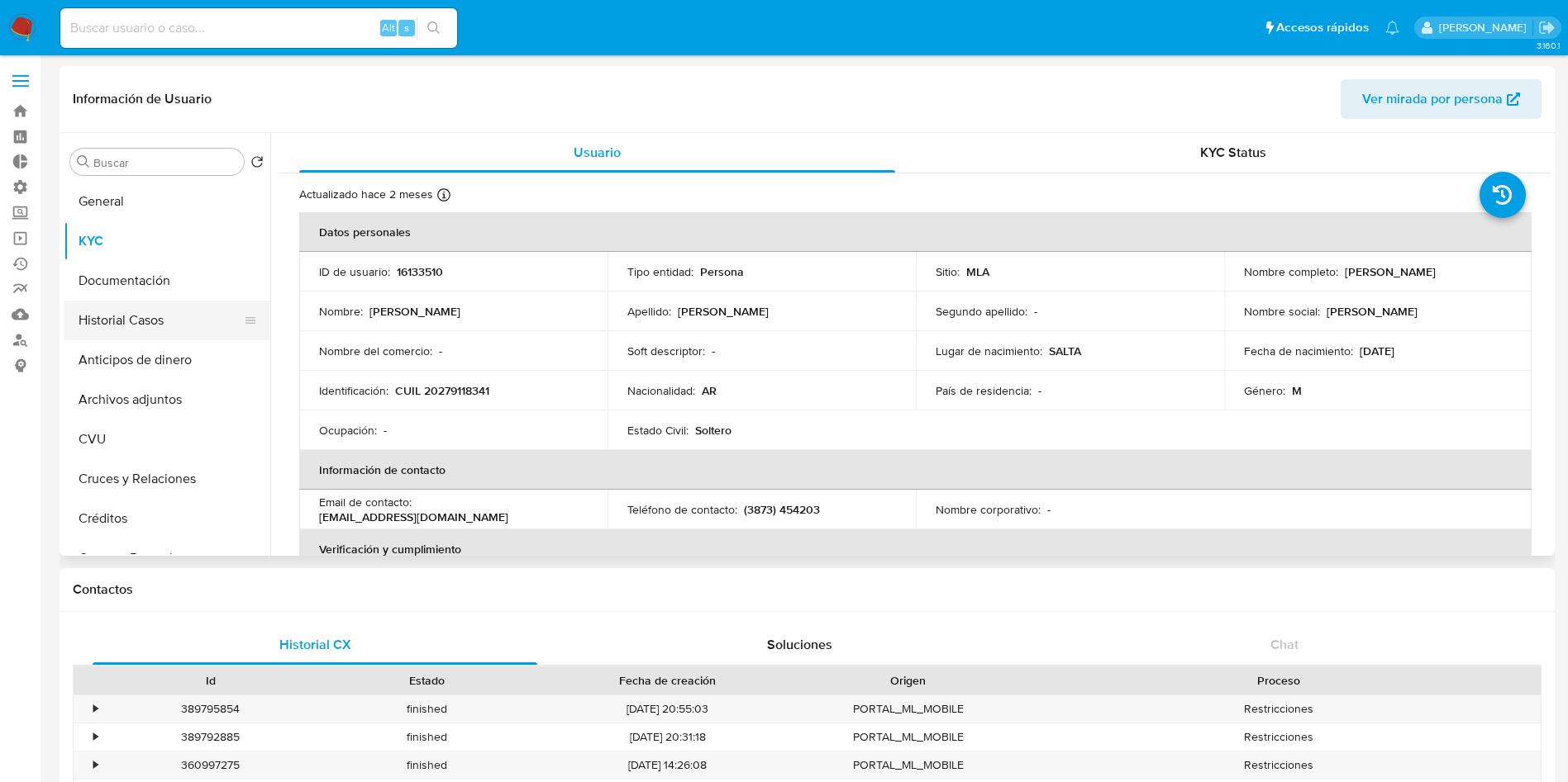
click at [152, 313] on button "Historial Casos" at bounding box center [160, 320] width 193 height 40
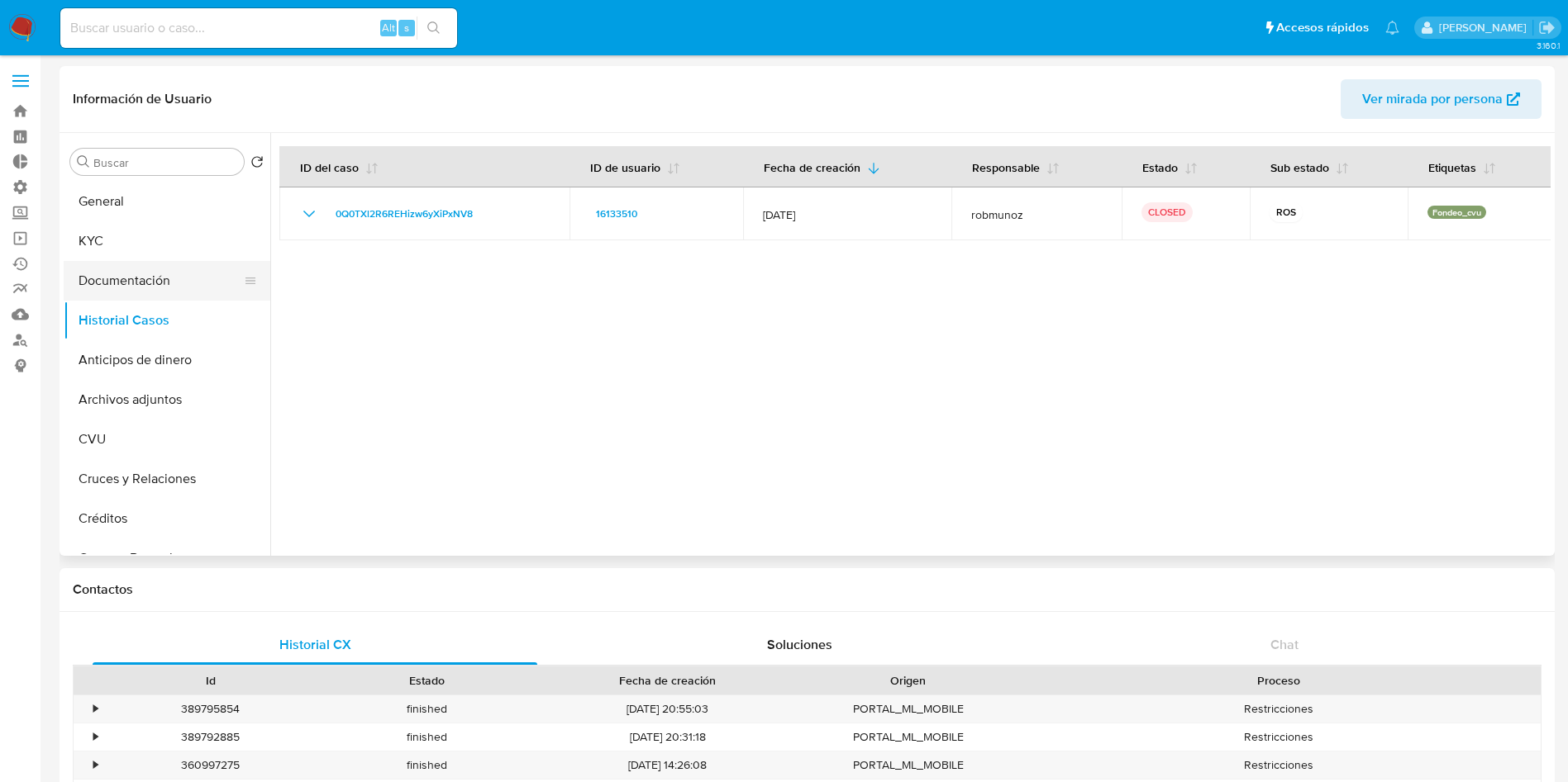
click at [117, 283] on button "Documentación" at bounding box center [160, 281] width 193 height 40
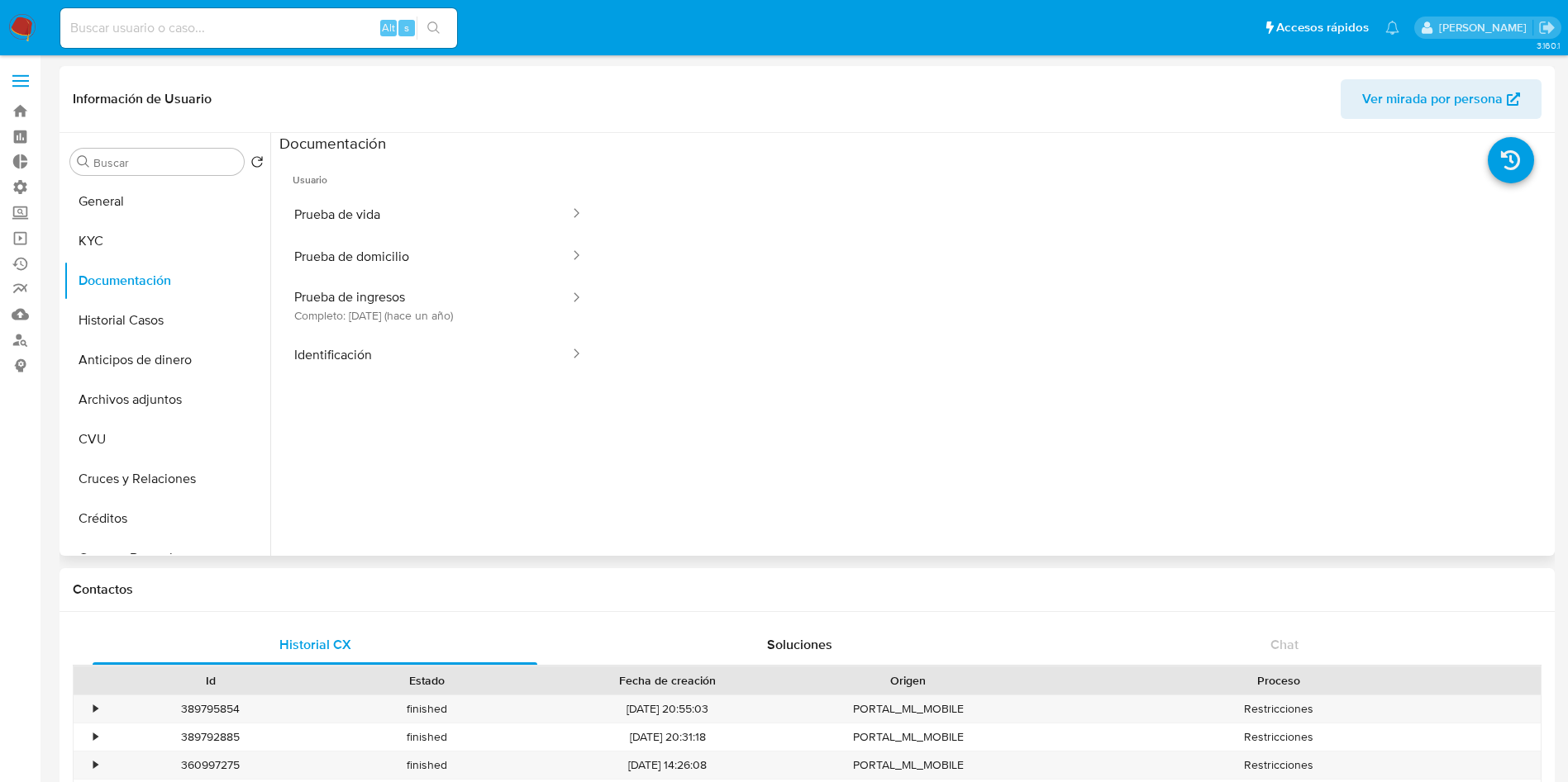
drag, startPoint x: 468, startPoint y: 331, endPoint x: 538, endPoint y: 415, distance: 109.3
click at [467, 331] on button "Prueba de ingresos Completo: [DATE] (hace un año)" at bounding box center [425, 306] width 292 height 56
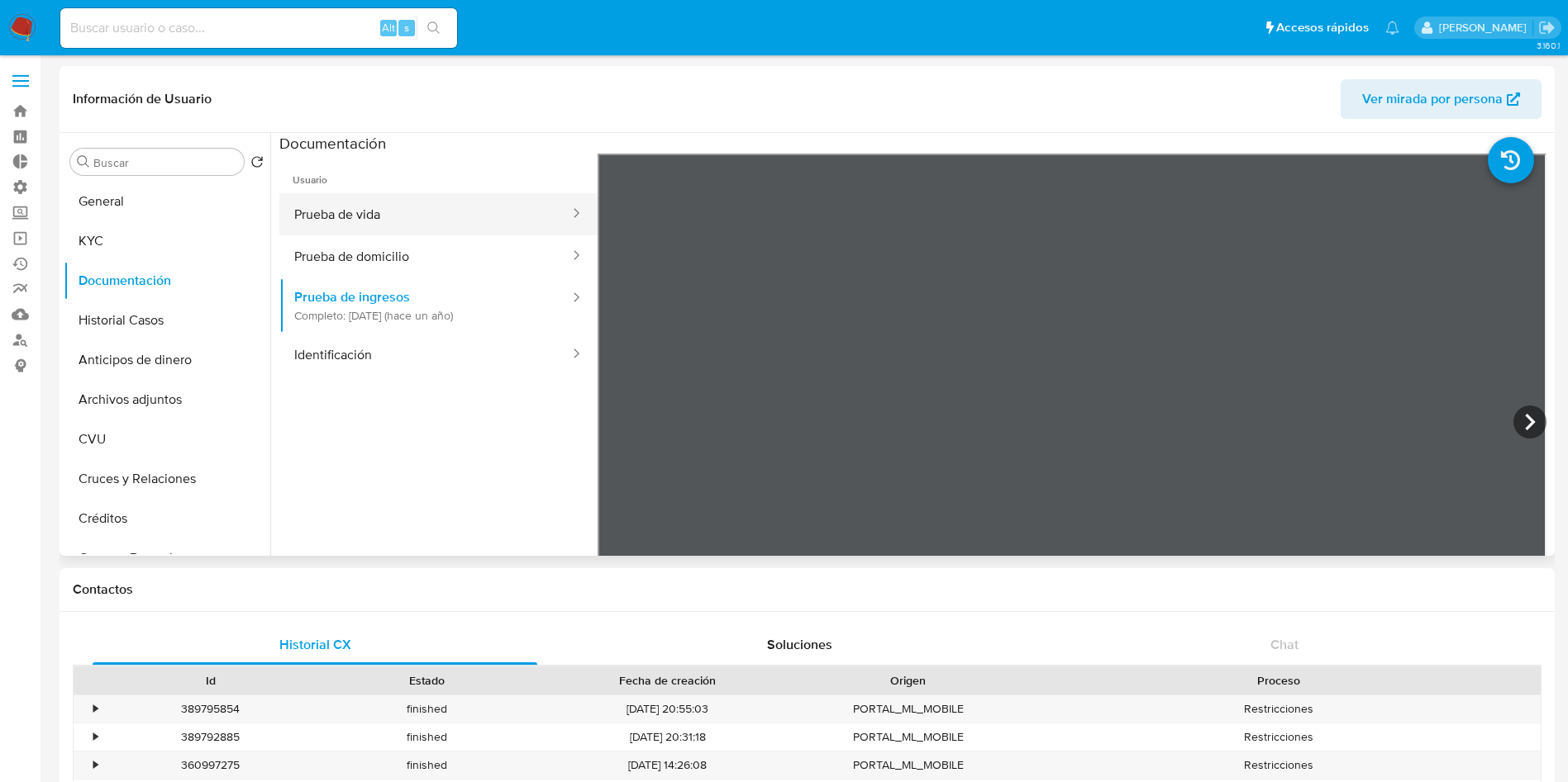
click at [367, 211] on button "Prueba de vida" at bounding box center [425, 214] width 292 height 42
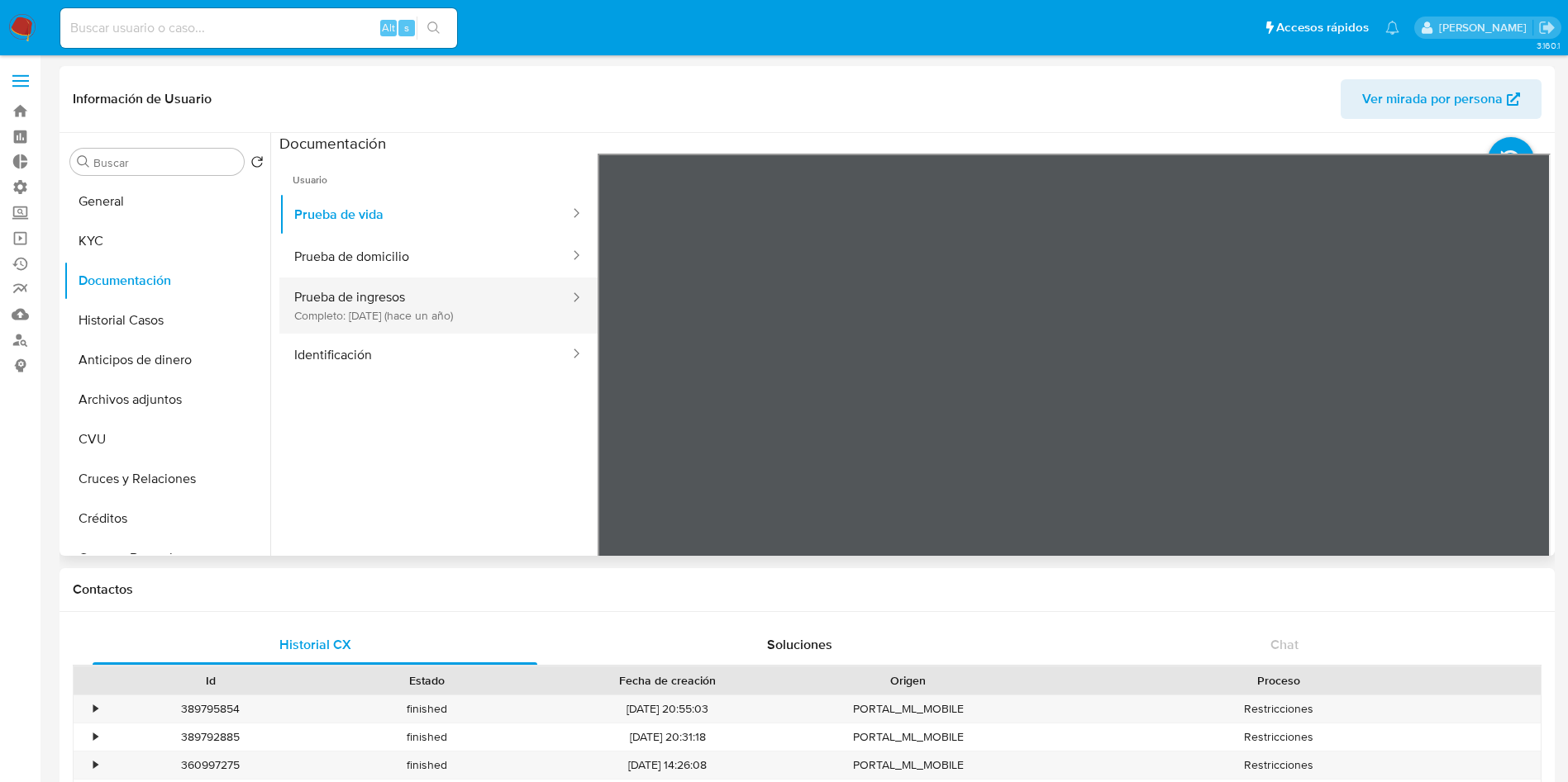
click at [383, 311] on button "Prueba de ingresos Completo: [DATE] (hace un año)" at bounding box center [425, 306] width 292 height 56
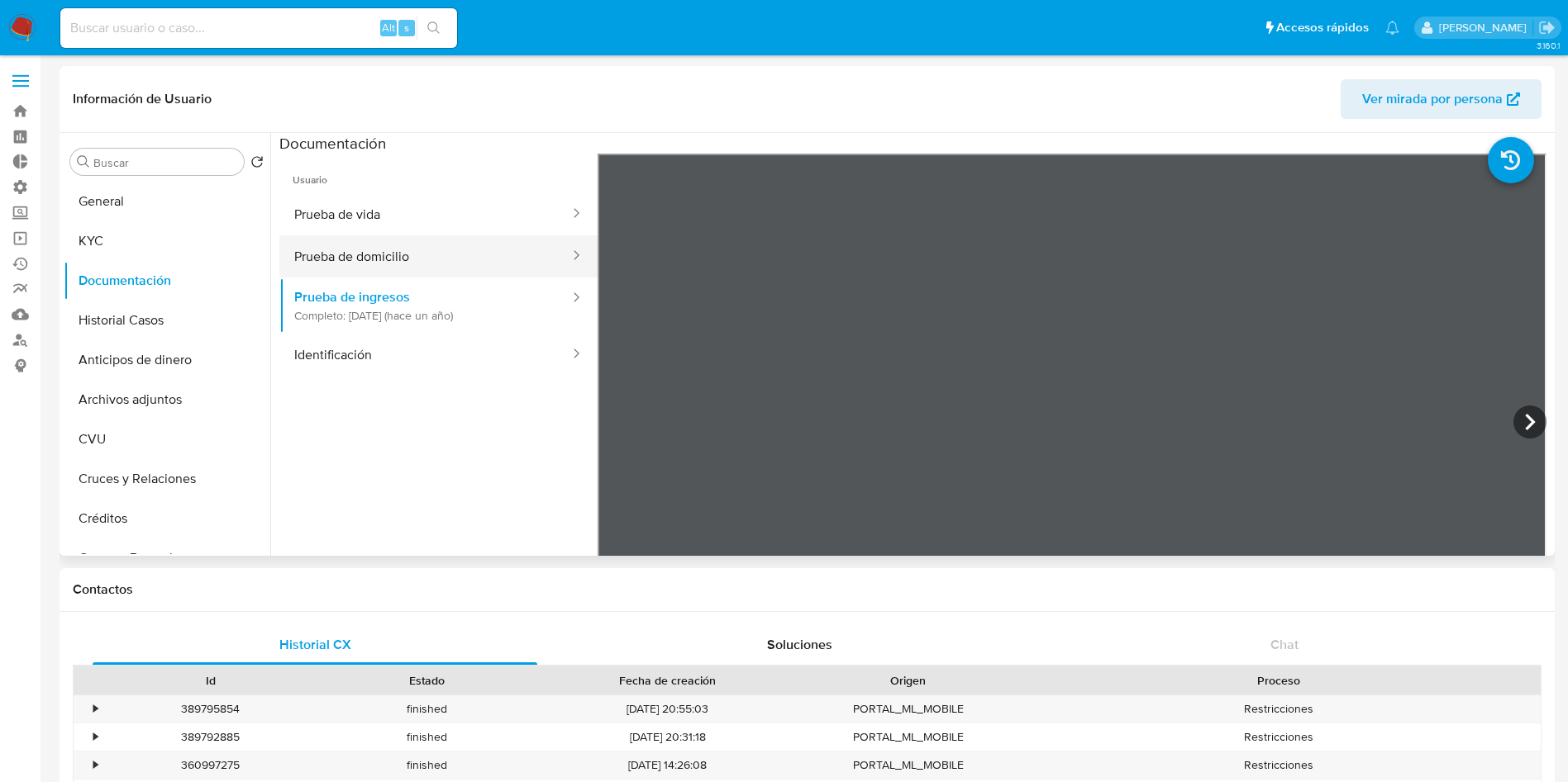
click at [400, 264] on button "Prueba de domicilio" at bounding box center [425, 256] width 292 height 42
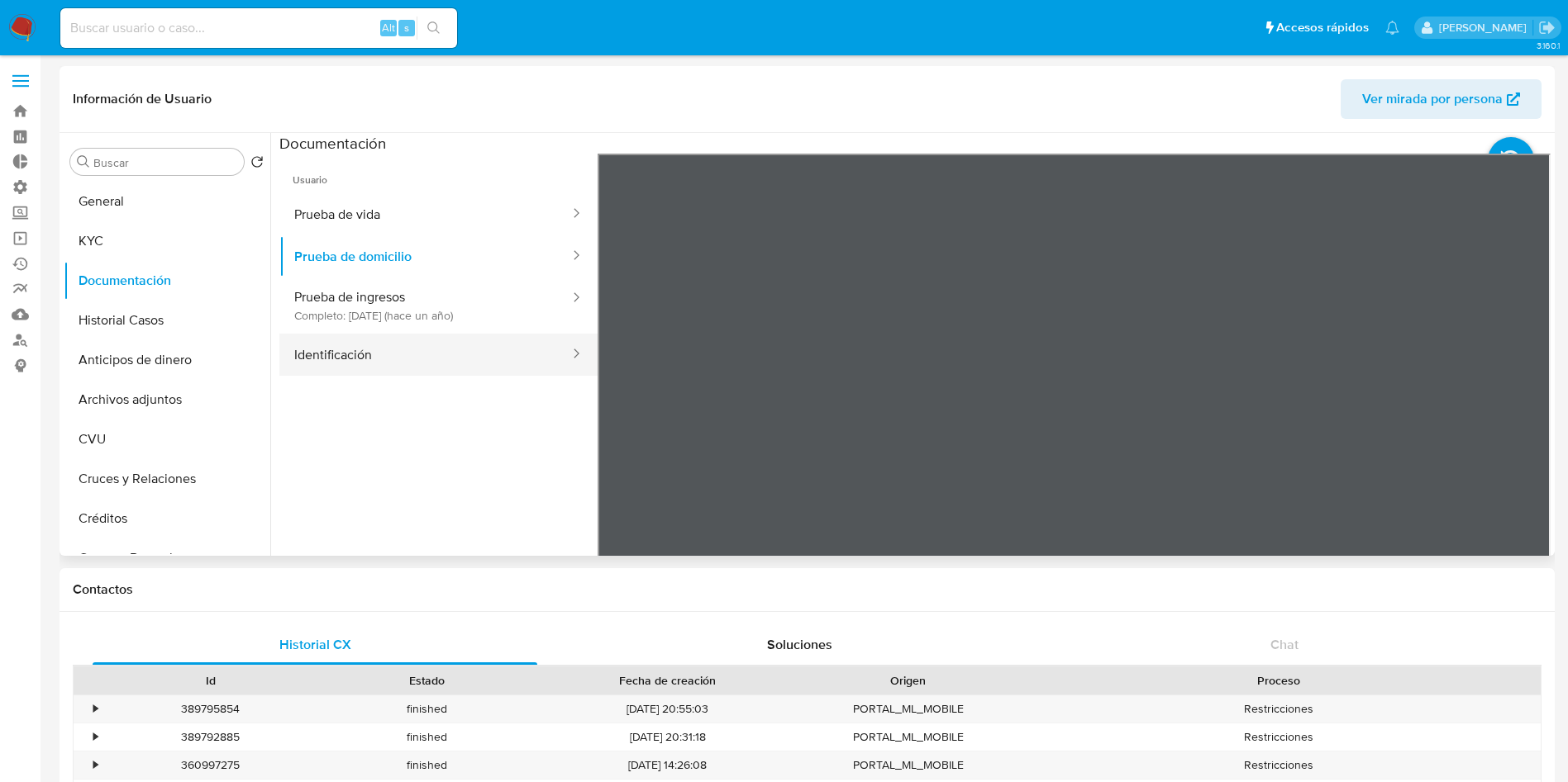
click at [391, 344] on button "Identificación" at bounding box center [425, 354] width 292 height 42
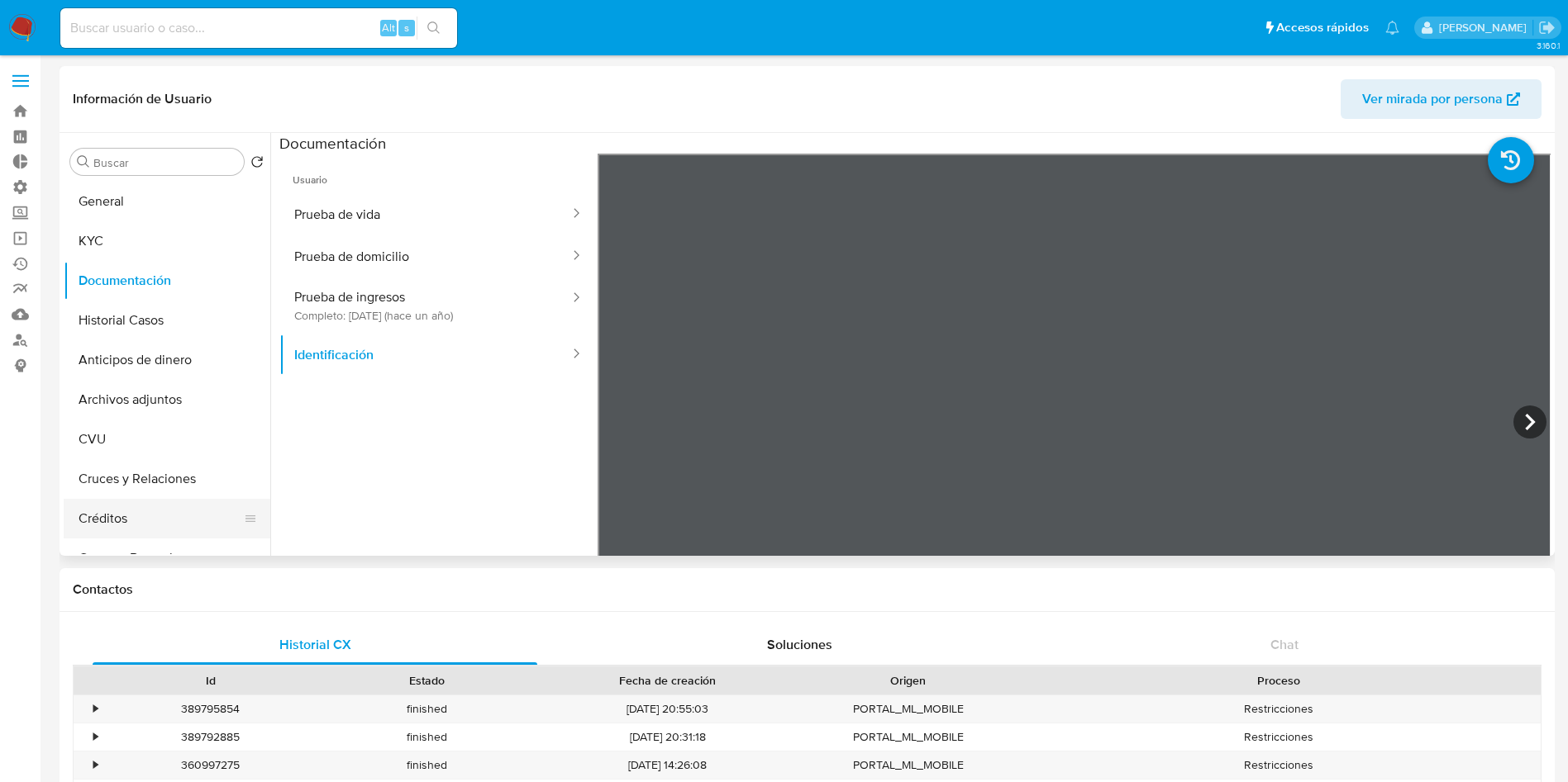
scroll to position [744, 0]
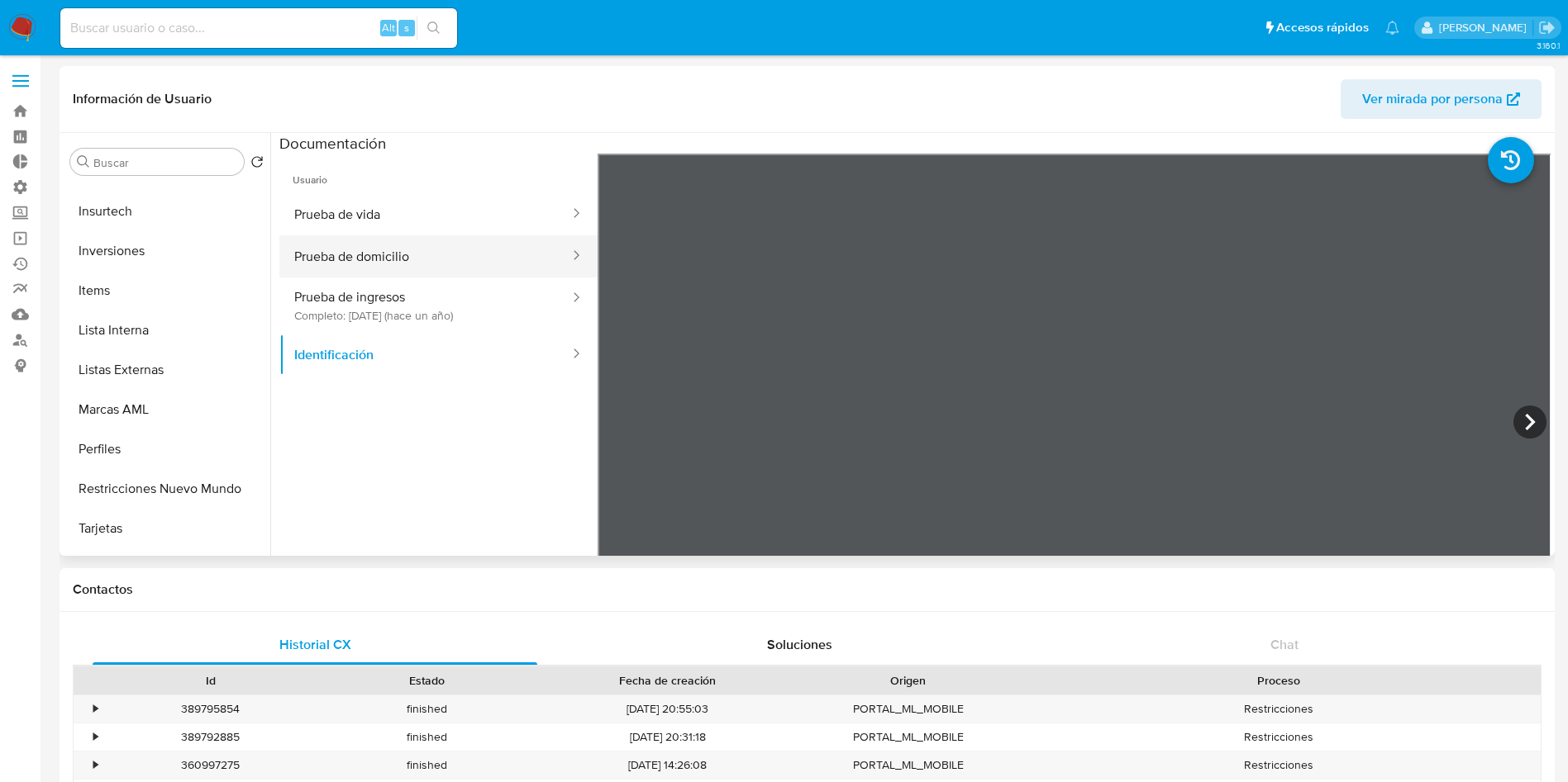
click at [338, 267] on button "Prueba de domicilio" at bounding box center [425, 256] width 292 height 42
